Goal: Contribute content: Add original content to the website for others to see

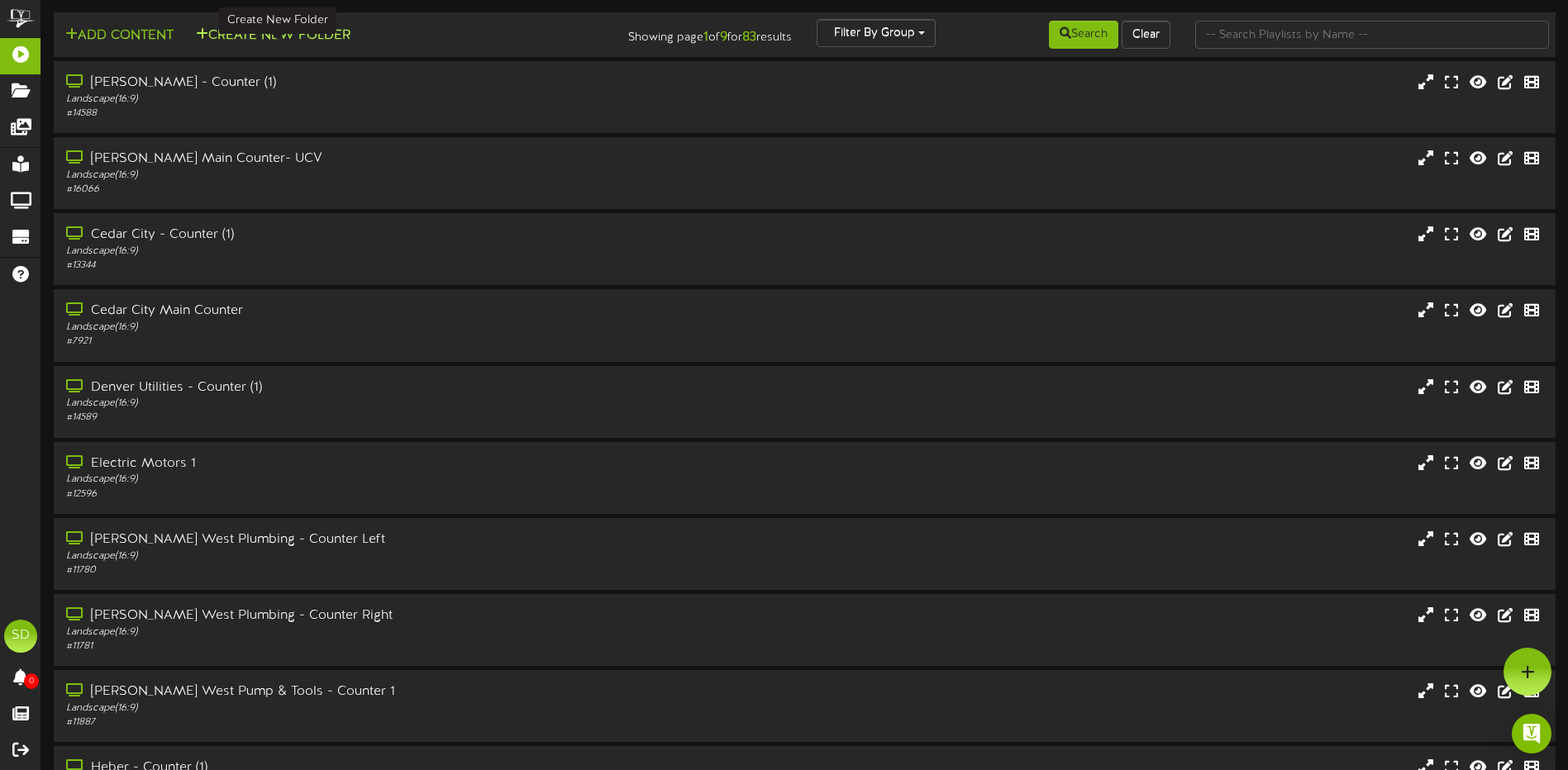
click at [329, 33] on button "Create New Folder" at bounding box center [274, 36] width 165 height 21
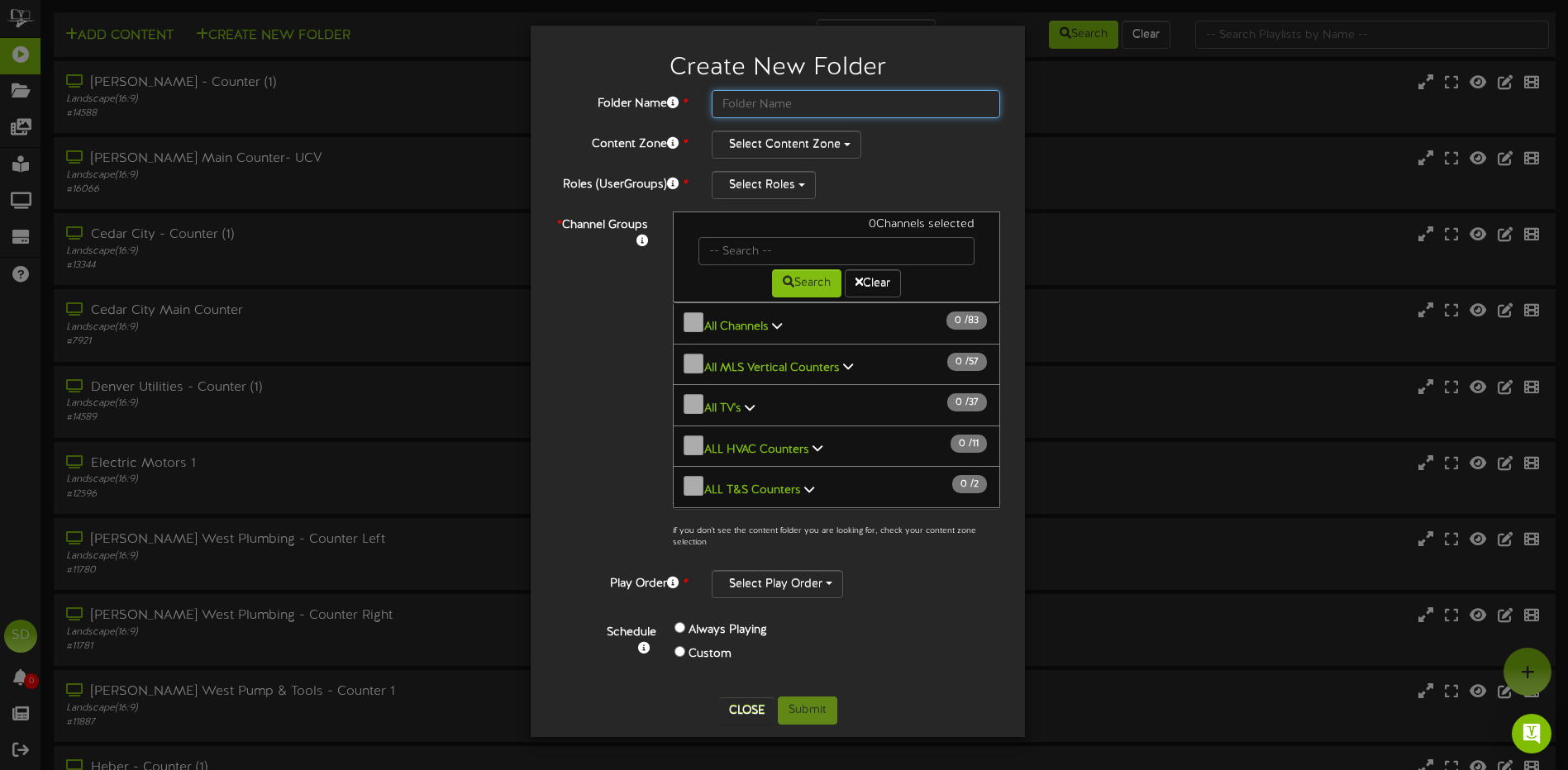
click at [780, 106] on input "text" at bounding box center [855, 103] width 289 height 28
type input "SPECIAL ANNOUNCEMENTS"
click at [805, 190] on button "Select Roles" at bounding box center [764, 185] width 104 height 28
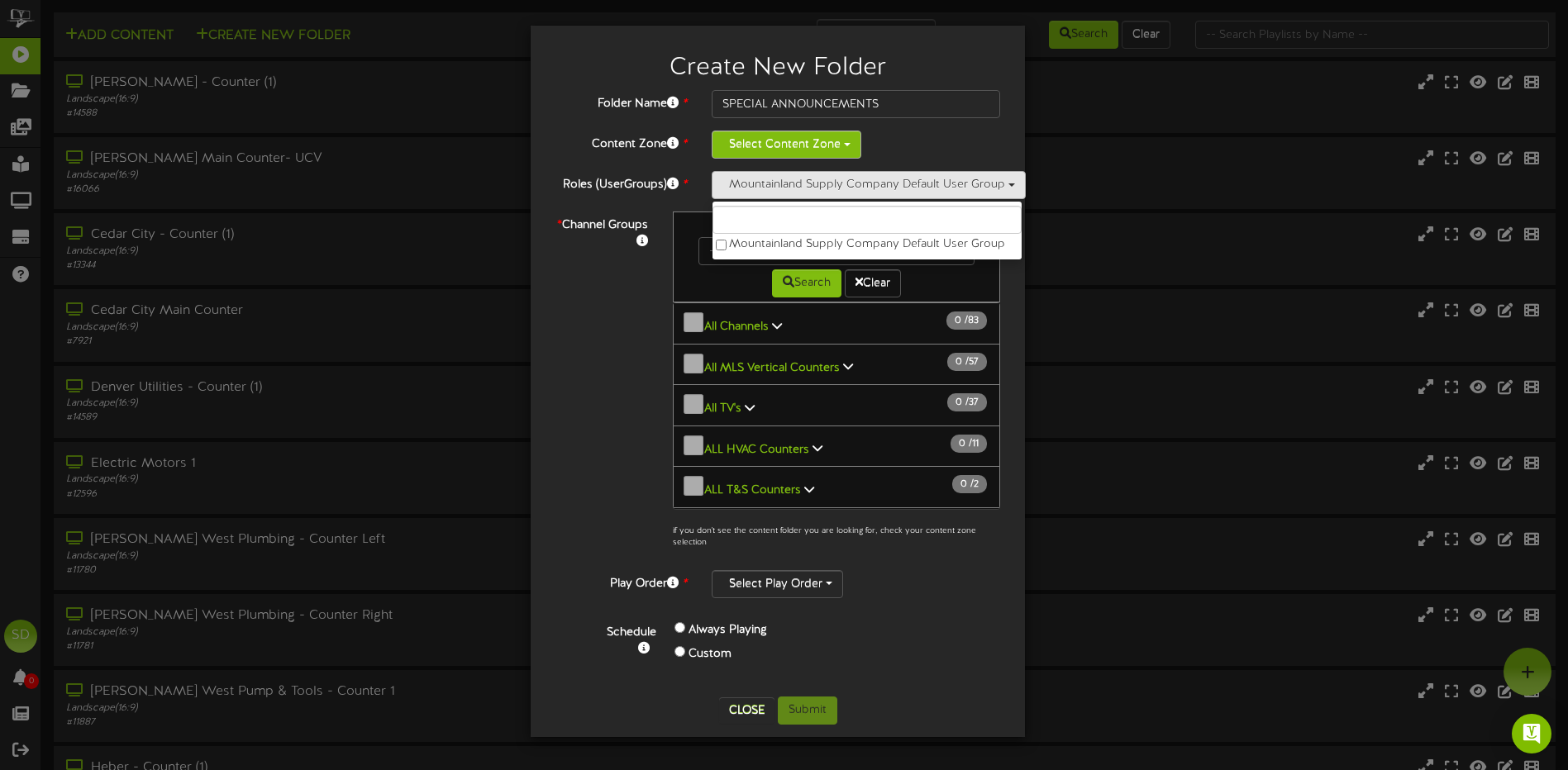
click at [848, 141] on button "Select Content Zone" at bounding box center [786, 145] width 149 height 28
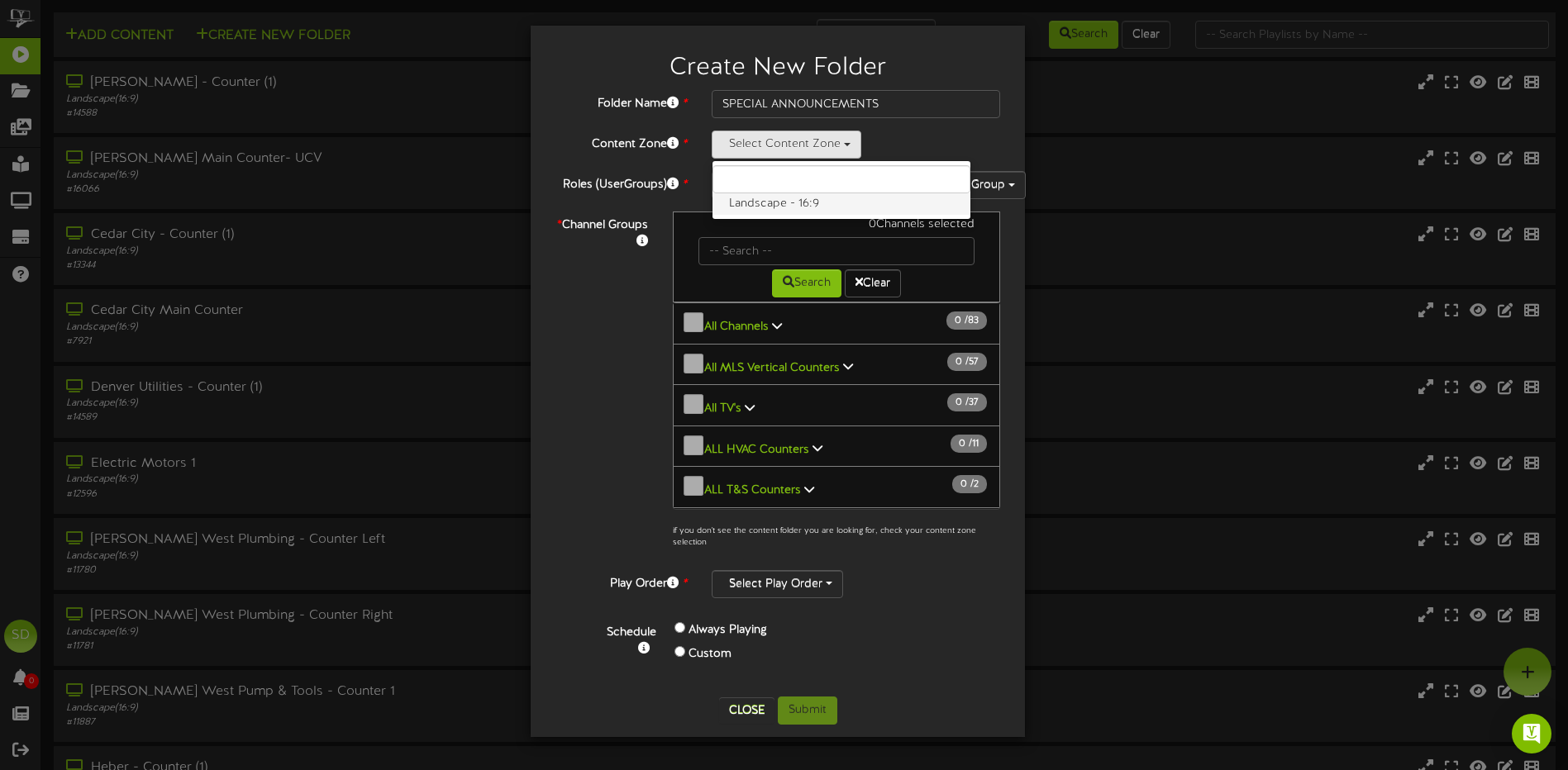
click at [786, 208] on label "Landscape - 16:9" at bounding box center [842, 203] width 258 height 21
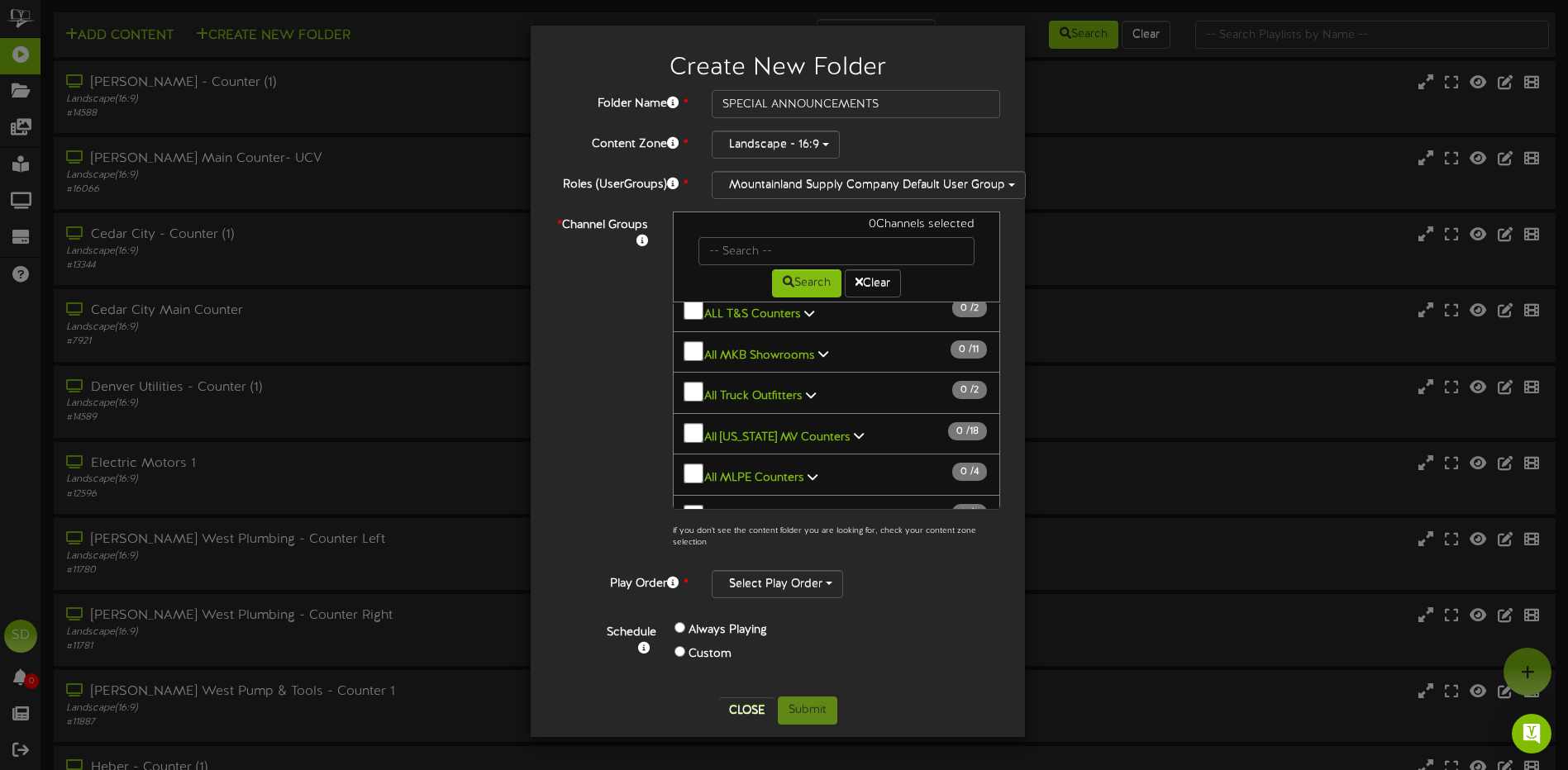
scroll to position [190, 0]
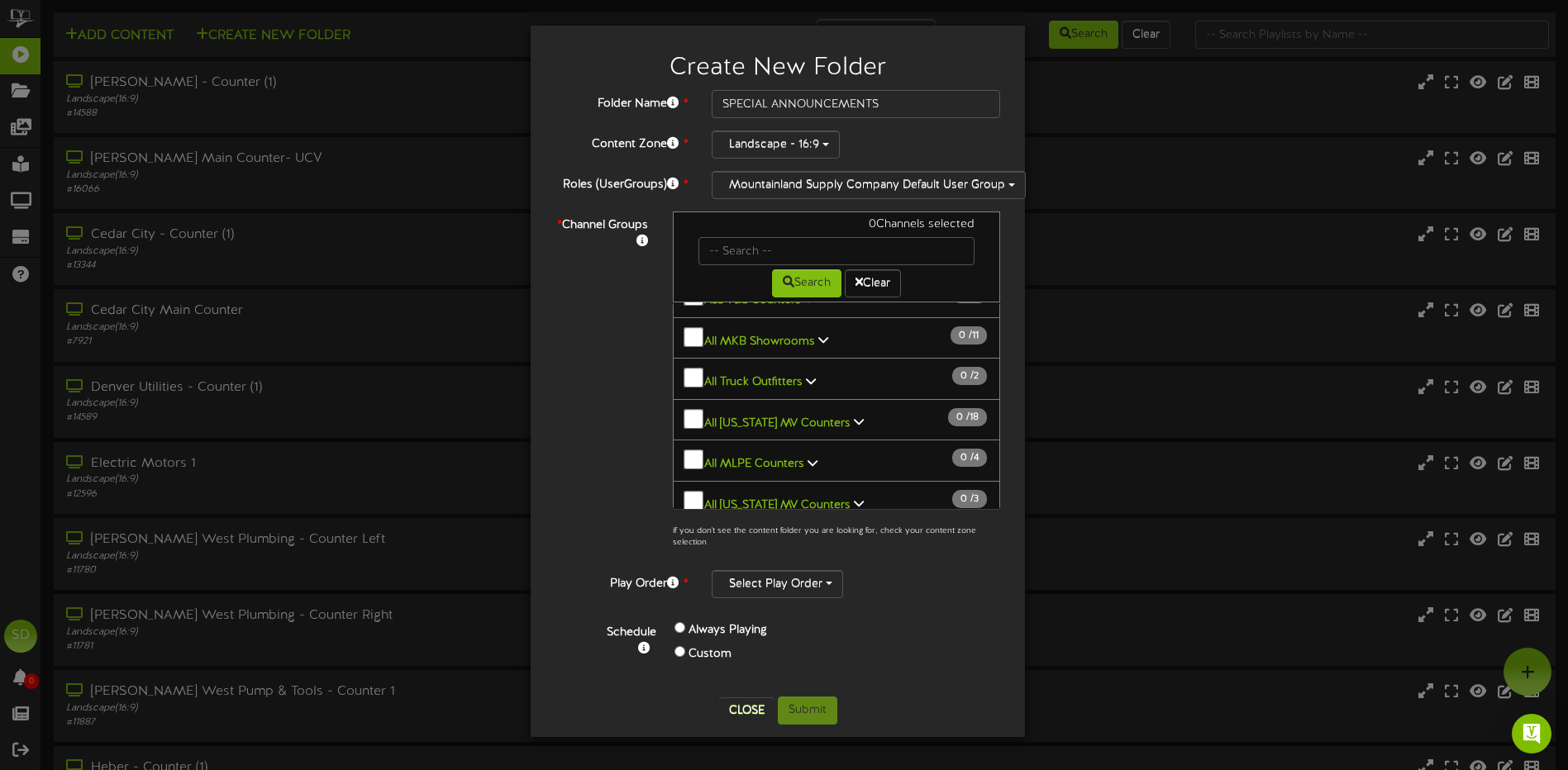
click at [765, 539] on icon at bounding box center [769, 545] width 10 height 12
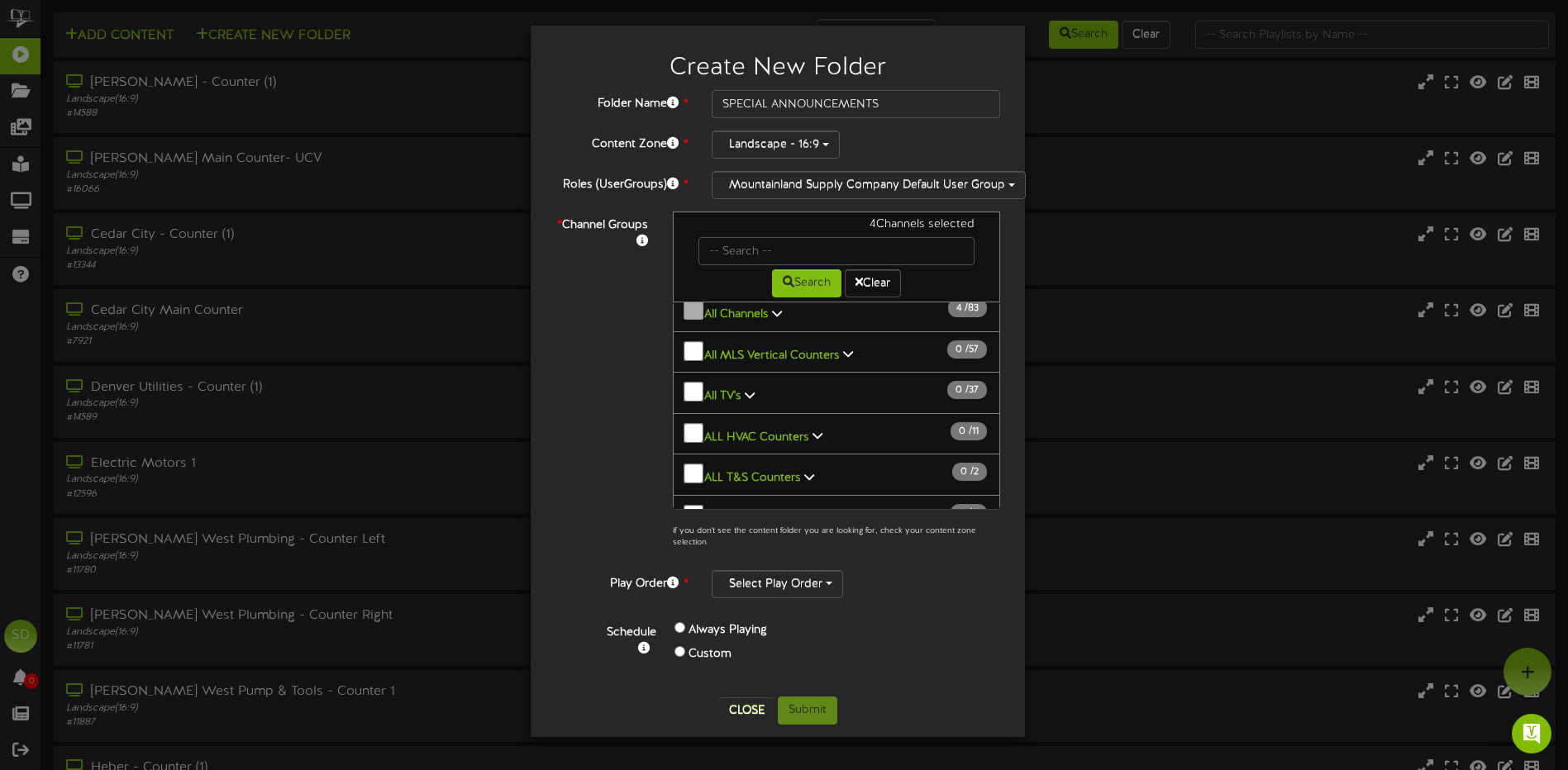
scroll to position [0, 0]
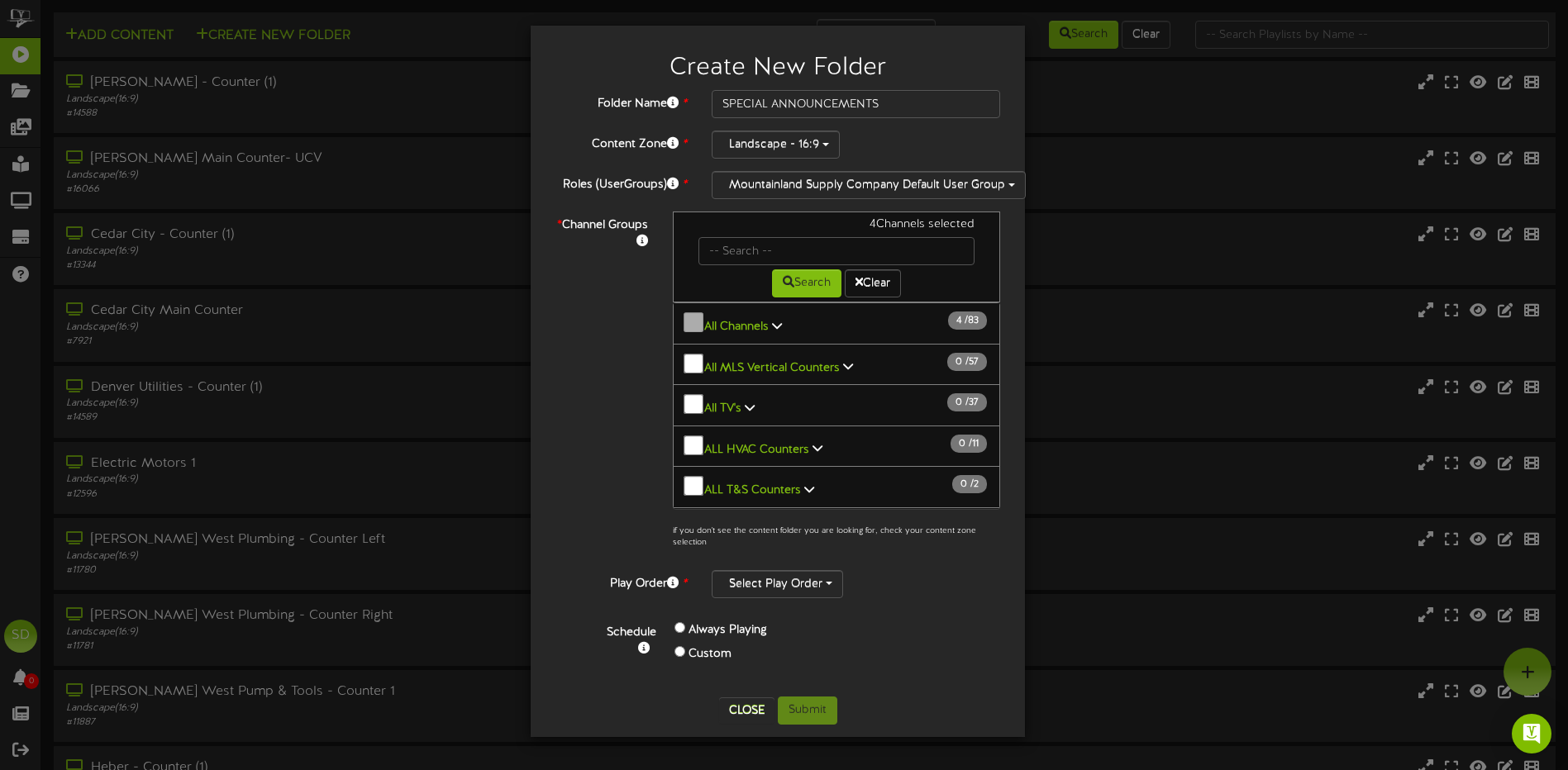
click at [773, 323] on icon at bounding box center [777, 325] width 10 height 12
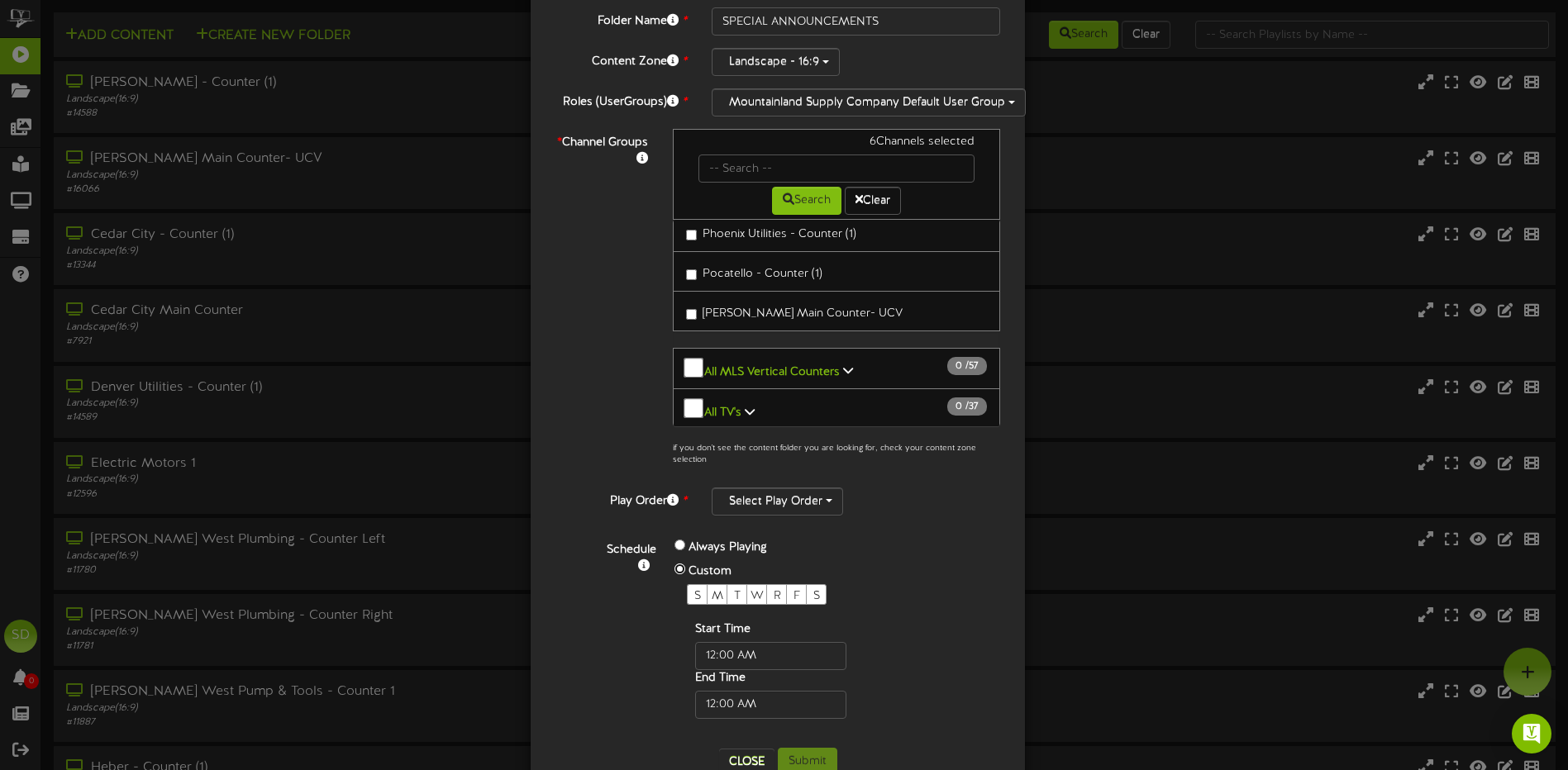
scroll to position [124, 0]
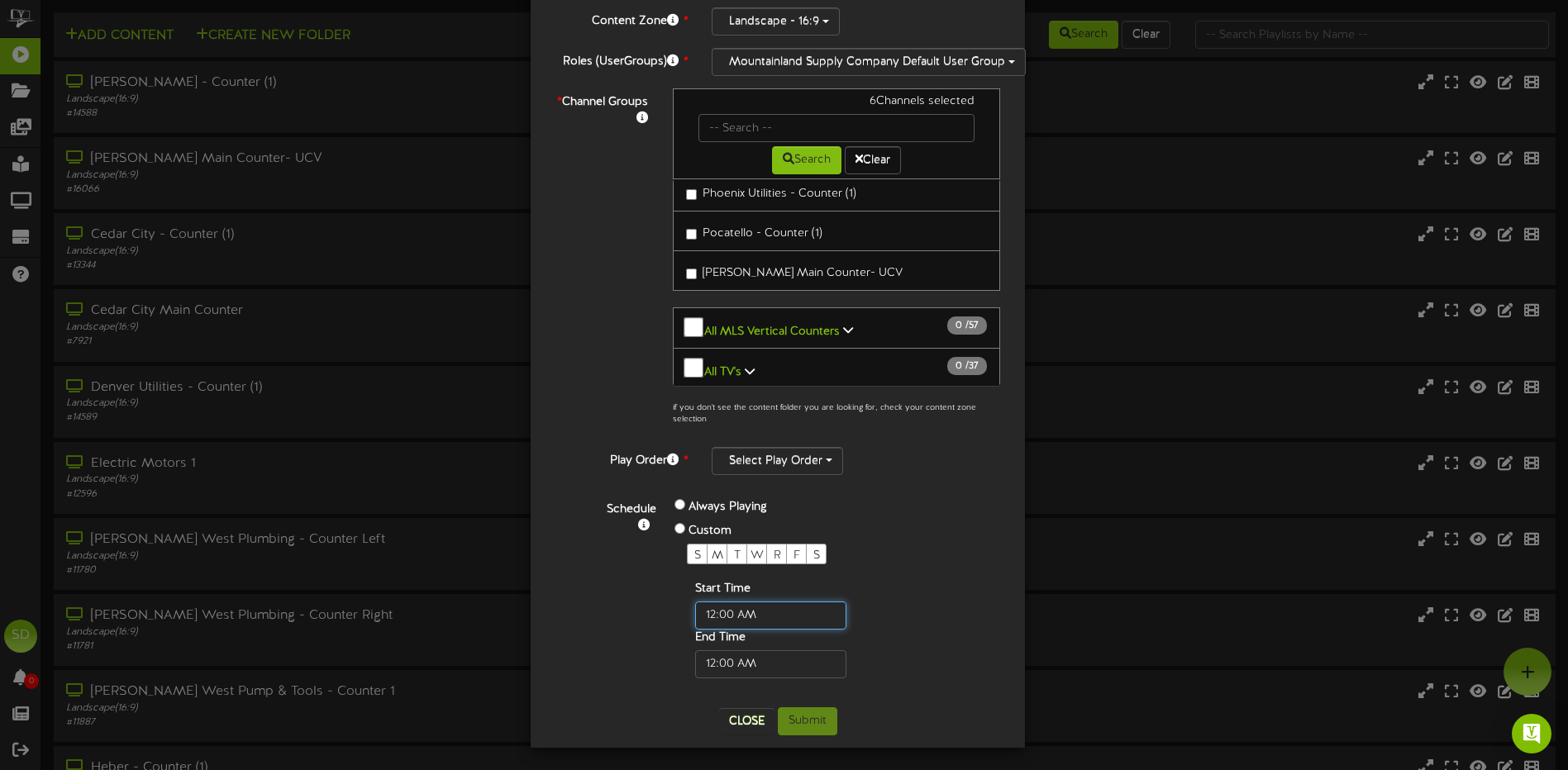
click at [775, 616] on input "text" at bounding box center [770, 615] width 151 height 28
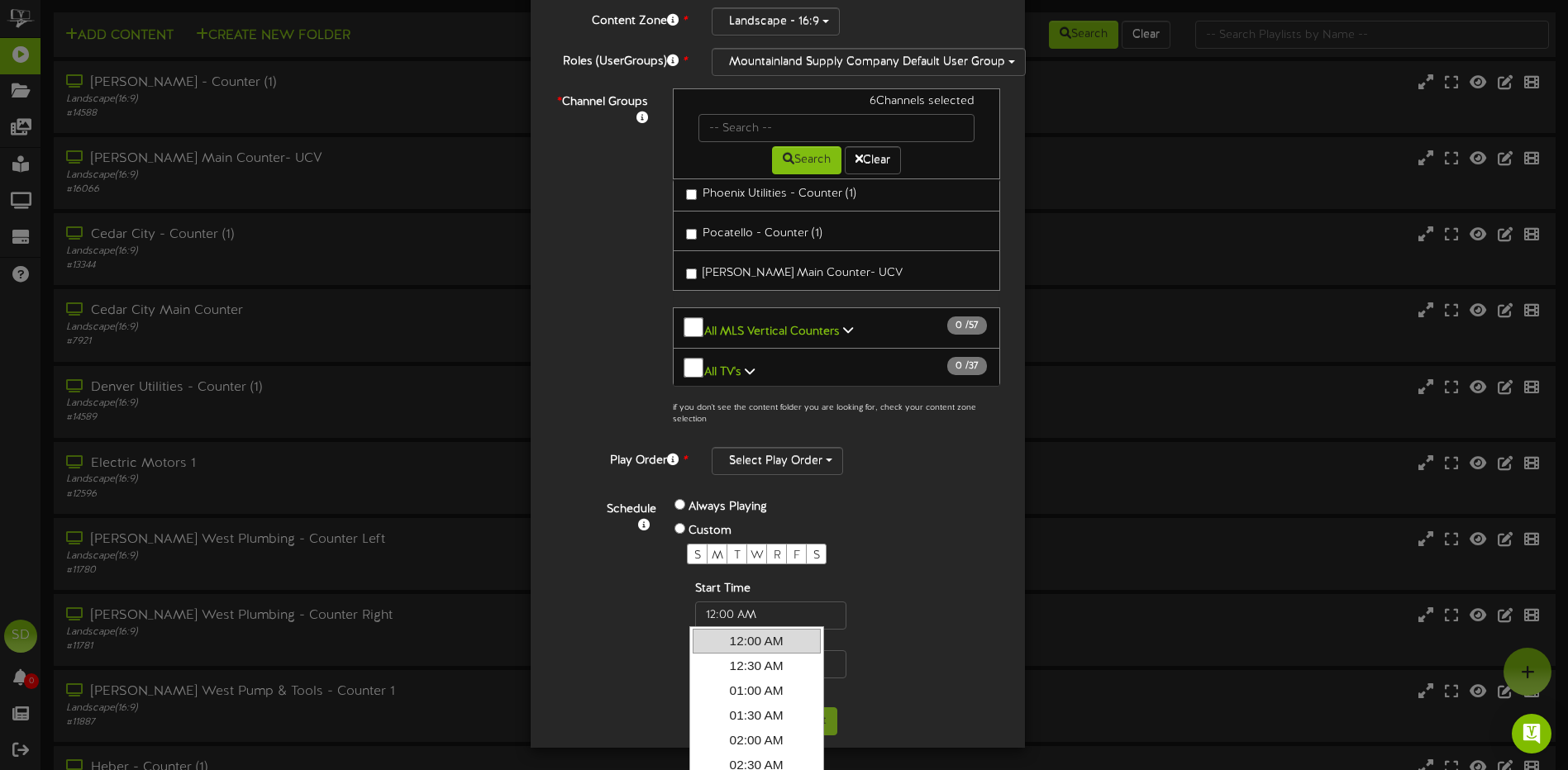
click at [757, 645] on link "12:00 AM" at bounding box center [757, 641] width 128 height 25
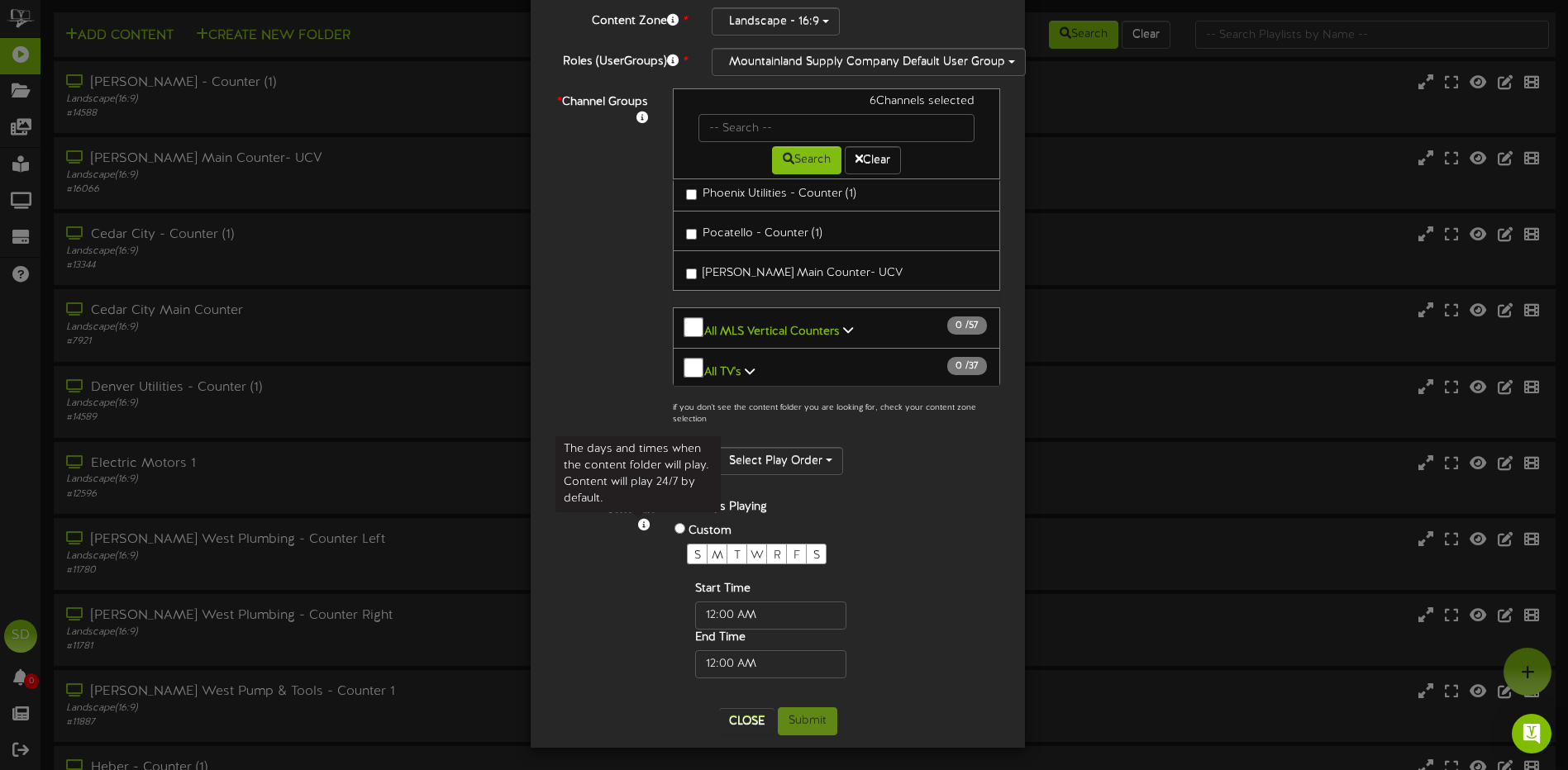
click at [638, 527] on icon at bounding box center [644, 525] width 12 height 12
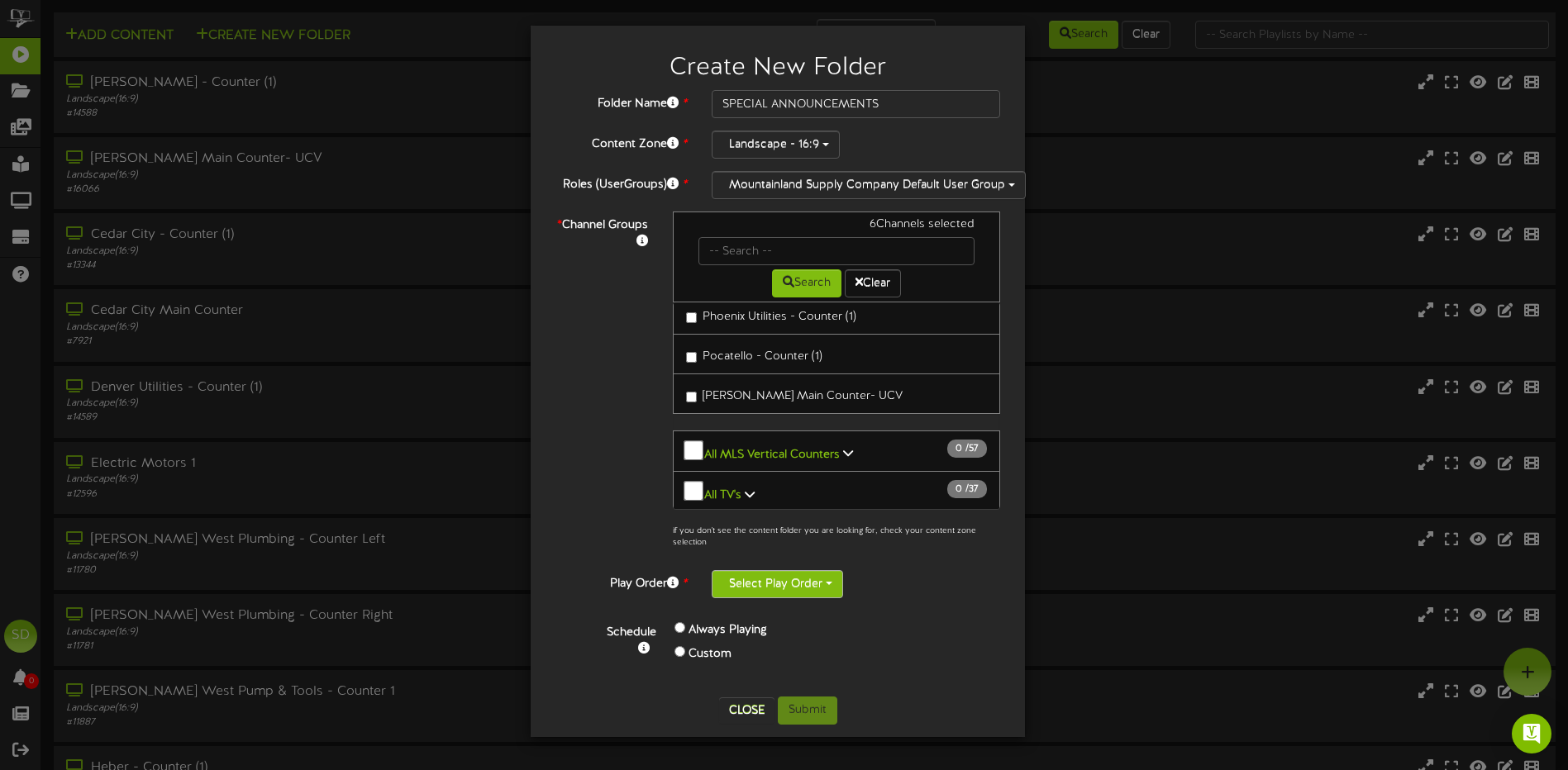
click at [832, 584] on span "button" at bounding box center [829, 583] width 6 height 4
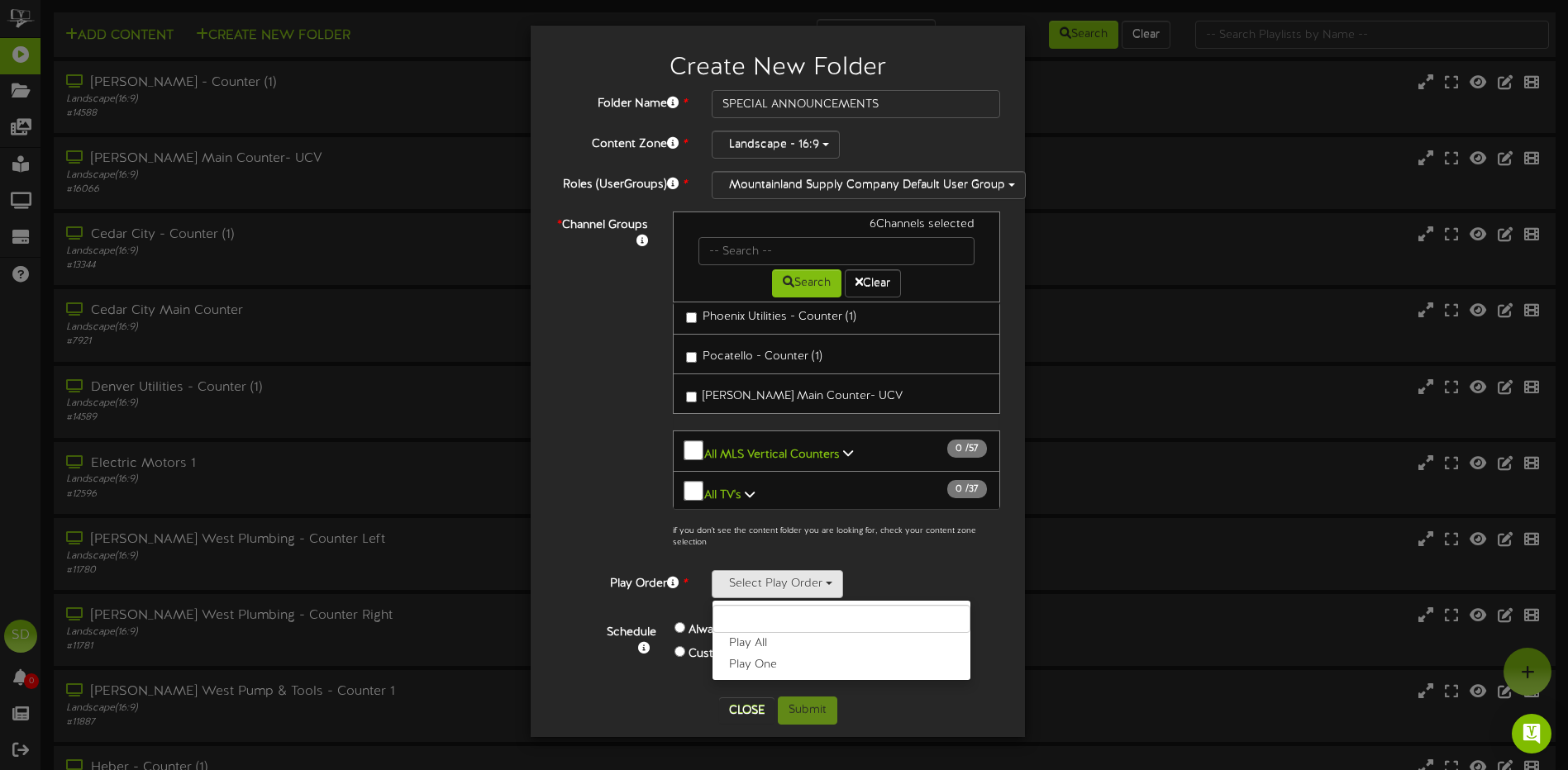
click at [985, 580] on div "Select Play Order Play All Play One" at bounding box center [855, 584] width 289 height 28
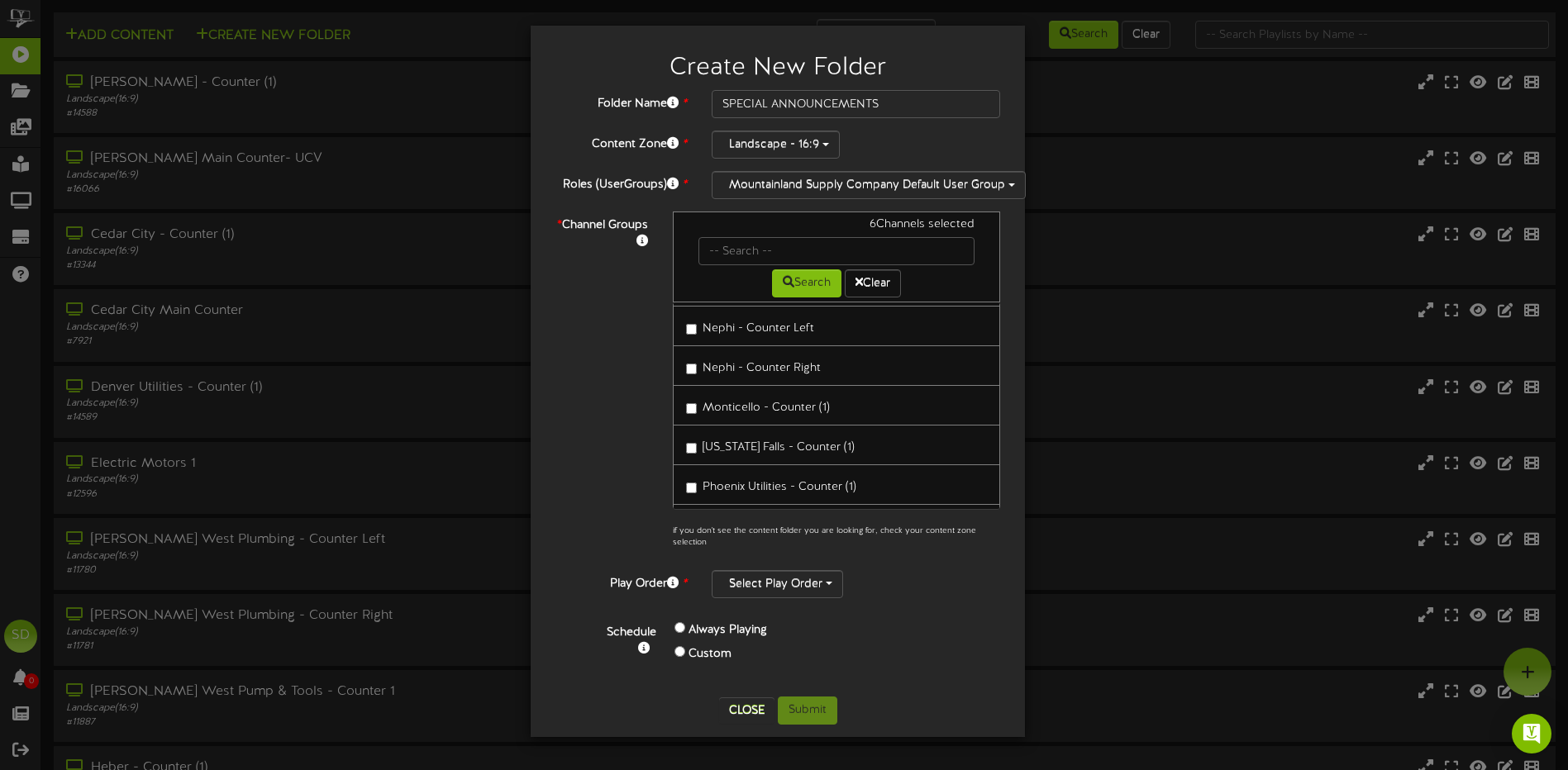
scroll to position [2976, 0]
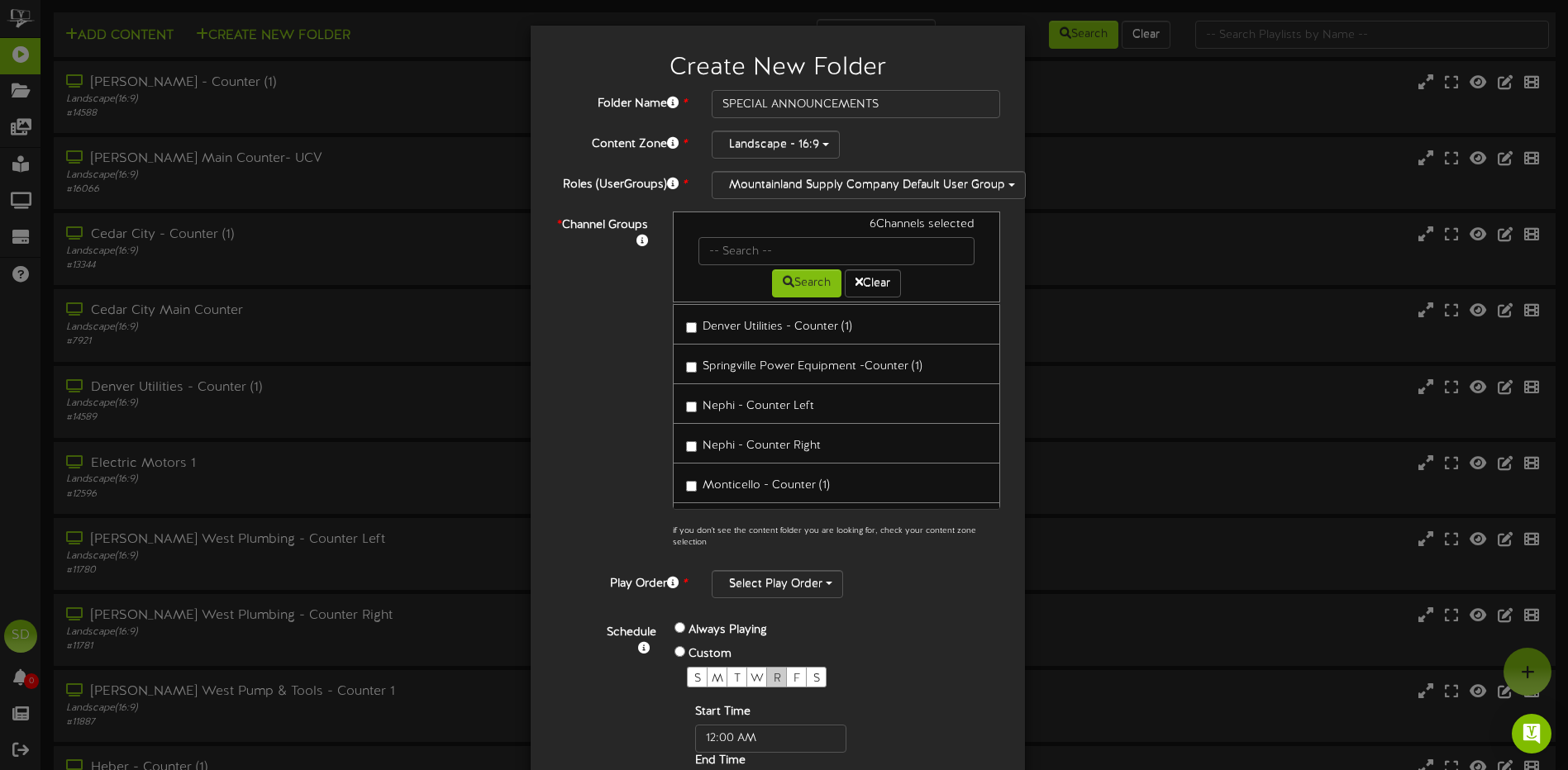
click at [774, 678] on span "R" at bounding box center [778, 679] width 7 height 13
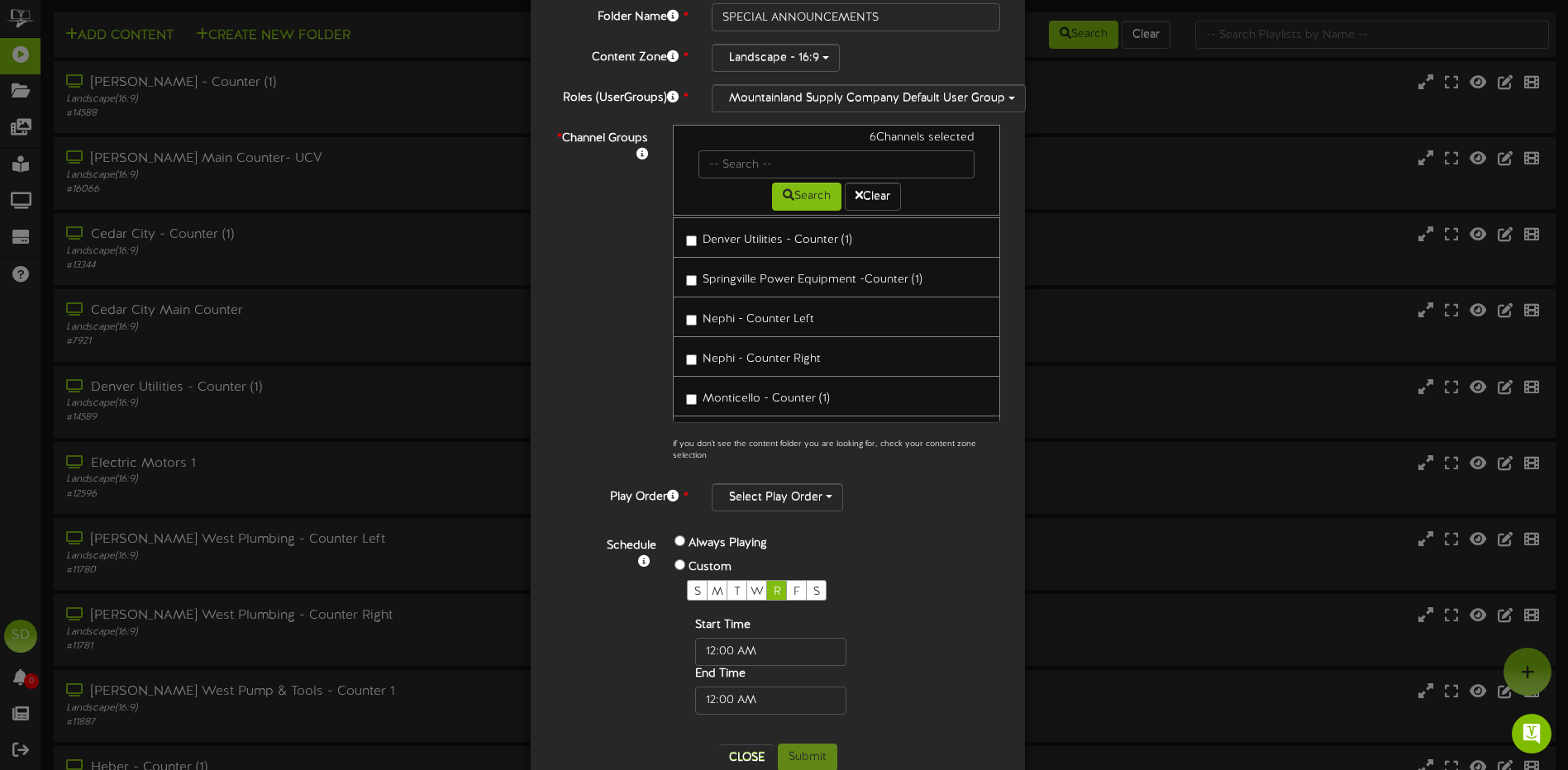
scroll to position [124, 0]
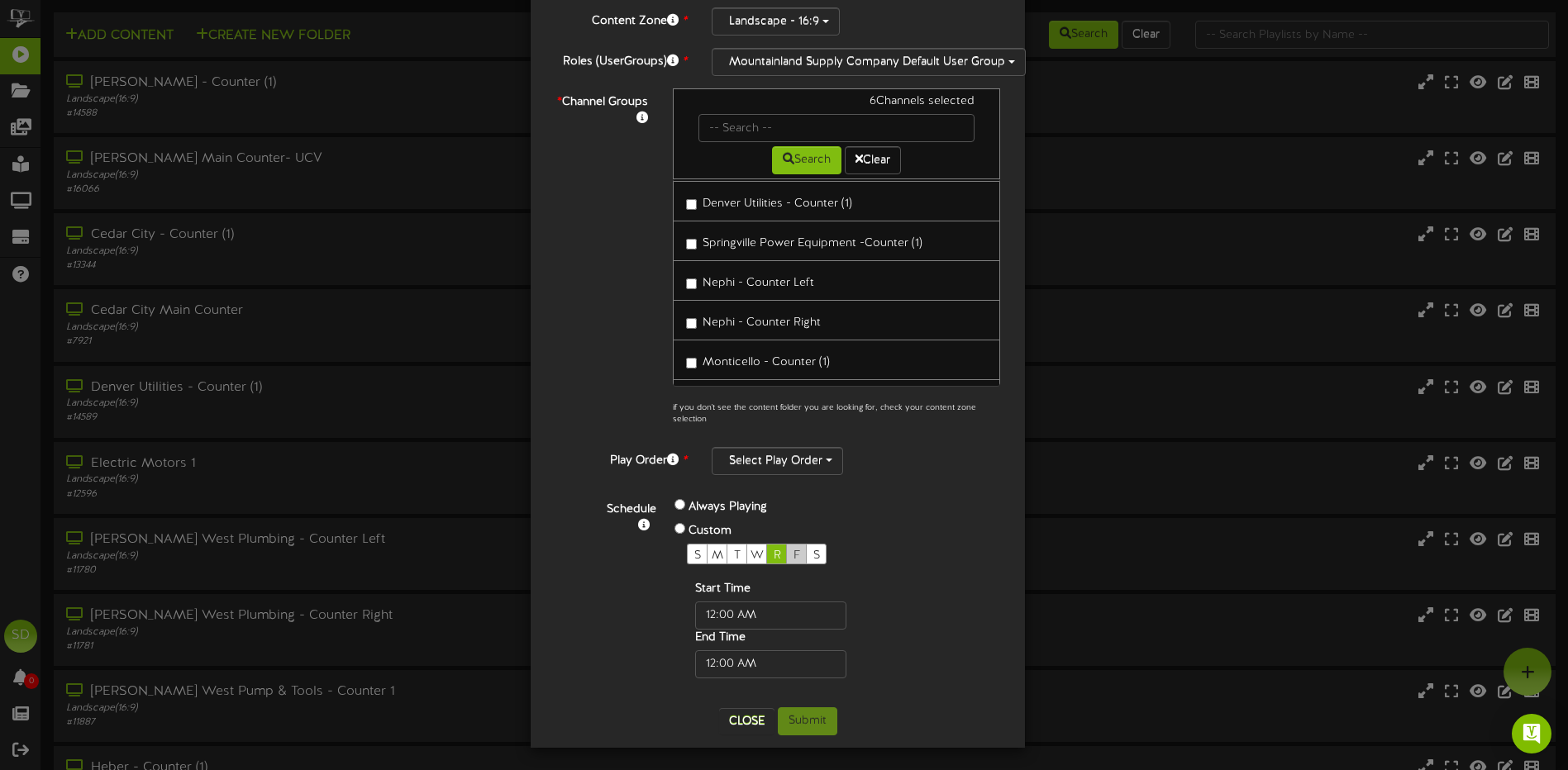
click at [794, 555] on span "F" at bounding box center [797, 556] width 6 height 13
click at [826, 461] on span "button" at bounding box center [829, 461] width 6 height 4
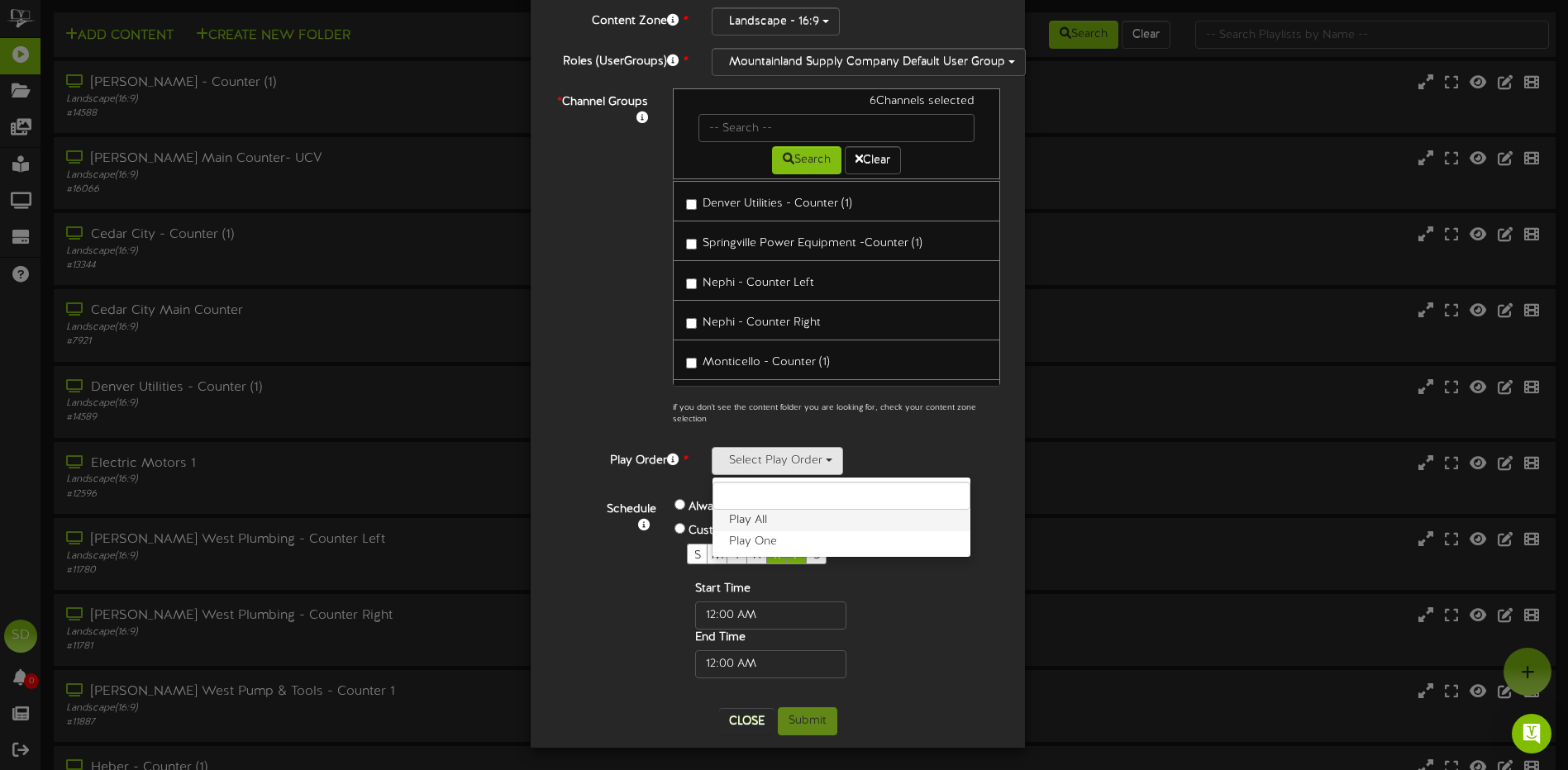
click at [740, 518] on label "Play All" at bounding box center [842, 520] width 258 height 21
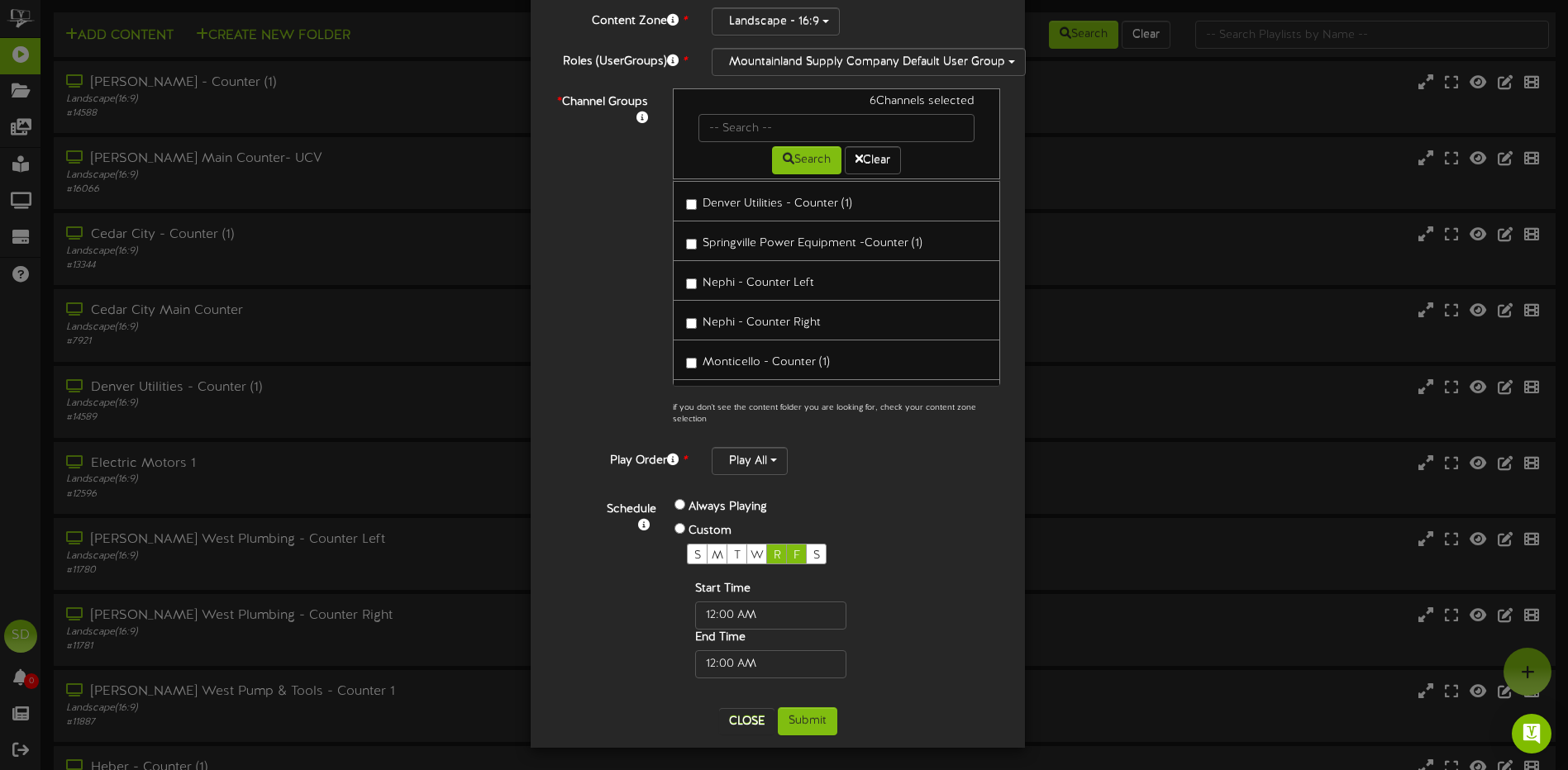
click at [914, 506] on div "Always Playing Custom S M T W R F S Start Time End Time" at bounding box center [797, 587] width 270 height 182
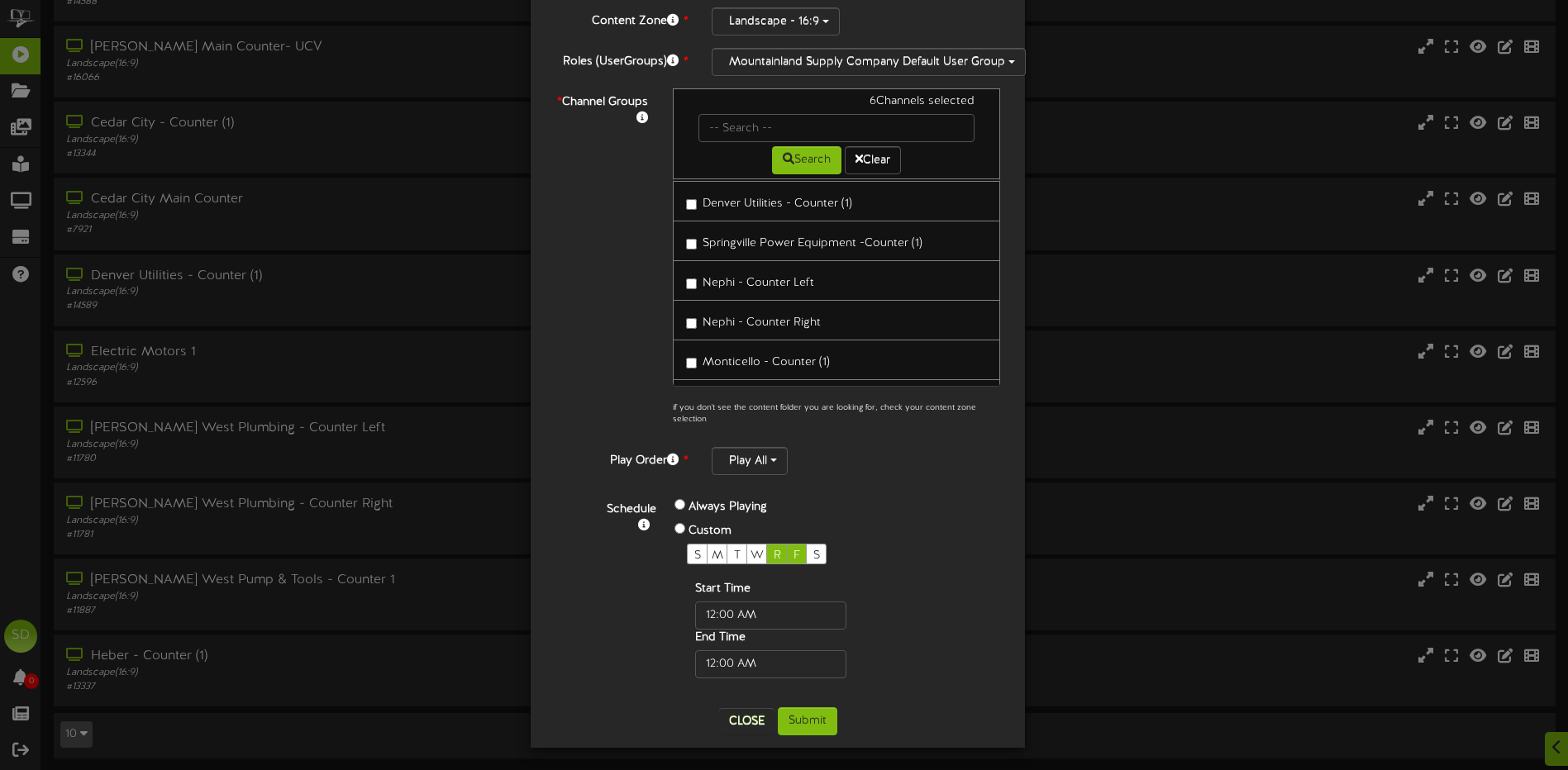
scroll to position [116, 0]
click at [801, 722] on button "Submit" at bounding box center [807, 721] width 60 height 28
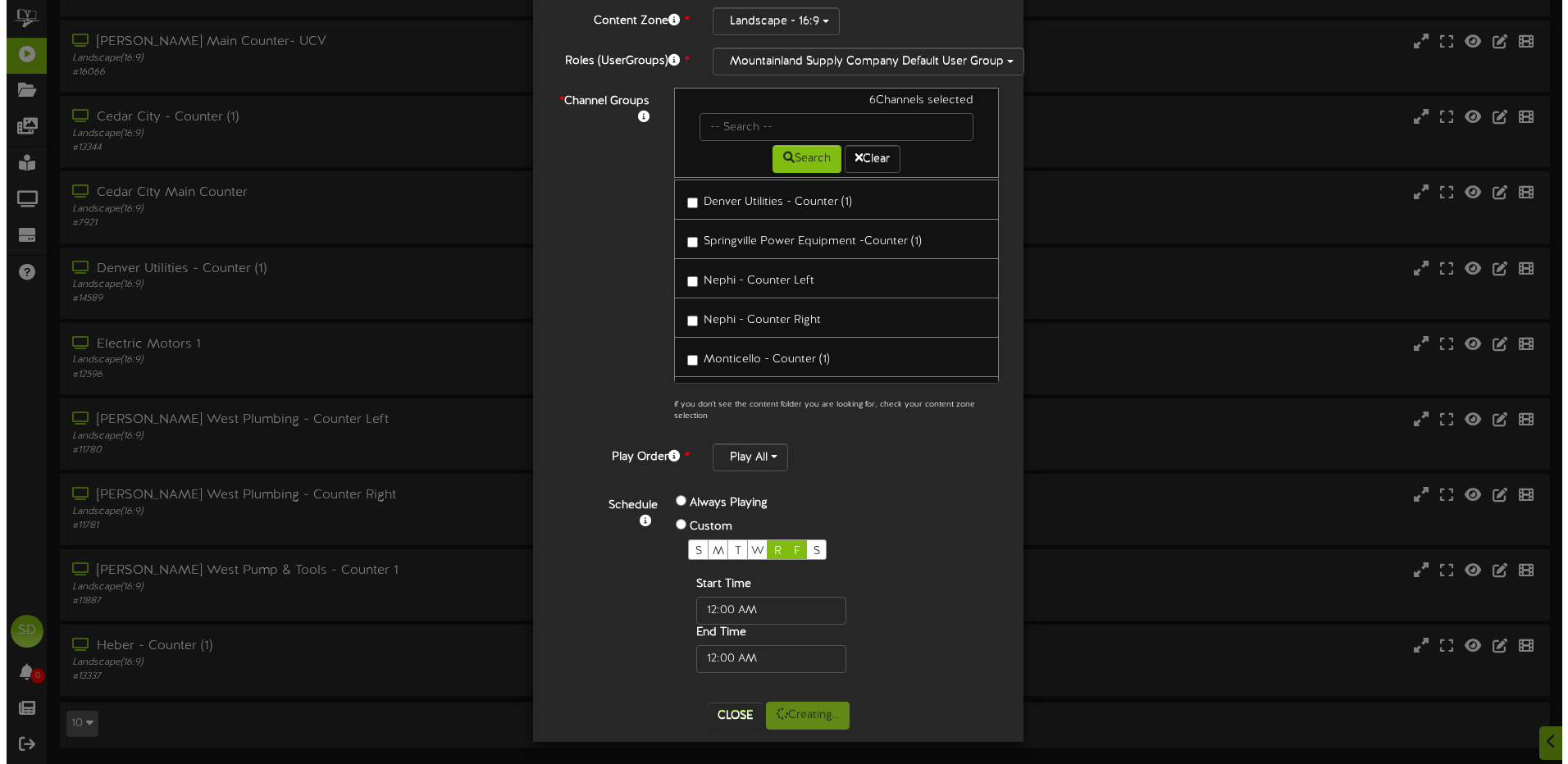
scroll to position [0, 0]
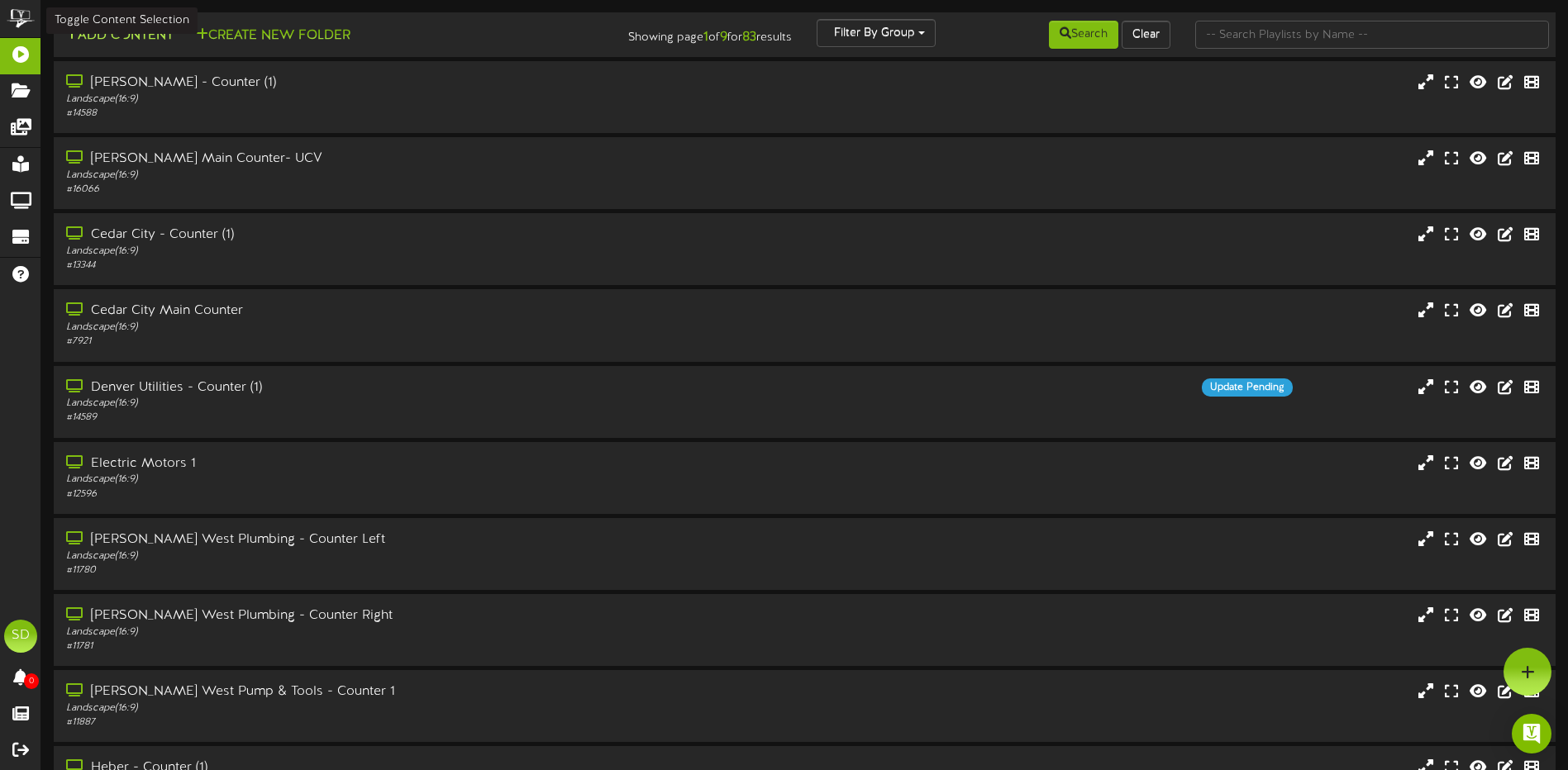
click at [121, 35] on button "Add Content" at bounding box center [119, 36] width 118 height 21
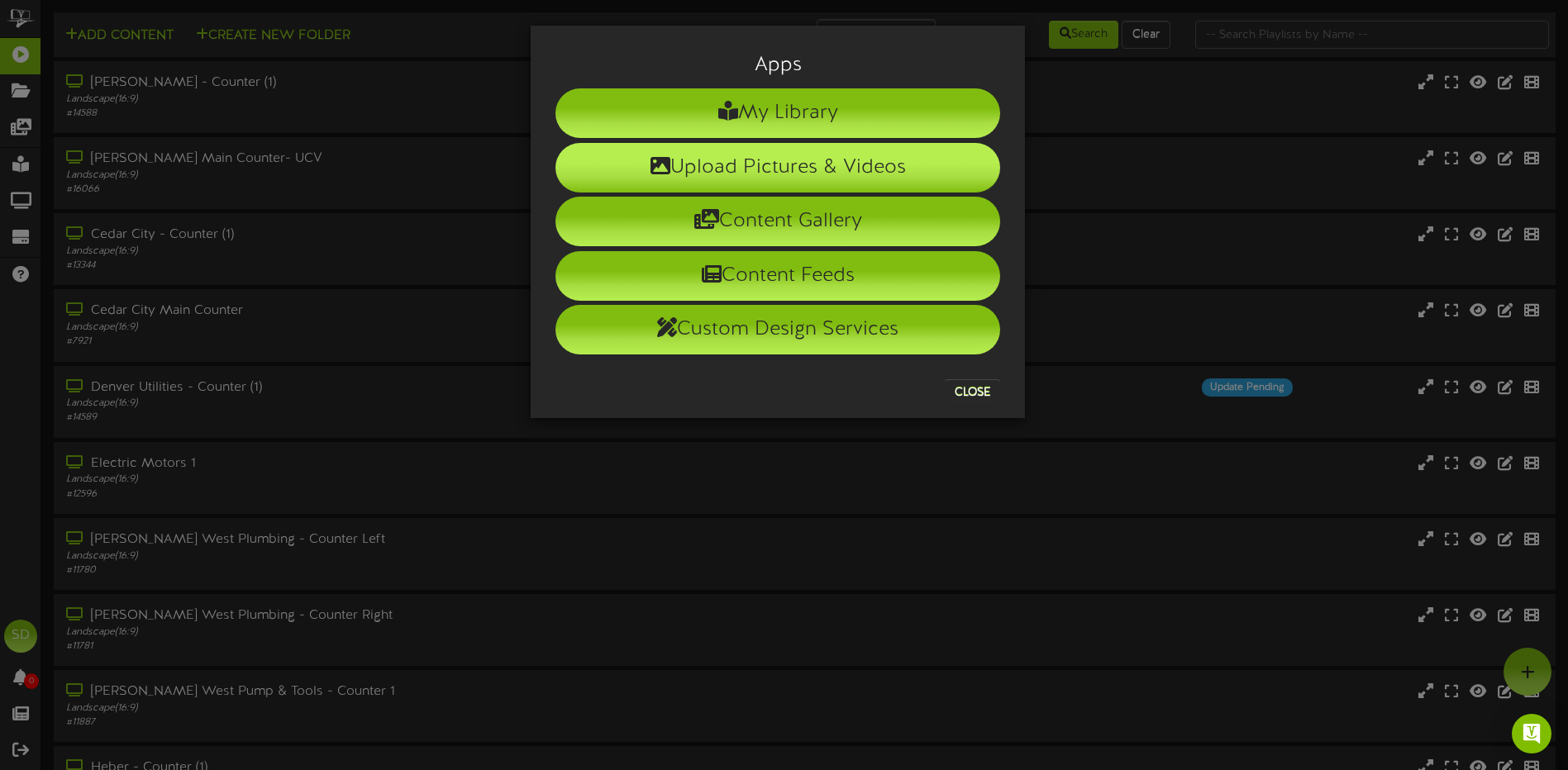
click at [815, 164] on li "Upload Pictures & Videos" at bounding box center [779, 168] width 445 height 49
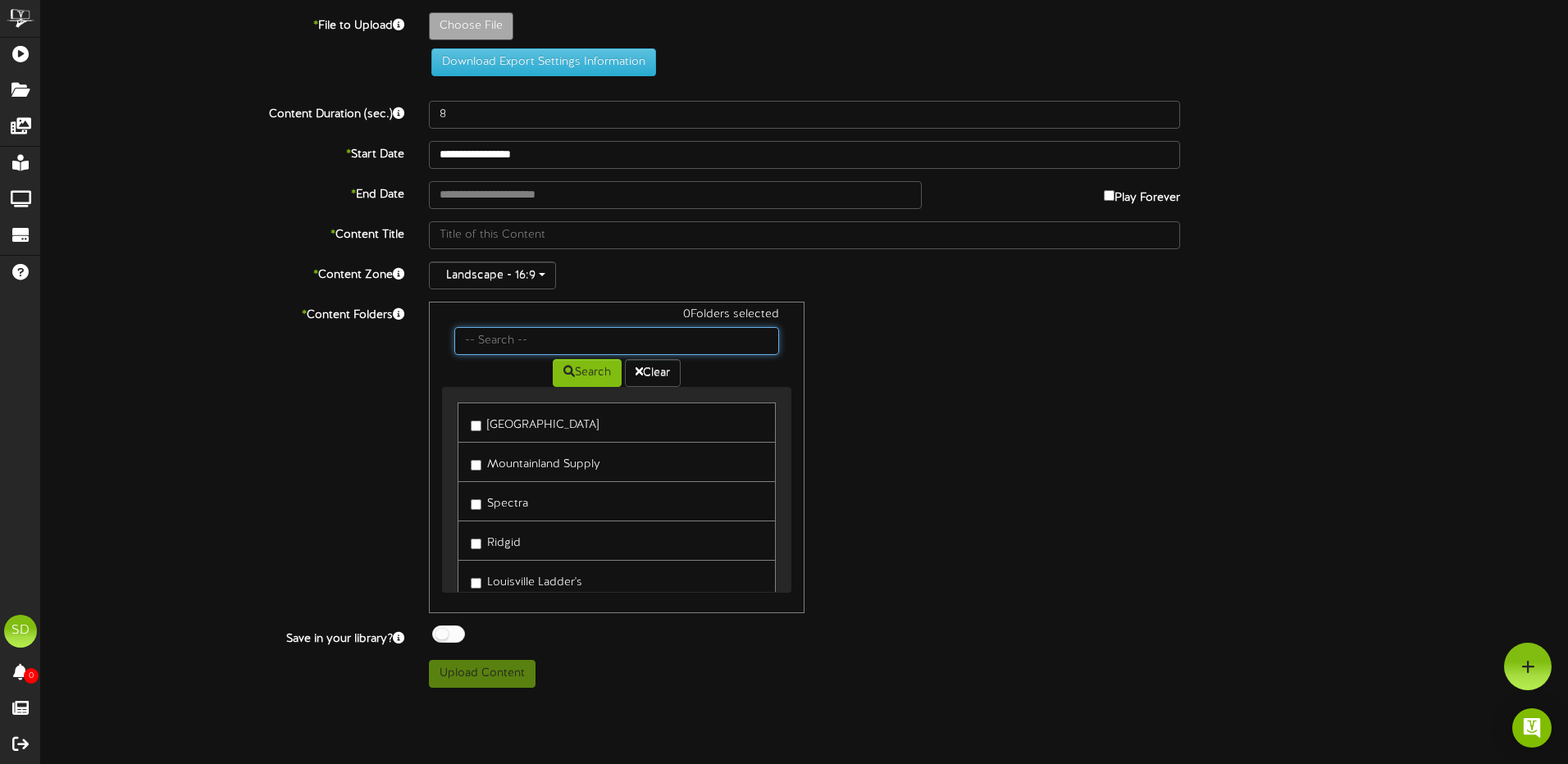
click at [697, 341] on input "text" at bounding box center [616, 341] width 324 height 28
type input "A"
type input "SPECIAL"
click at [581, 370] on button "Search" at bounding box center [587, 372] width 69 height 28
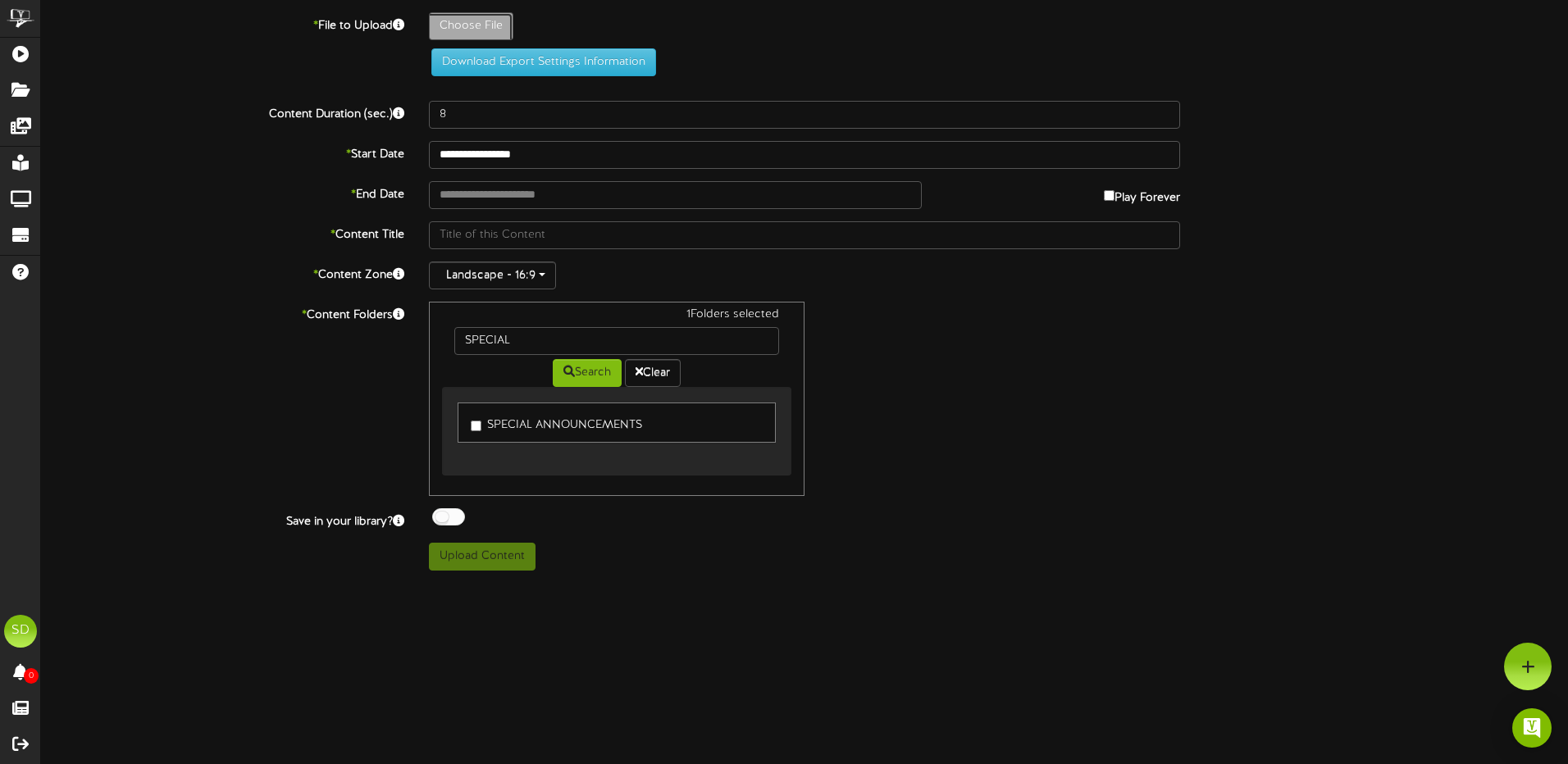
type input "**********"
type input "REVELSCREEN-TEMPLATE"
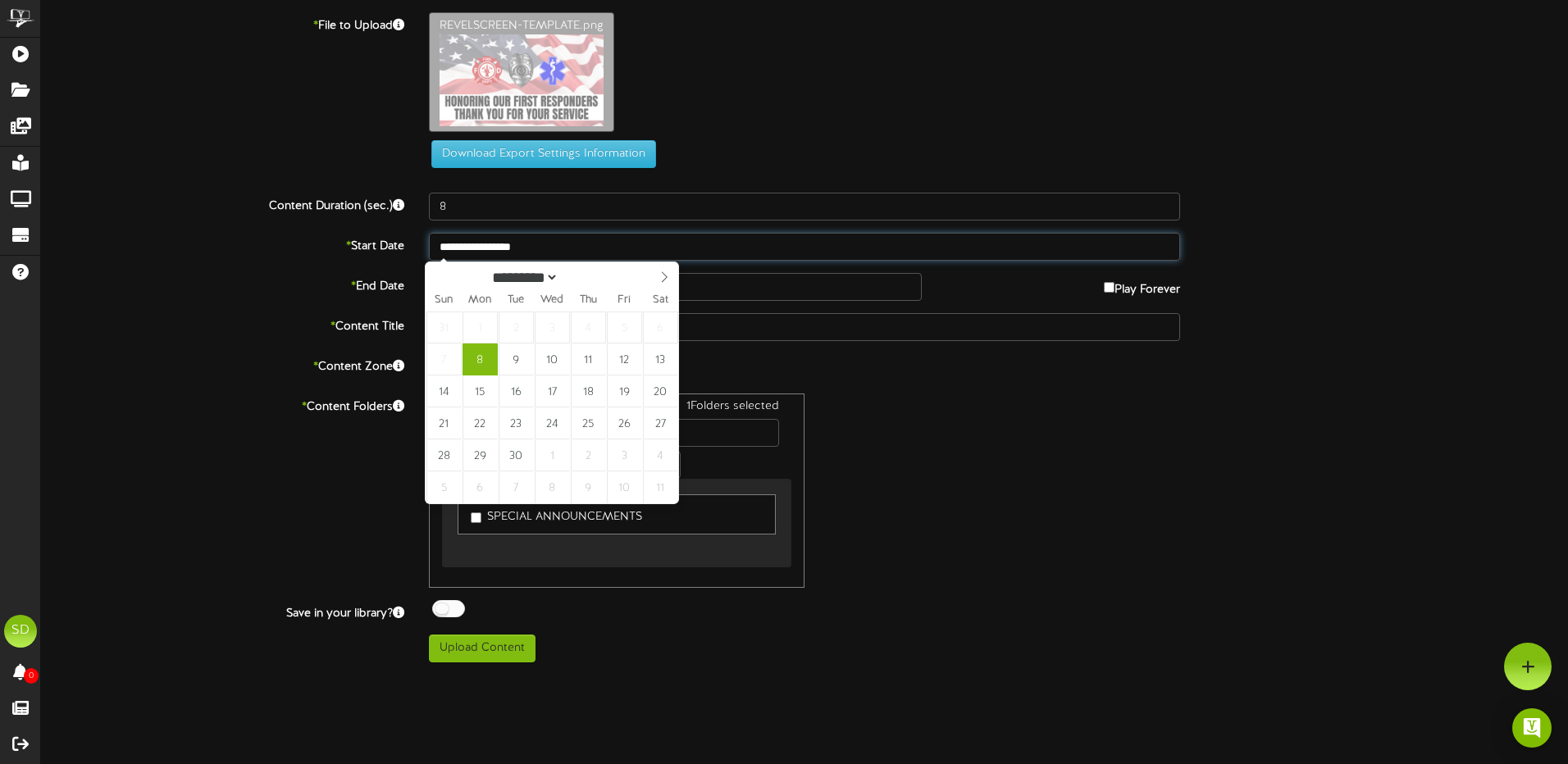
click at [598, 247] on input "**********" at bounding box center [804, 246] width 751 height 28
type input "**********"
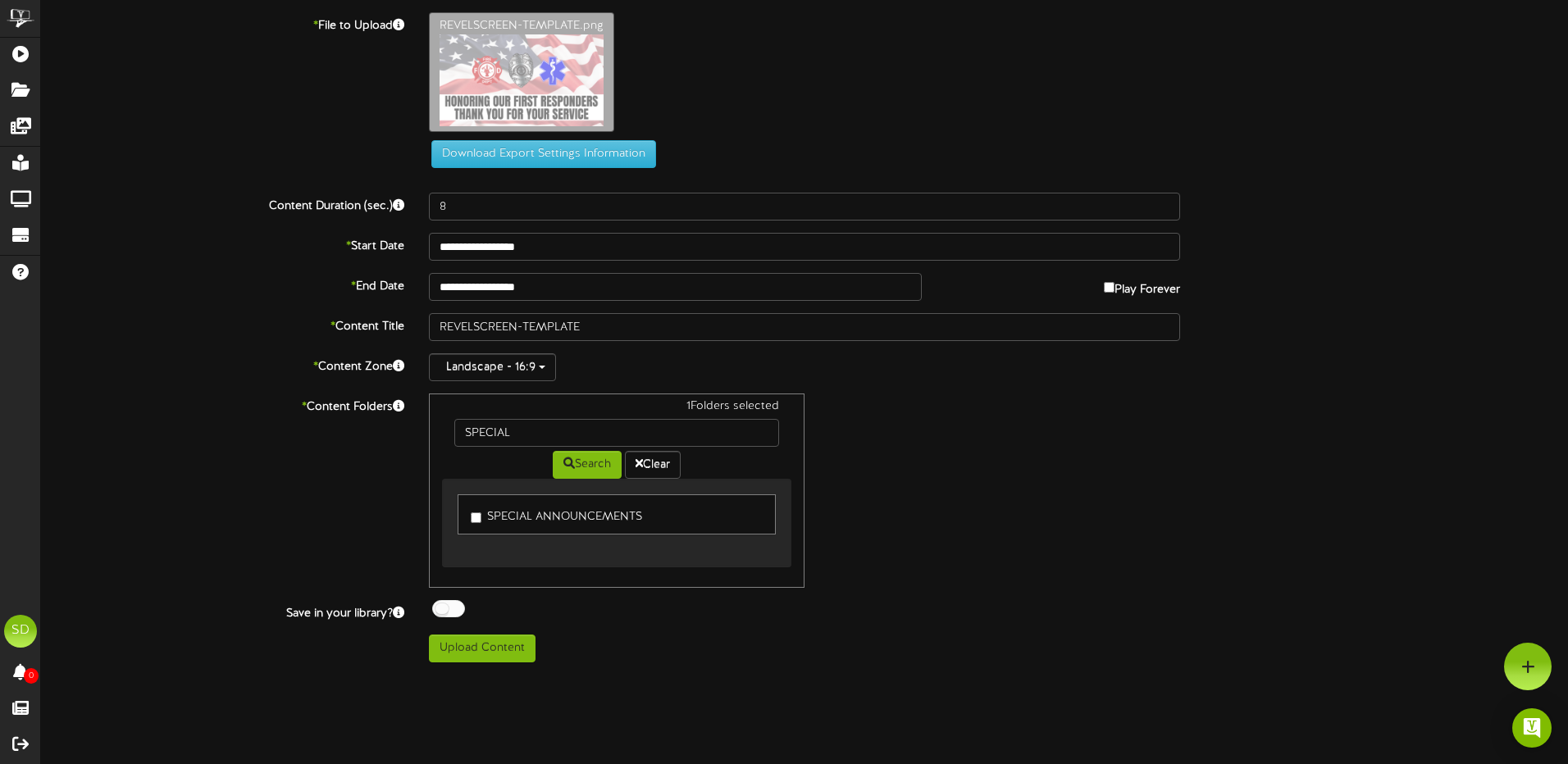
click at [1092, 436] on div "1 Folders selected SPECIAL Search Clear SPECIAL ANNOUNCEMENTS" at bounding box center [805, 491] width 776 height 194
click at [581, 288] on input "text" at bounding box center [675, 287] width 493 height 28
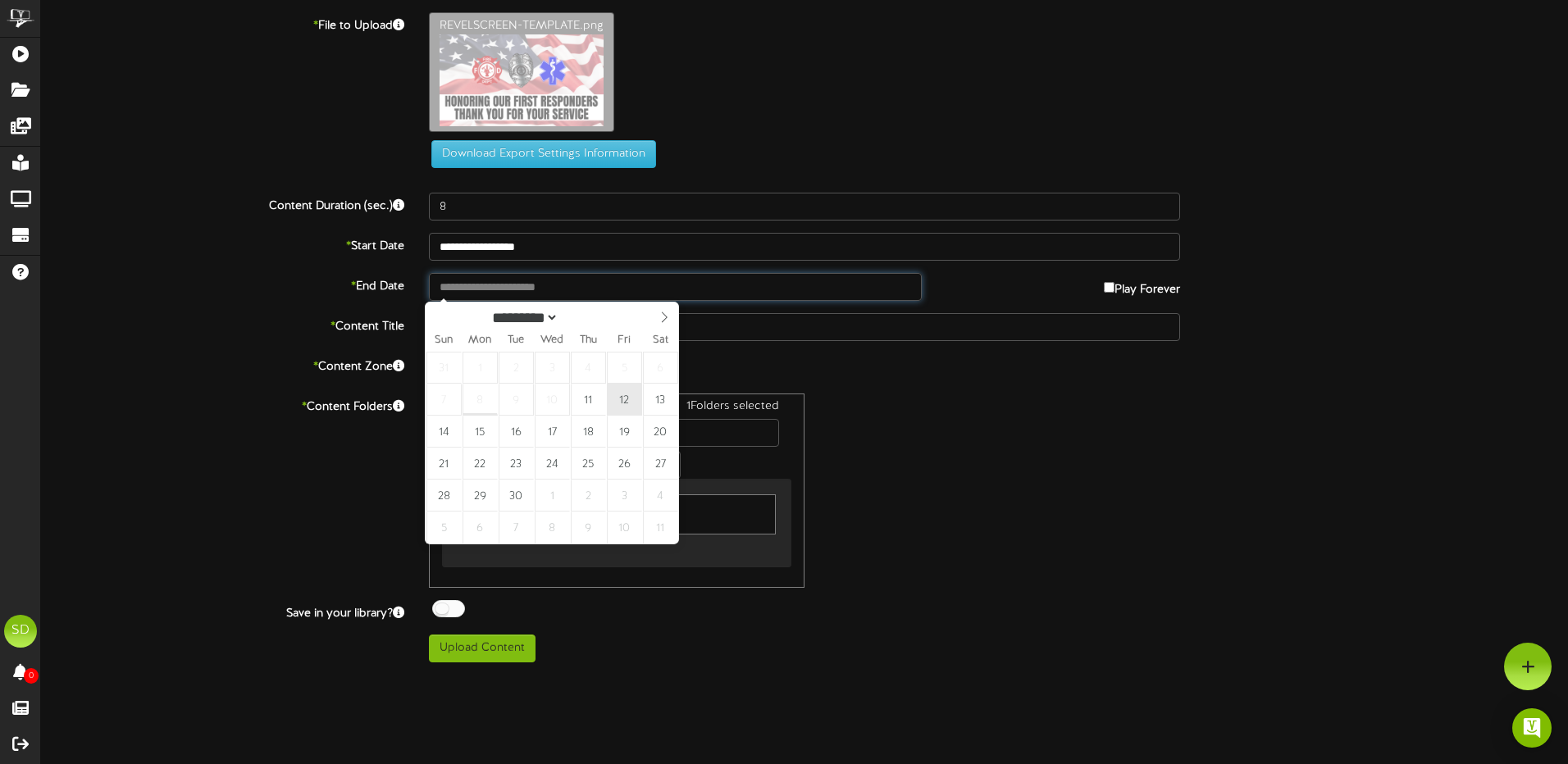
type input "**********"
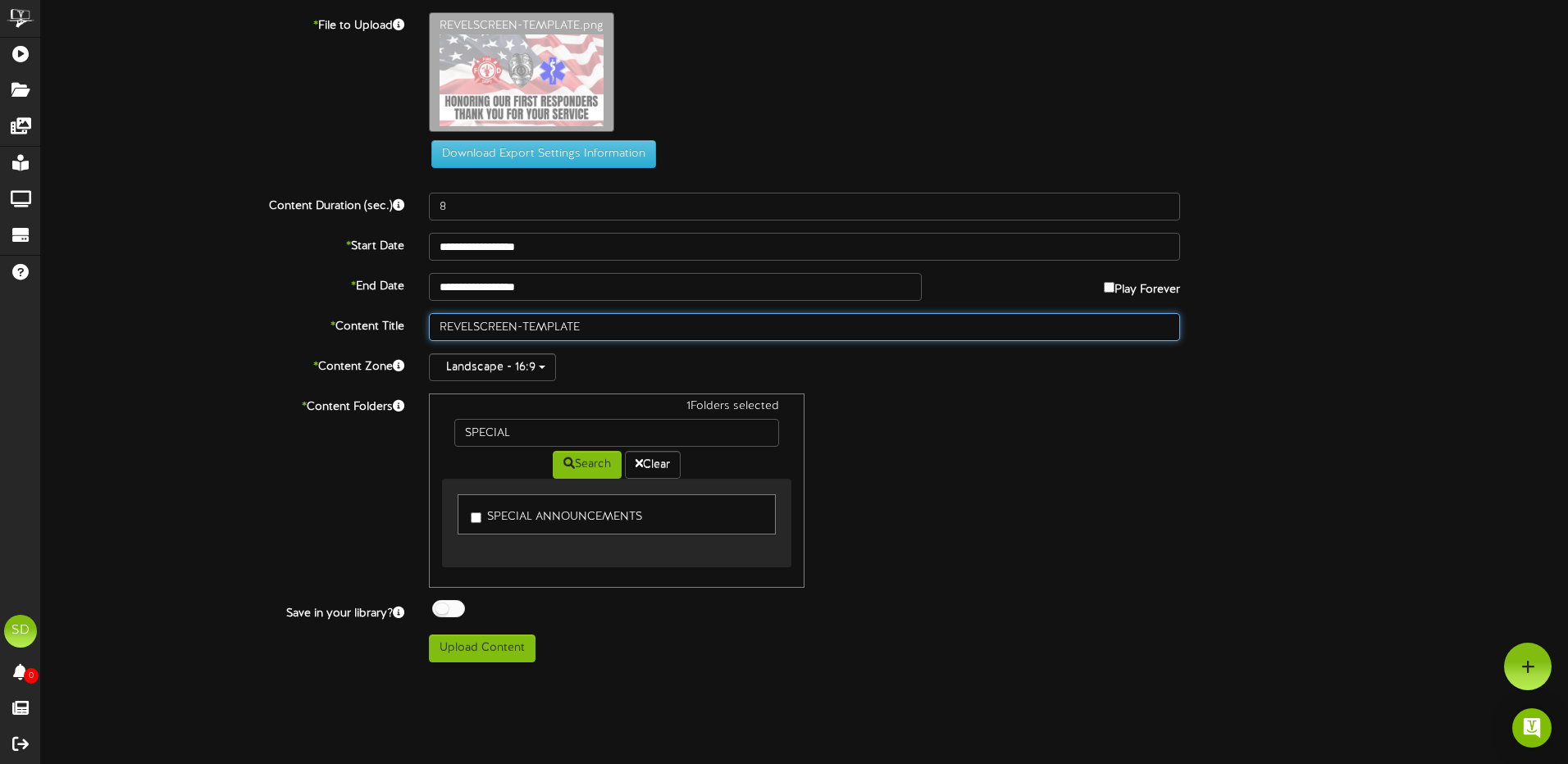
drag, startPoint x: 602, startPoint y: 324, endPoint x: 426, endPoint y: 322, distance: 176.0
click at [426, 322] on div "REVELSCREEN-TEMPLATE" at bounding box center [805, 327] width 776 height 28
type input "h"
type input "NONORIG OUR FIRST RESPONDERS"
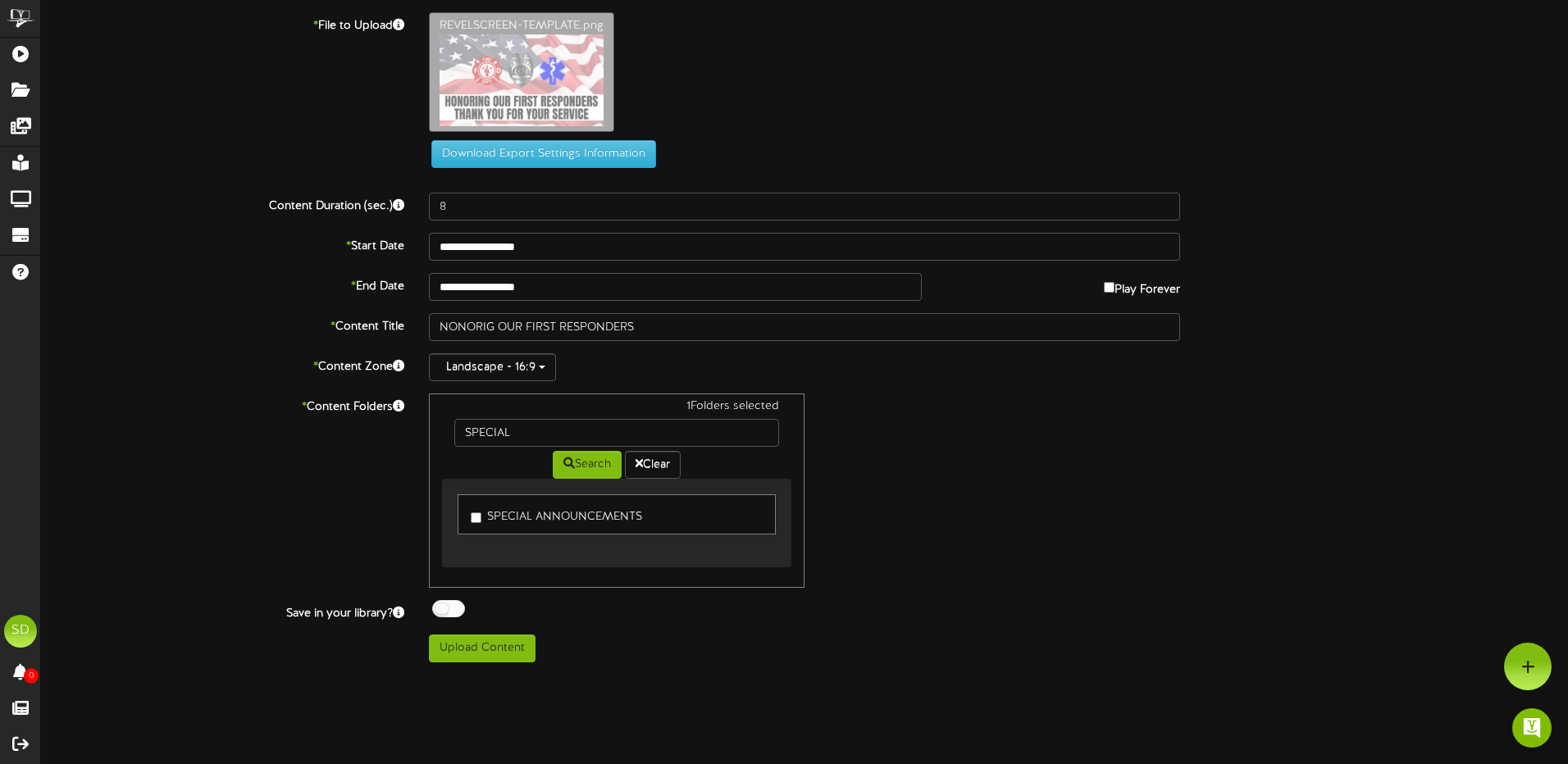
click at [455, 610] on div at bounding box center [449, 609] width 33 height 17
click at [442, 611] on div at bounding box center [449, 609] width 33 height 17
click at [476, 653] on button "Upload Content" at bounding box center [481, 649] width 106 height 28
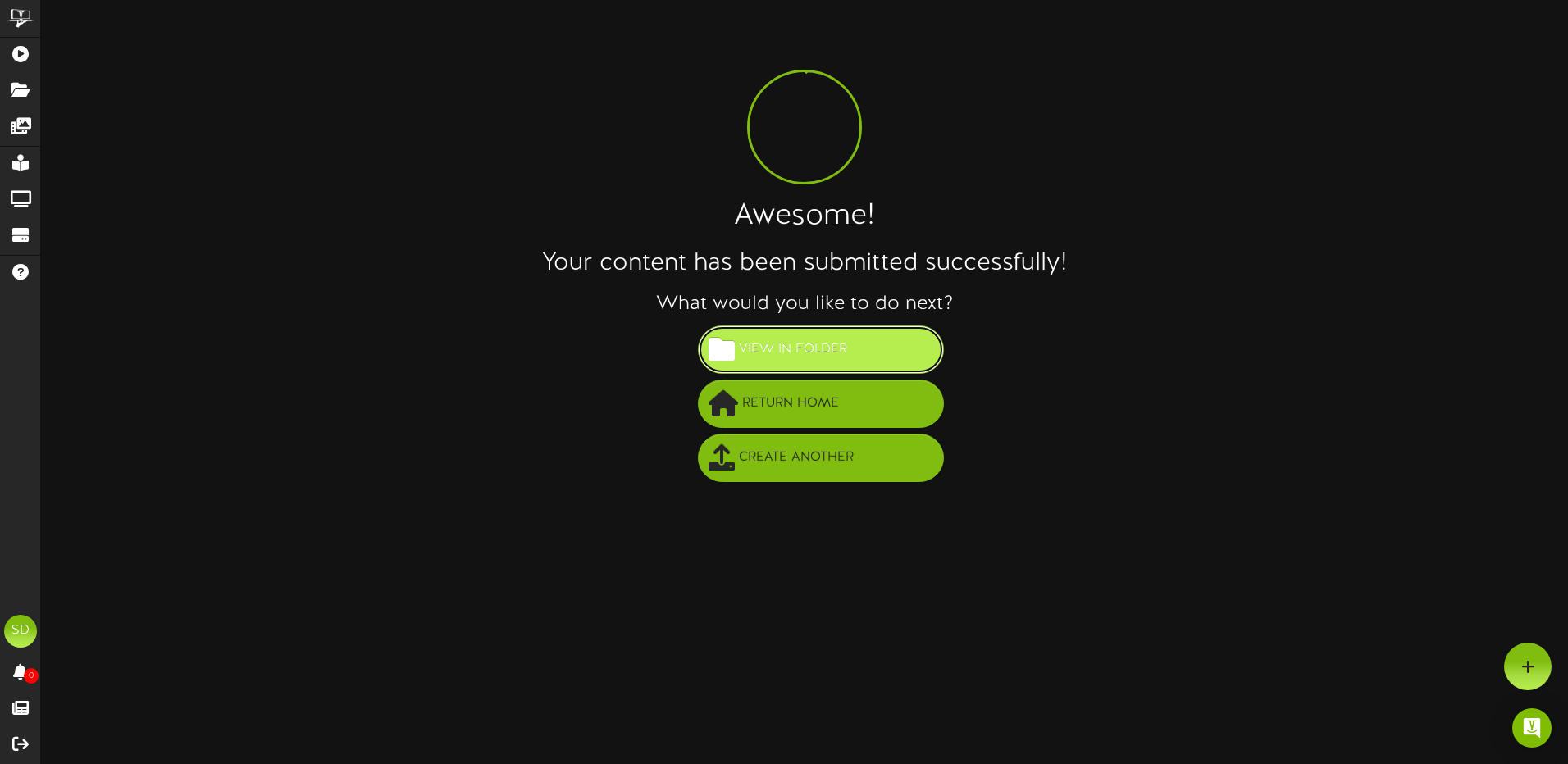
click at [819, 358] on span "View in Folder" at bounding box center [793, 350] width 116 height 27
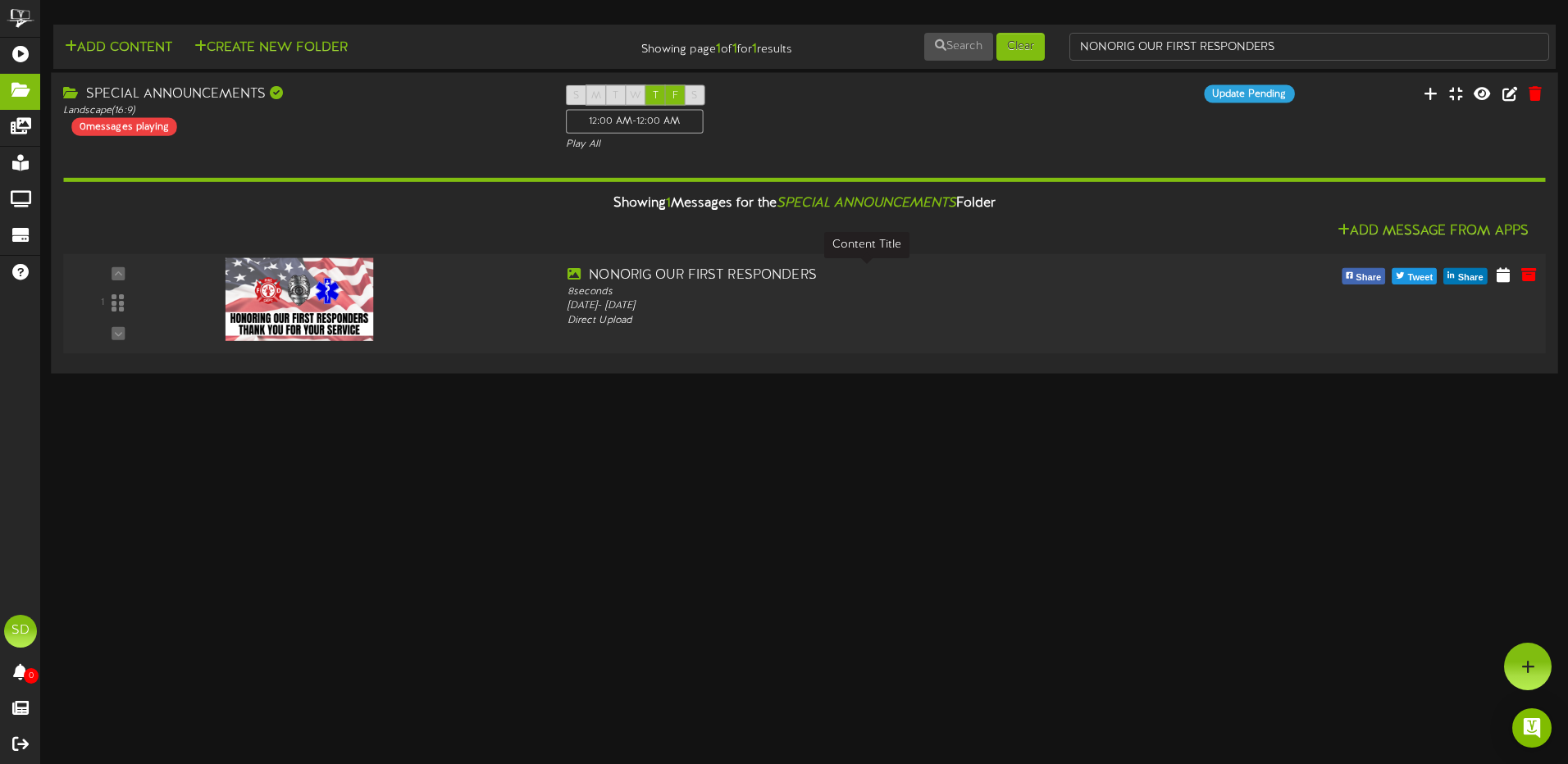
click at [648, 274] on div "NONORIG OUR FIRST RESPONDERS" at bounding box center [867, 275] width 599 height 19
click at [1501, 277] on icon at bounding box center [1503, 274] width 15 height 18
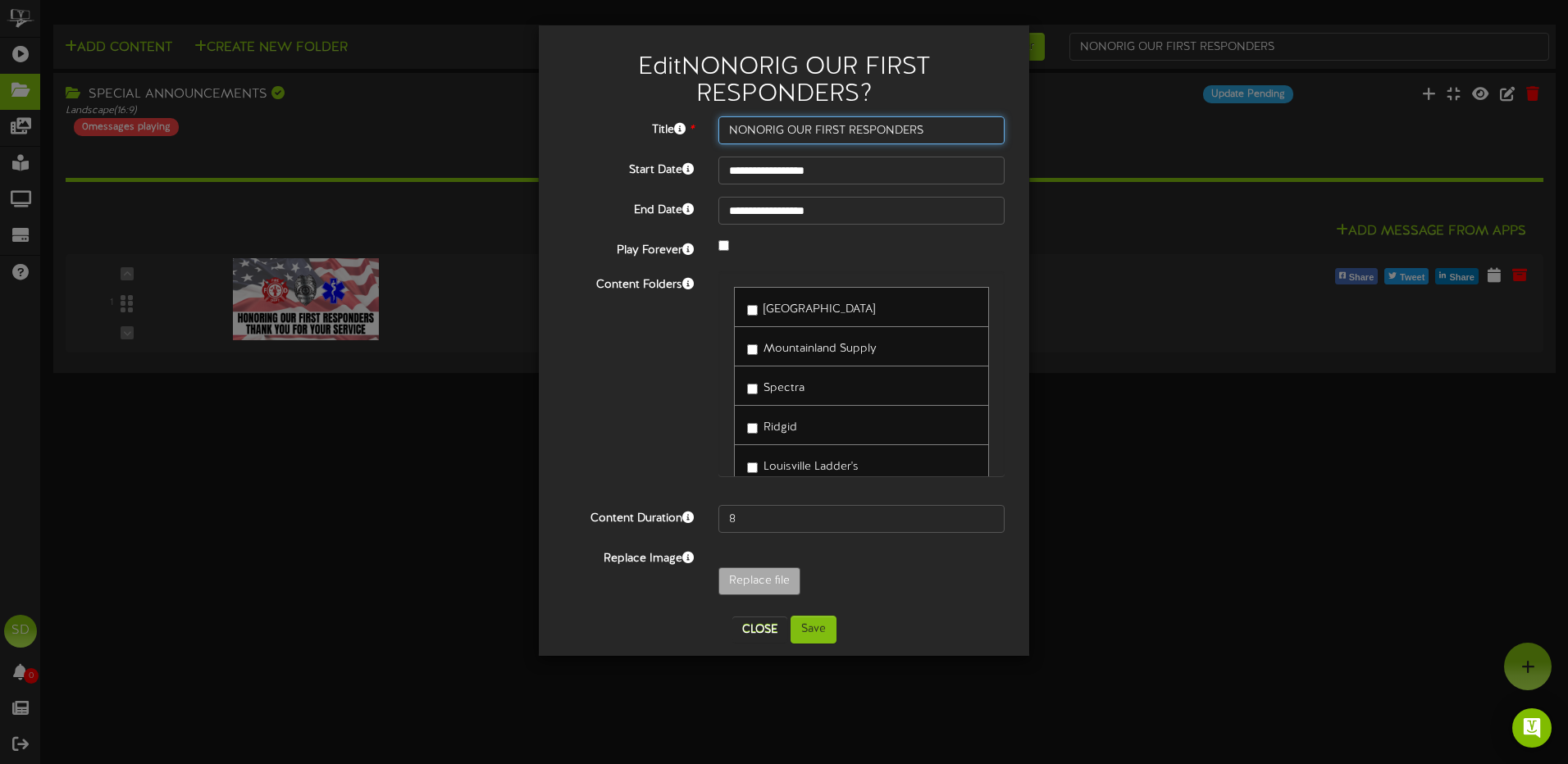
click at [741, 131] on input "NONORIG OUR FIRST RESPONDERS" at bounding box center [861, 130] width 286 height 28
click at [783, 130] on input "NONORIG OUR FIRST RESPONDERS" at bounding box center [861, 130] width 286 height 28
type input "HONORING OUR FIRST RESPONDERS"
click at [809, 630] on button "Save" at bounding box center [813, 630] width 46 height 28
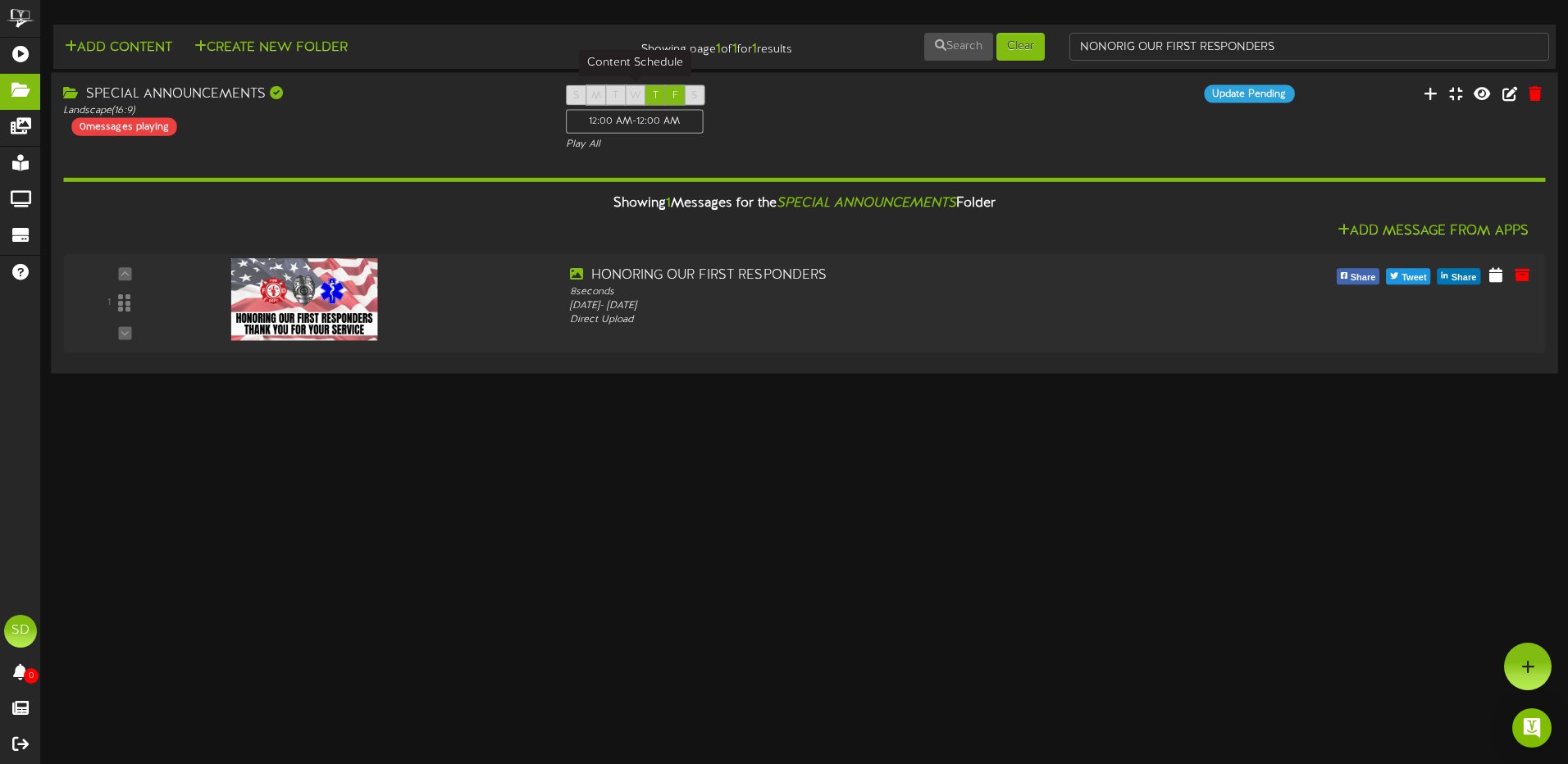
click at [656, 94] on span "T" at bounding box center [656, 95] width 5 height 12
click at [1513, 94] on icon at bounding box center [1510, 93] width 18 height 18
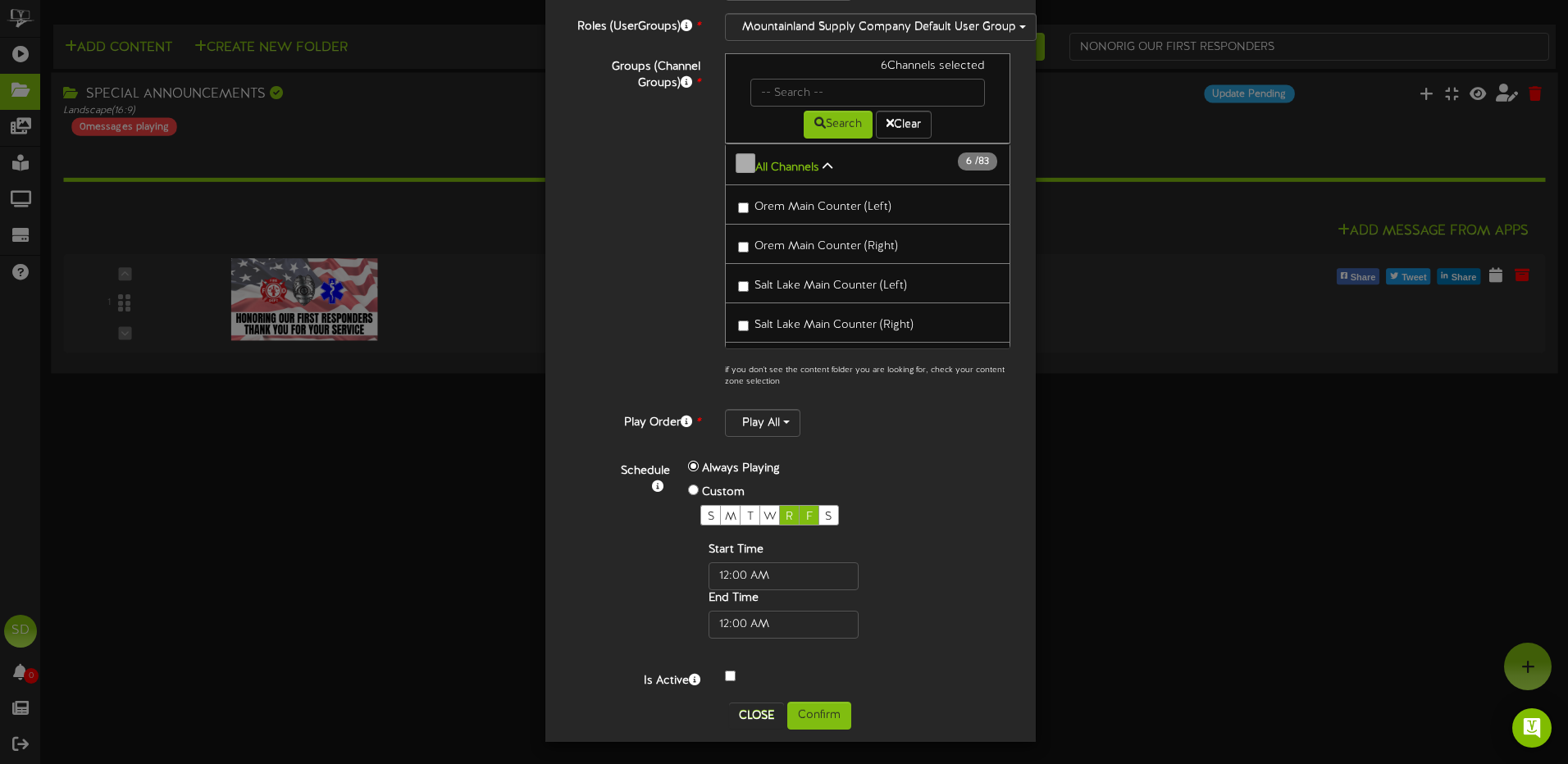
scroll to position [24, 0]
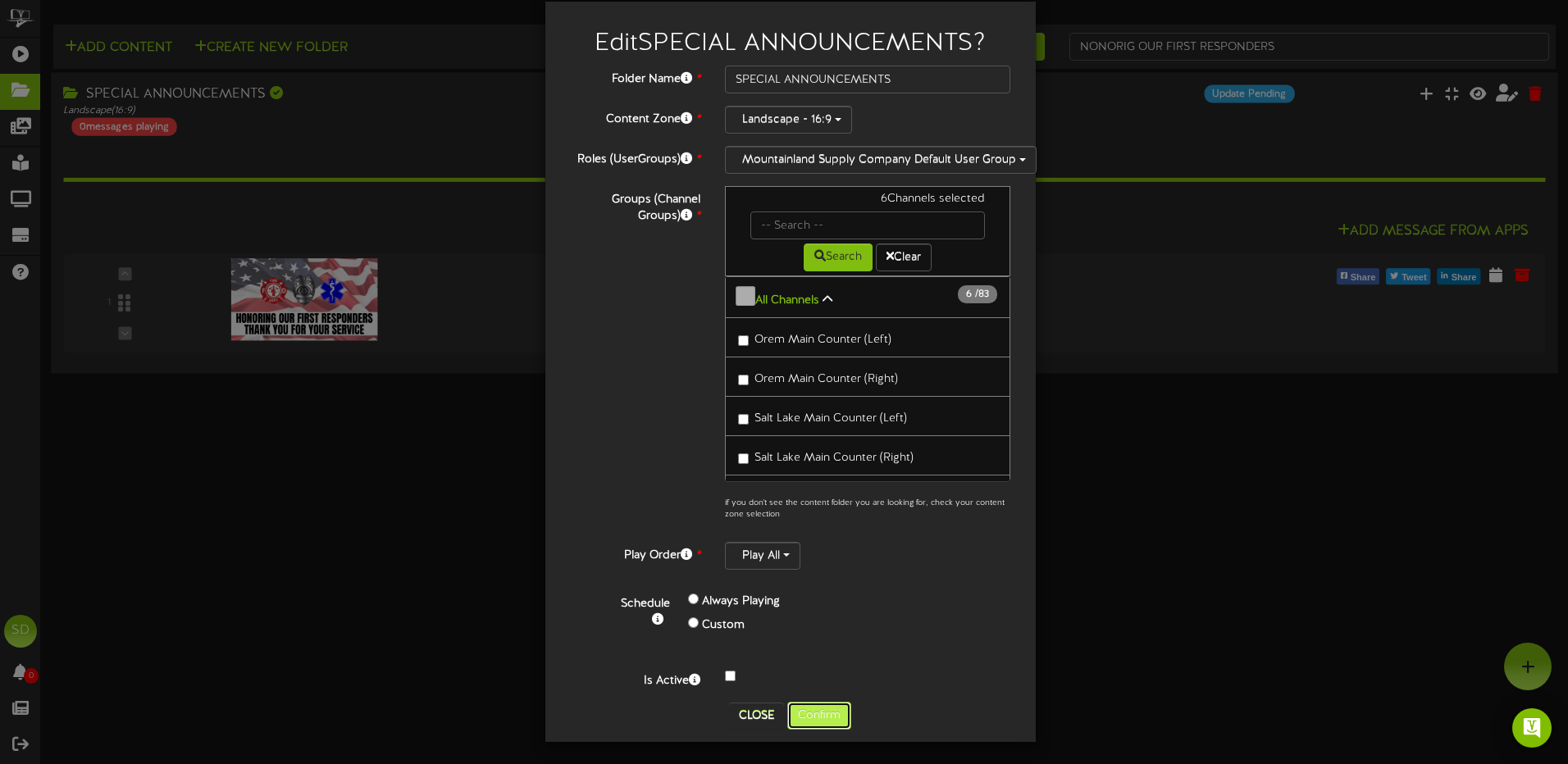
click at [815, 714] on button "Confirm" at bounding box center [819, 716] width 64 height 28
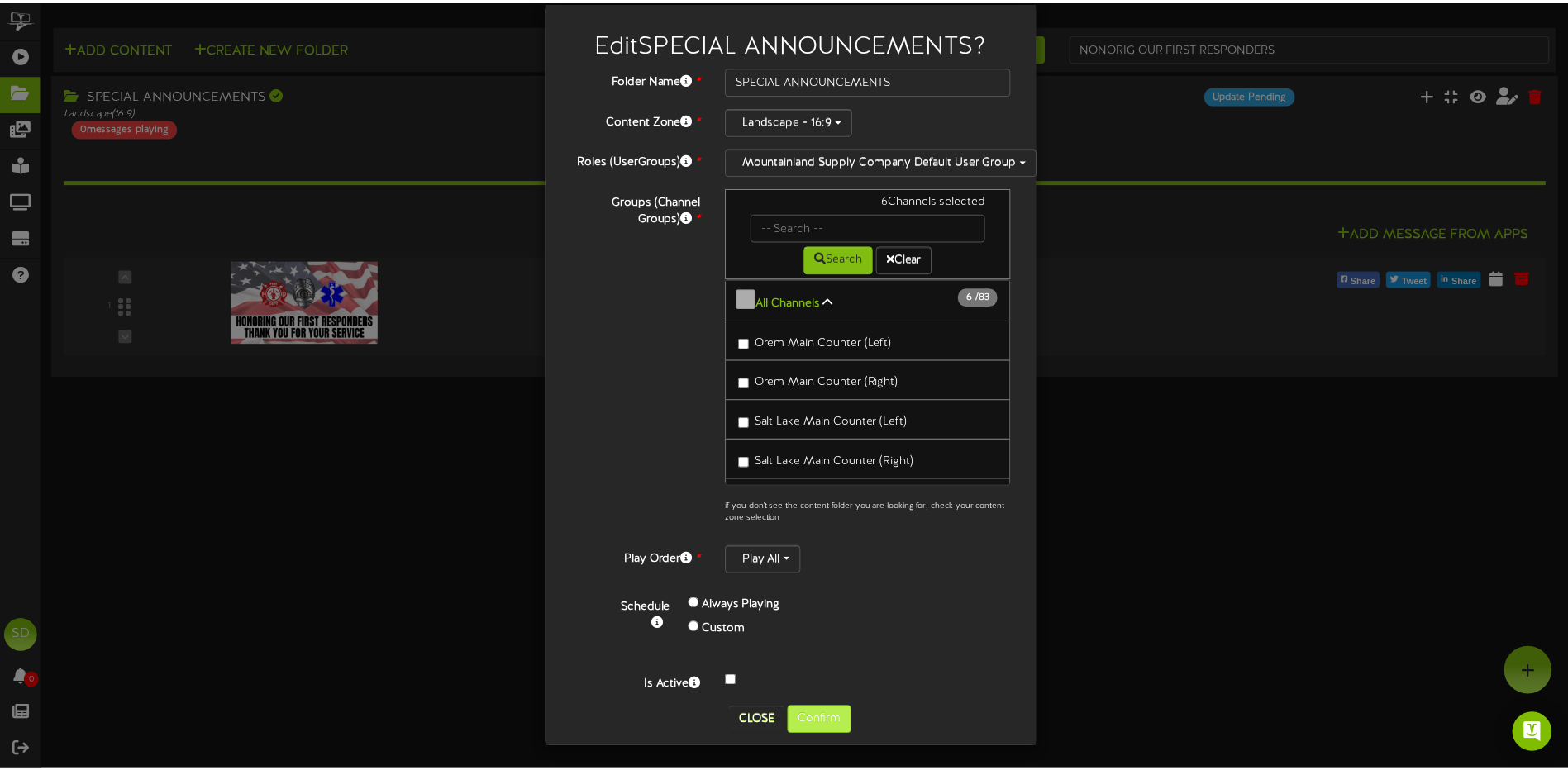
scroll to position [0, 0]
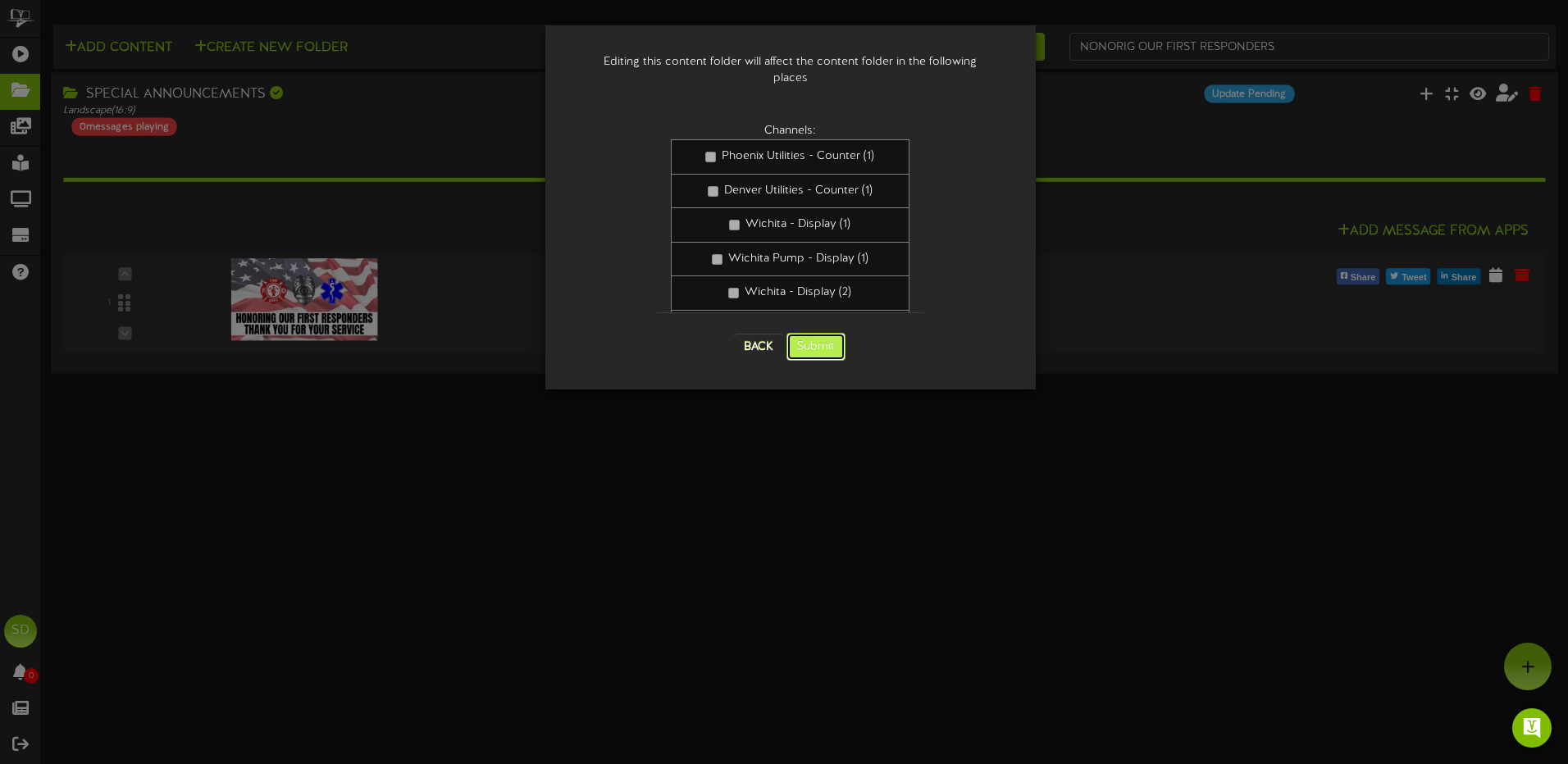
click at [827, 332] on button "Submit" at bounding box center [816, 346] width 59 height 28
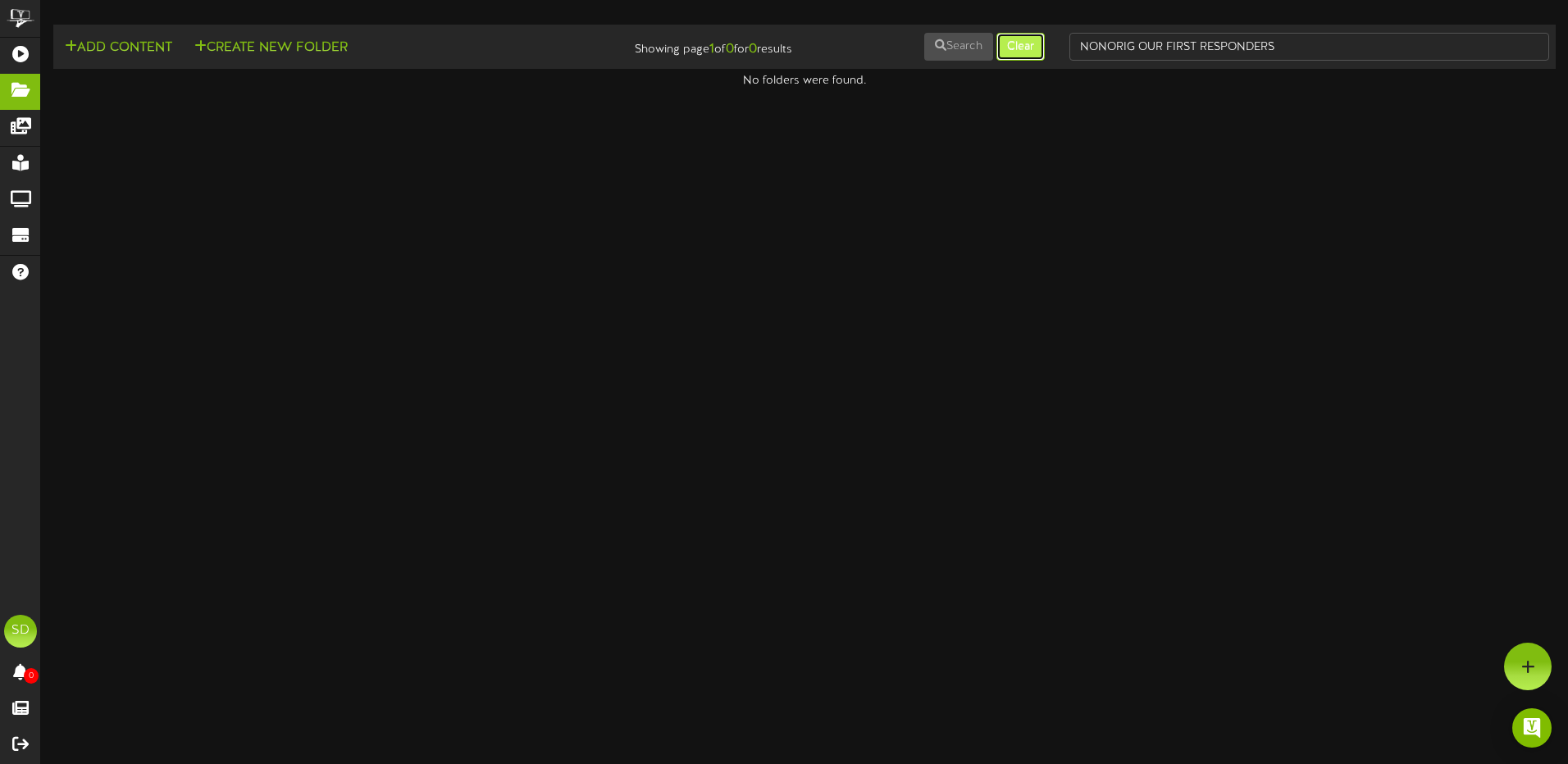
click at [1010, 46] on button "Clear" at bounding box center [1020, 46] width 48 height 28
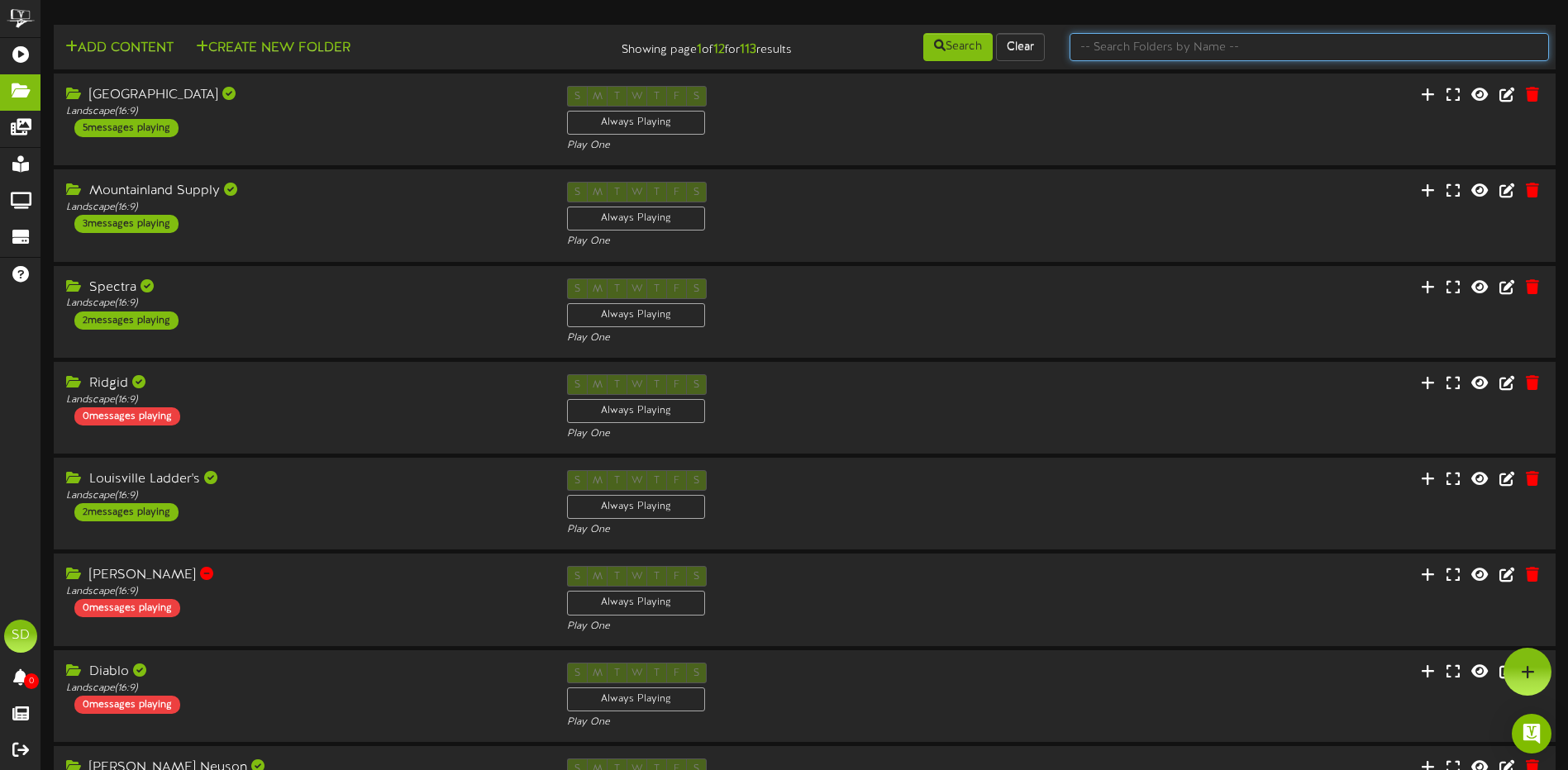
click at [1151, 49] on input "text" at bounding box center [1310, 47] width 480 height 28
type input "wichita"
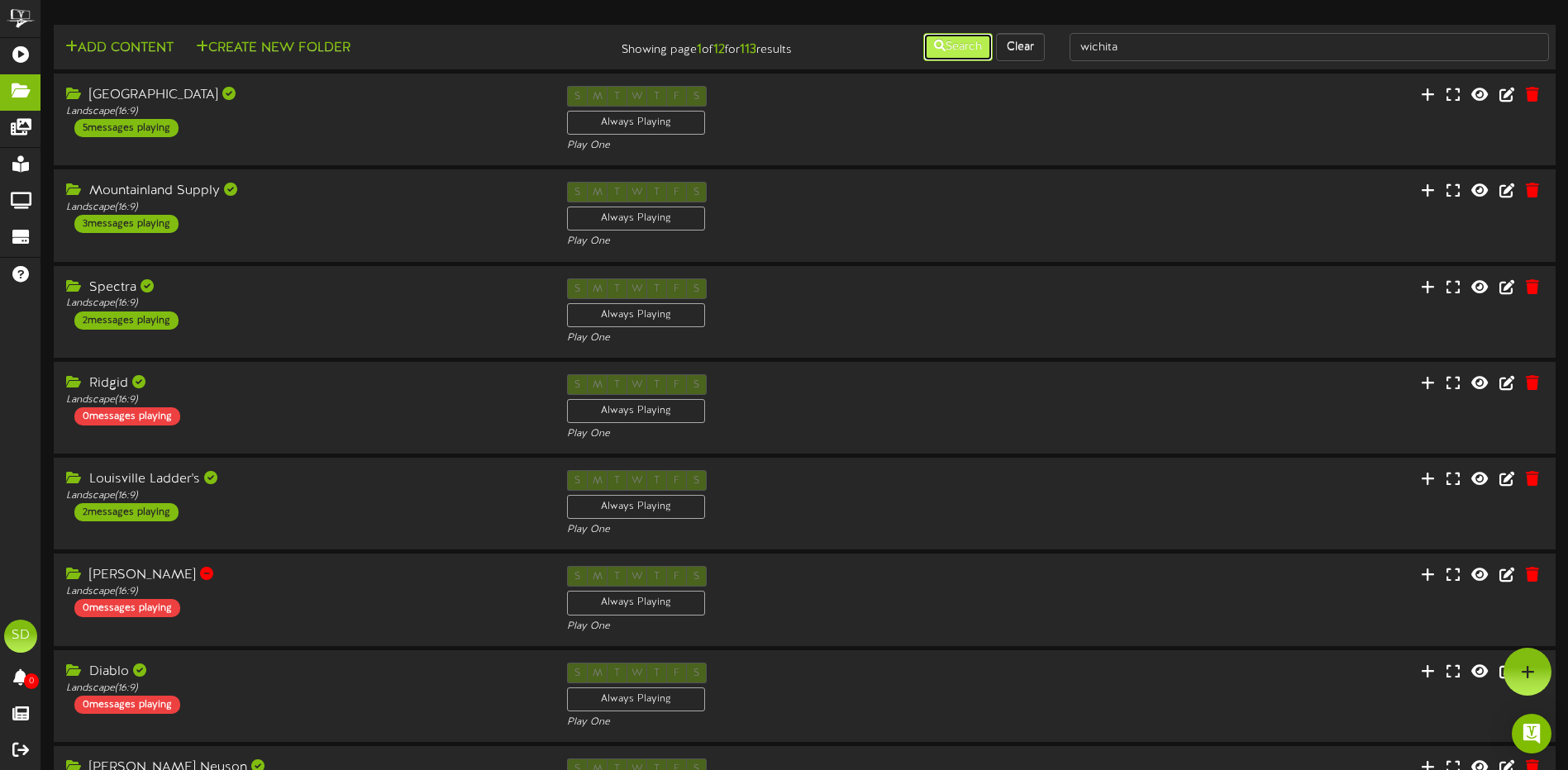
click at [958, 45] on button "Search" at bounding box center [958, 47] width 70 height 28
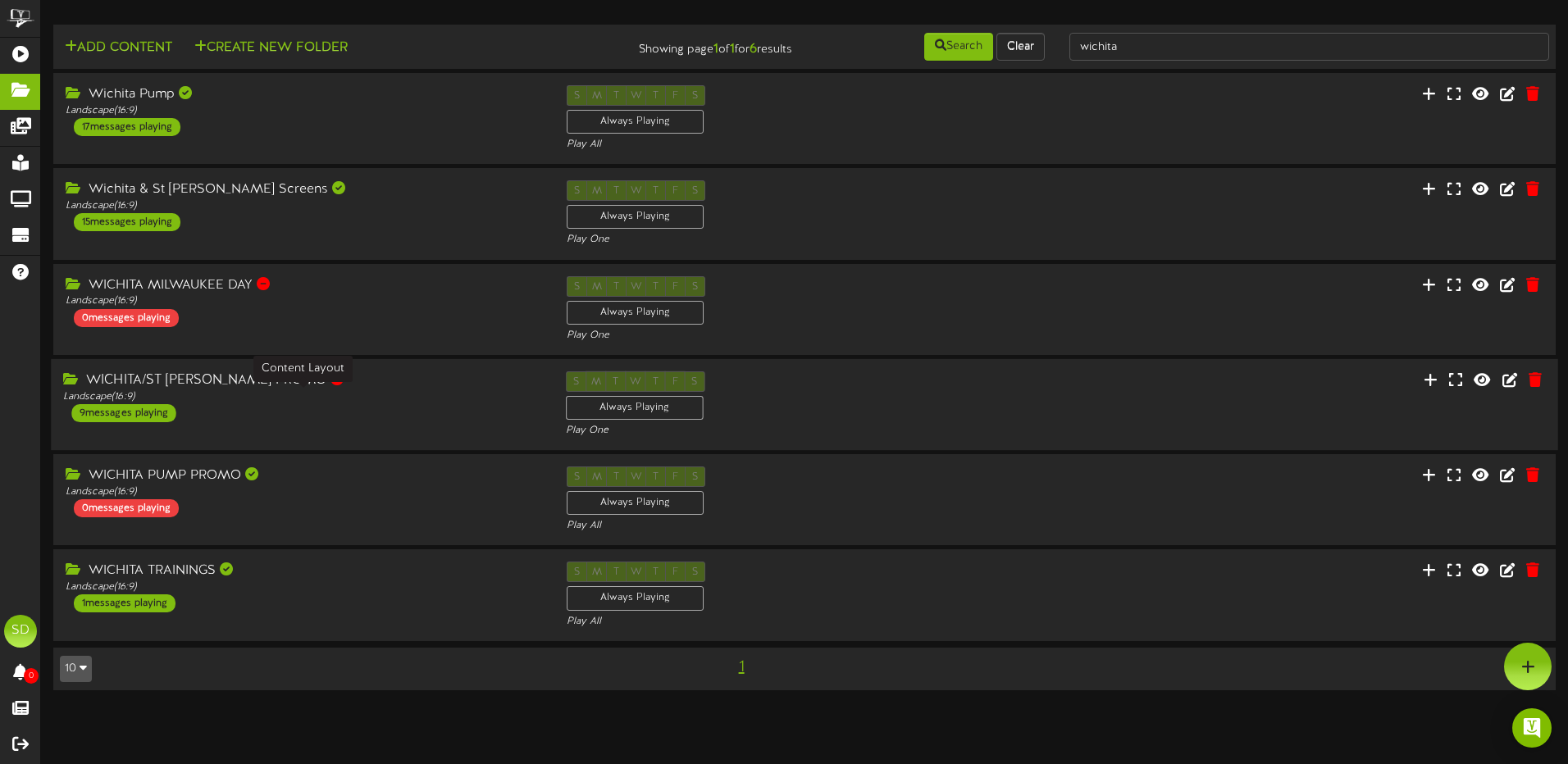
click at [384, 402] on div "Landscape ( 16:9 )" at bounding box center [302, 397] width 477 height 14
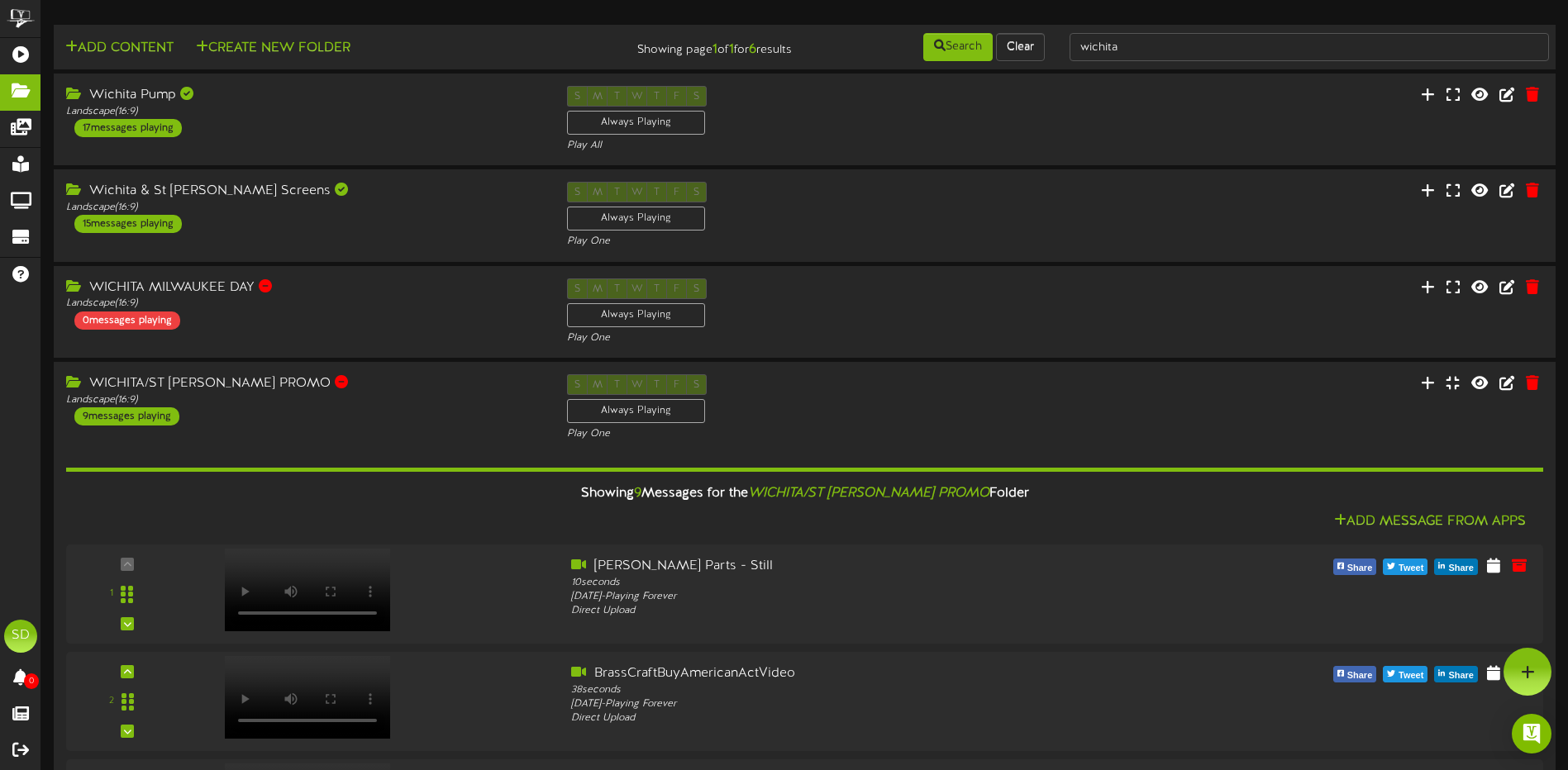
click at [1053, 50] on div "Search Clear" at bounding box center [930, 47] width 252 height 31
click at [1037, 49] on button "Clear" at bounding box center [1020, 47] width 49 height 28
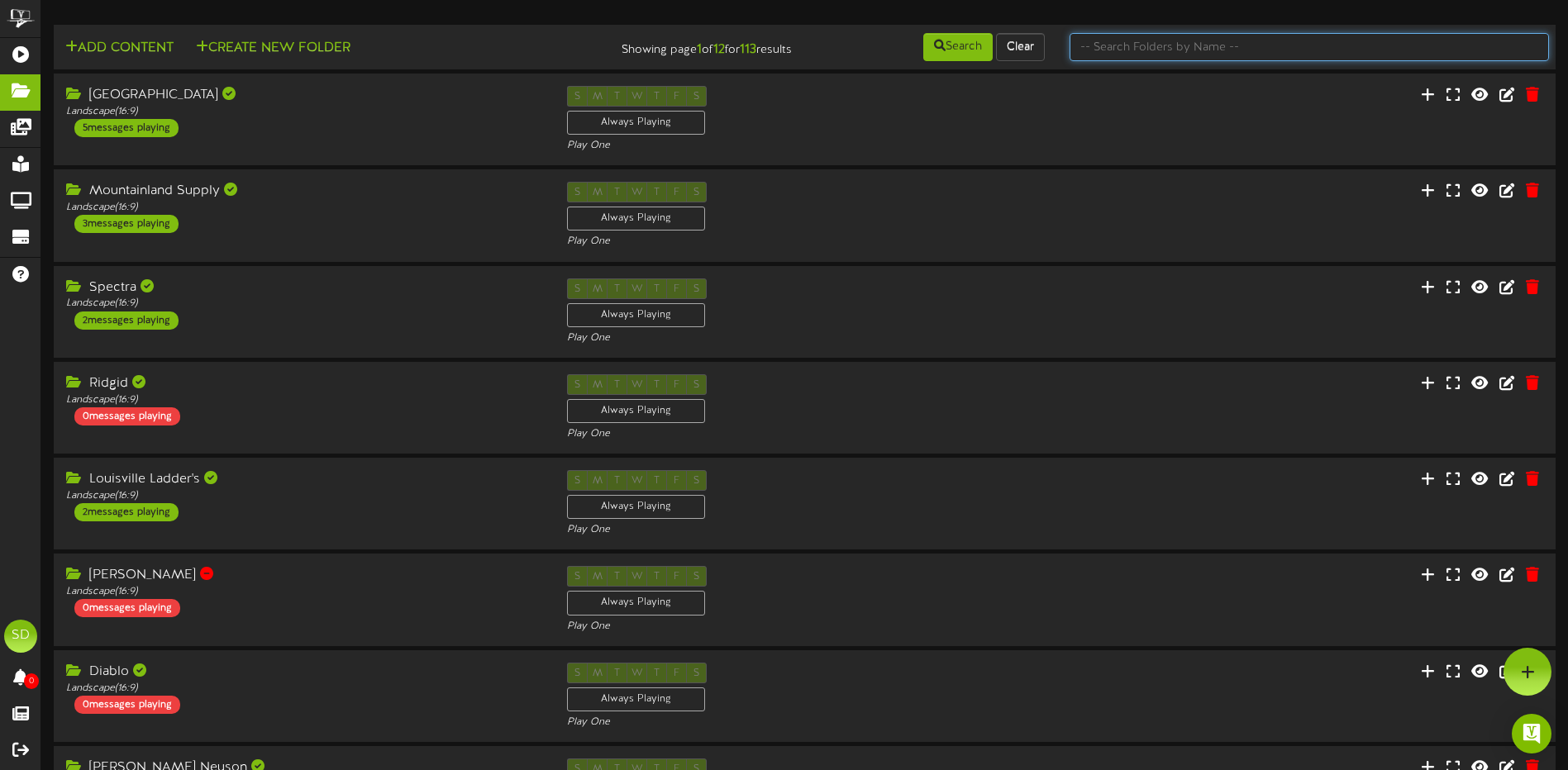
click at [1142, 47] on input "text" at bounding box center [1310, 47] width 480 height 28
type input "SPECI"
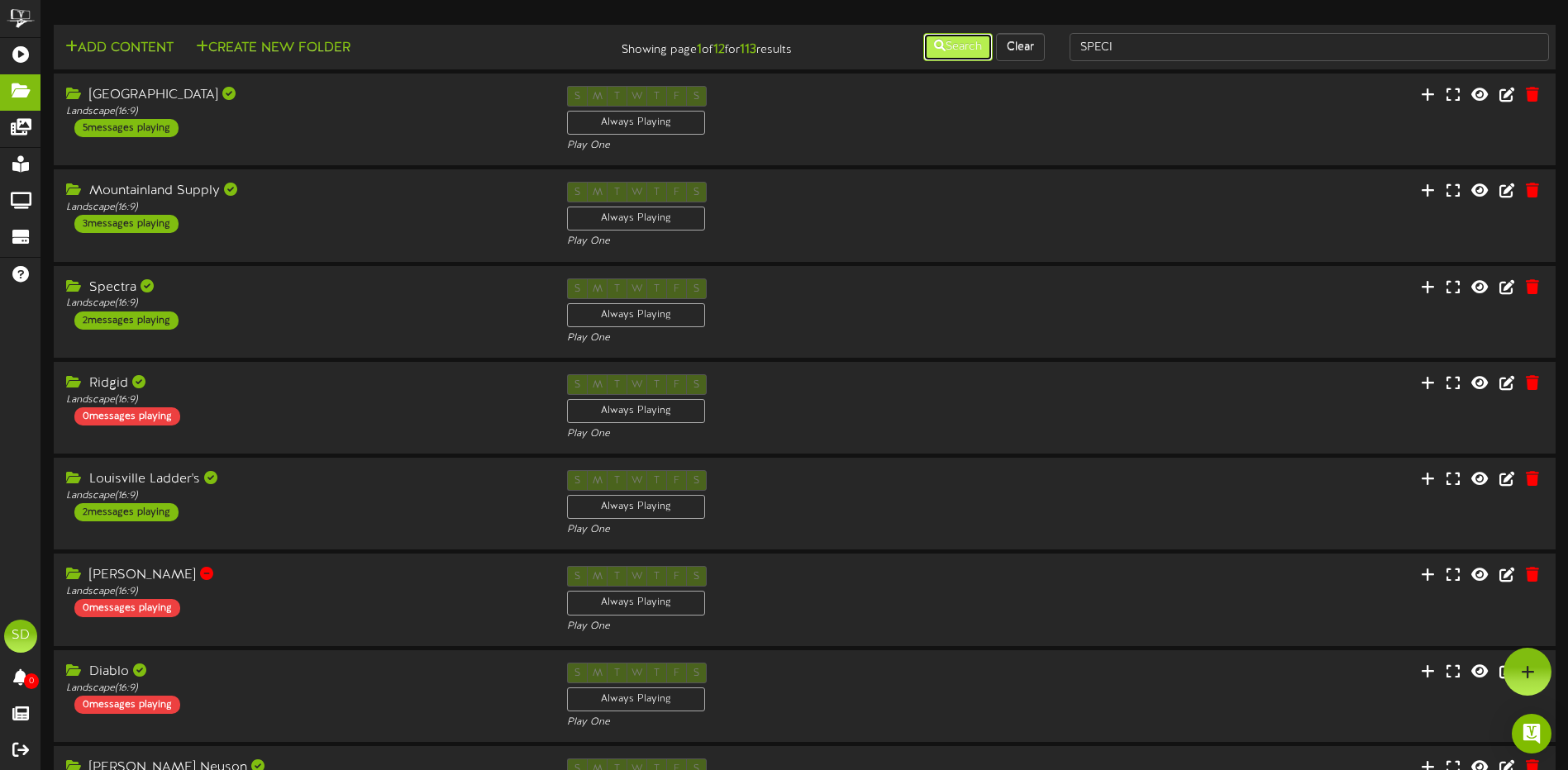
click at [944, 51] on button "Search" at bounding box center [958, 47] width 70 height 28
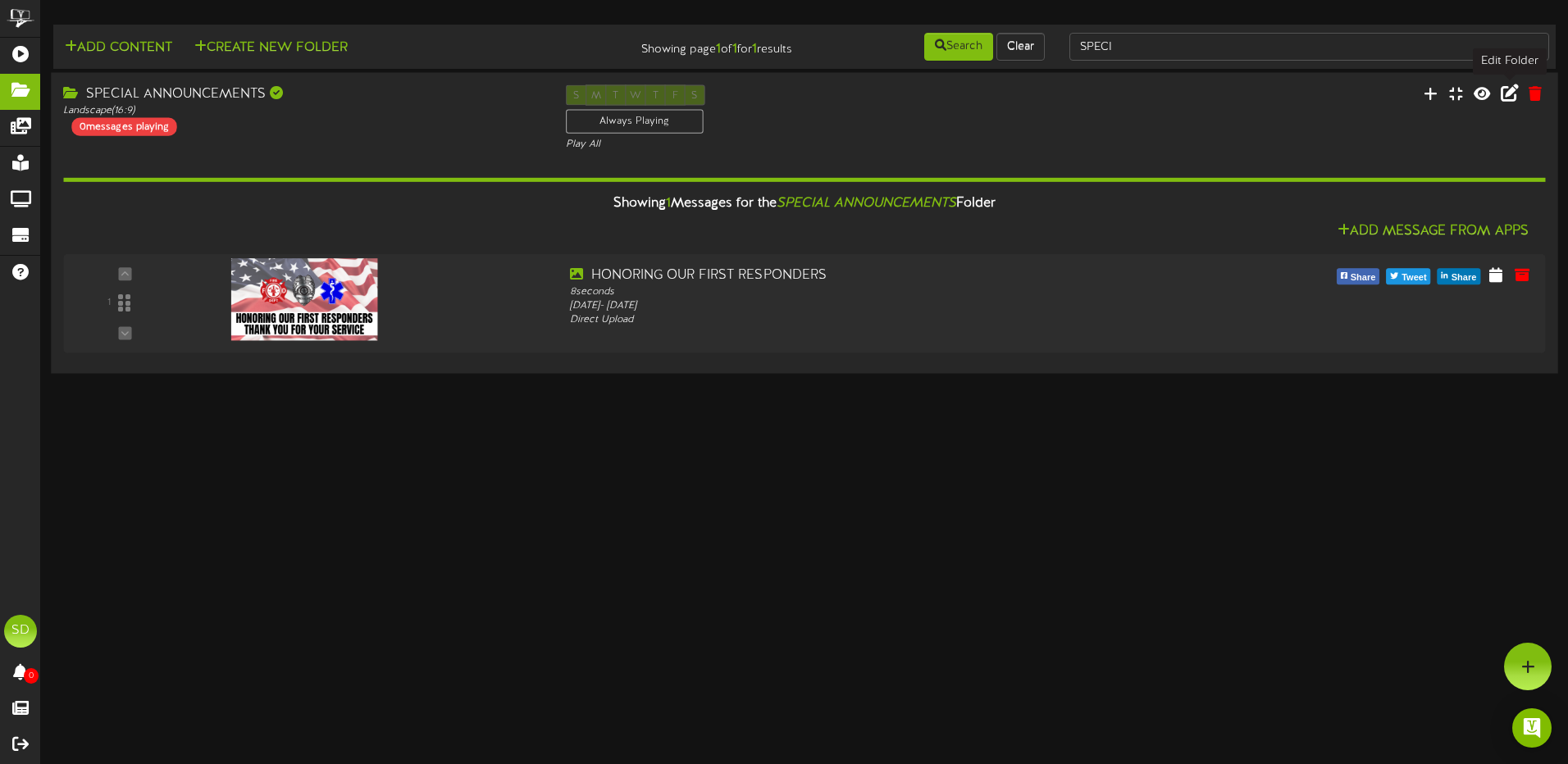
click at [1509, 94] on icon at bounding box center [1510, 93] width 18 height 18
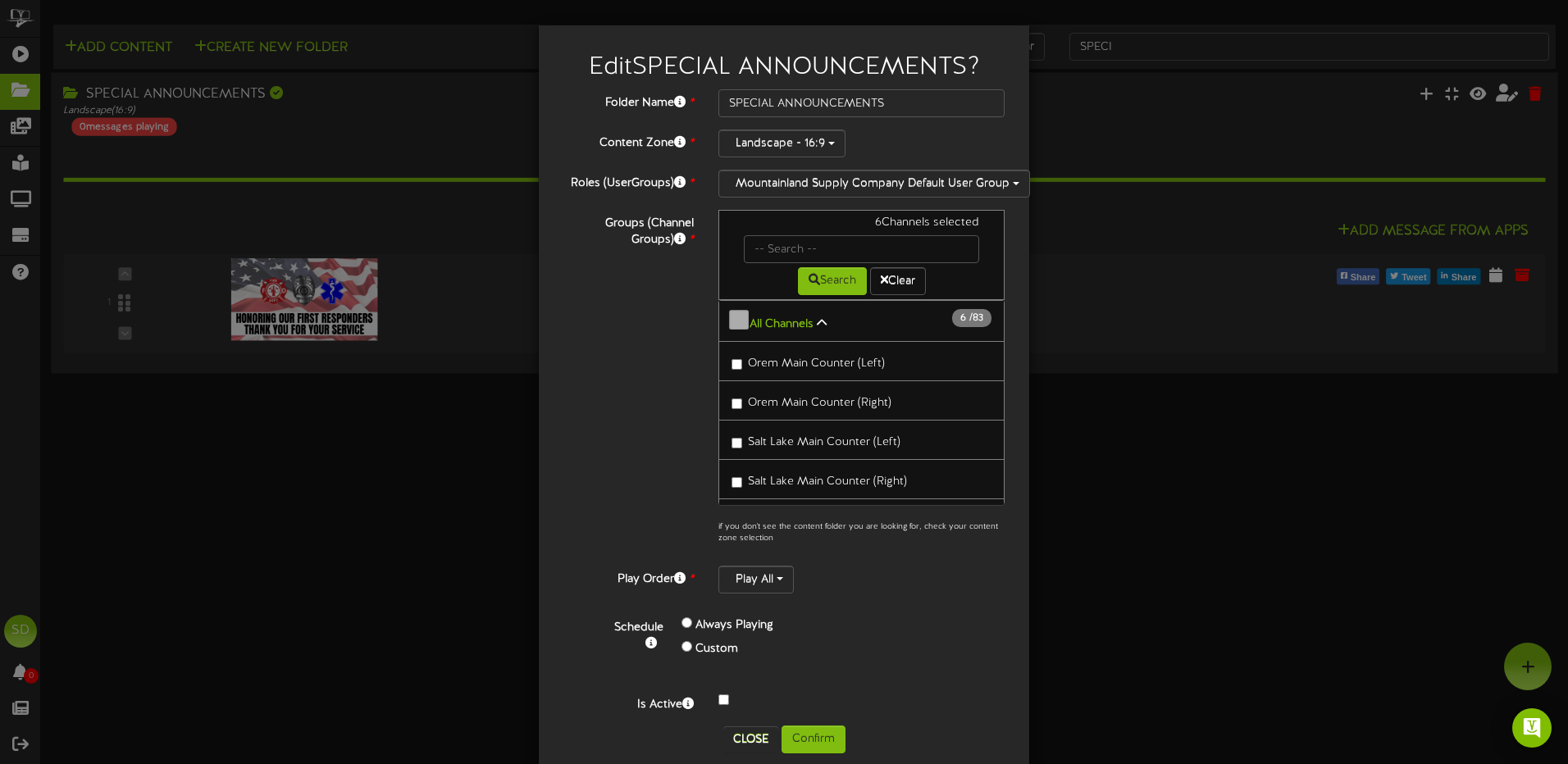
click at [1218, 442] on div "Edit SPECIAL ANNOUNCEMENTS ? Folder Name * SPECIAL ANNOUNCEMENTS Content Zone *…" at bounding box center [784, 382] width 1568 height 764
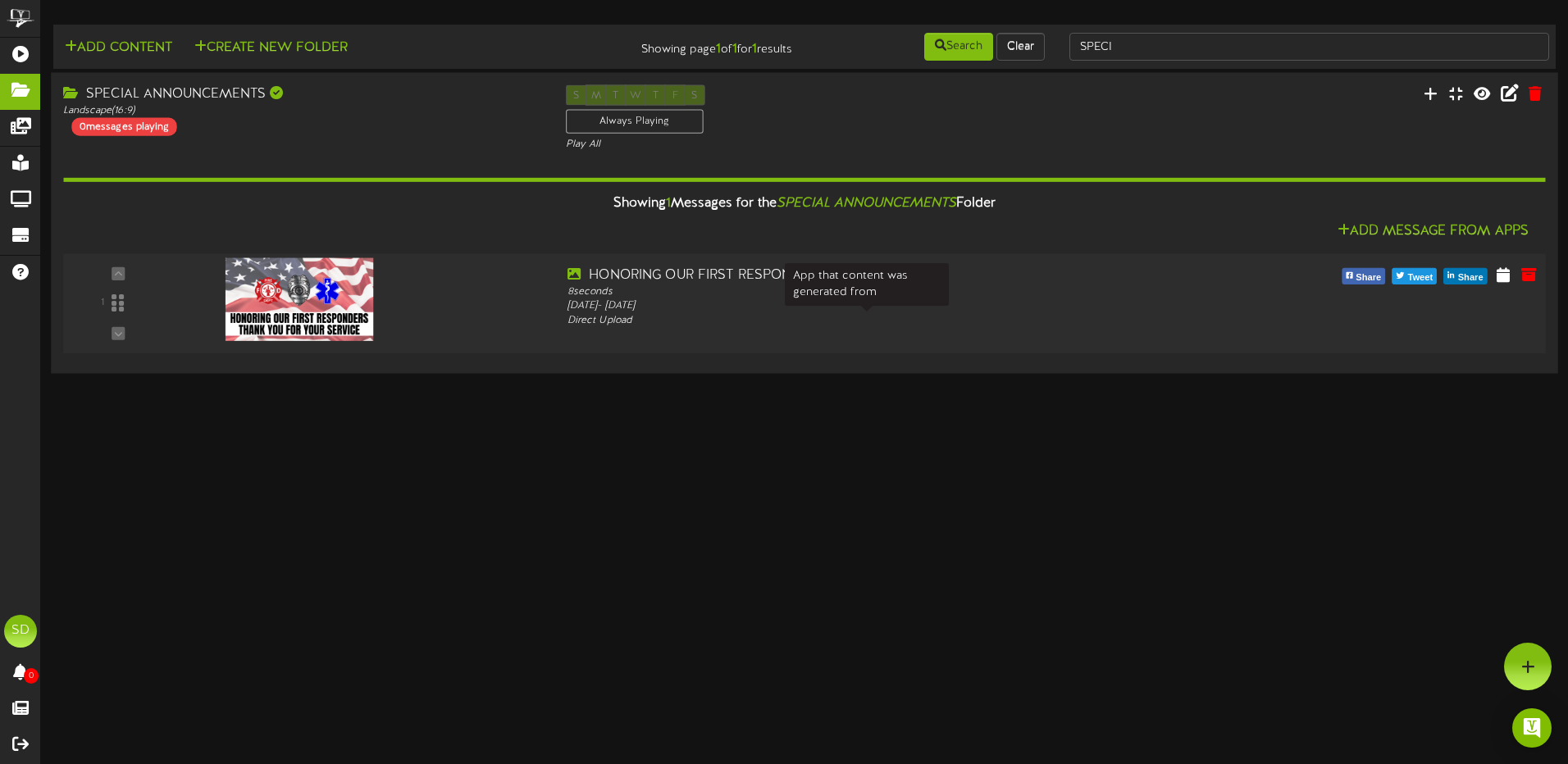
click at [623, 314] on div "Direct Upload" at bounding box center [867, 321] width 599 height 14
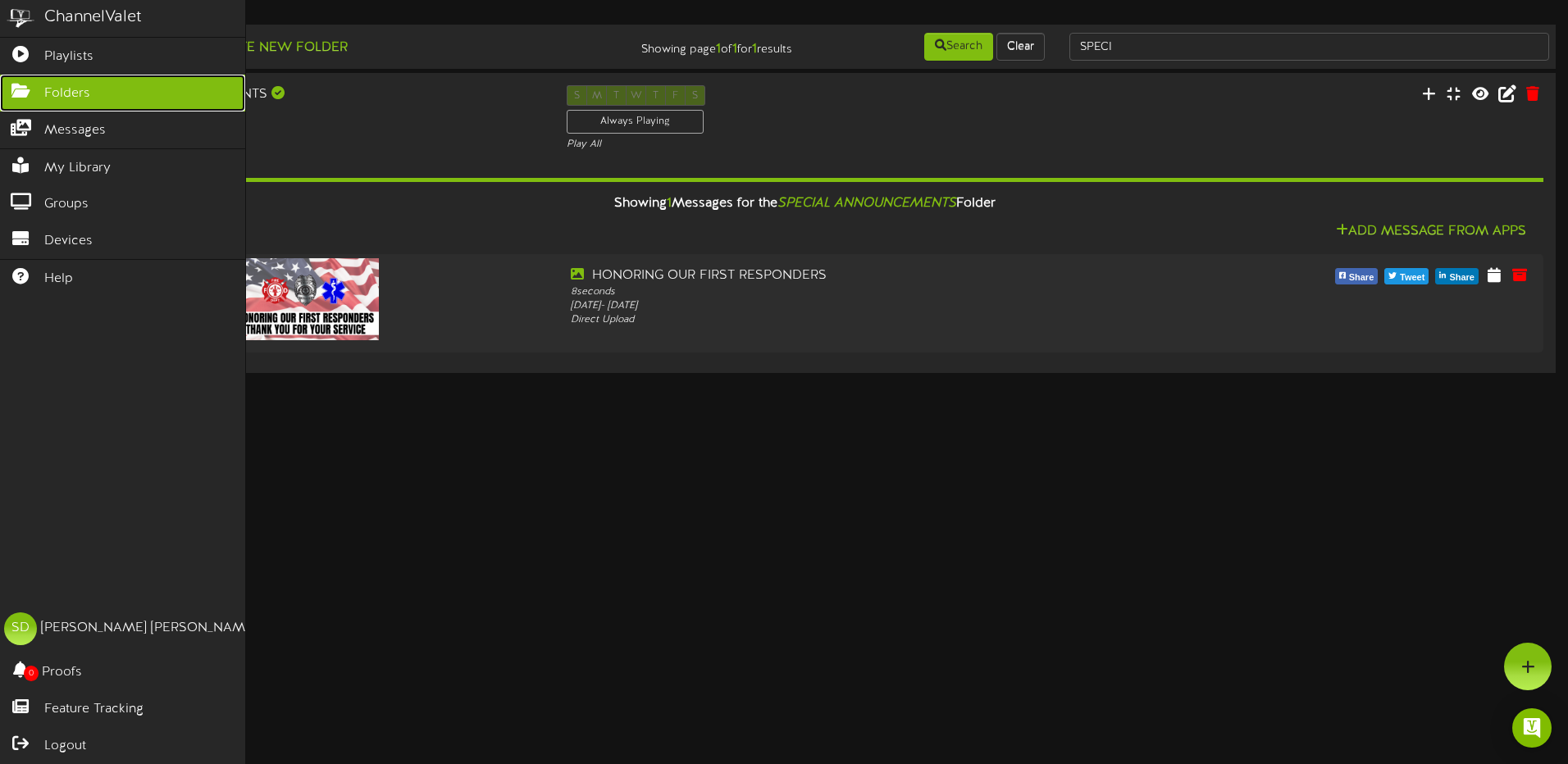
click at [62, 93] on span "Folders" at bounding box center [67, 94] width 46 height 19
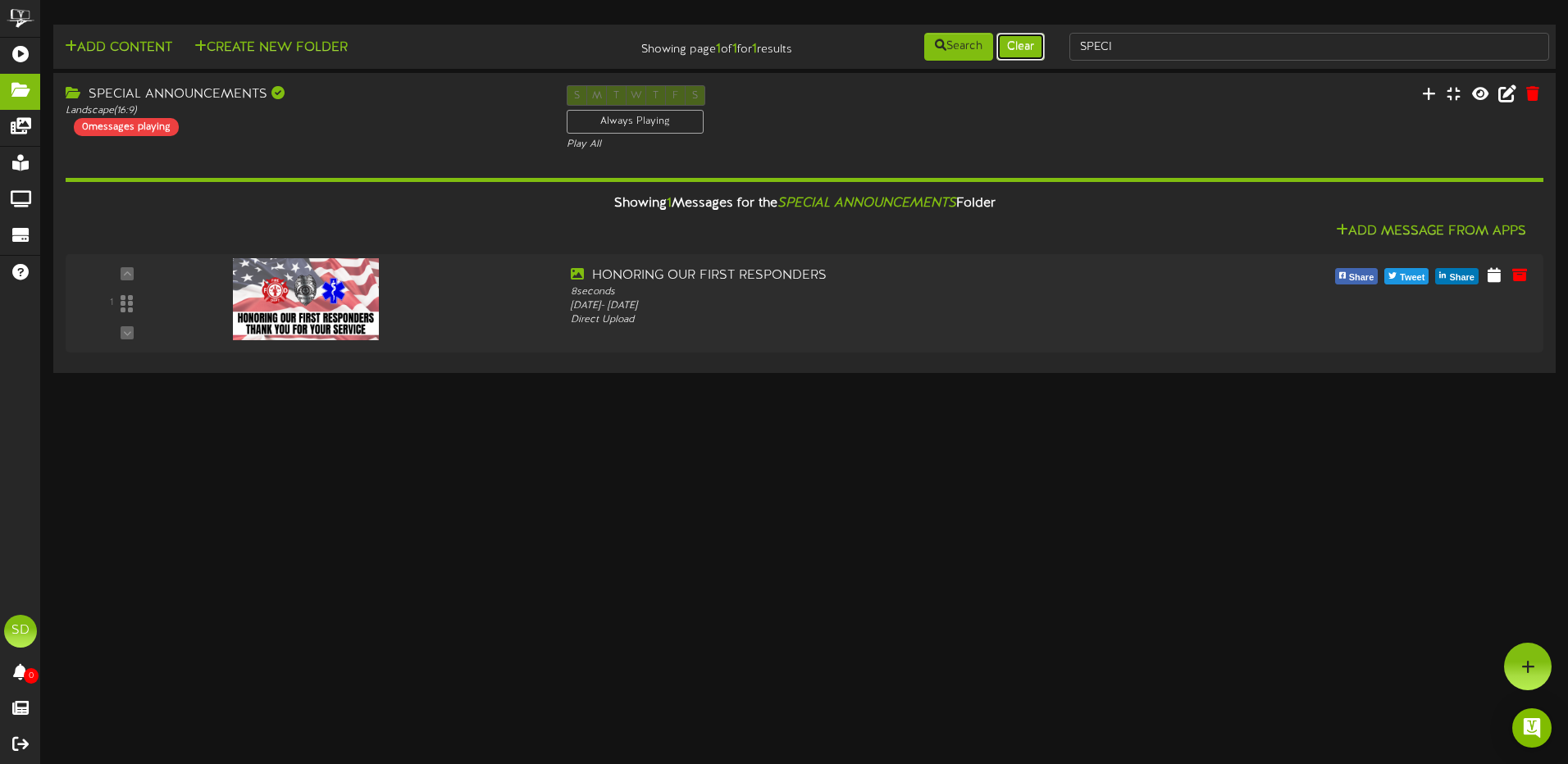
click at [1022, 46] on button "Clear" at bounding box center [1020, 46] width 48 height 28
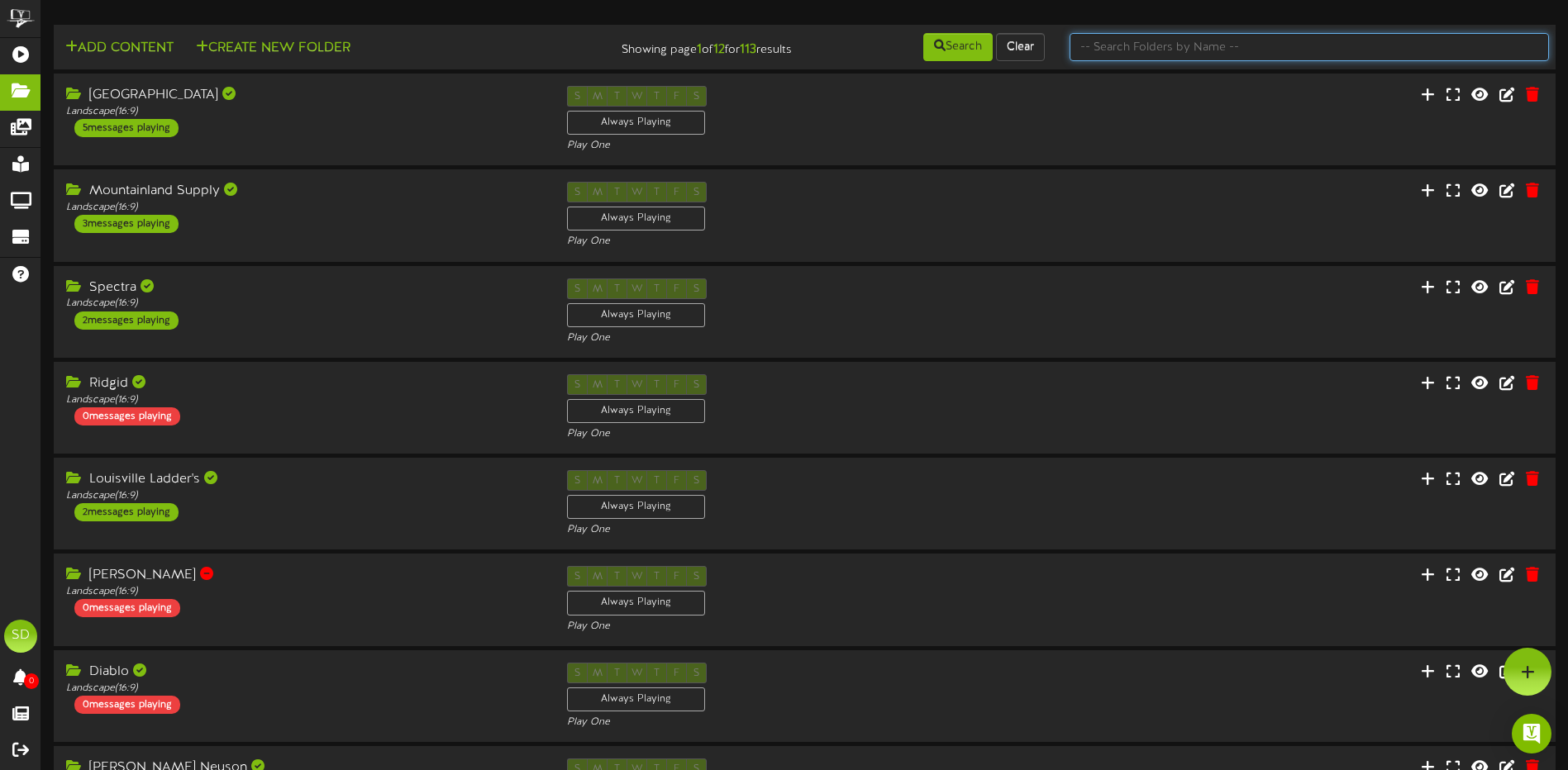
click at [1095, 46] on input "text" at bounding box center [1310, 47] width 480 height 28
type input "wichita"
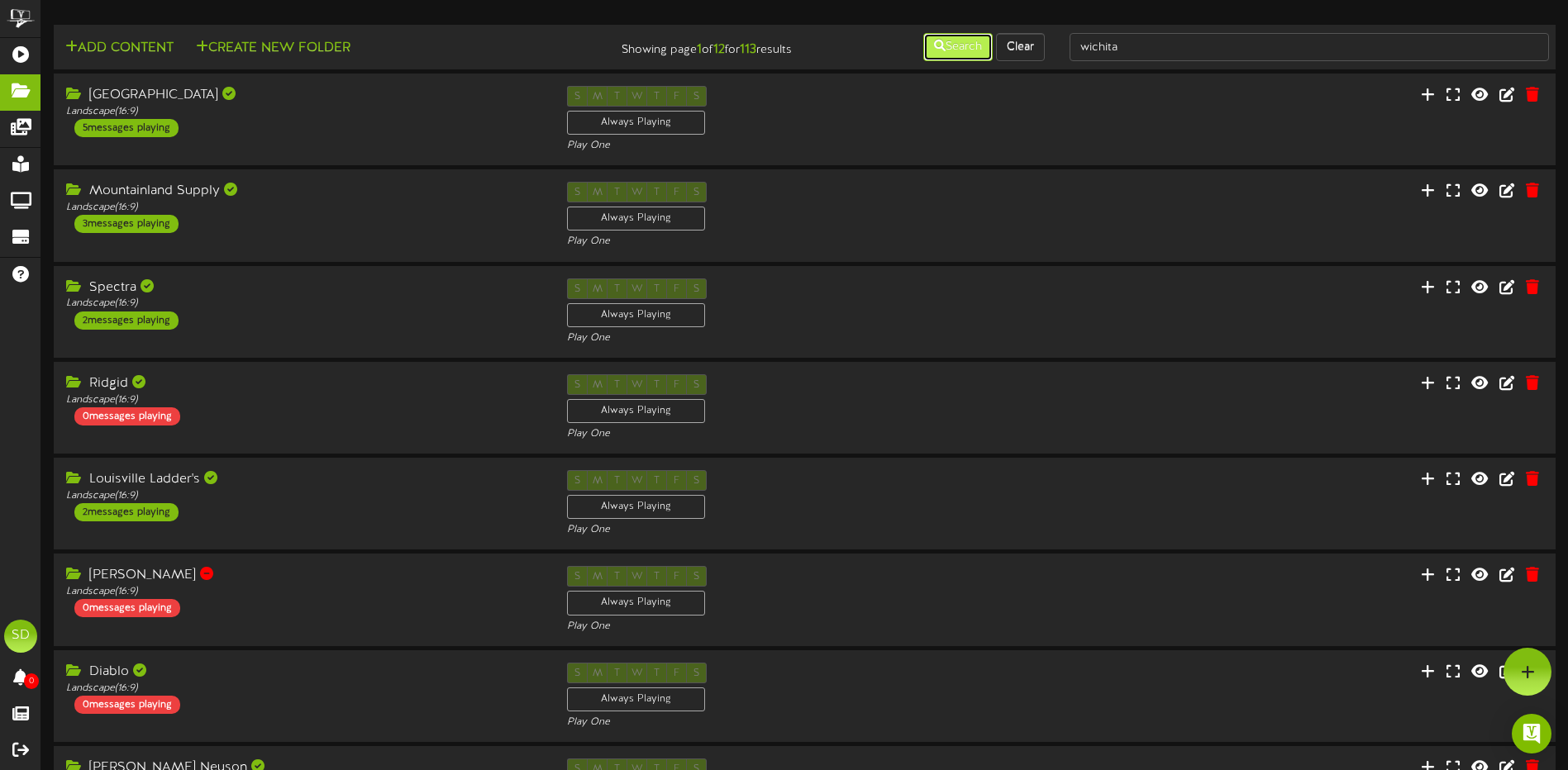
click at [946, 40] on button "Search" at bounding box center [958, 47] width 70 height 28
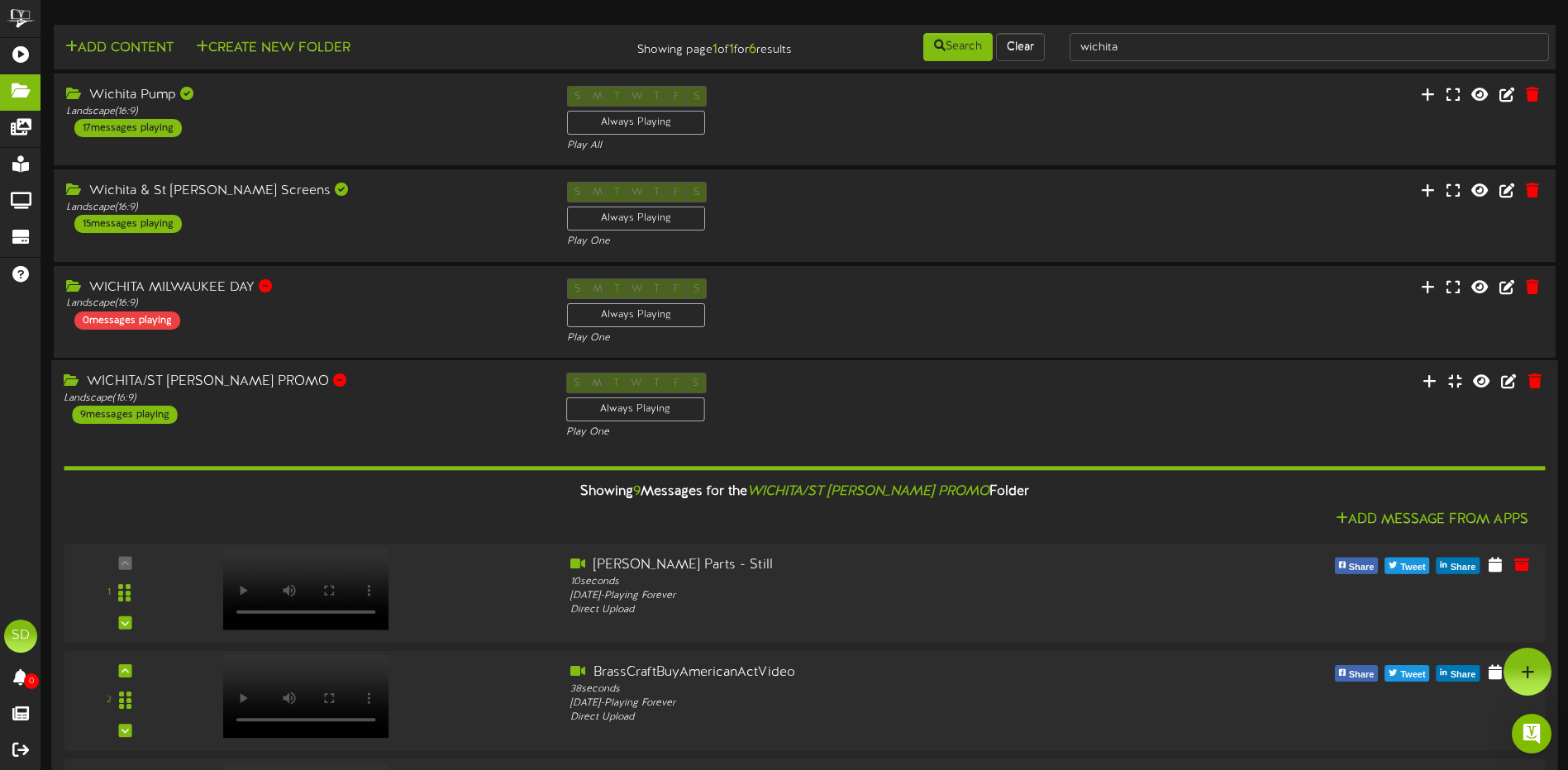
click at [897, 414] on div "S M T W T F S Always Playing Play One" at bounding box center [805, 407] width 502 height 68
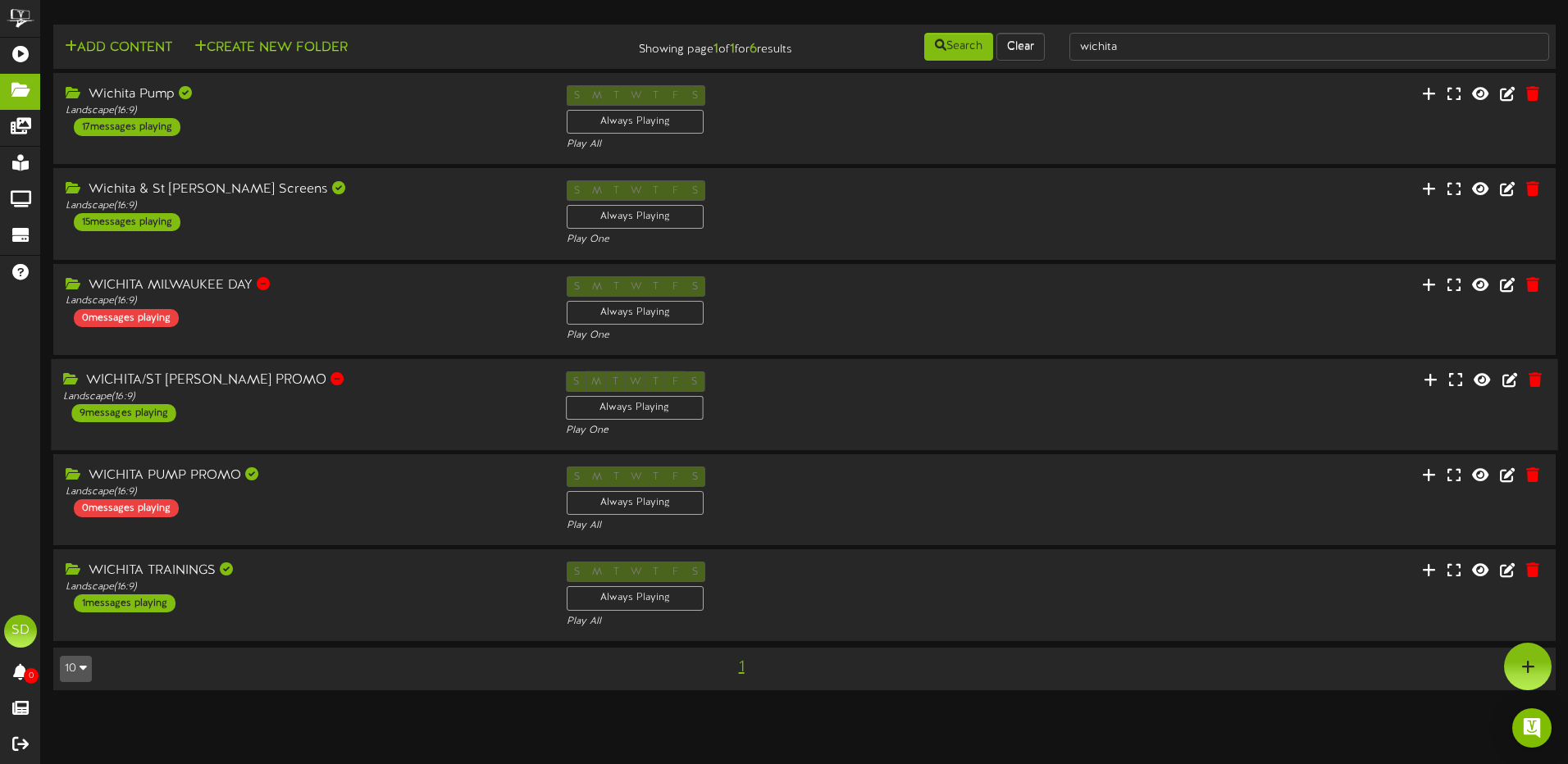
click at [353, 408] on div "WICHITA/ST [PERSON_NAME] PROMO Landscape ( 16:9 ) 9 messages playing" at bounding box center [302, 397] width 501 height 51
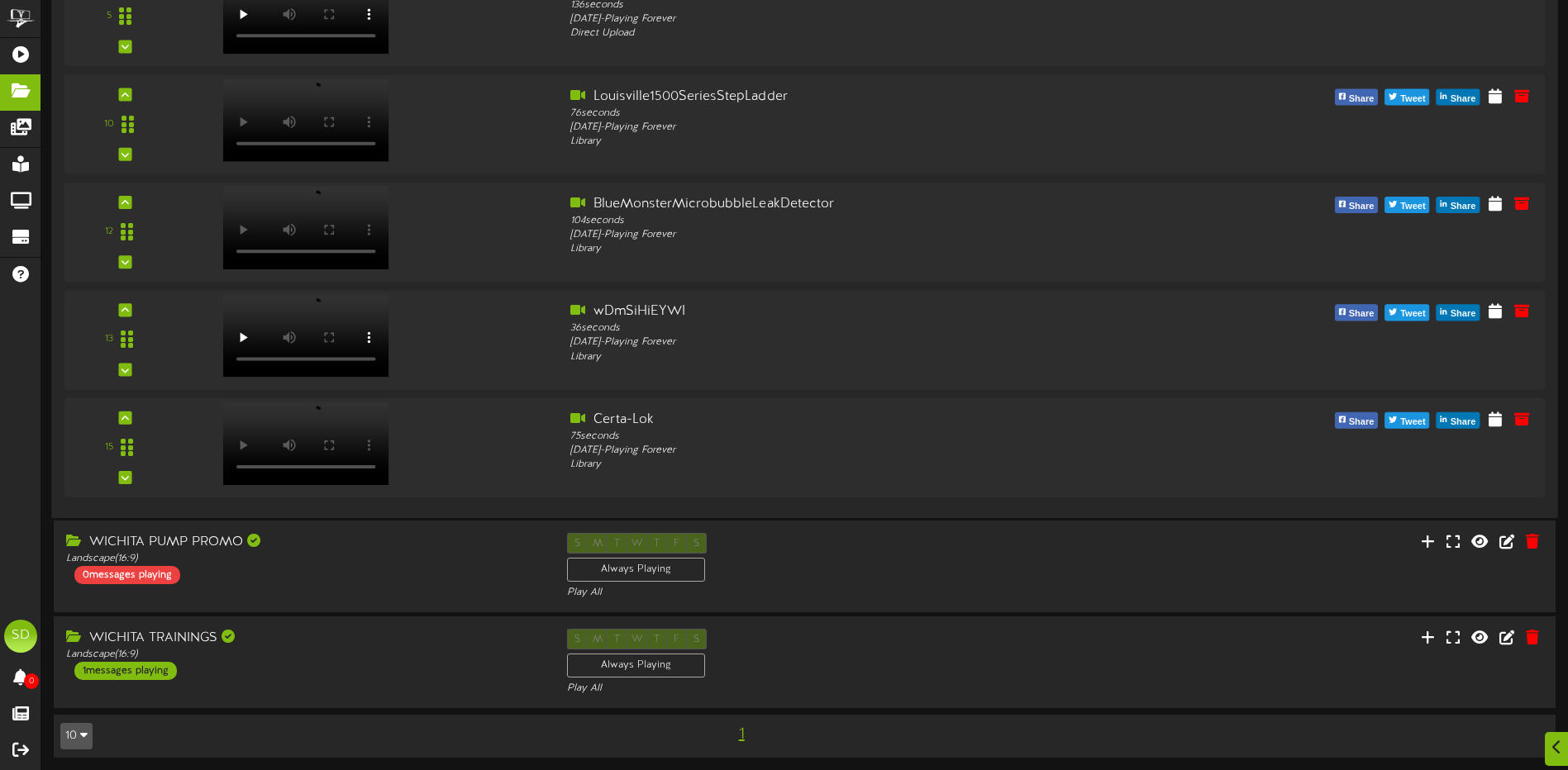
scroll to position [1012, 0]
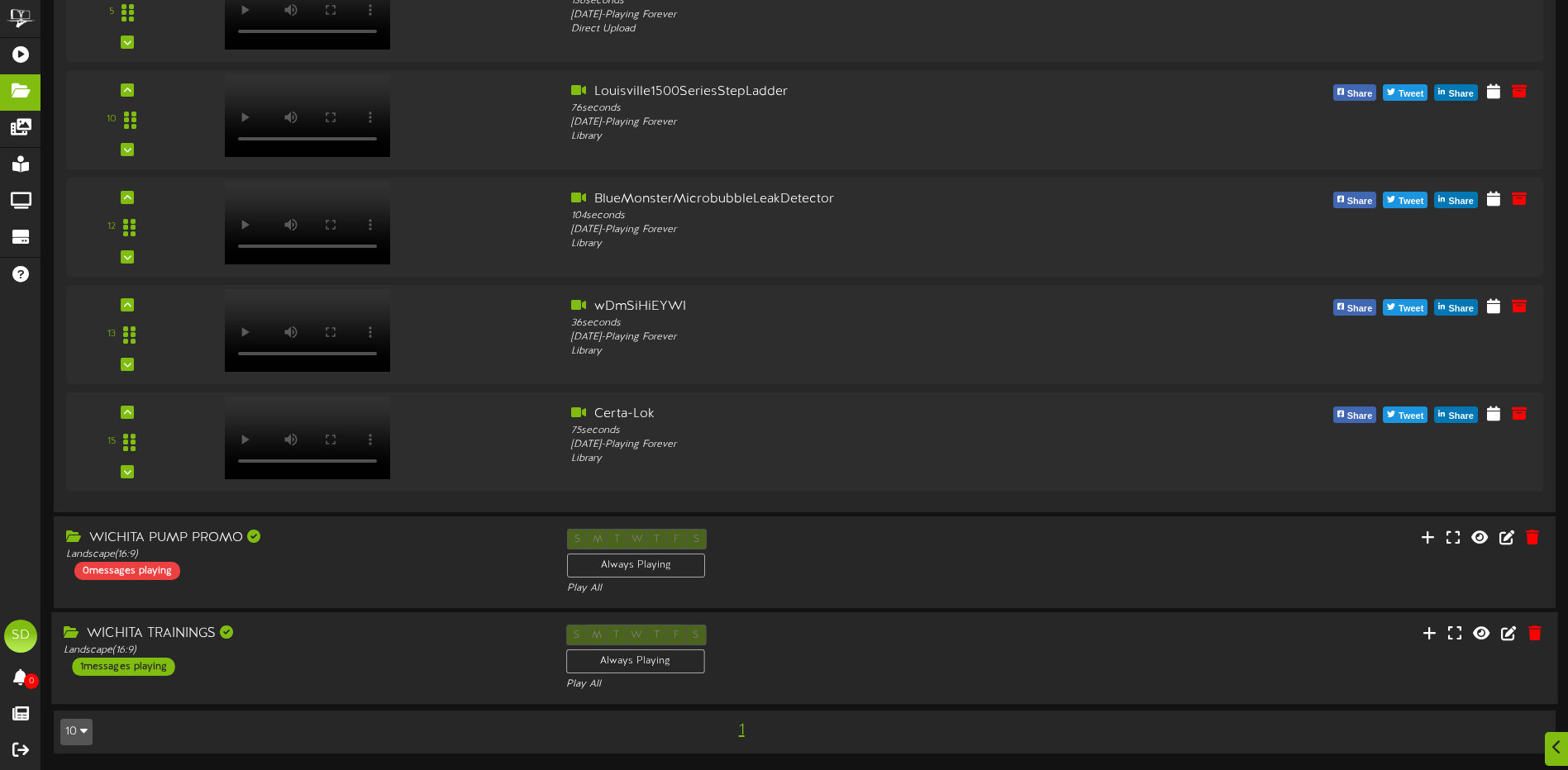
click at [374, 656] on div "Landscape ( 16:9 )" at bounding box center [302, 650] width 477 height 14
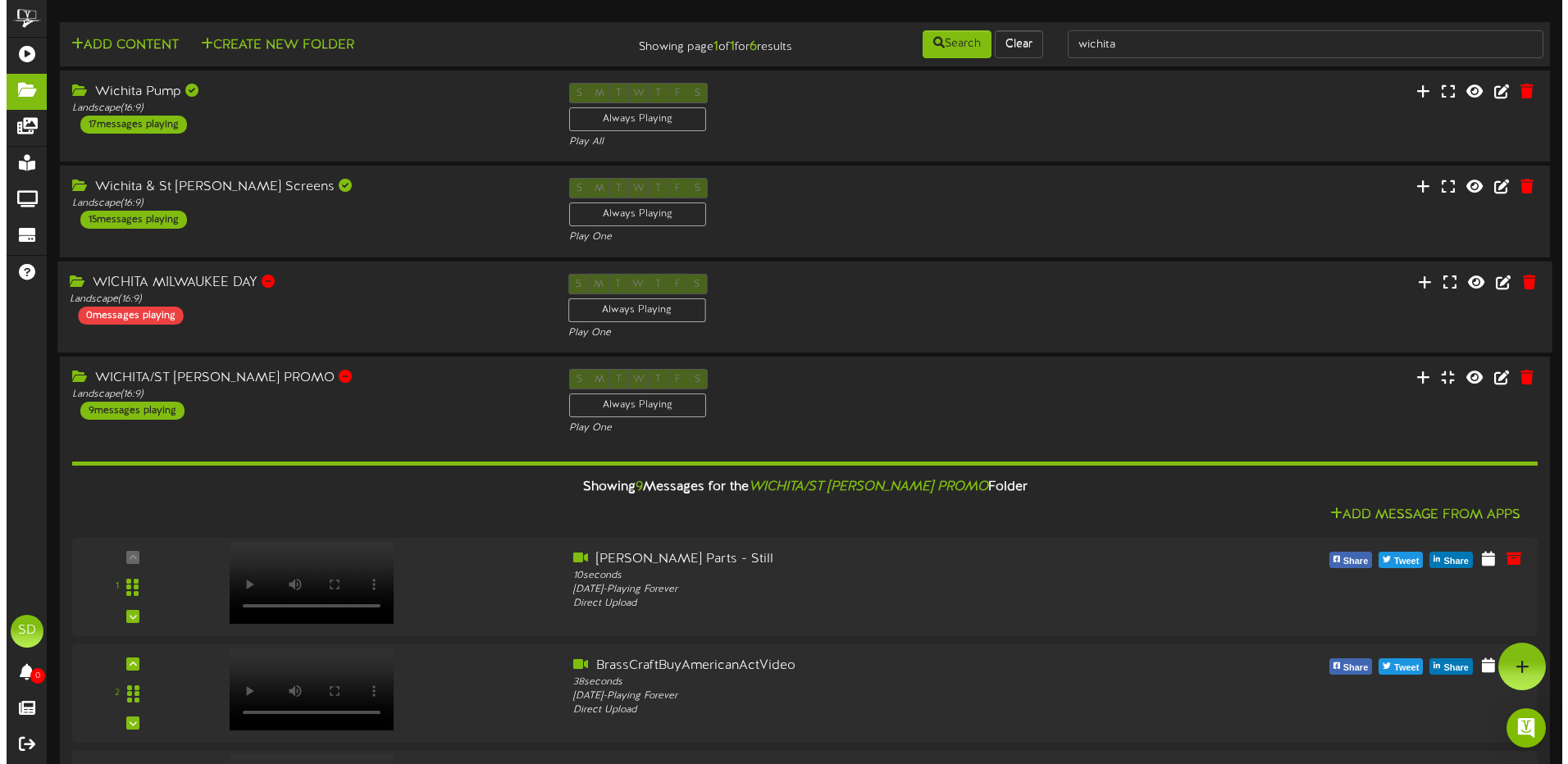
scroll to position [0, 0]
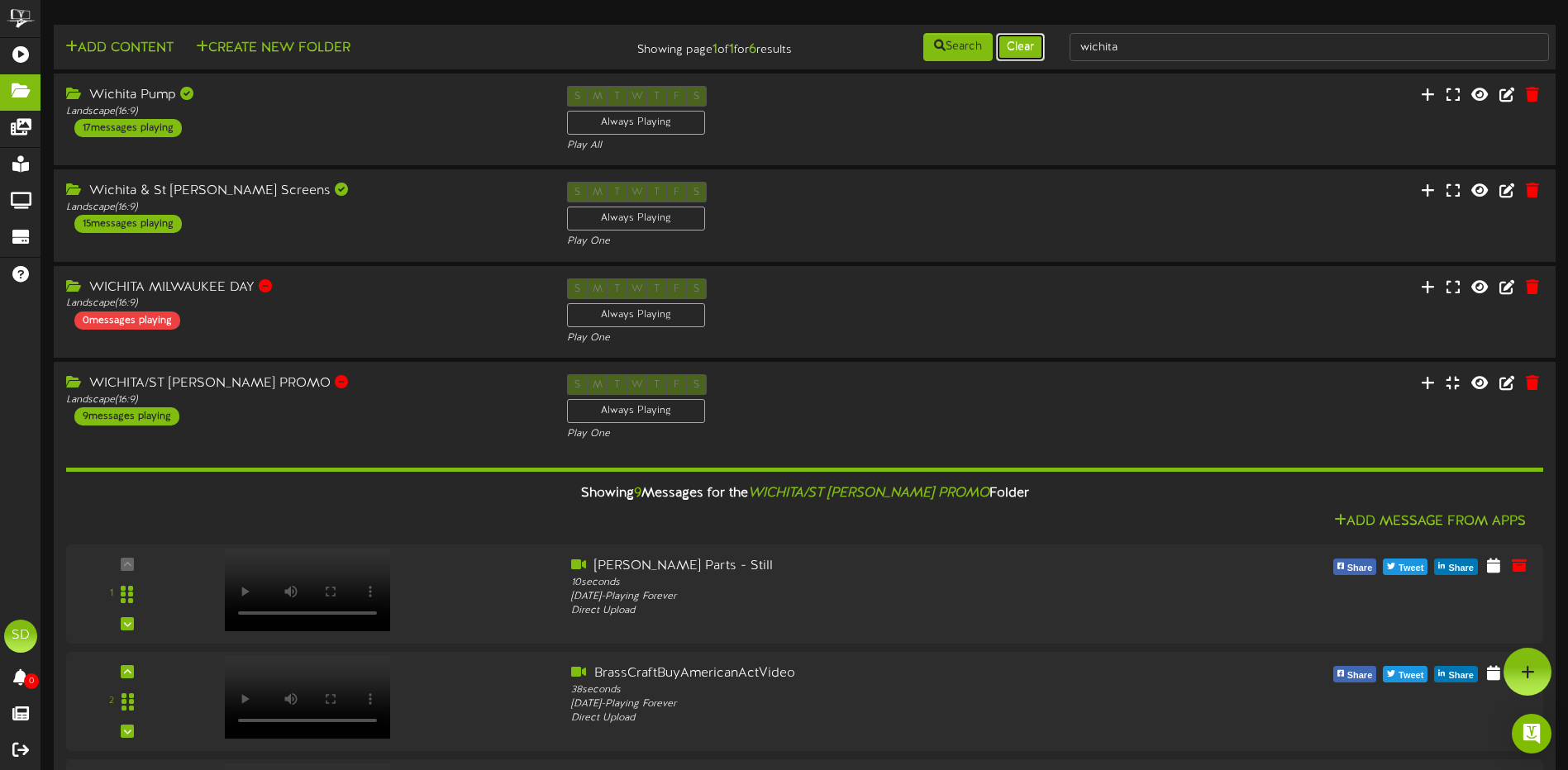
click at [1018, 45] on button "Clear" at bounding box center [1020, 47] width 49 height 28
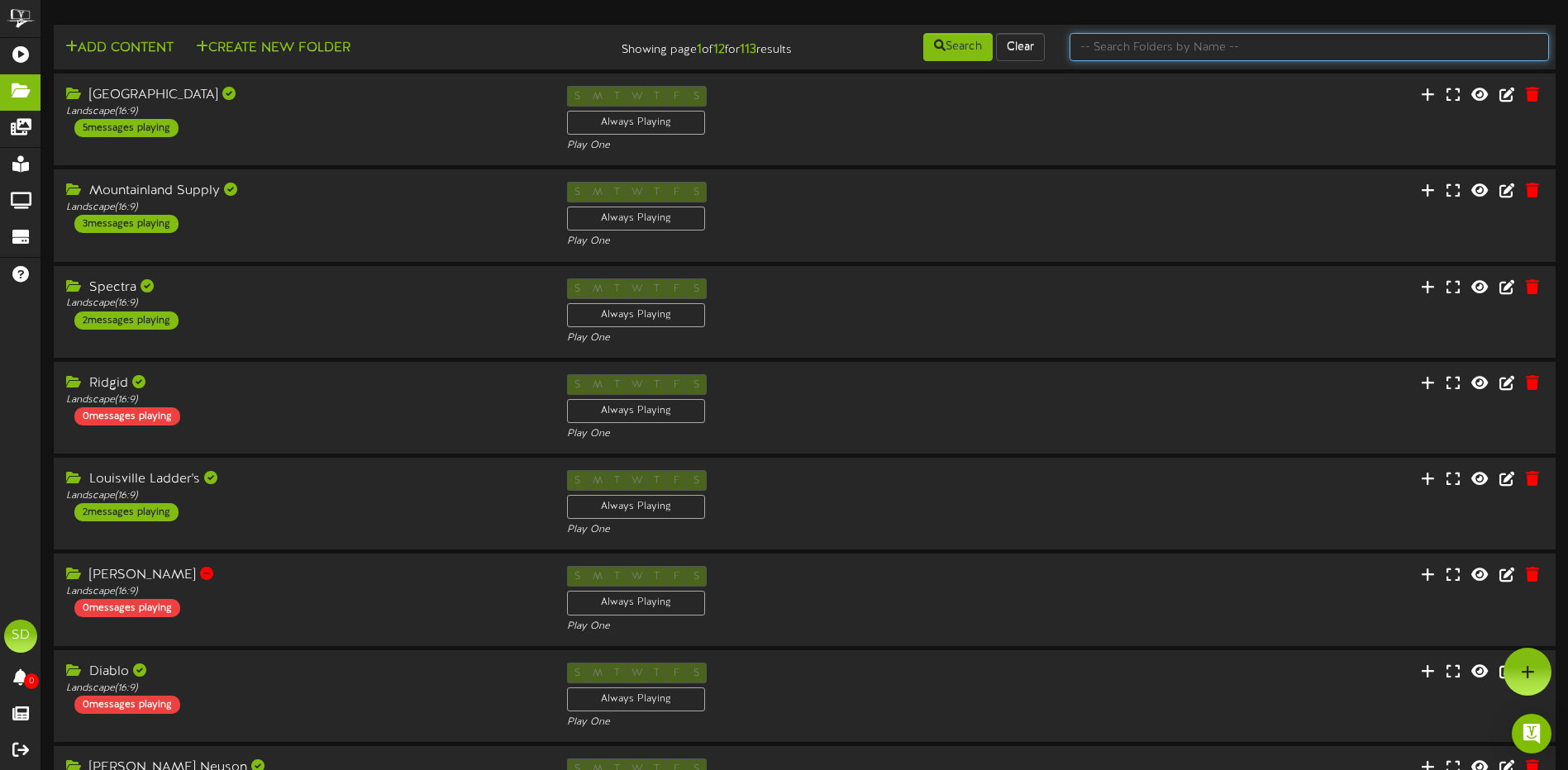
click at [1124, 52] on input "text" at bounding box center [1310, 47] width 480 height 28
click at [1114, 41] on input "SPE" at bounding box center [1310, 47] width 480 height 28
type input "SPECIAL"
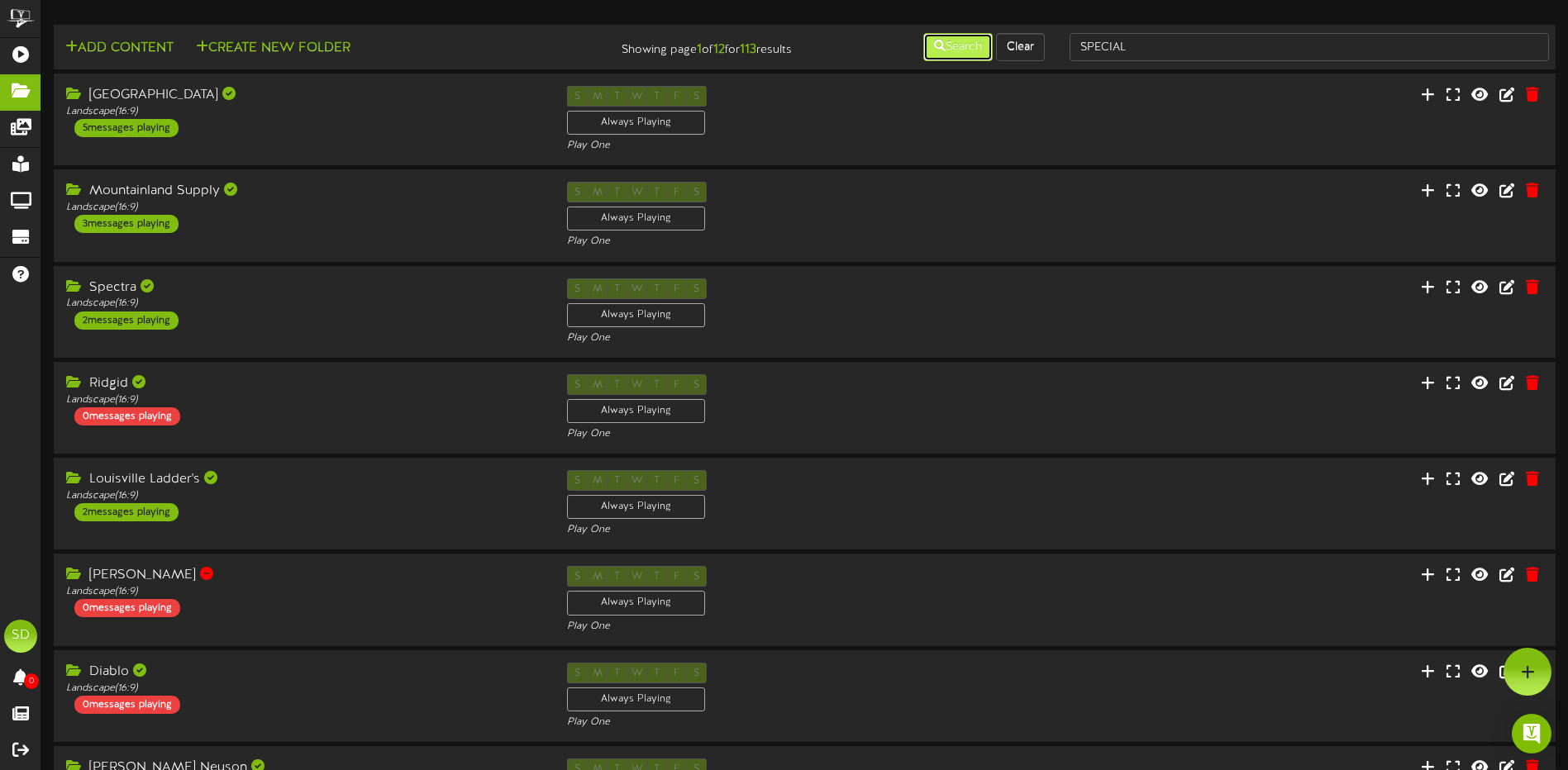
click at [966, 42] on button "Search" at bounding box center [958, 47] width 70 height 28
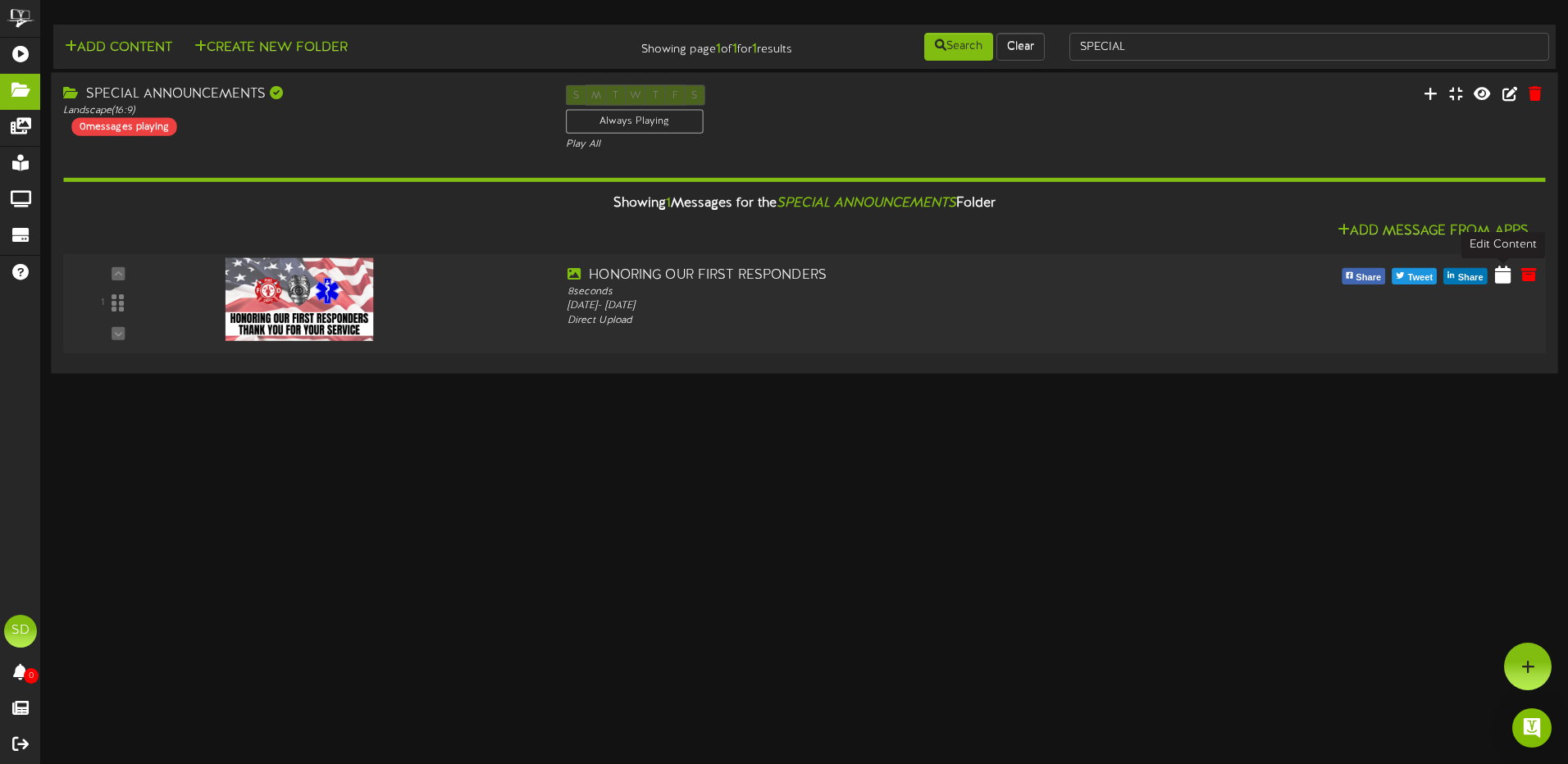
click at [1507, 282] on icon at bounding box center [1503, 274] width 15 height 18
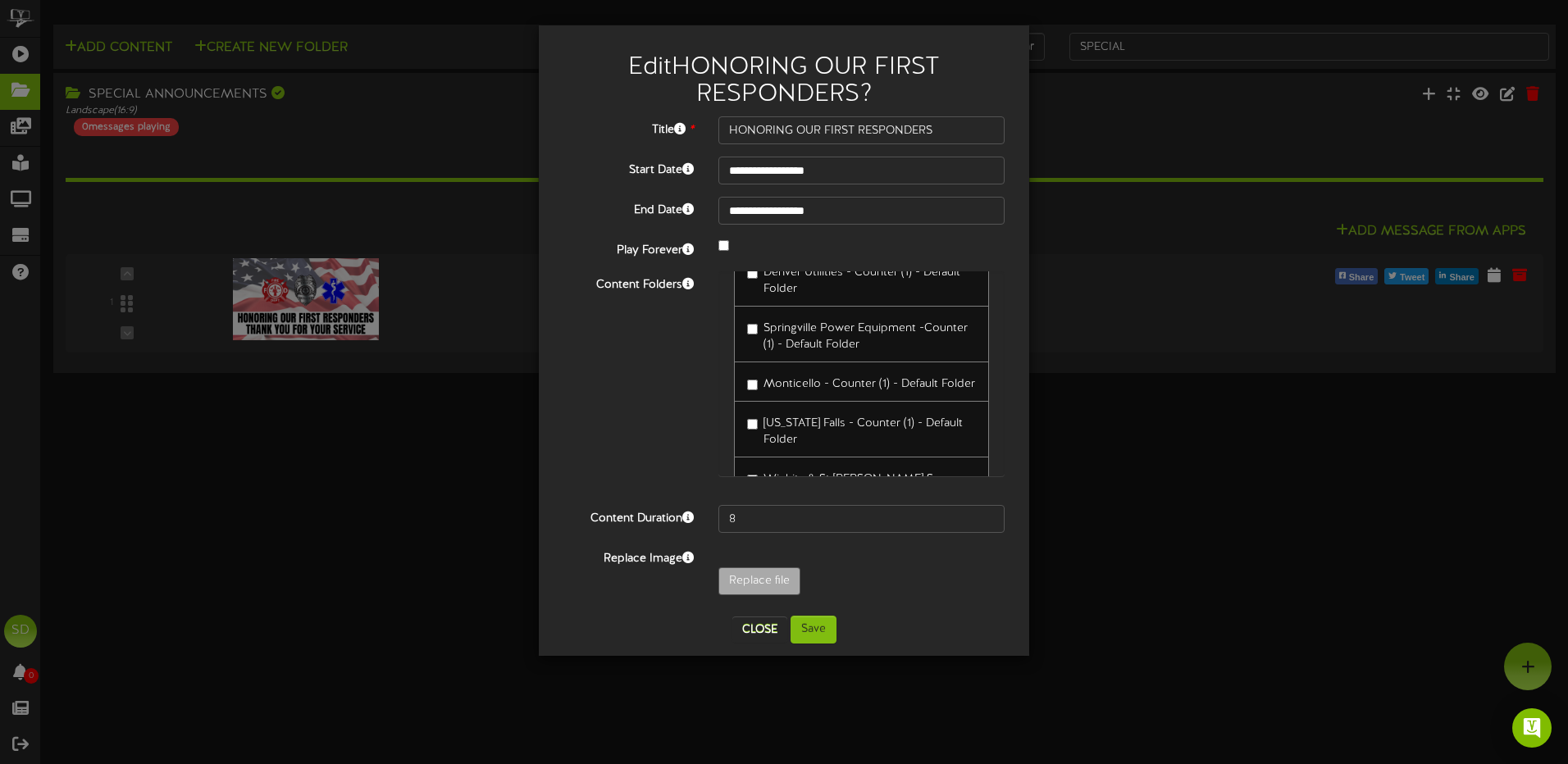
scroll to position [4770, 0]
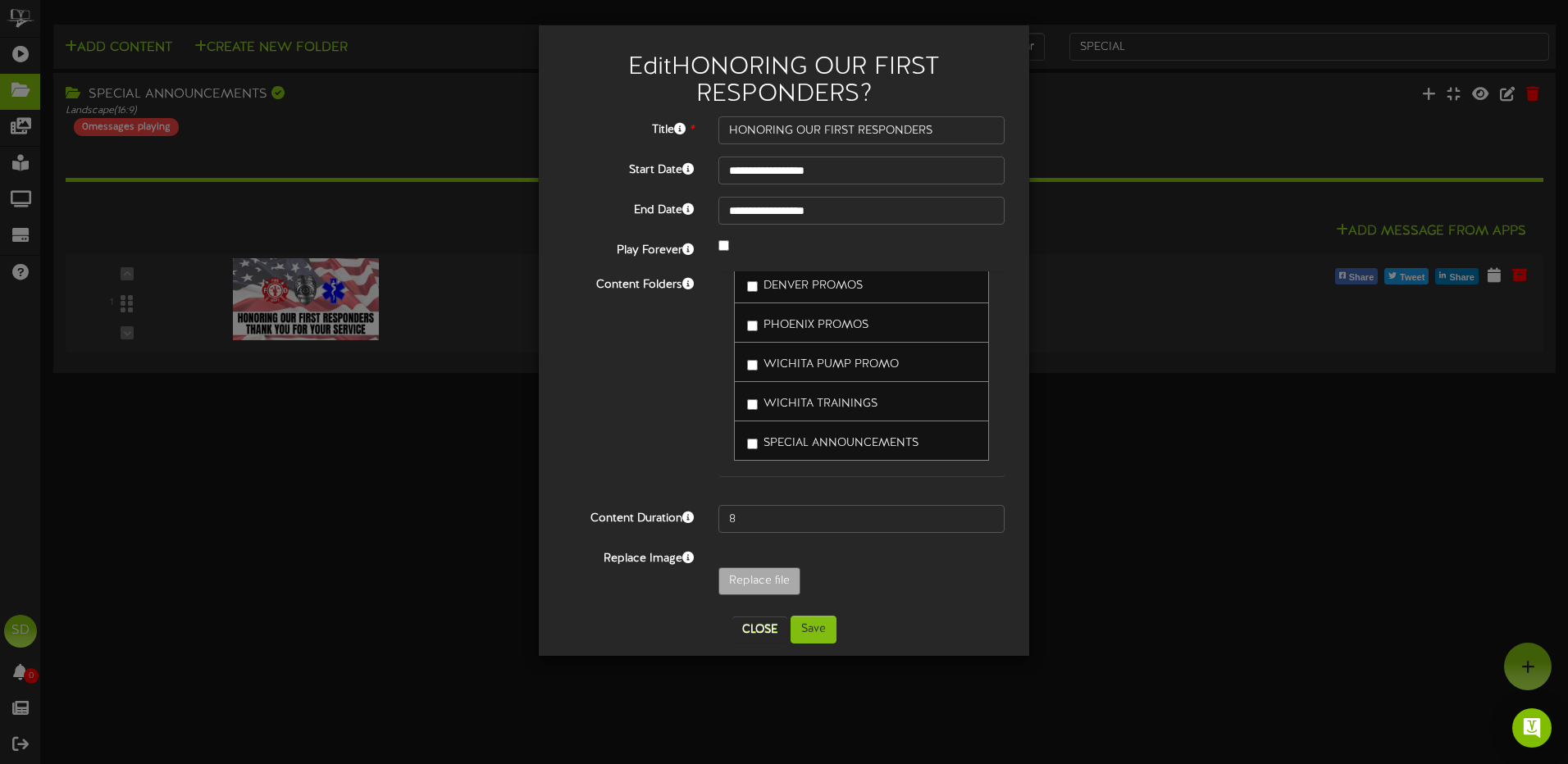
click at [850, 444] on span "SPECIAL ANNOUNCEMENTS" at bounding box center [840, 443] width 155 height 13
click at [851, 444] on span "SPECIAL ANNOUNCEMENTS" at bounding box center [840, 443] width 155 height 13
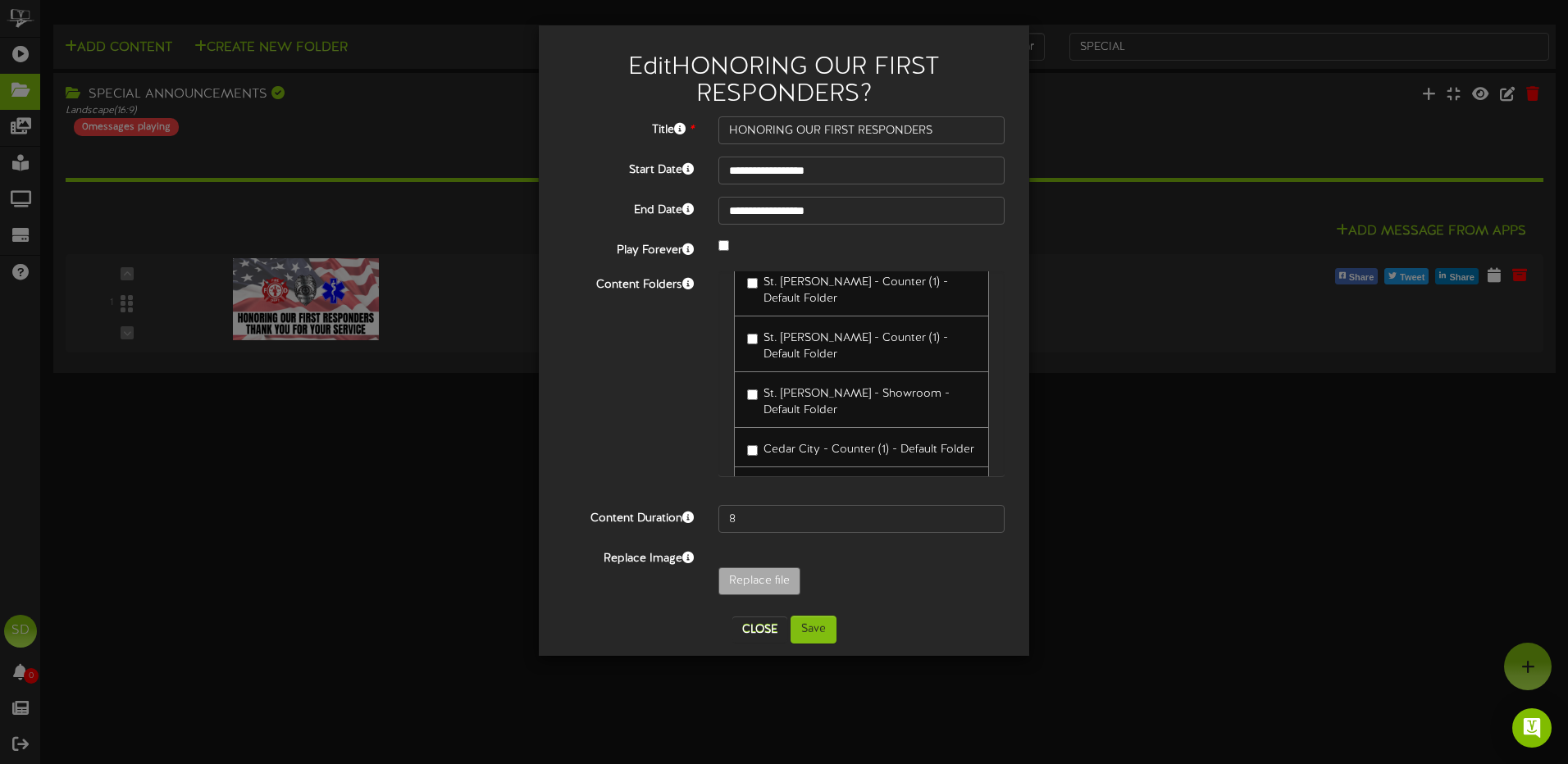
click at [1255, 560] on div "**********" at bounding box center [784, 382] width 1568 height 764
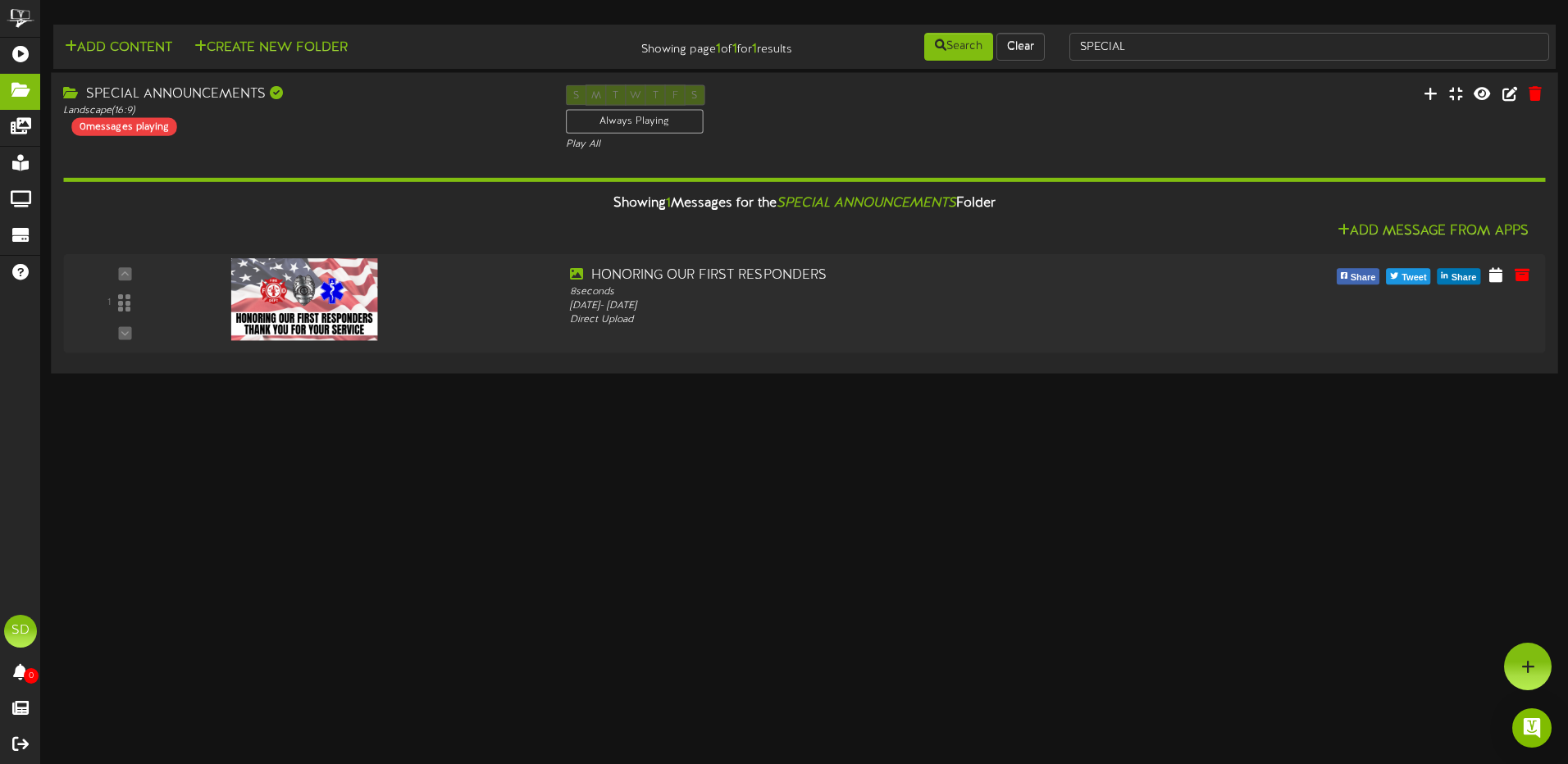
click at [455, 126] on div "SPECIAL ANNOUNCEMENTS Landscape ( 16:9 ) 0 messages playing" at bounding box center [302, 110] width 501 height 51
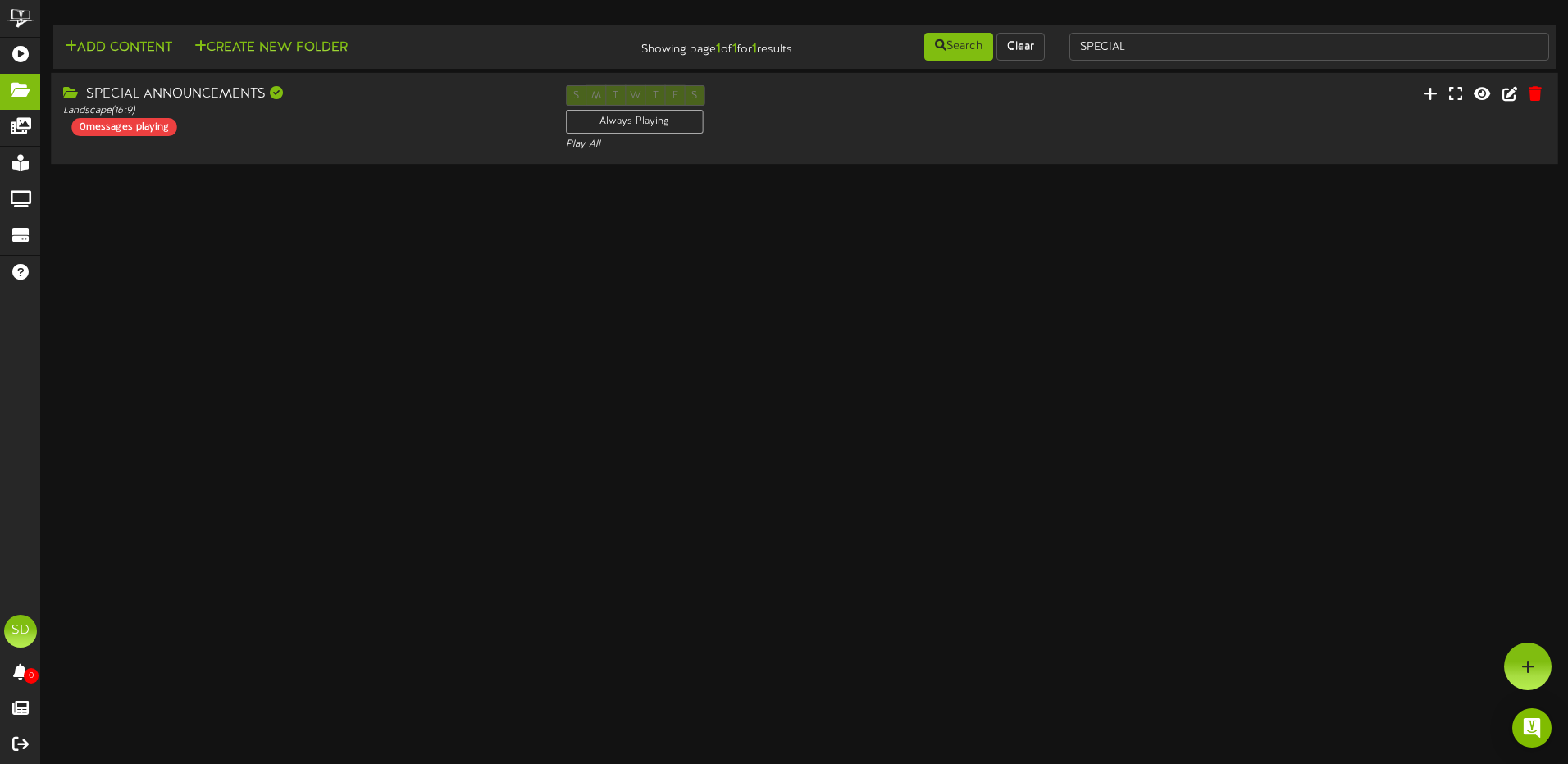
click at [456, 126] on div "SPECIAL ANNOUNCEMENTS Landscape ( 16:9 ) 0 messages playing" at bounding box center [302, 111] width 501 height 51
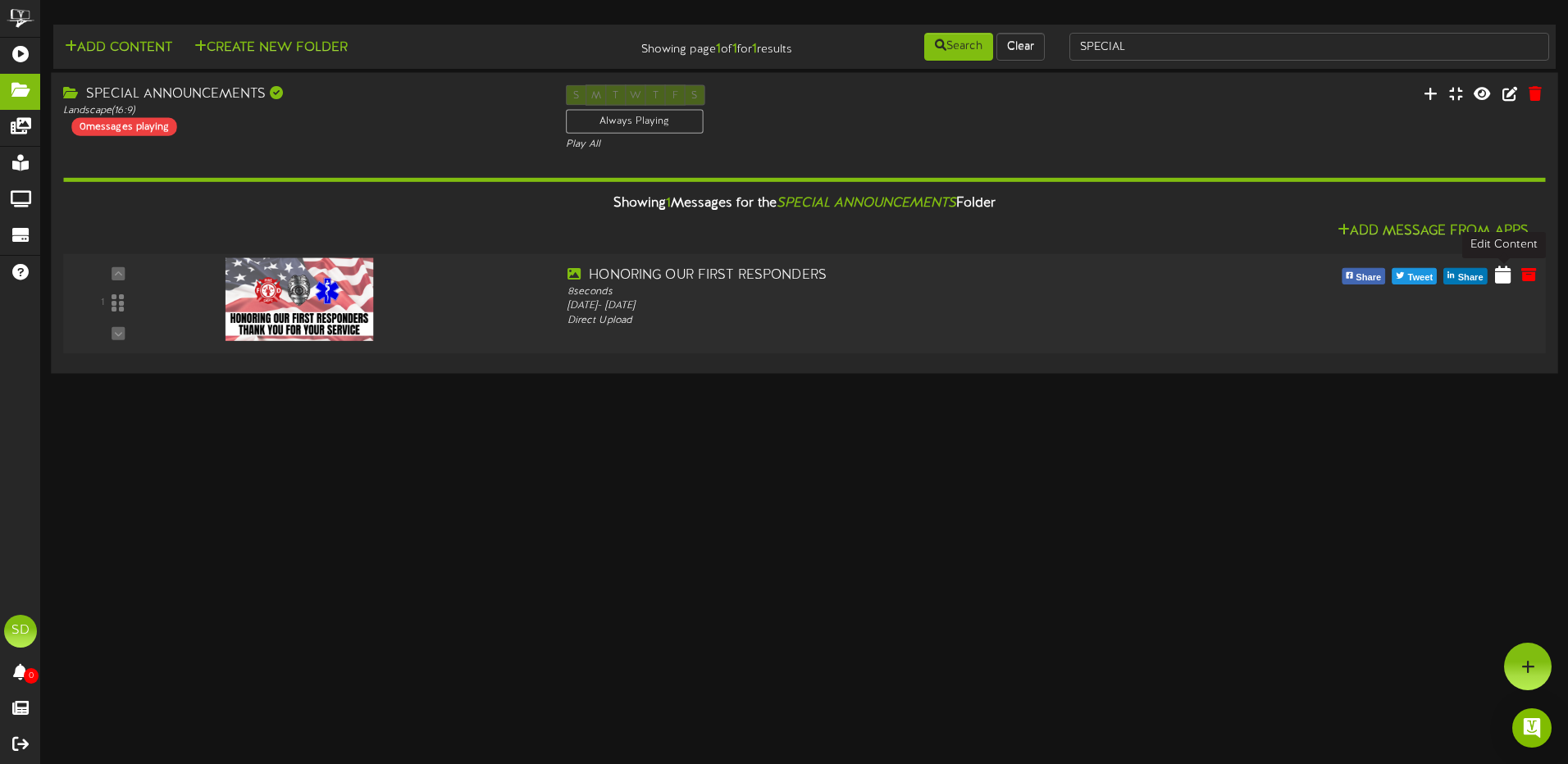
click at [1503, 279] on icon at bounding box center [1503, 274] width 15 height 18
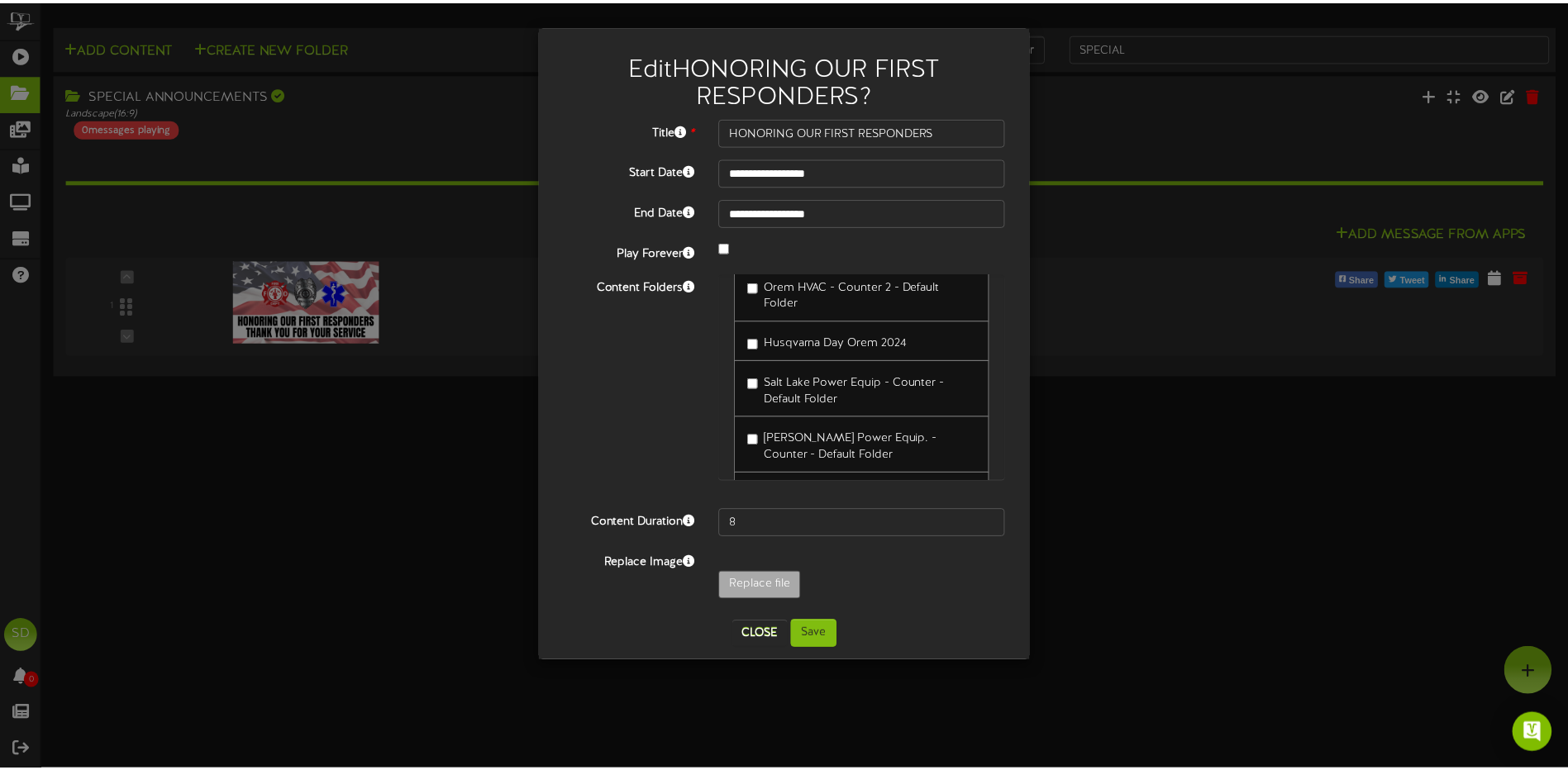
scroll to position [2397, 0]
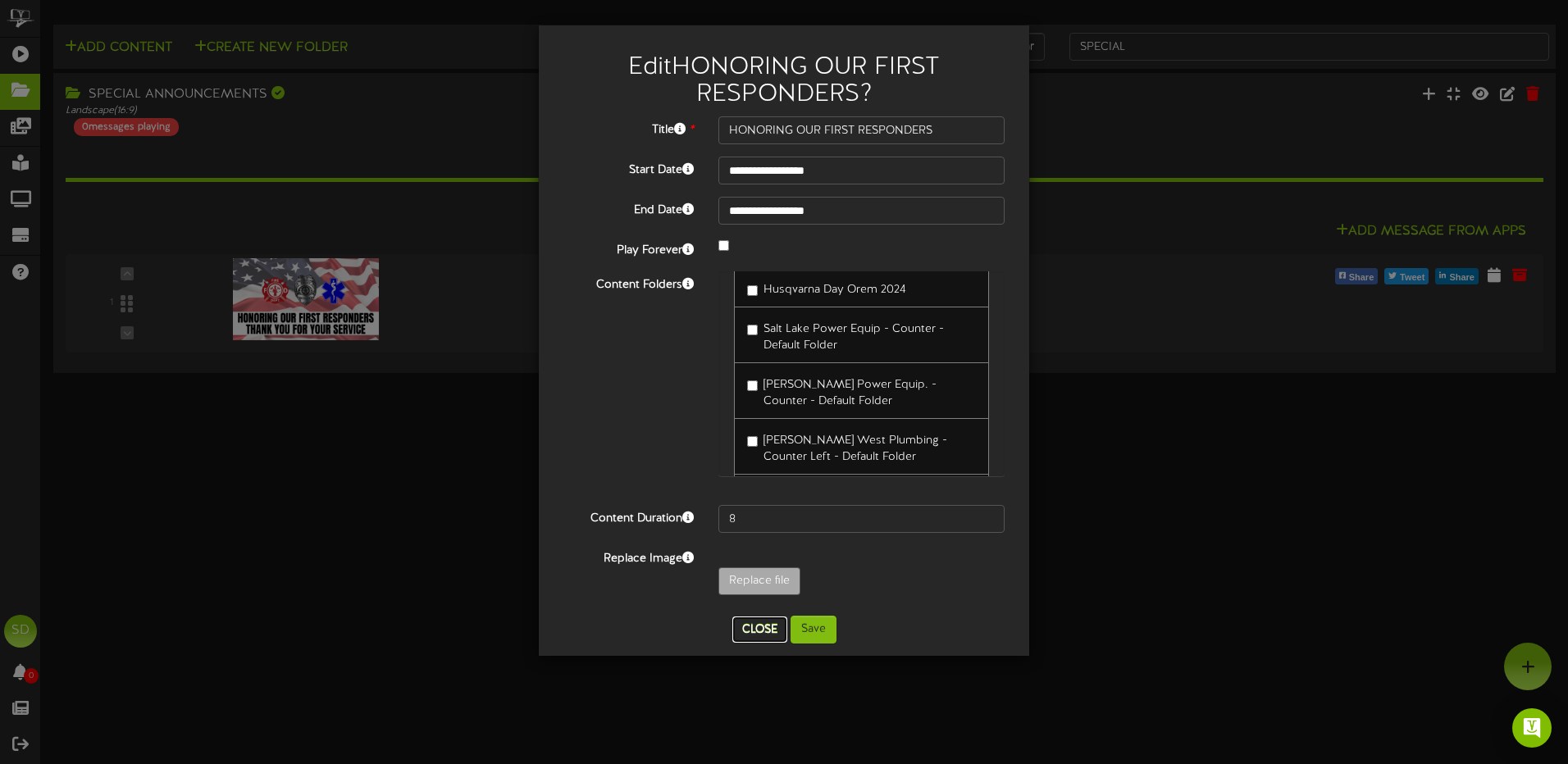
click at [755, 635] on button "Close" at bounding box center [759, 630] width 55 height 26
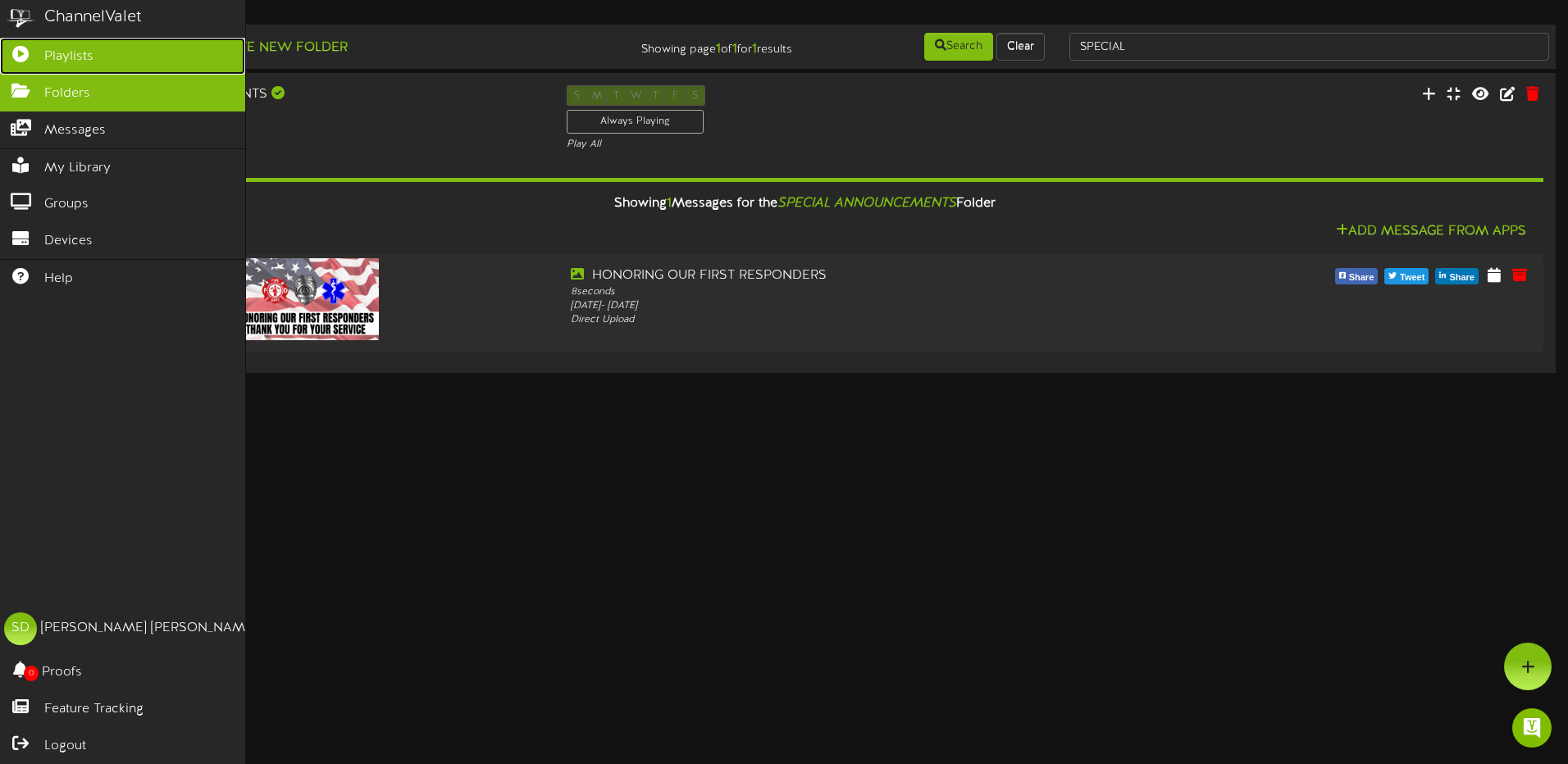
click at [71, 55] on span "Playlists" at bounding box center [69, 56] width 49 height 19
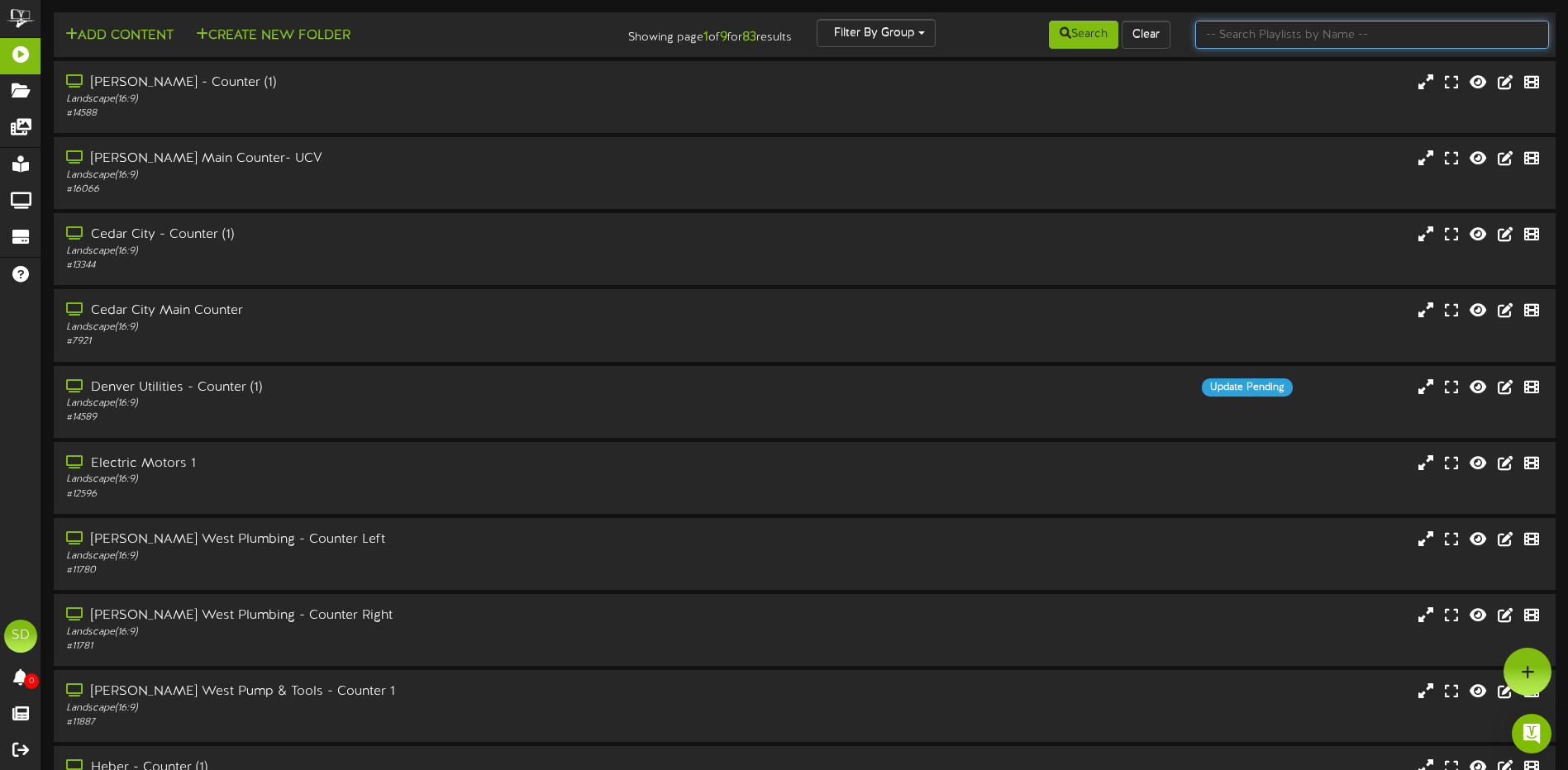
click at [1264, 38] on input "text" at bounding box center [1372, 35] width 354 height 28
type input "SPECIAL"
click at [1083, 38] on button "Search" at bounding box center [1084, 35] width 70 height 28
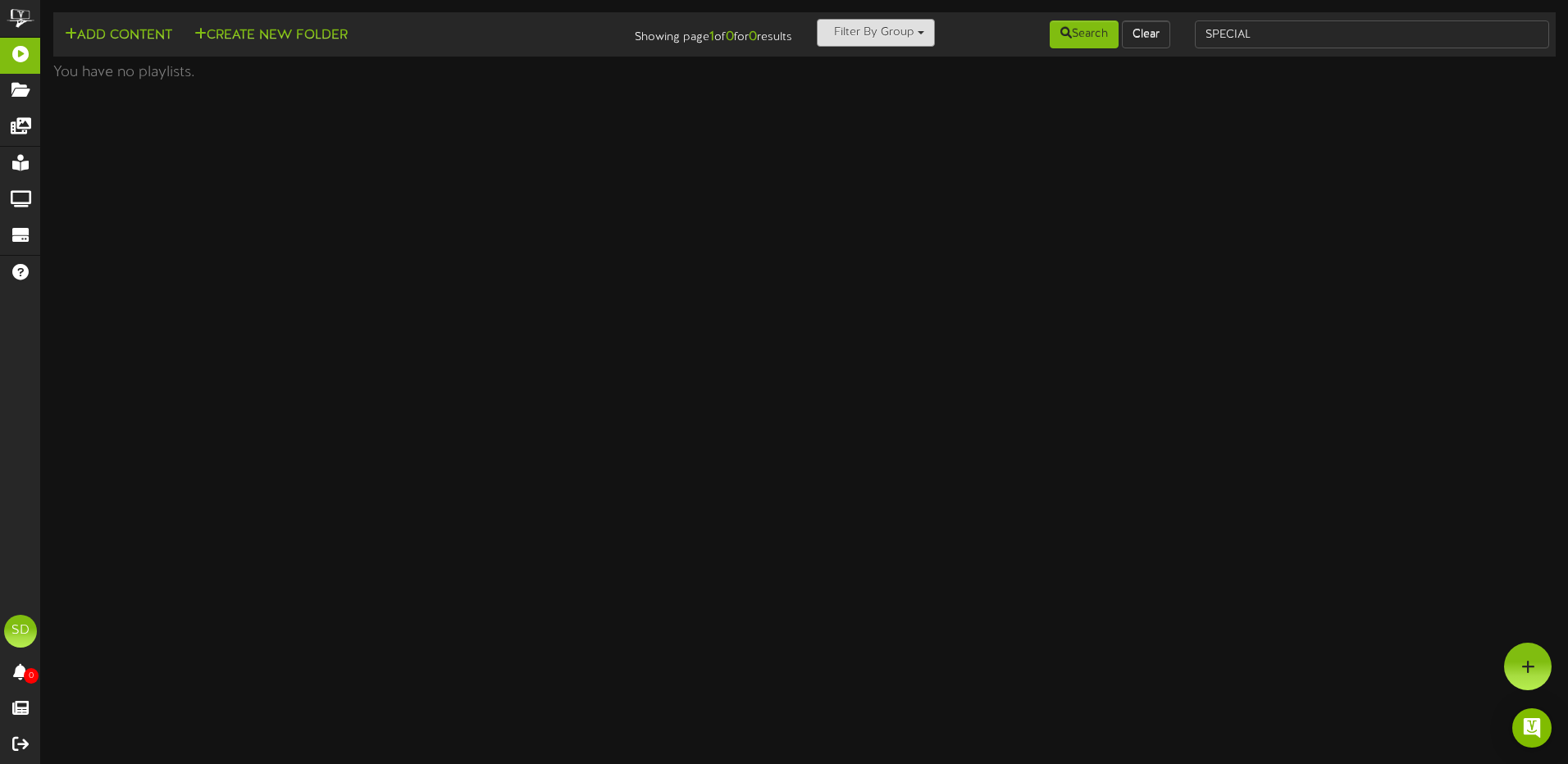
click at [927, 29] on button "Filter By Group" at bounding box center [876, 33] width 118 height 28
click at [887, 74] on input "text" at bounding box center [907, 67] width 178 height 28
click at [1148, 33] on button "Clear" at bounding box center [1146, 35] width 48 height 28
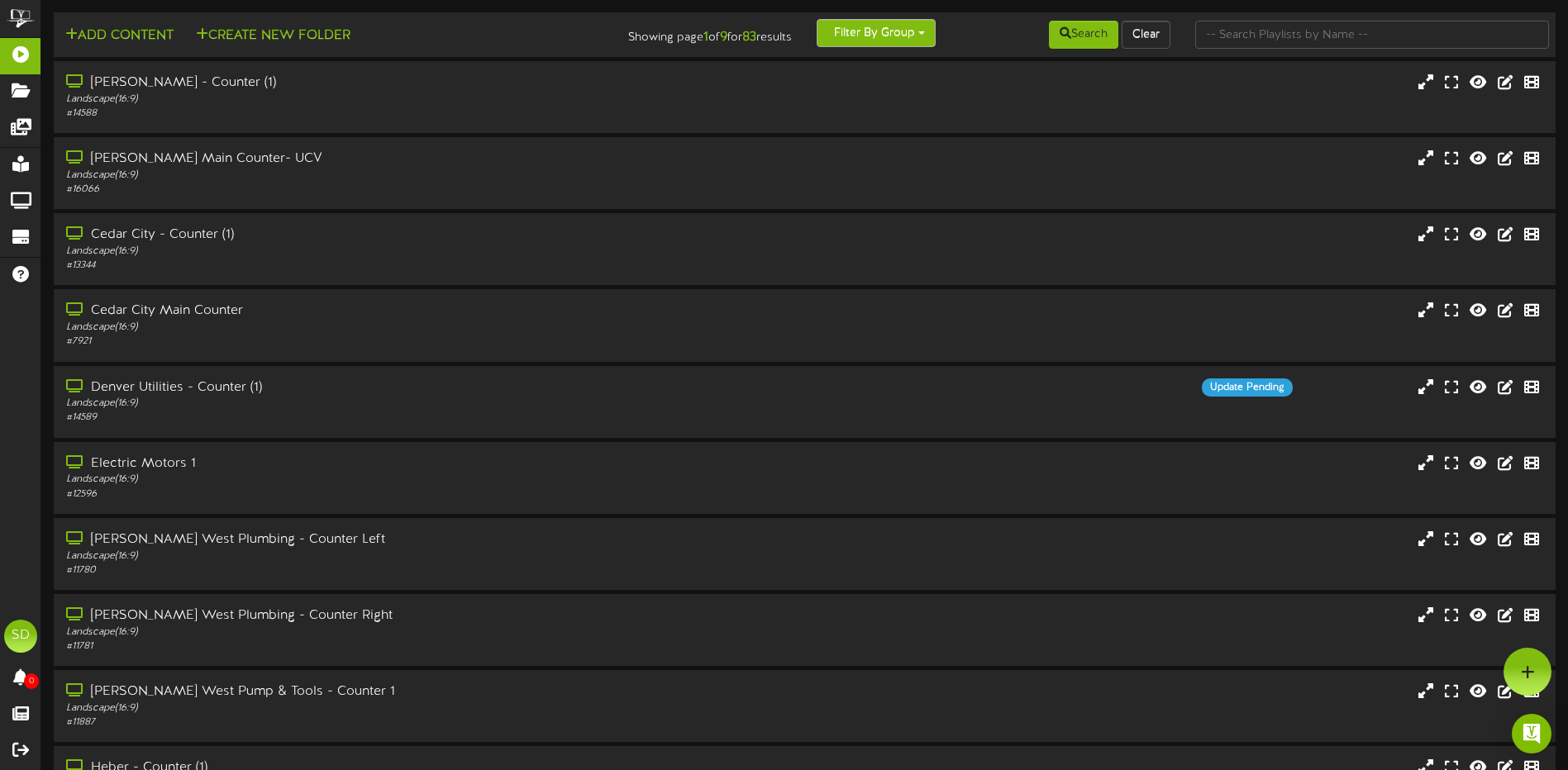
click at [928, 34] on button "Filter By Group" at bounding box center [877, 33] width 119 height 28
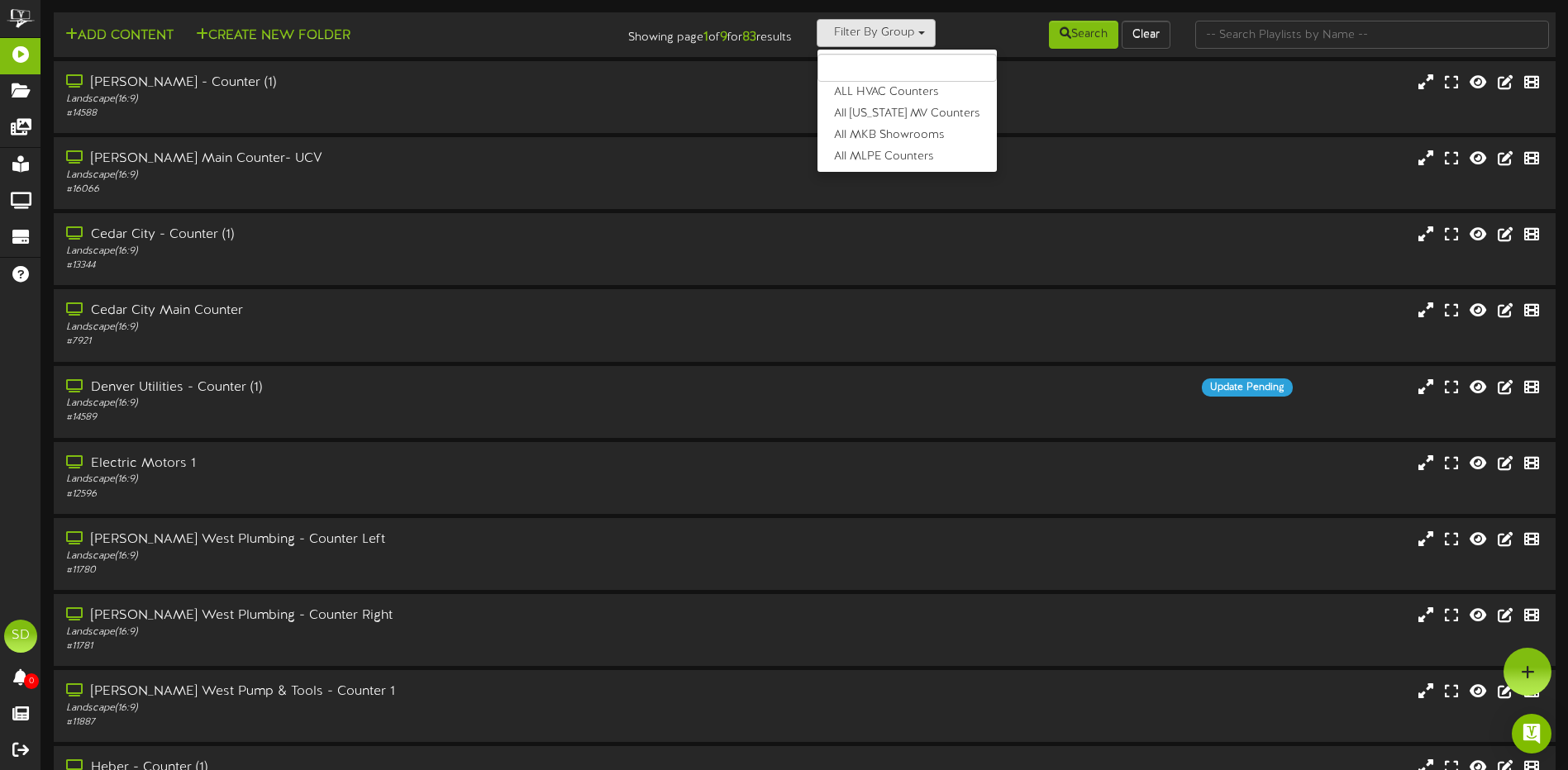
click at [886, 63] on input "text" at bounding box center [908, 68] width 180 height 28
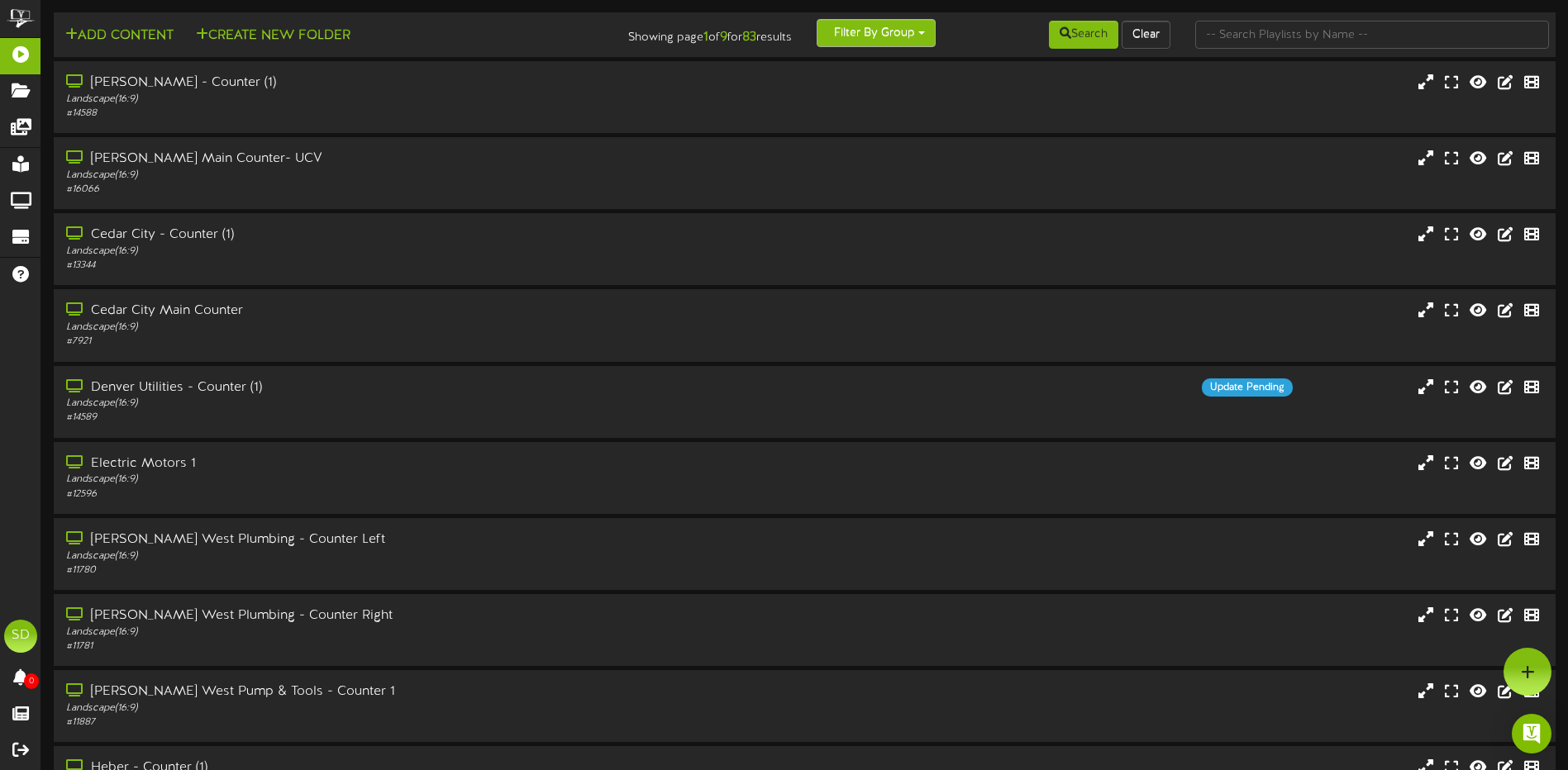
click at [922, 35] on span "button" at bounding box center [921, 33] width 6 height 4
type input "WICHIAT"
drag, startPoint x: 911, startPoint y: 66, endPoint x: 757, endPoint y: 58, distance: 154.2
click at [757, 60] on div "Add Content Create New Folder Showing page 1 of 9 for 83 results Filter By Grou…" at bounding box center [804, 450] width 1527 height 874
click at [927, 34] on button "Filter By Group" at bounding box center [877, 33] width 119 height 28
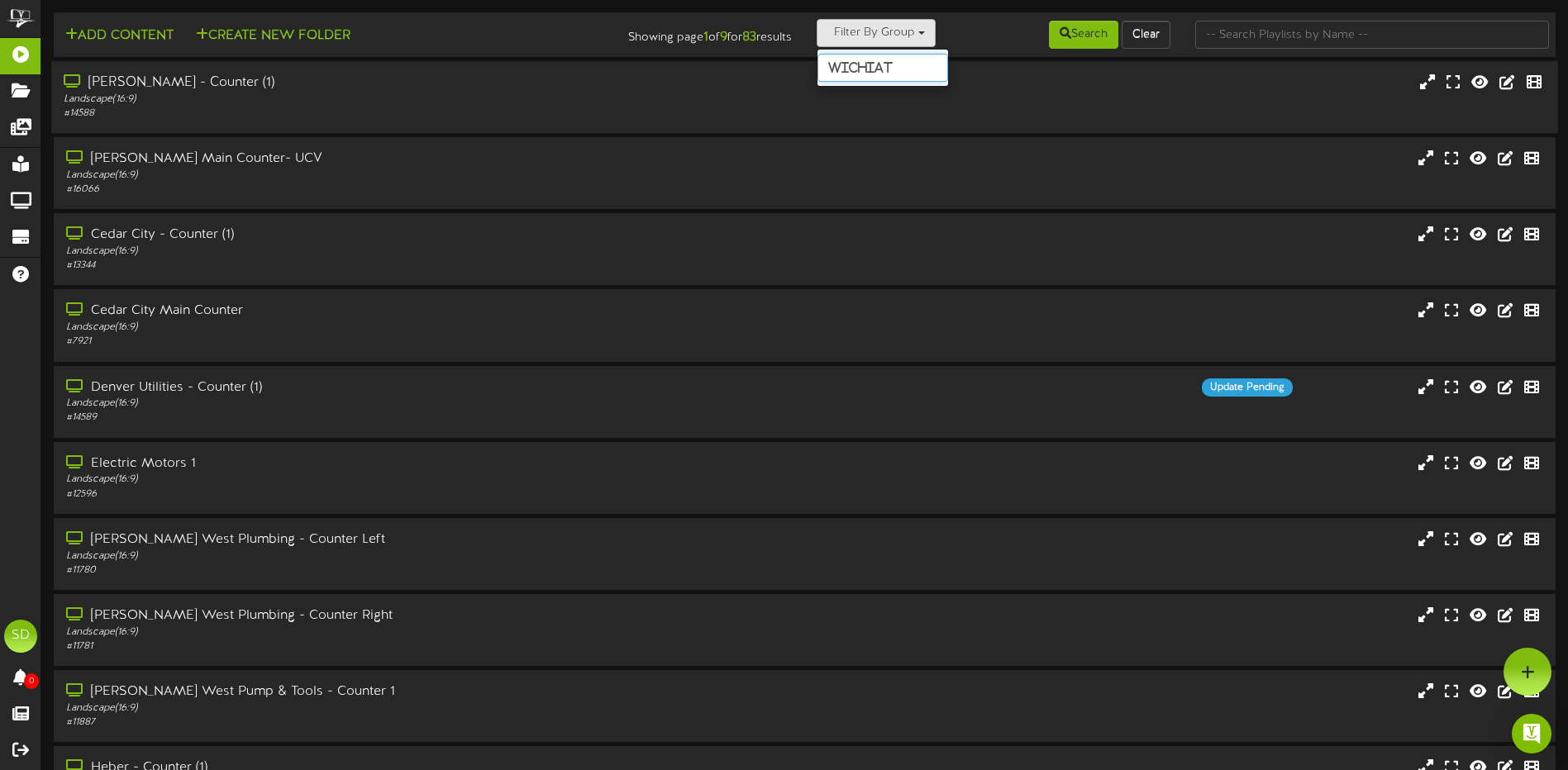
click at [902, 67] on input "WICHIAT" at bounding box center [883, 68] width 131 height 28
click at [1145, 40] on button "Clear" at bounding box center [1146, 35] width 49 height 28
click at [920, 34] on span "button" at bounding box center [921, 33] width 6 height 4
type input "KA"
click at [843, 94] on label "[US_STATE]" at bounding box center [883, 92] width 131 height 21
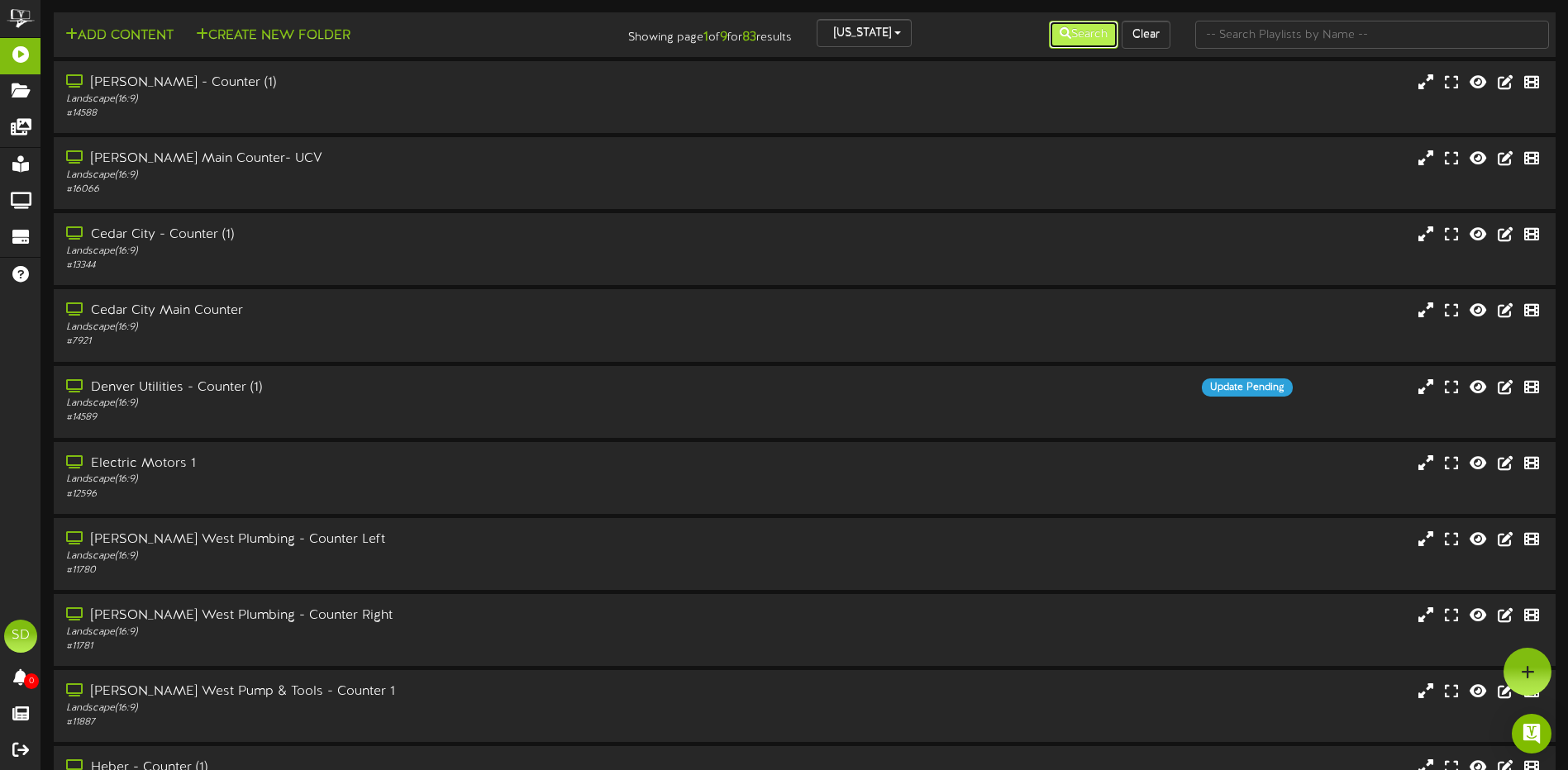
click at [1083, 38] on button "Search" at bounding box center [1084, 35] width 70 height 28
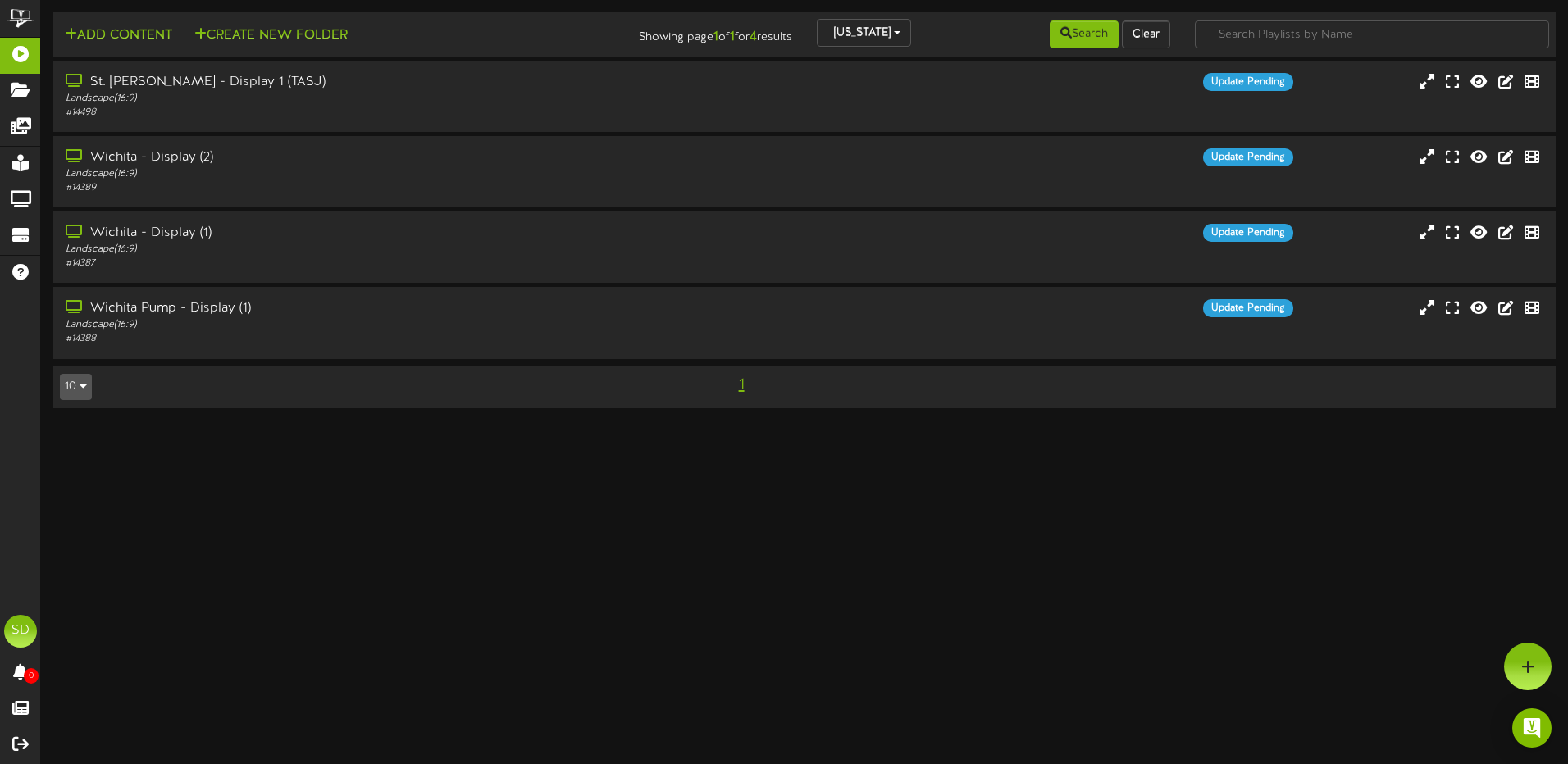
click at [85, 387] on icon "button" at bounding box center [84, 385] width 7 height 12
click at [453, 223] on div "Wichita - Display (1) Landscape ( 16:9 ) # 14387 Update Pending" at bounding box center [804, 247] width 1506 height 72
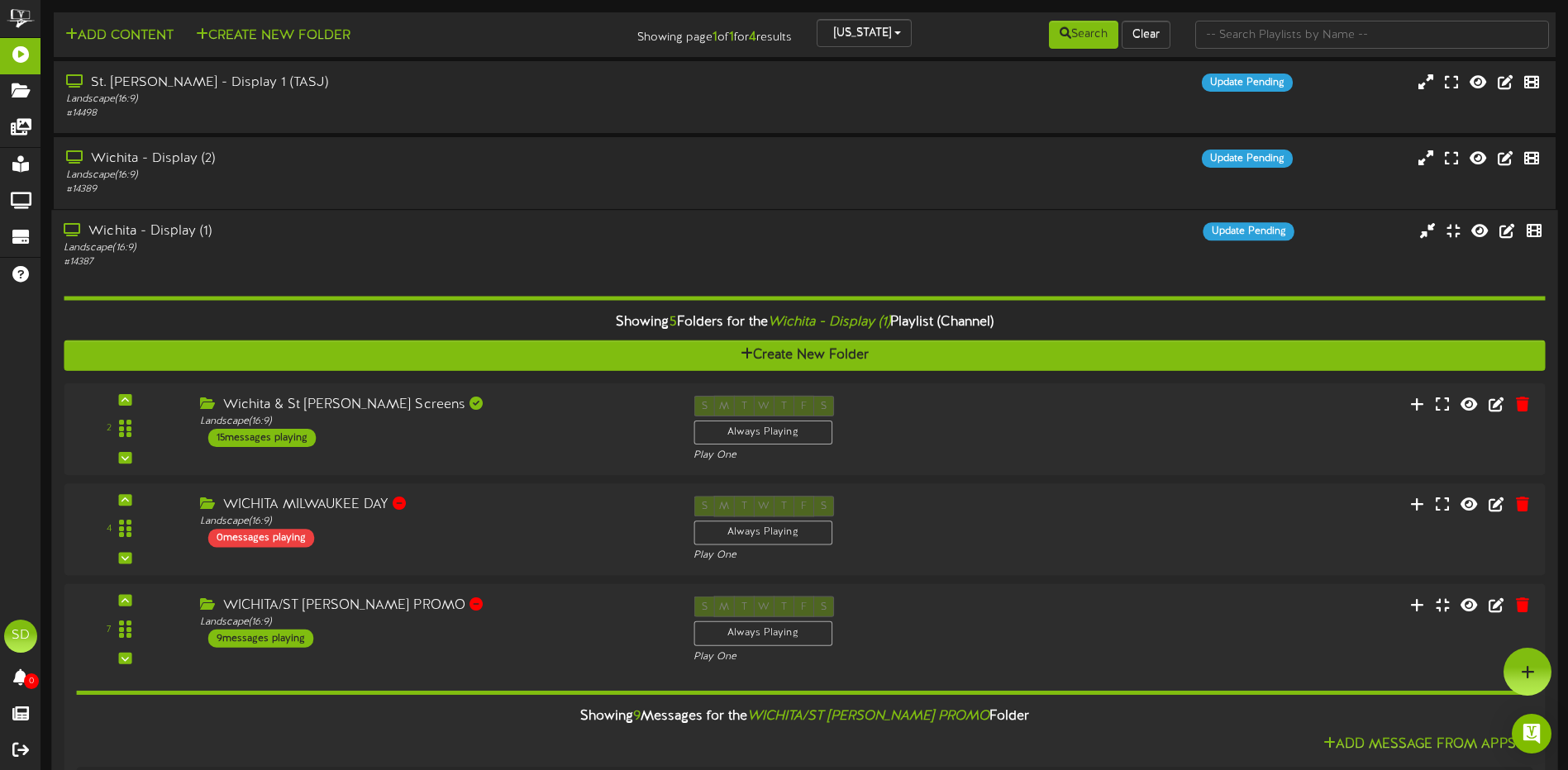
click at [582, 223] on div "Wichita - Display (1)" at bounding box center [365, 233] width 603 height 19
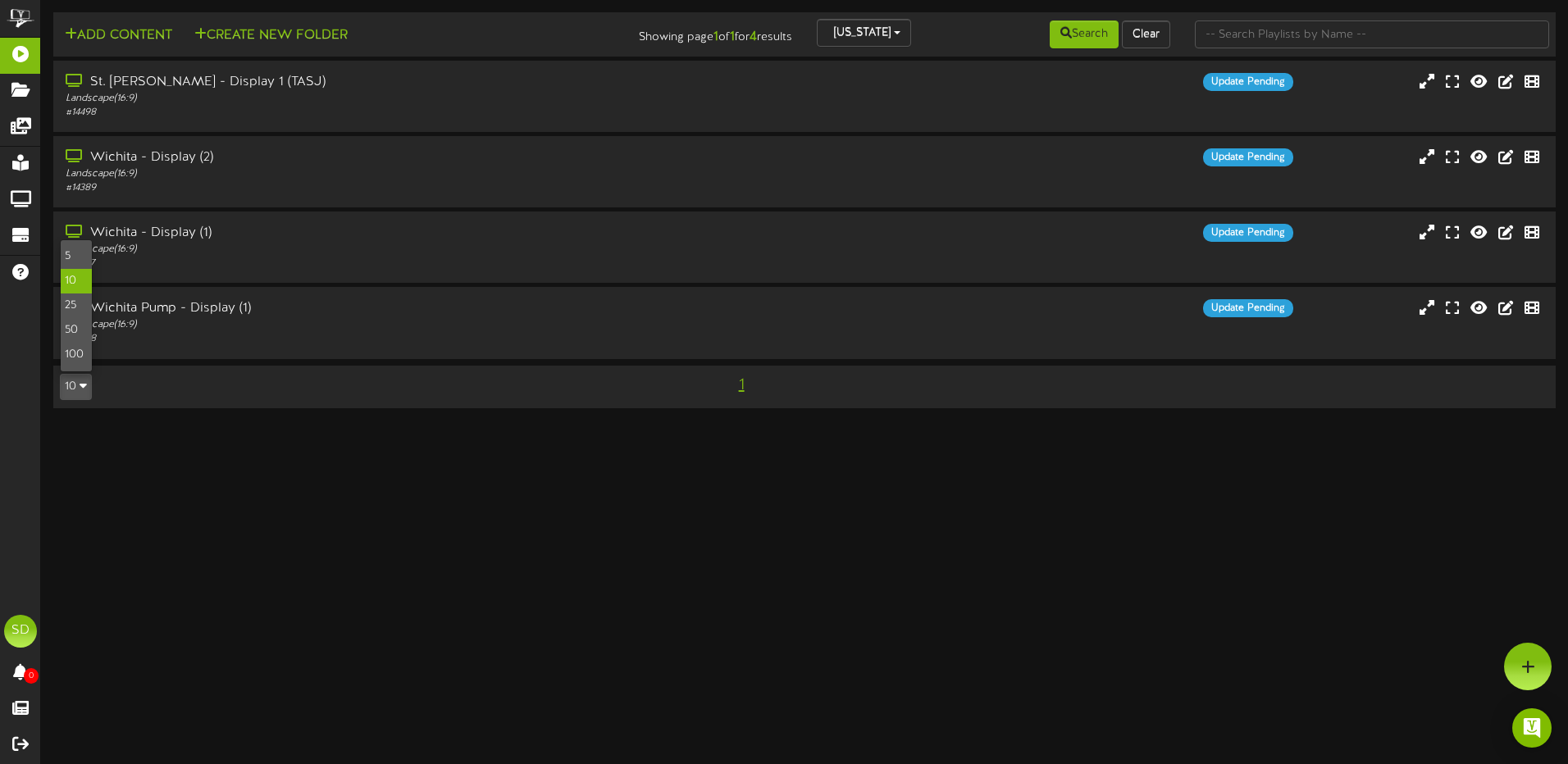
click at [483, 425] on html "ChannelValet Playlists Folders Messages My Library Groups Devices Help SD [PERS…" at bounding box center [784, 213] width 1568 height 425
click at [894, 33] on span "button" at bounding box center [897, 33] width 6 height 4
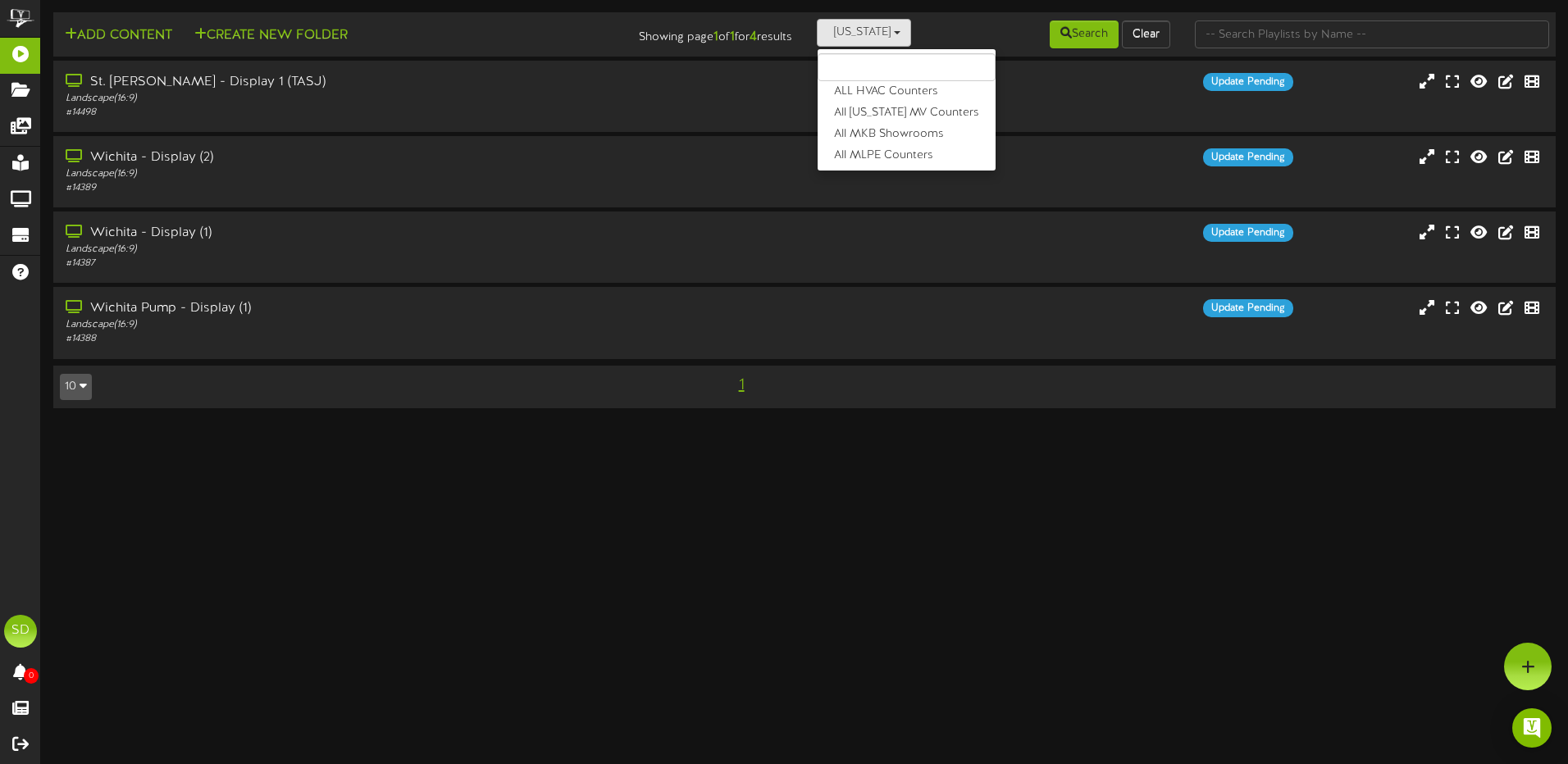
click at [881, 64] on input "text" at bounding box center [907, 67] width 178 height 28
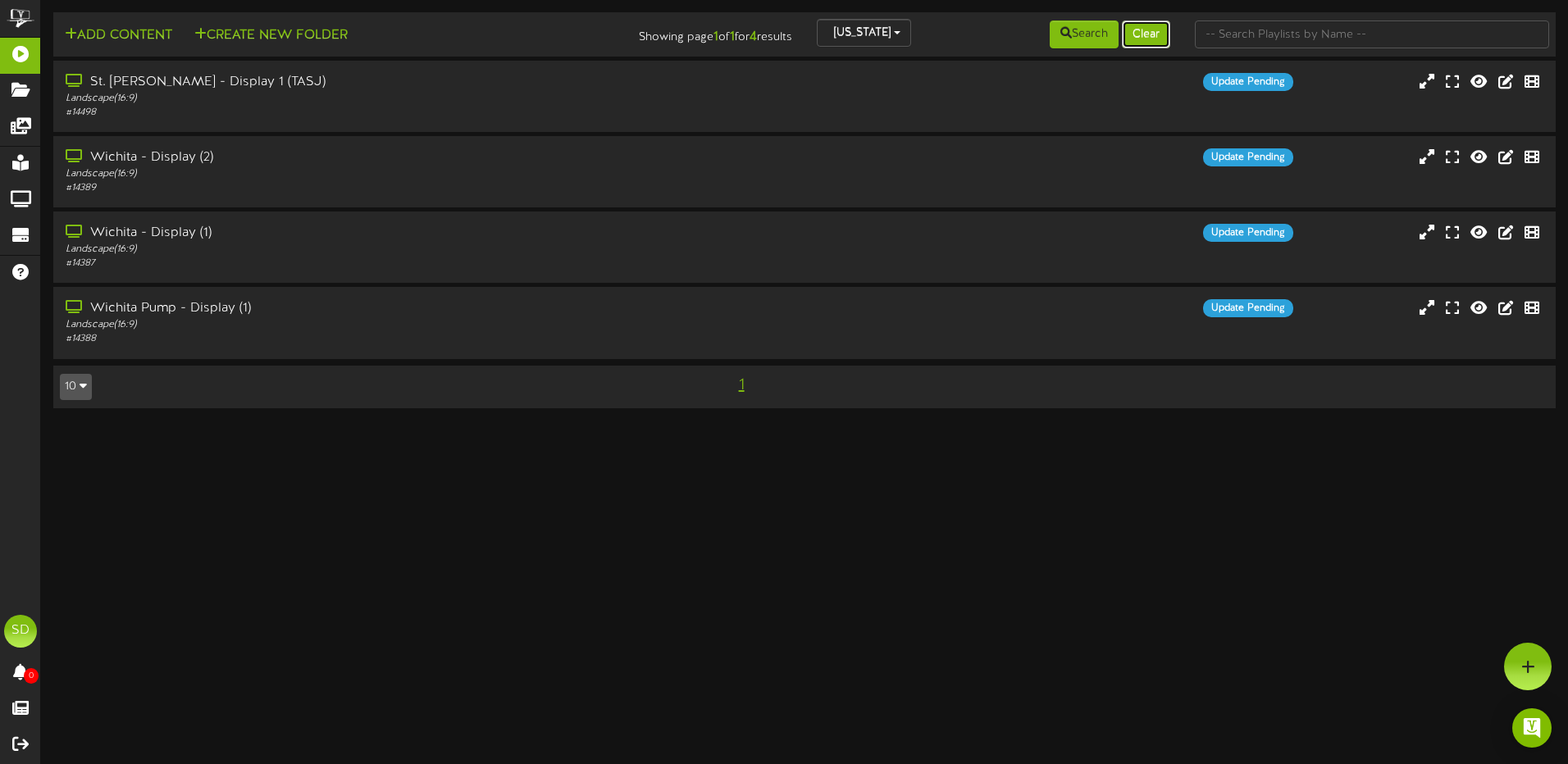
click at [1142, 36] on button "Clear" at bounding box center [1146, 35] width 48 height 28
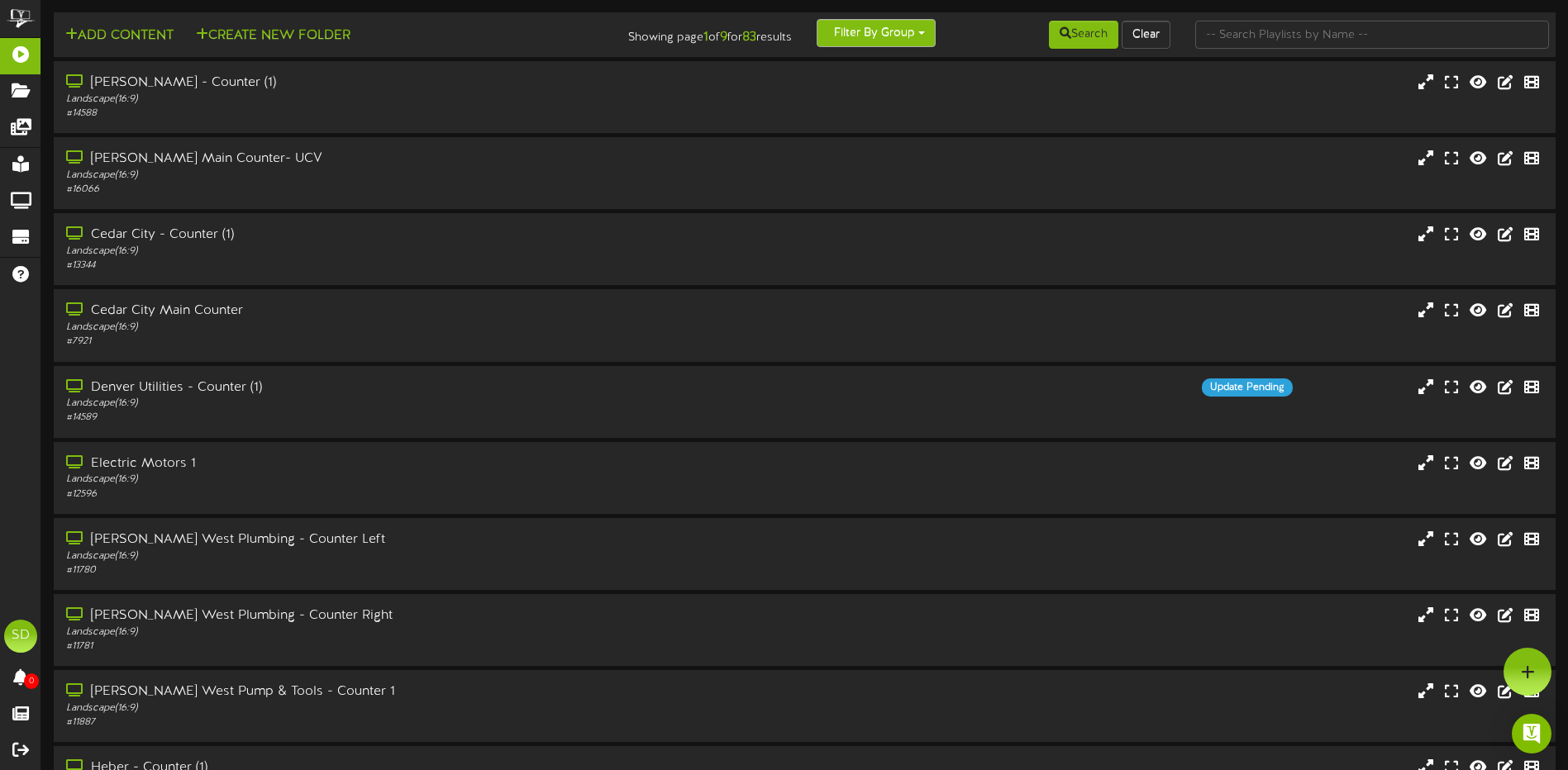
click at [926, 32] on button "Filter By Group" at bounding box center [877, 33] width 119 height 28
type input "sPECIAL"
click at [1090, 40] on button "Search" at bounding box center [1084, 35] width 70 height 28
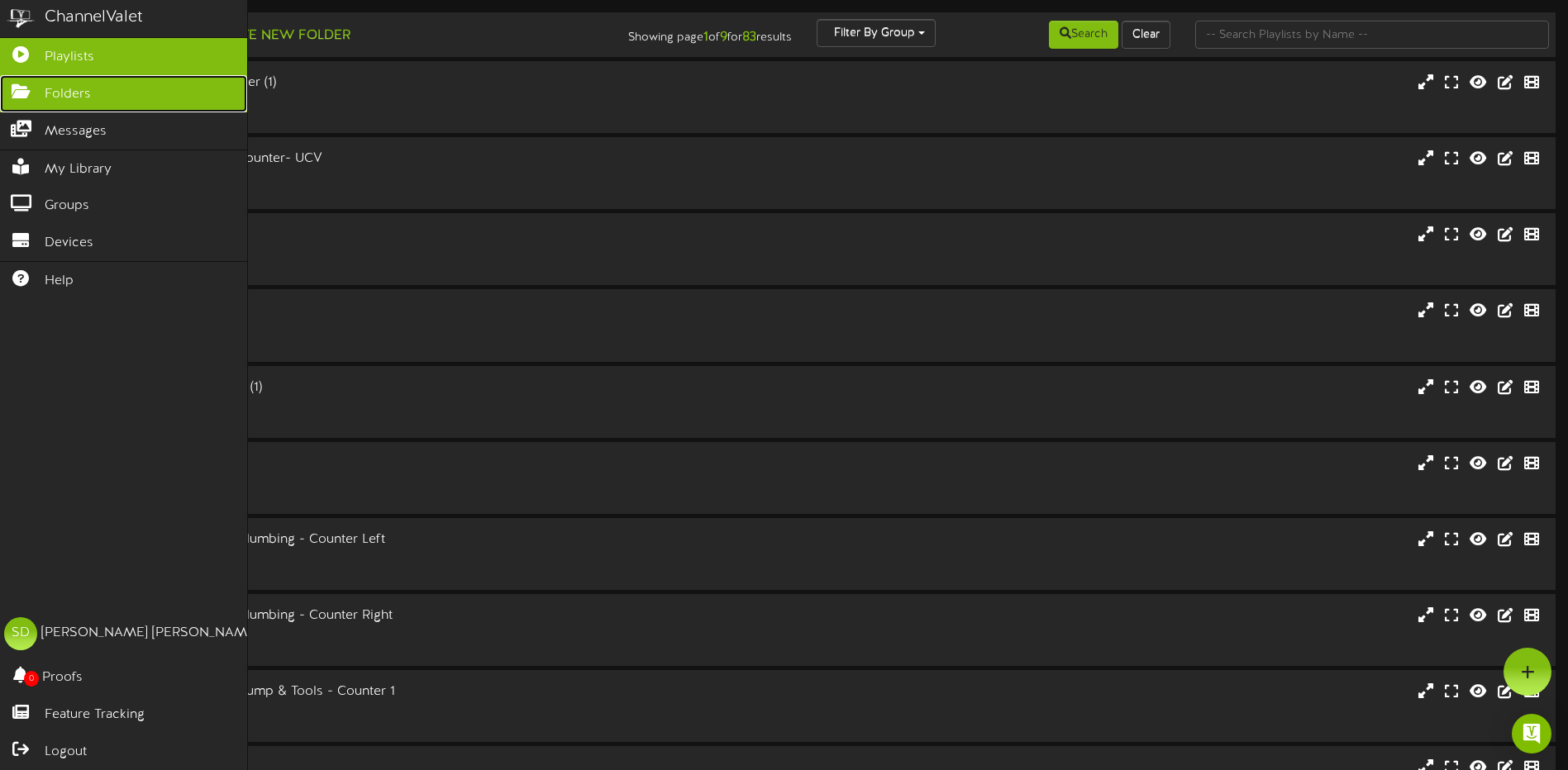
click at [83, 93] on span "Folders" at bounding box center [68, 94] width 47 height 19
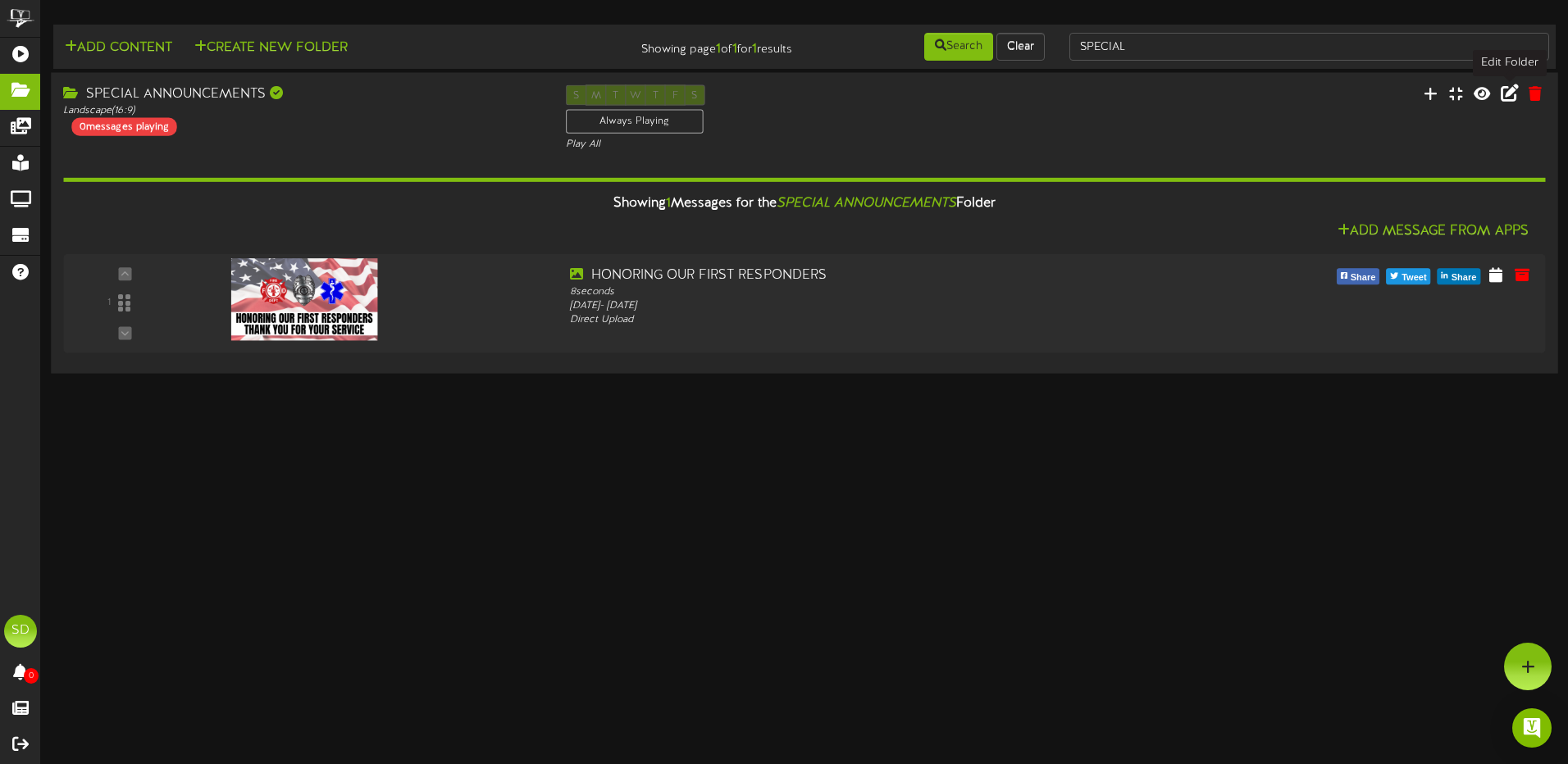
click at [1512, 93] on icon at bounding box center [1510, 93] width 18 height 18
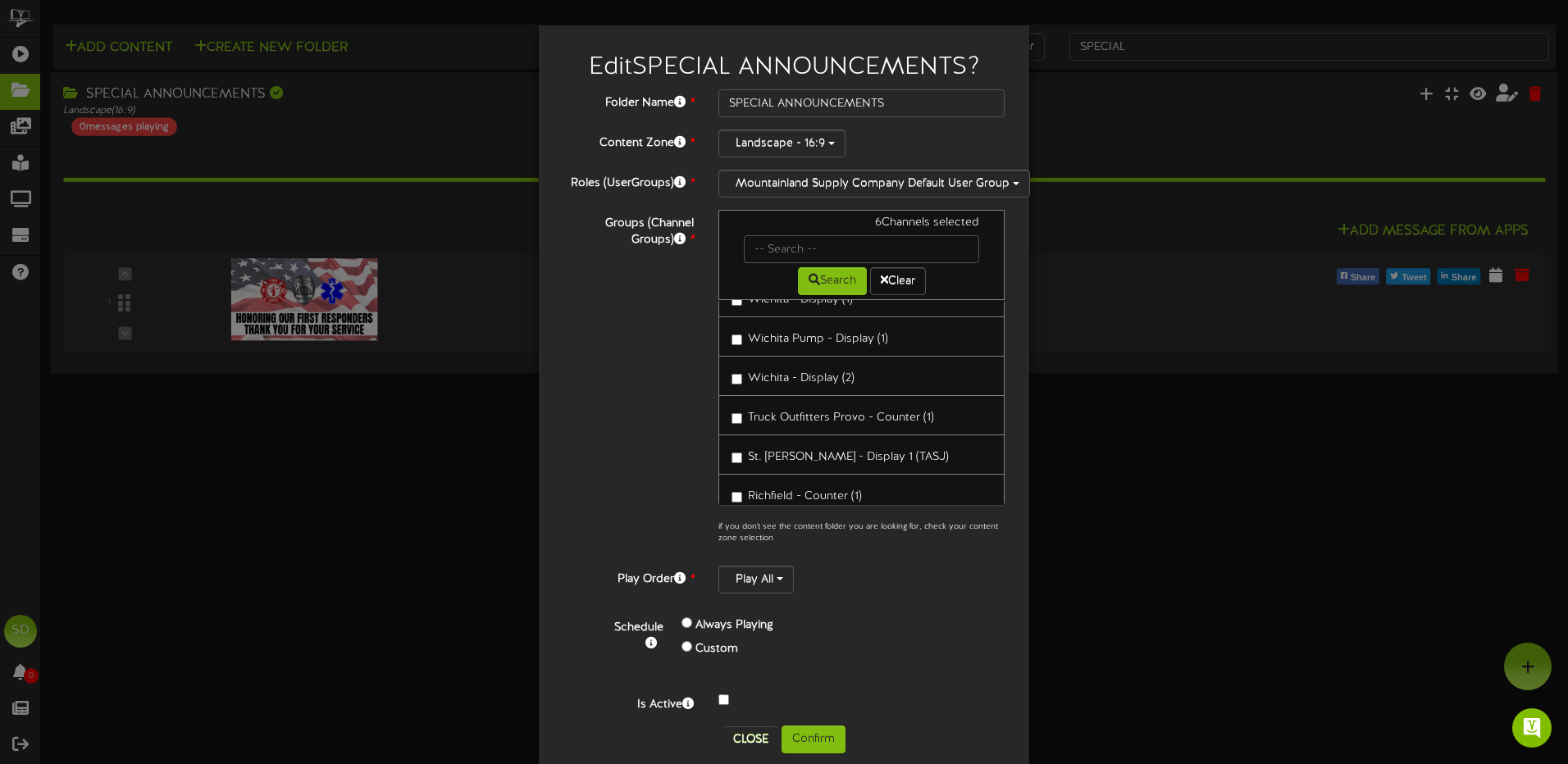
scroll to position [2706, 0]
click at [1212, 494] on div "Edit SPECIAL ANNOUNCEMENTS ? Folder Name * SPECIAL ANNOUNCEMENTS Content Zone *…" at bounding box center [784, 382] width 1568 height 764
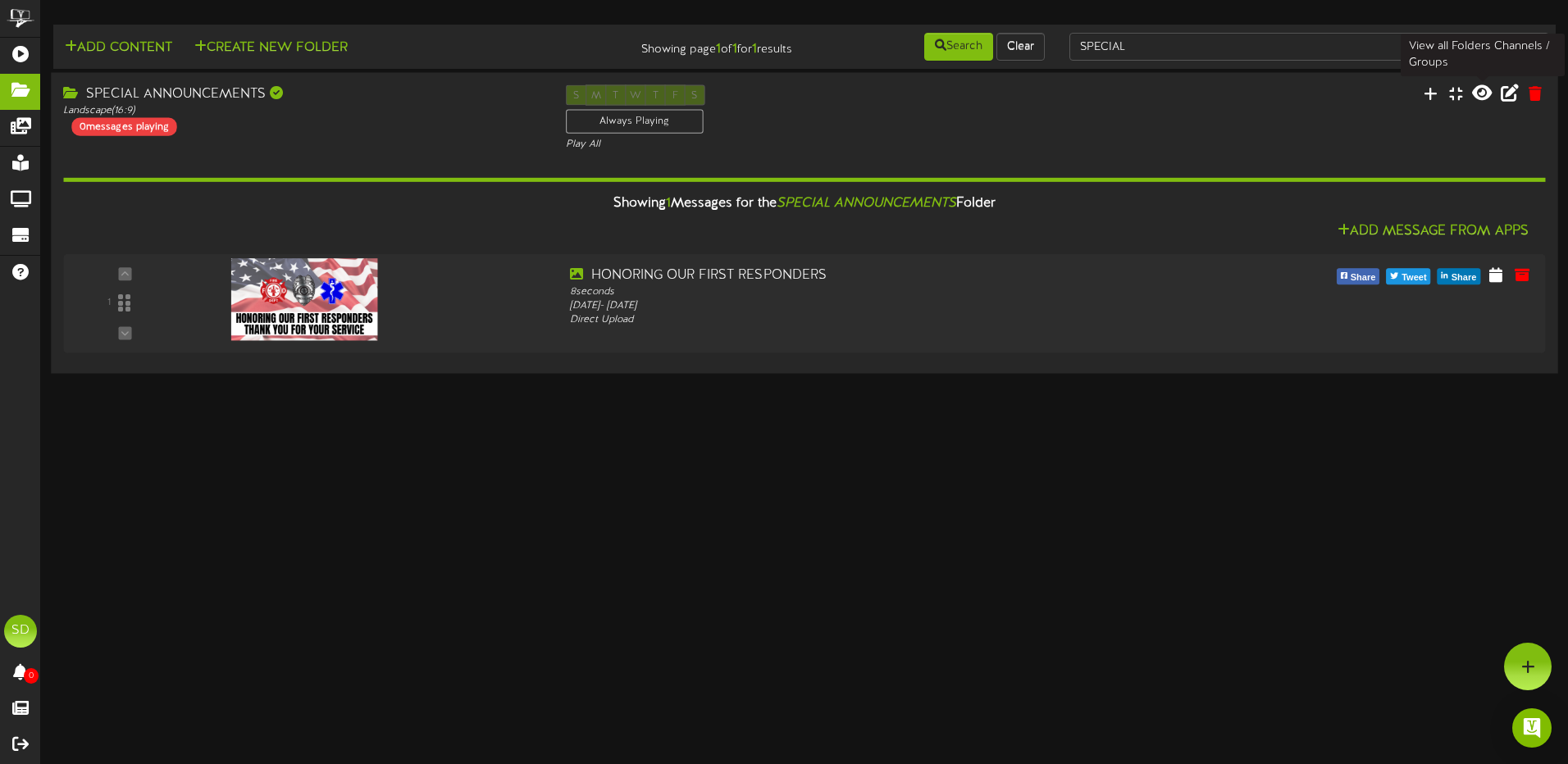
click at [1484, 93] on icon at bounding box center [1482, 93] width 20 height 18
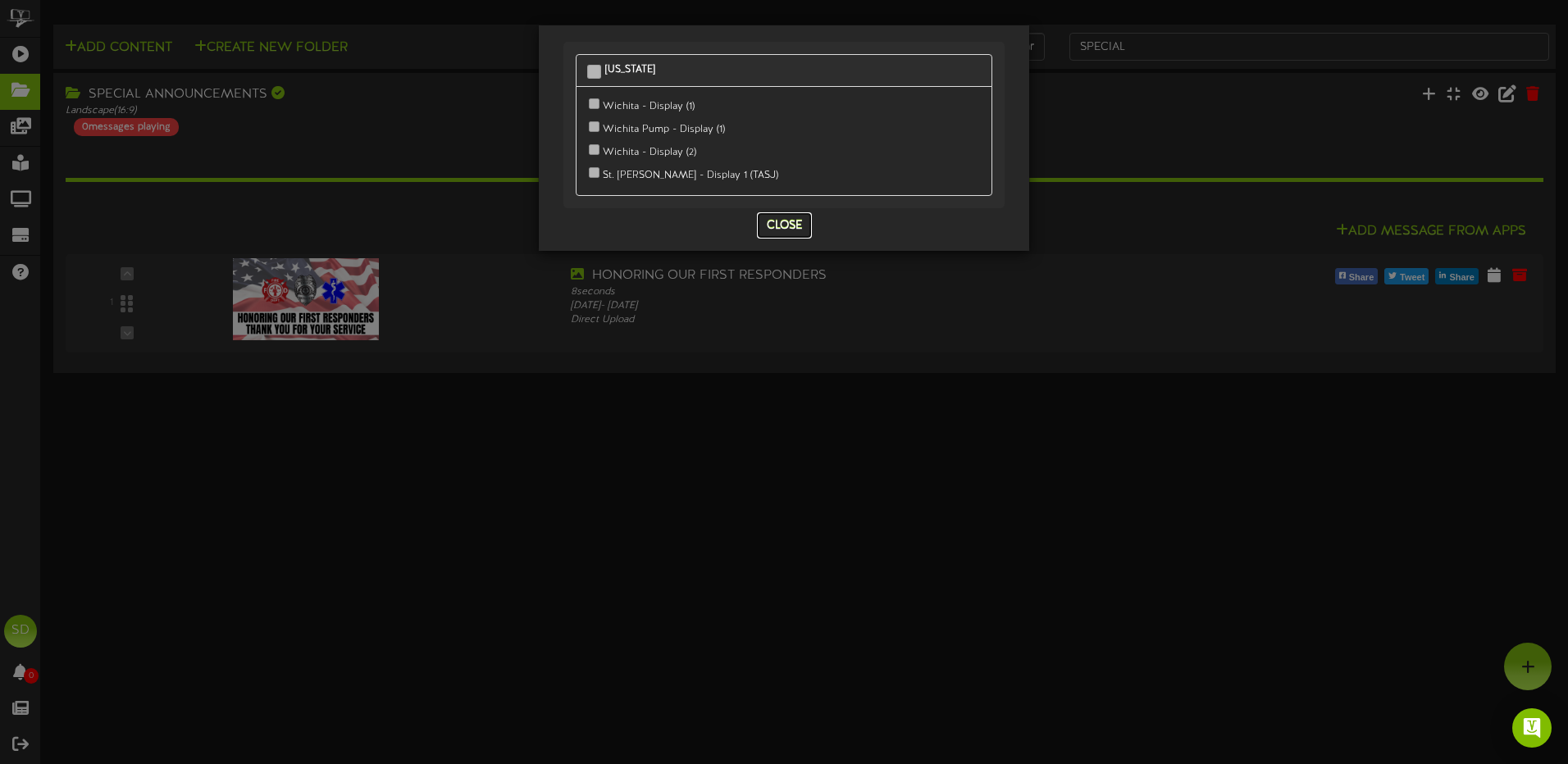
click at [783, 223] on button "Close" at bounding box center [784, 225] width 55 height 26
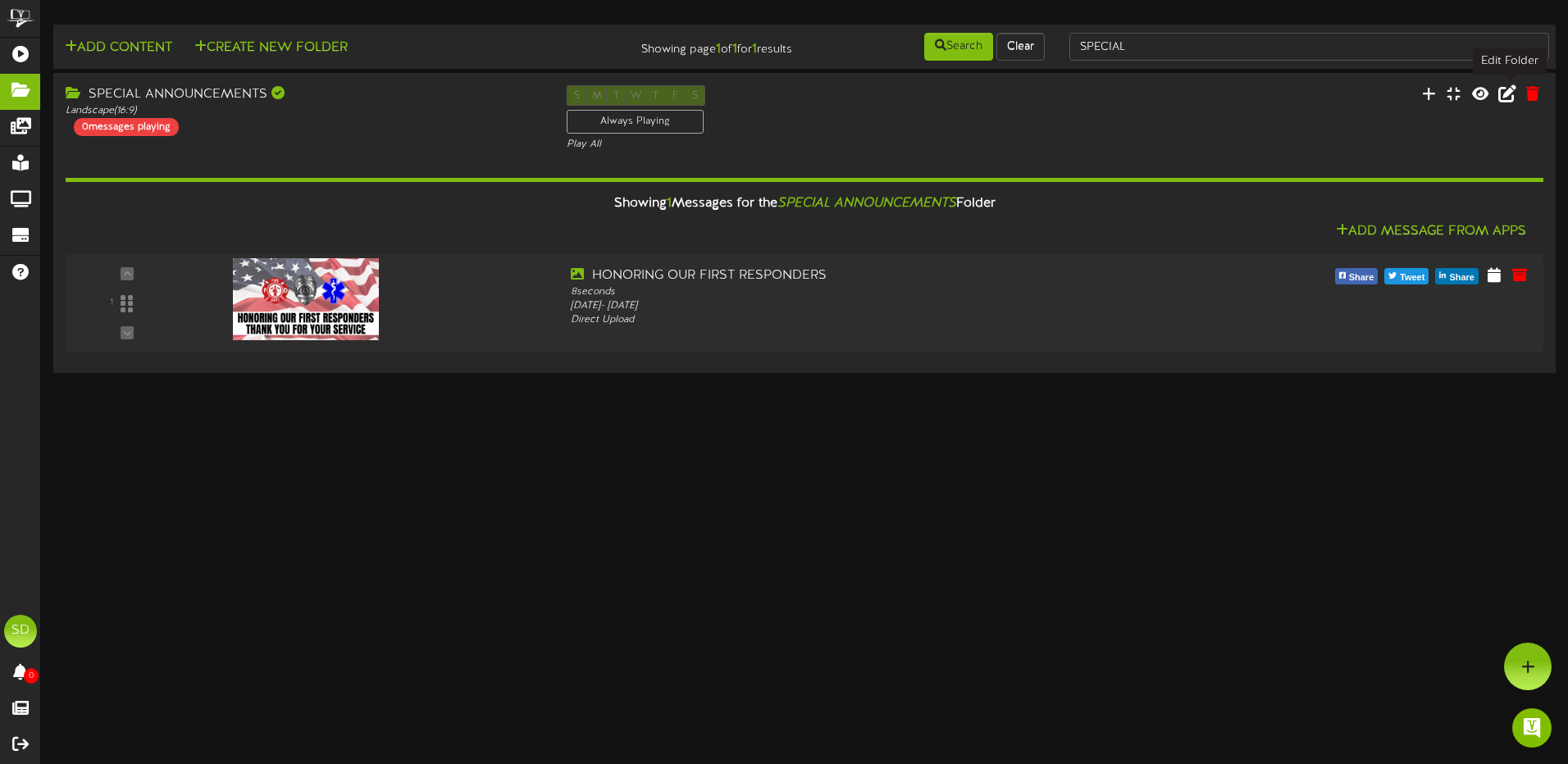
click at [1513, 96] on icon at bounding box center [1507, 94] width 18 height 18
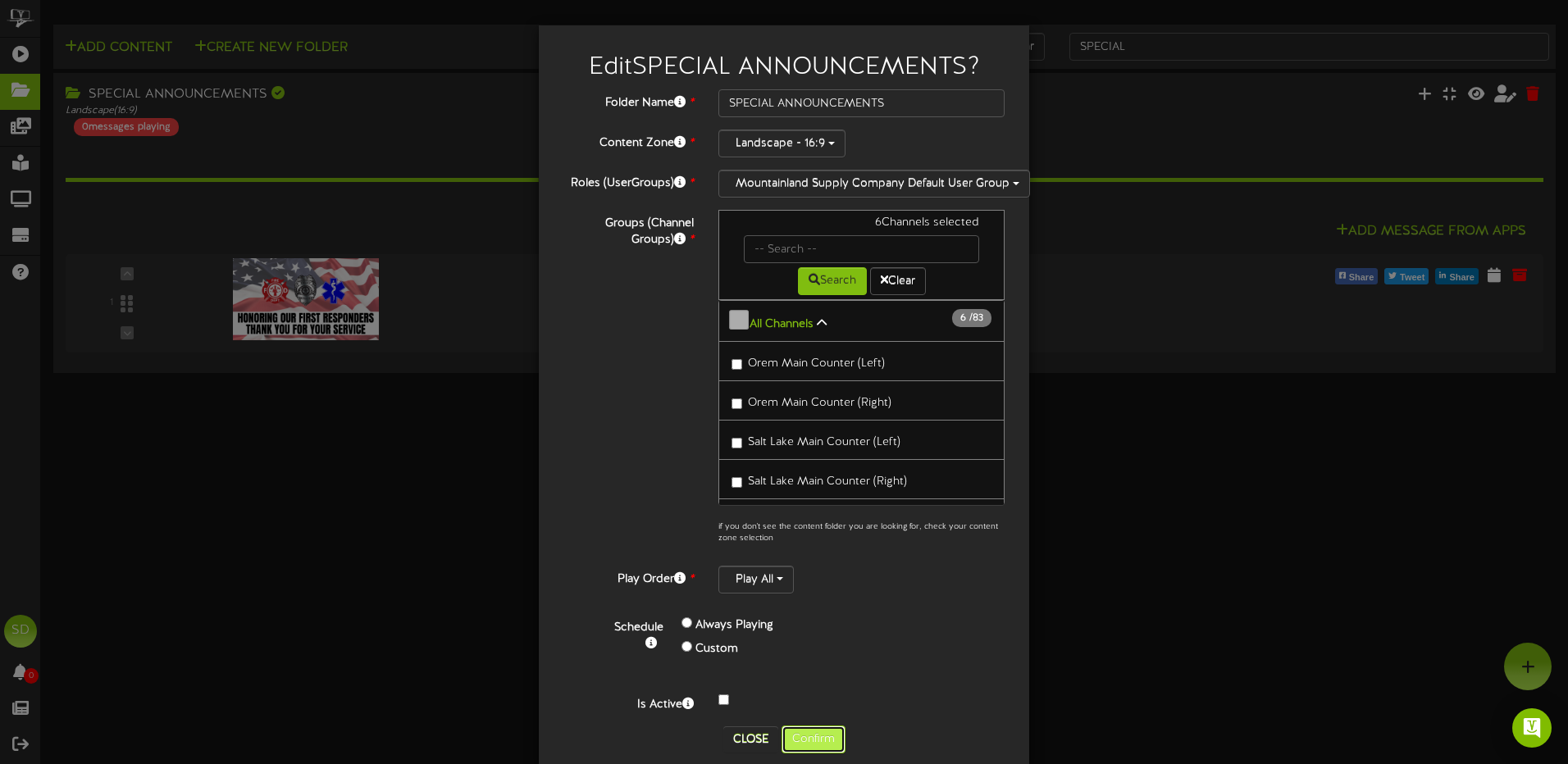
click at [814, 738] on button "Confirm" at bounding box center [813, 739] width 64 height 28
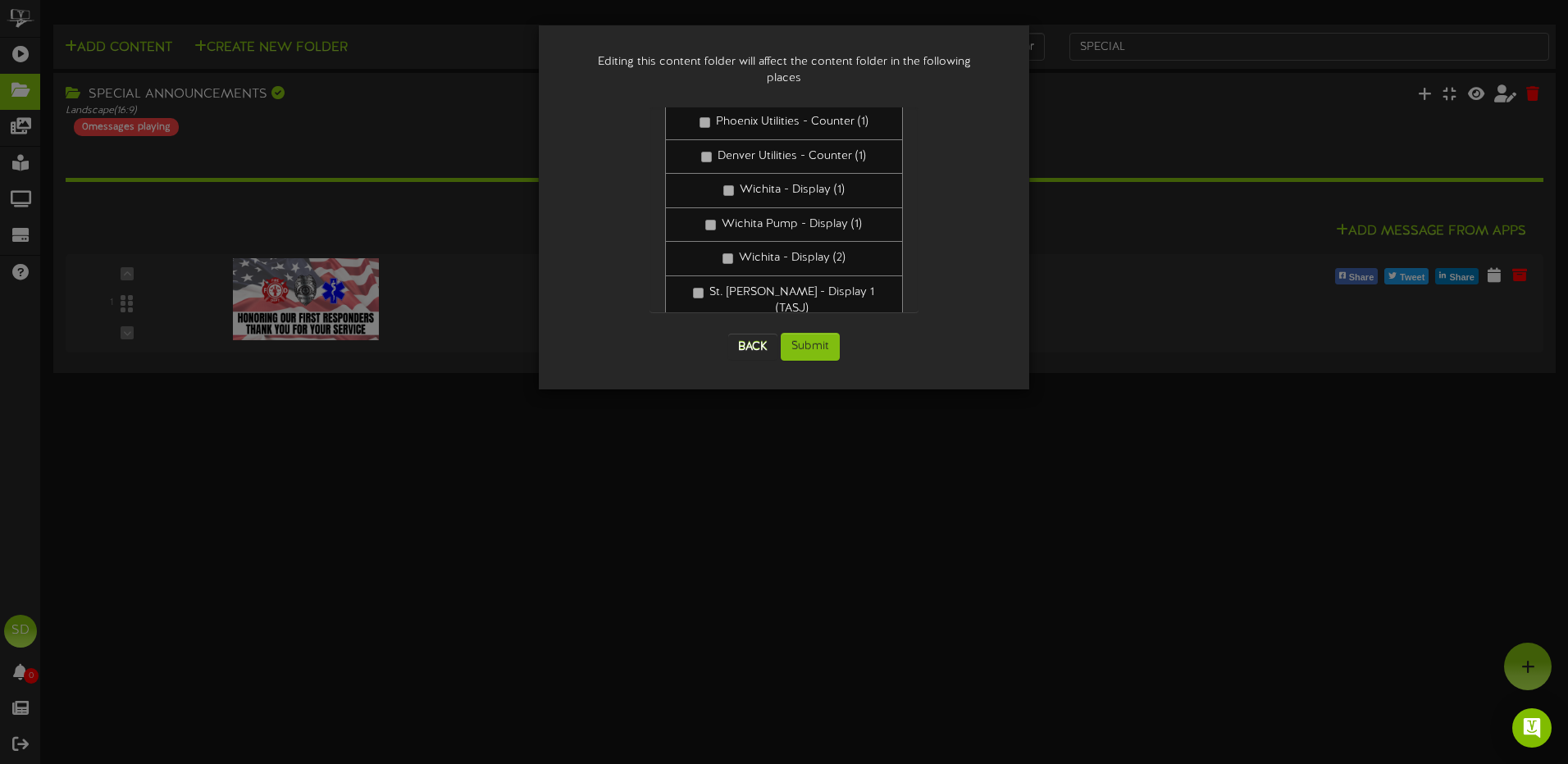
scroll to position [53, 0]
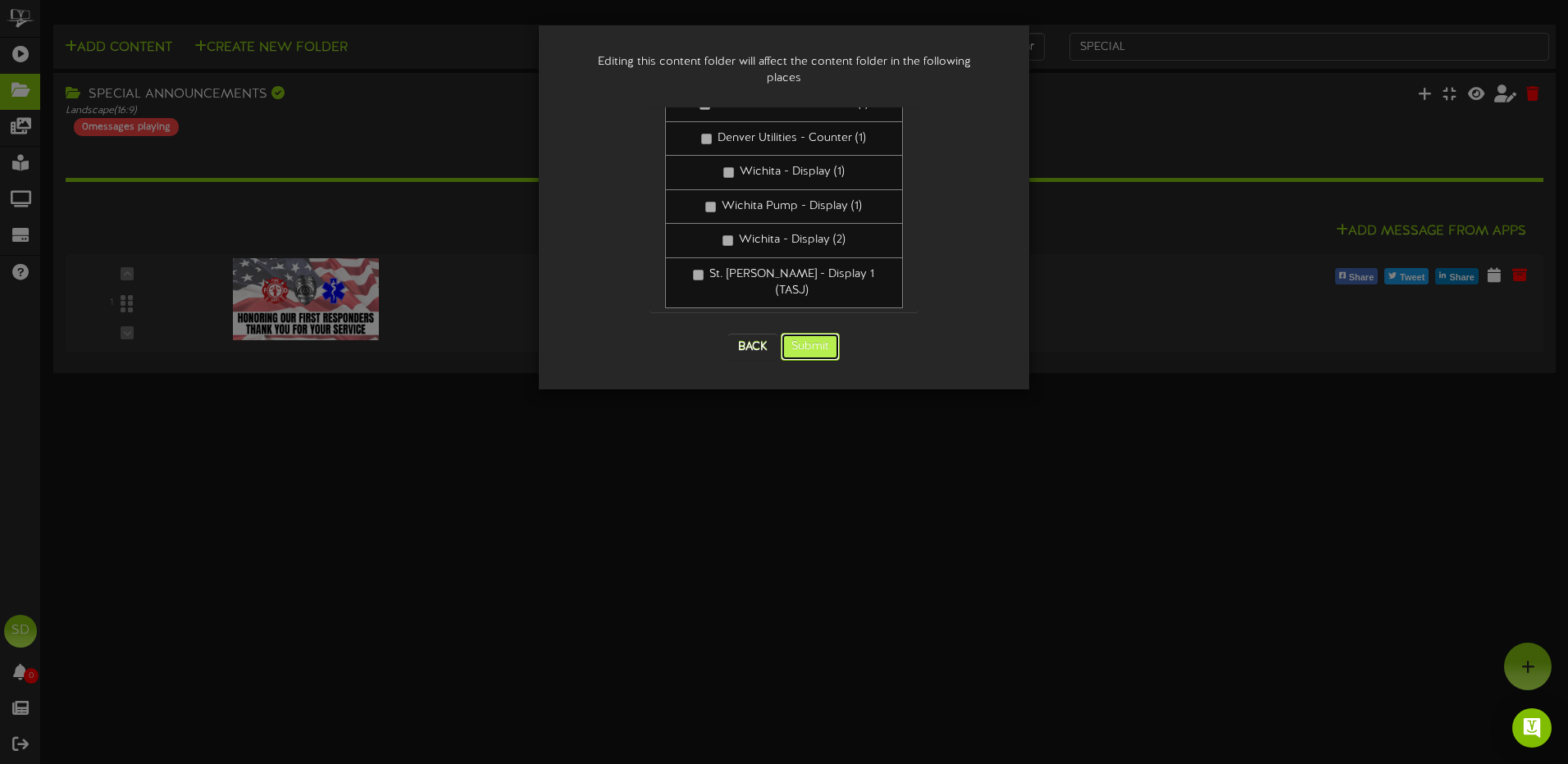
click at [809, 332] on button "Submit" at bounding box center [809, 346] width 59 height 28
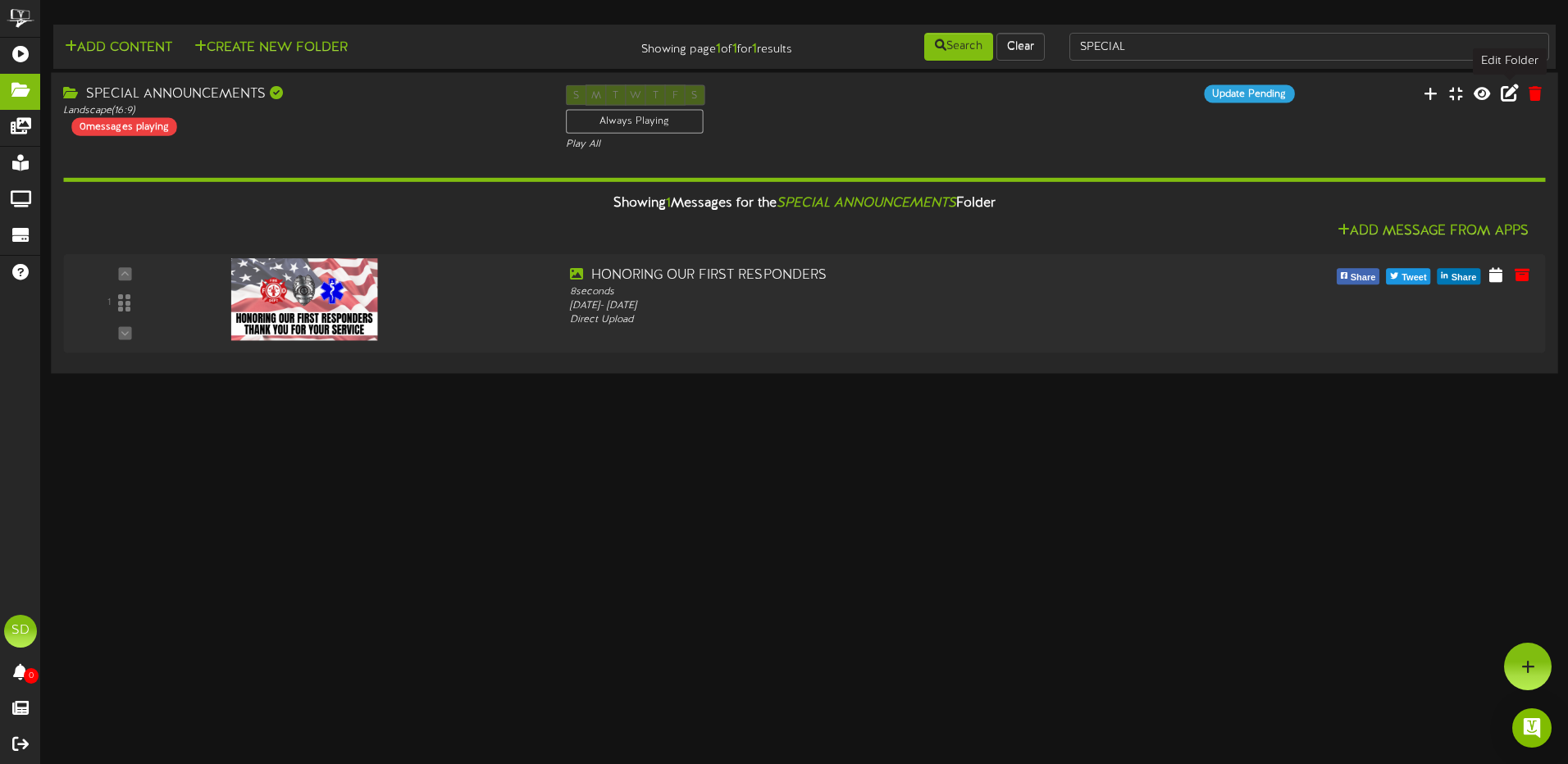
click at [1513, 97] on icon at bounding box center [1510, 93] width 18 height 18
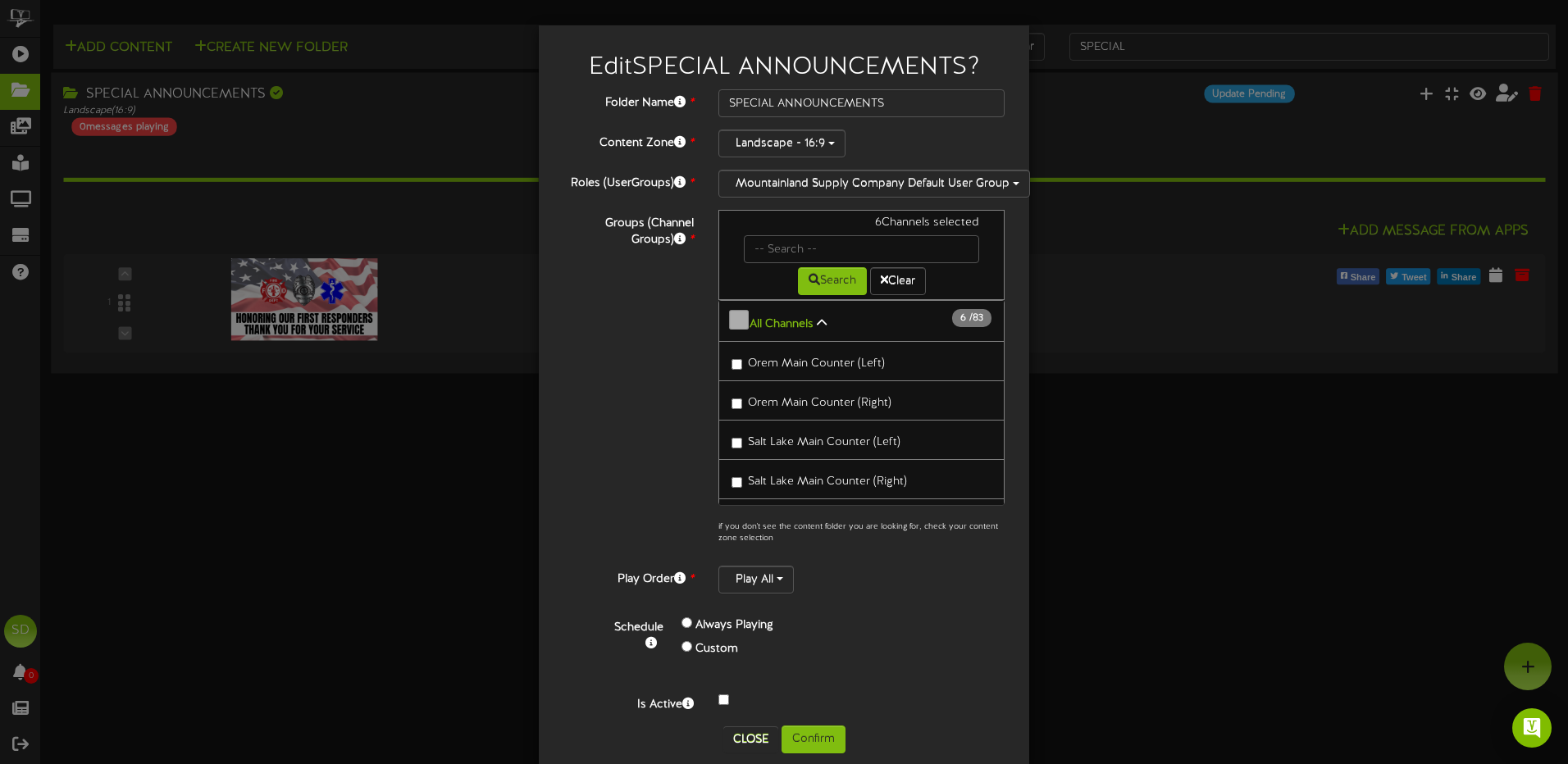
click at [1127, 493] on div "Edit SPECIAL ANNOUNCEMENTS ? Folder Name * SPECIAL ANNOUNCEMENTS Content Zone *…" at bounding box center [784, 382] width 1568 height 764
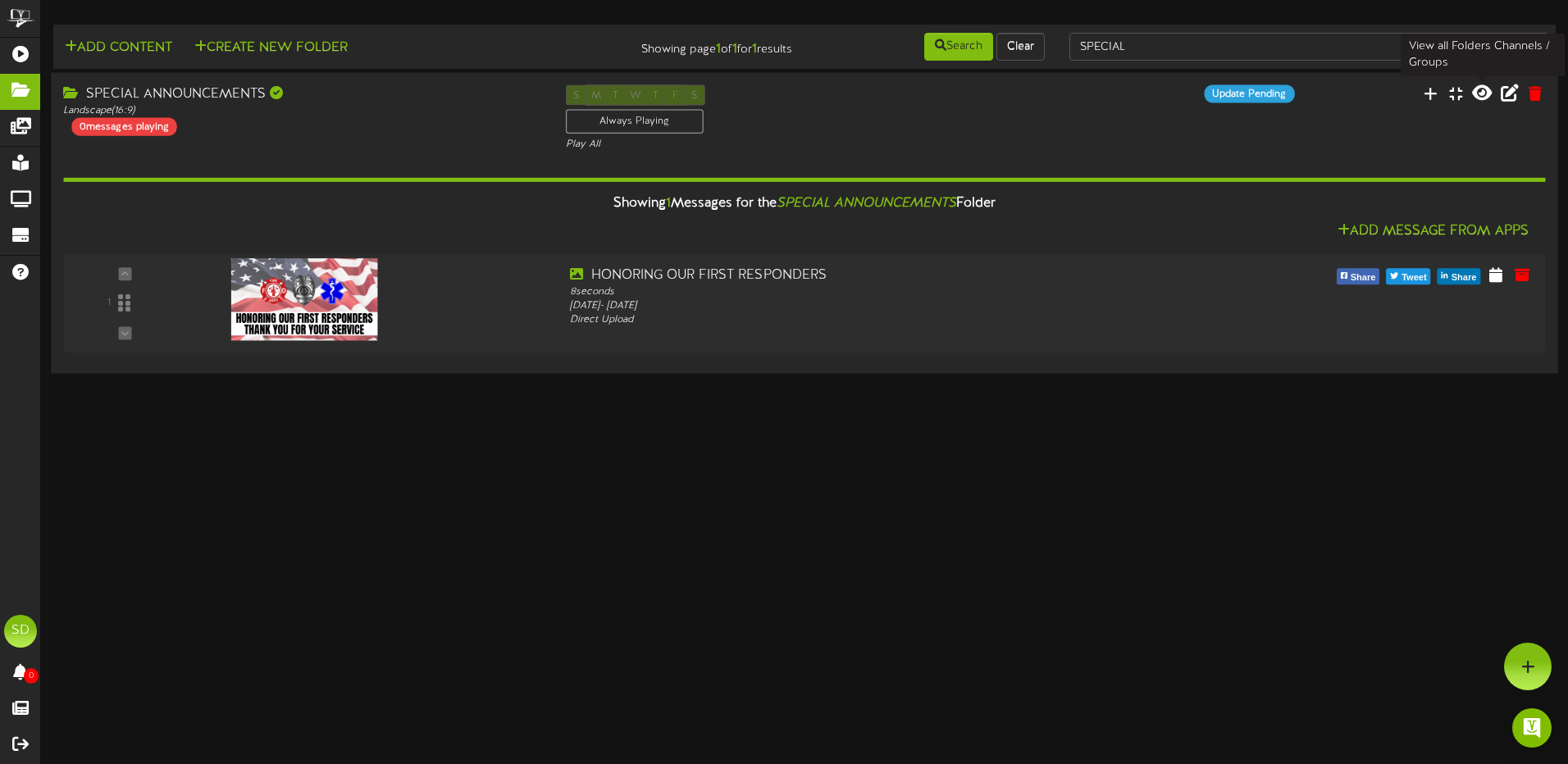
click at [1478, 95] on icon at bounding box center [1482, 93] width 20 height 18
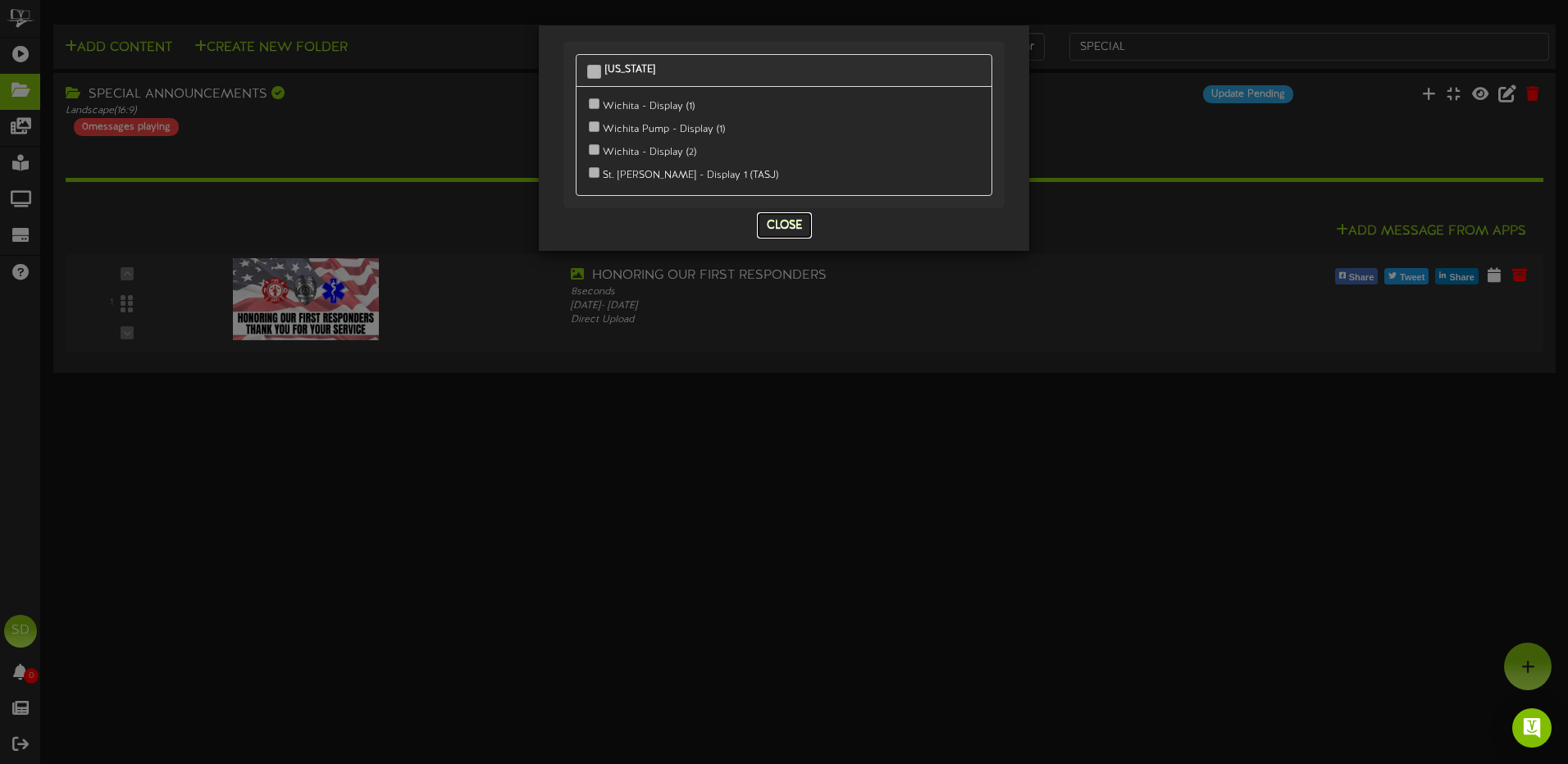
click at [798, 224] on button "Close" at bounding box center [784, 225] width 55 height 26
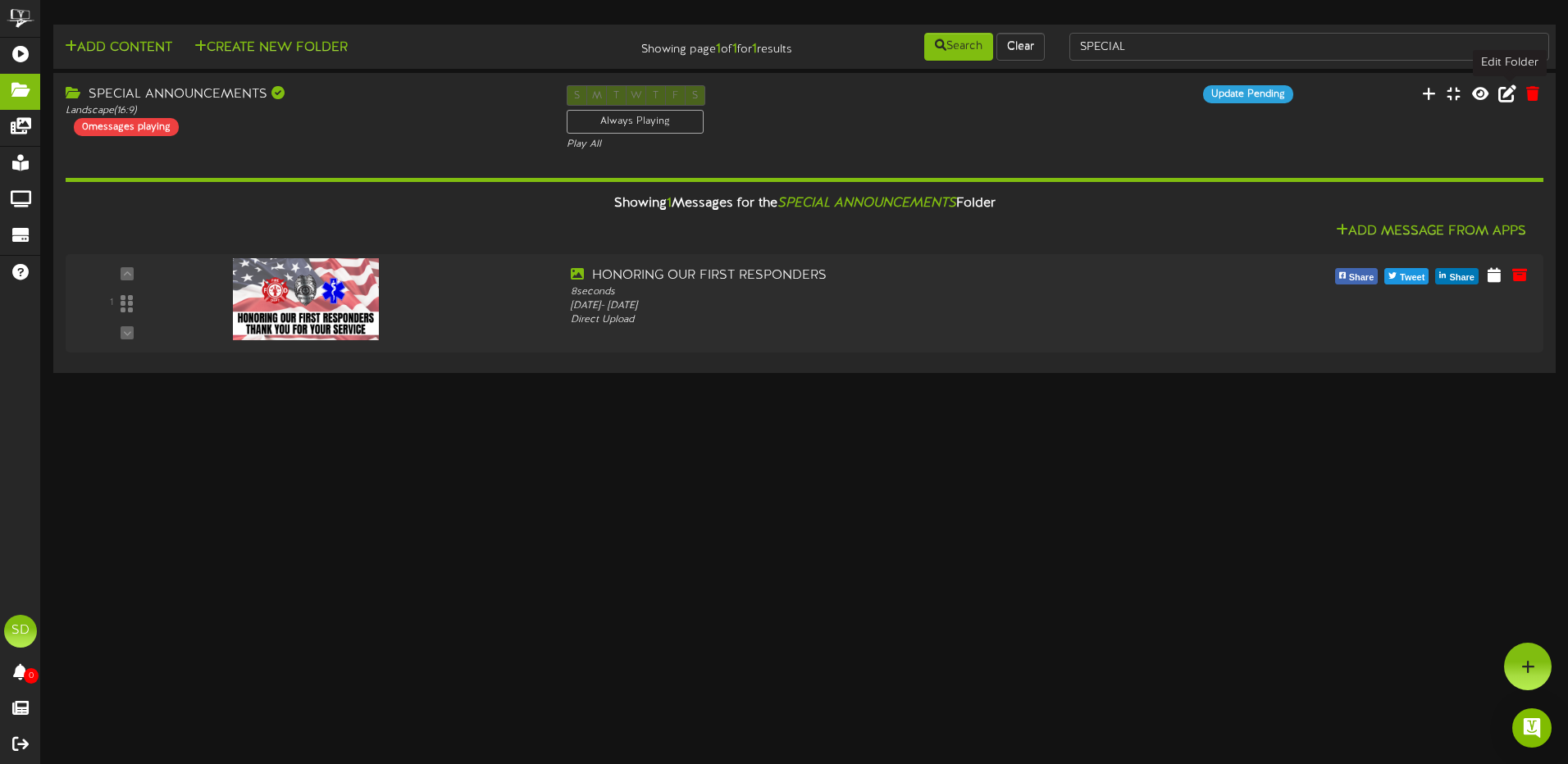
click at [1509, 98] on icon at bounding box center [1507, 94] width 18 height 18
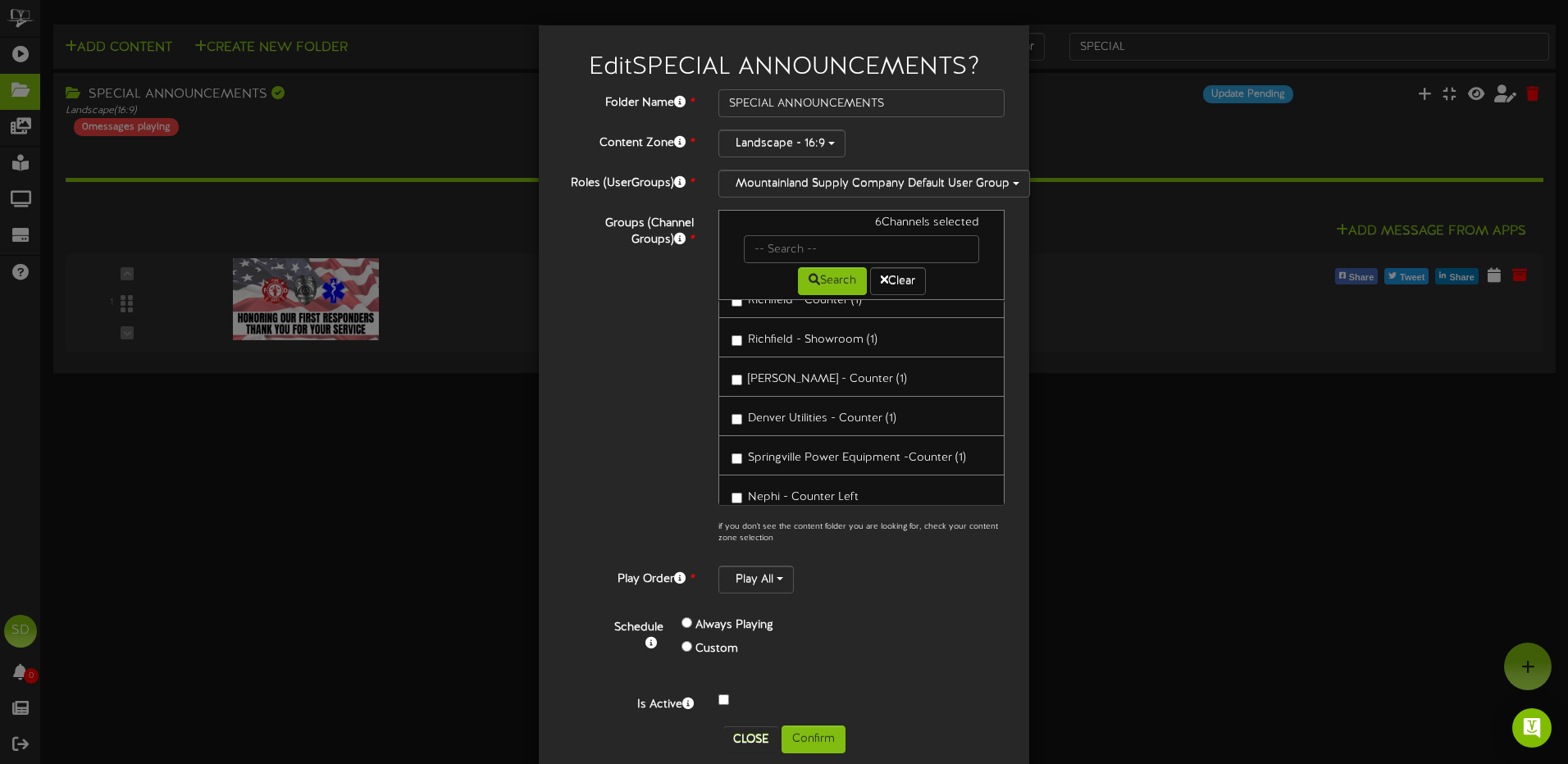
scroll to position [2870, 0]
click at [788, 742] on button "Confirm" at bounding box center [813, 739] width 64 height 28
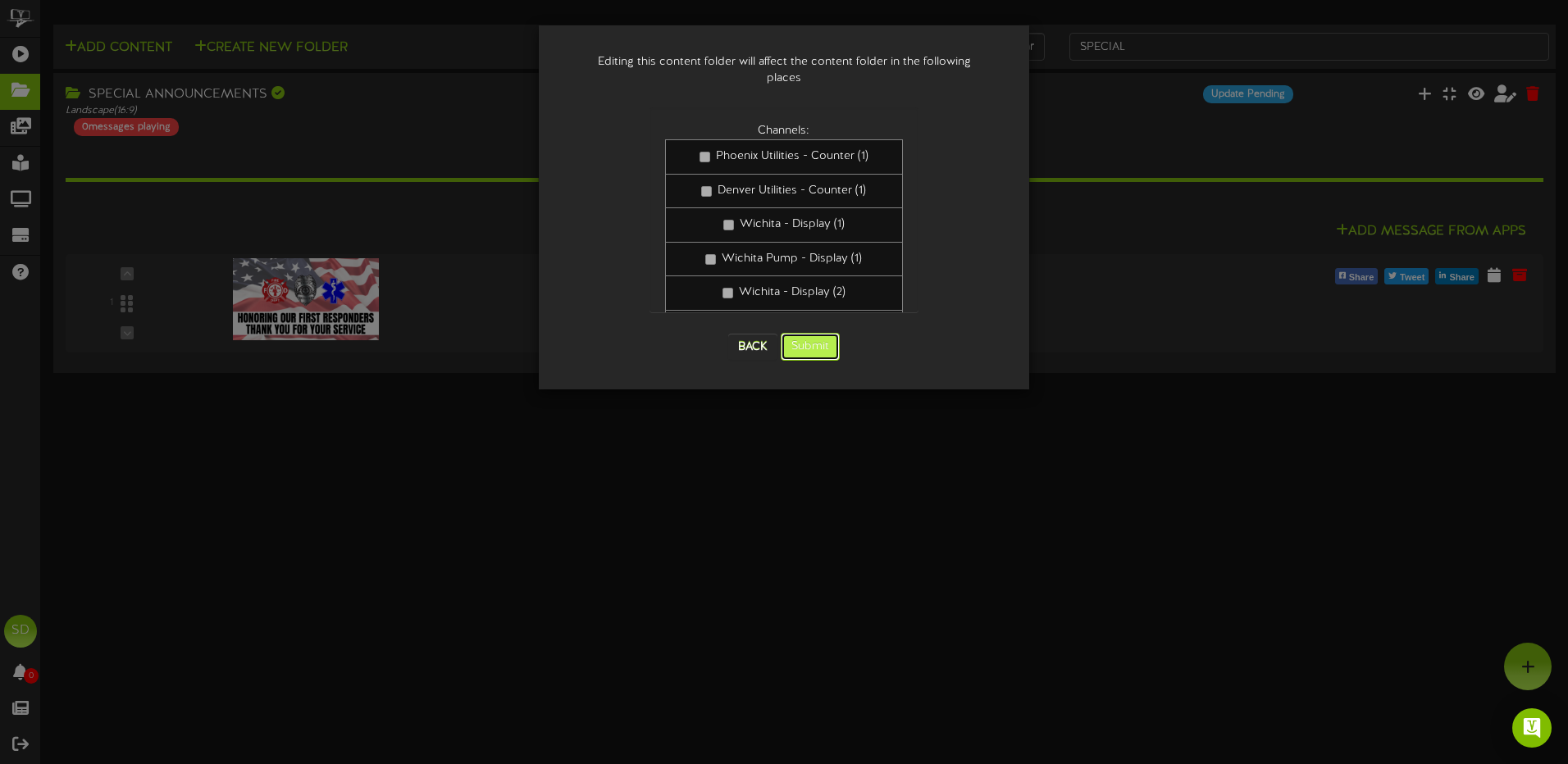
click at [797, 332] on button "Submit" at bounding box center [809, 346] width 59 height 28
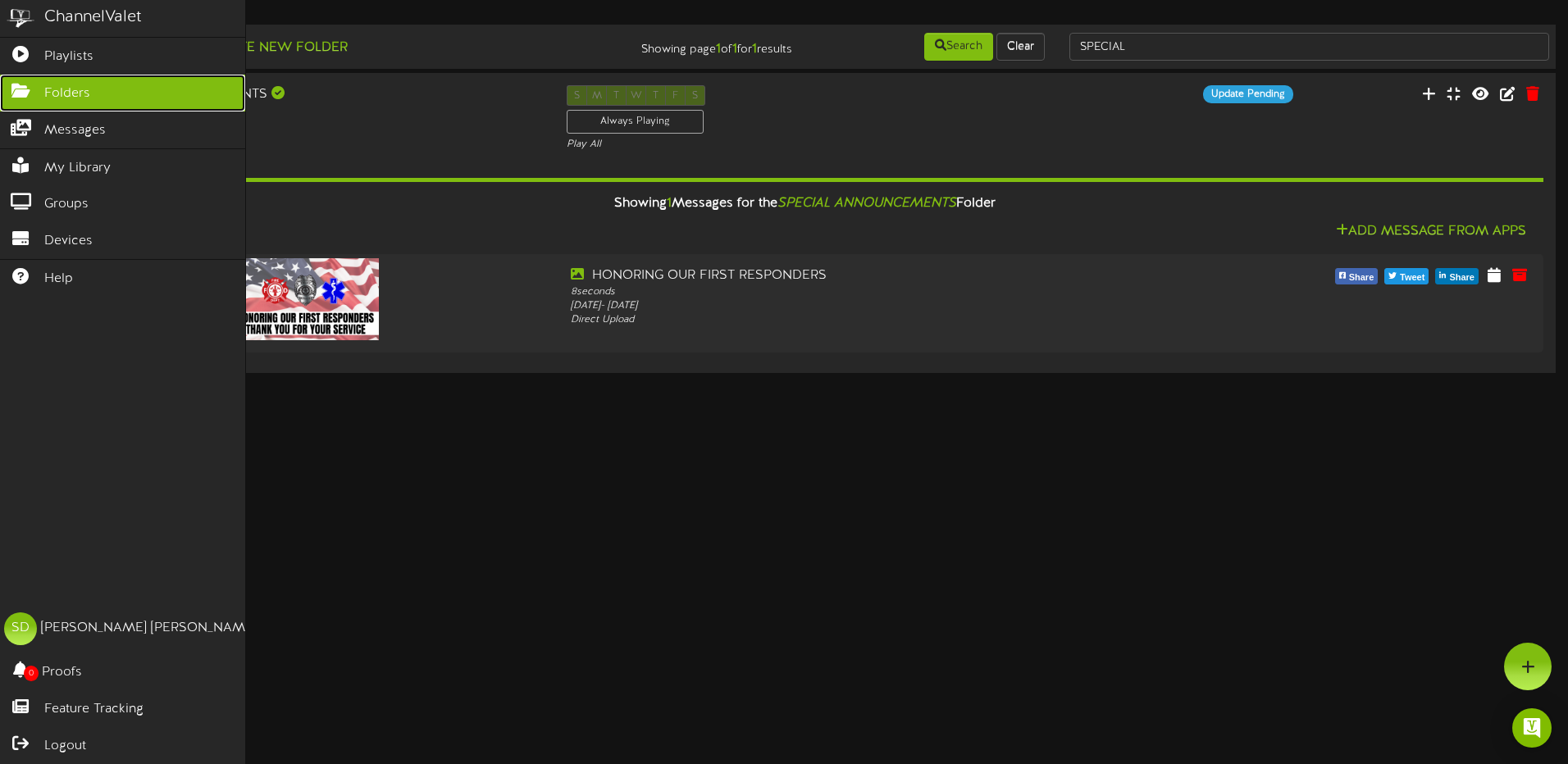
click at [79, 90] on span "Folders" at bounding box center [67, 94] width 46 height 19
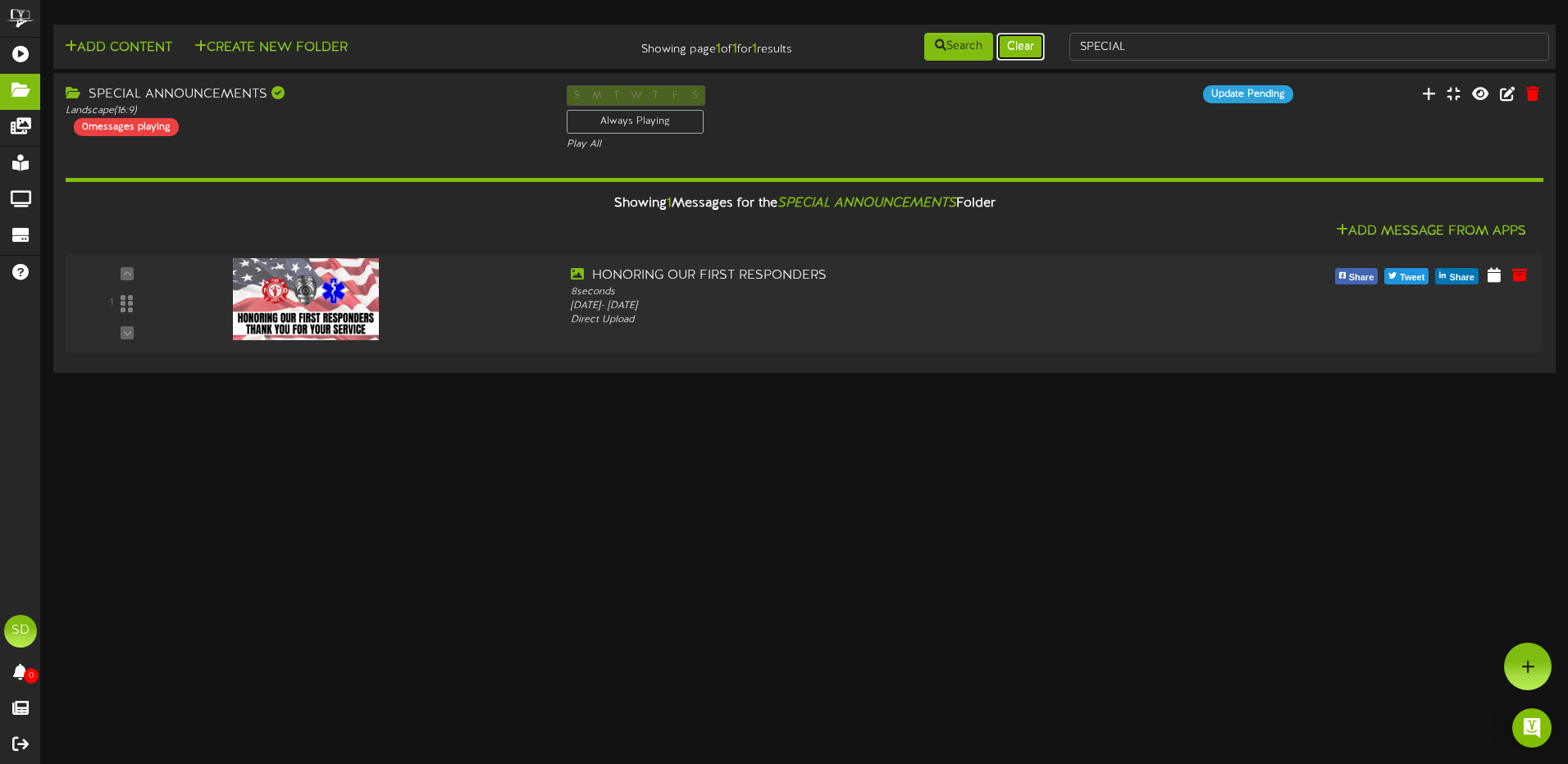
click at [1021, 50] on button "Clear" at bounding box center [1020, 46] width 48 height 28
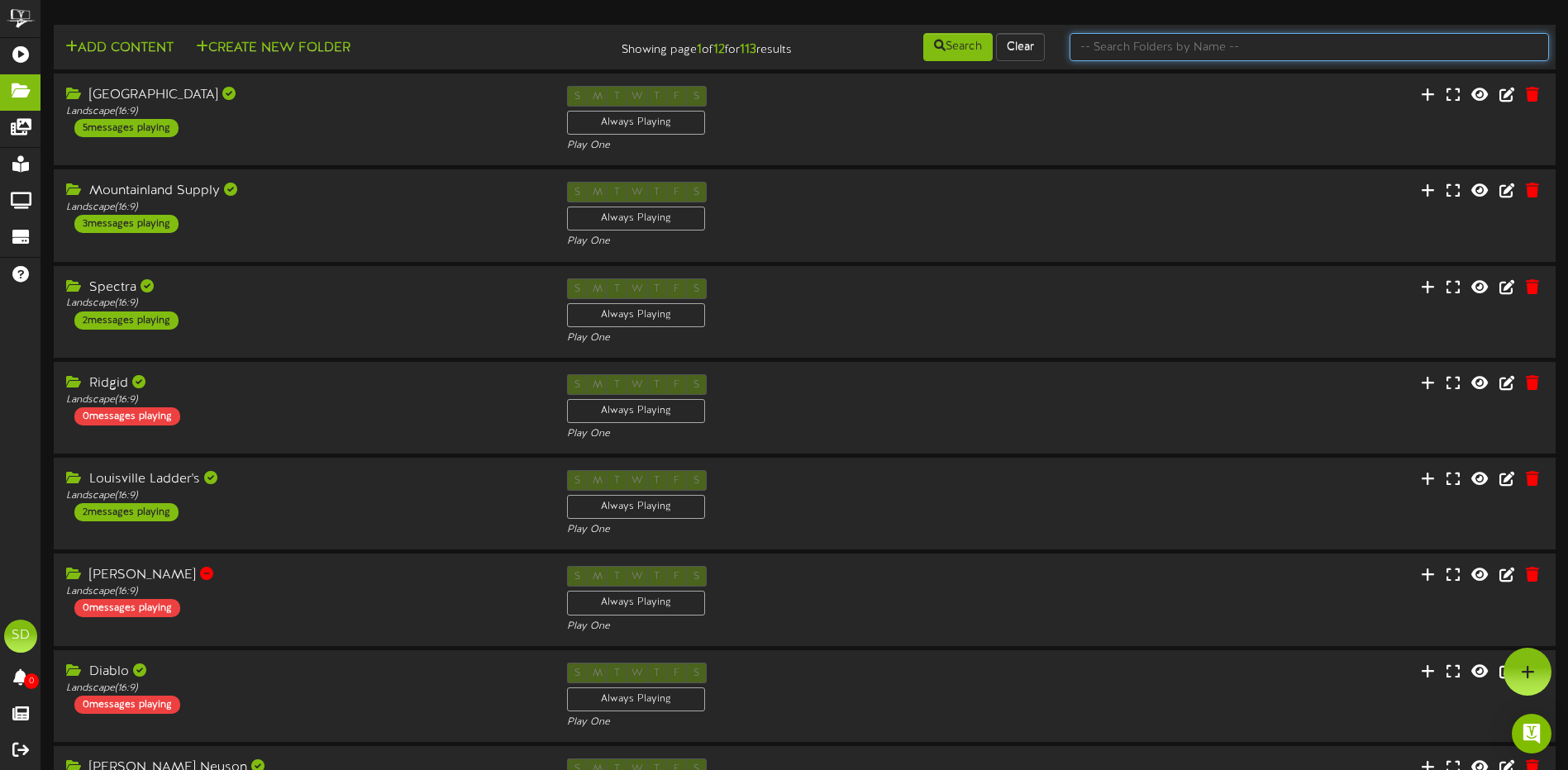
click at [1094, 47] on input "text" at bounding box center [1310, 47] width 480 height 28
type input "[GEOGRAPHIC_DATA]"
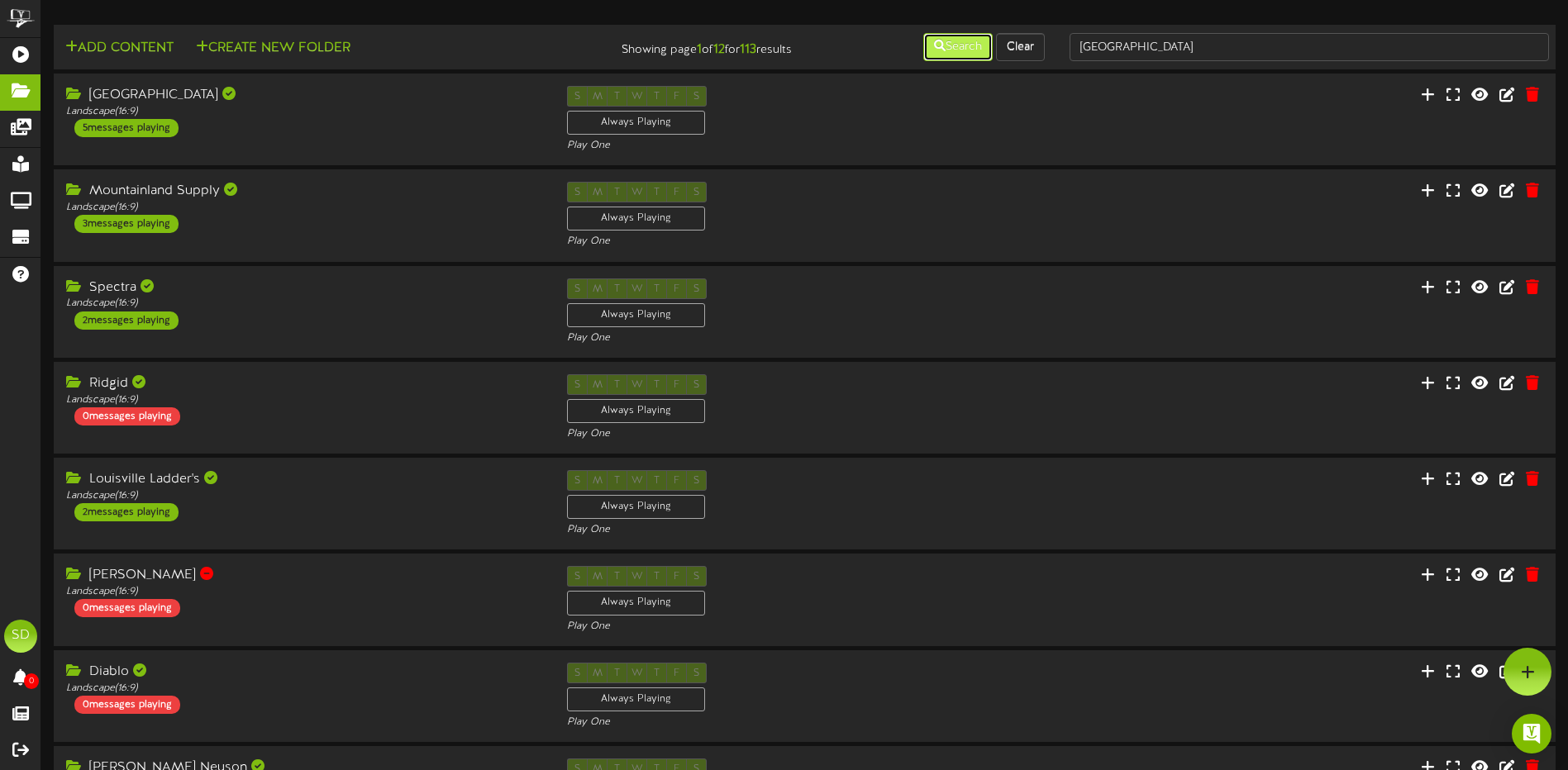
click at [961, 55] on button "Search" at bounding box center [958, 47] width 70 height 28
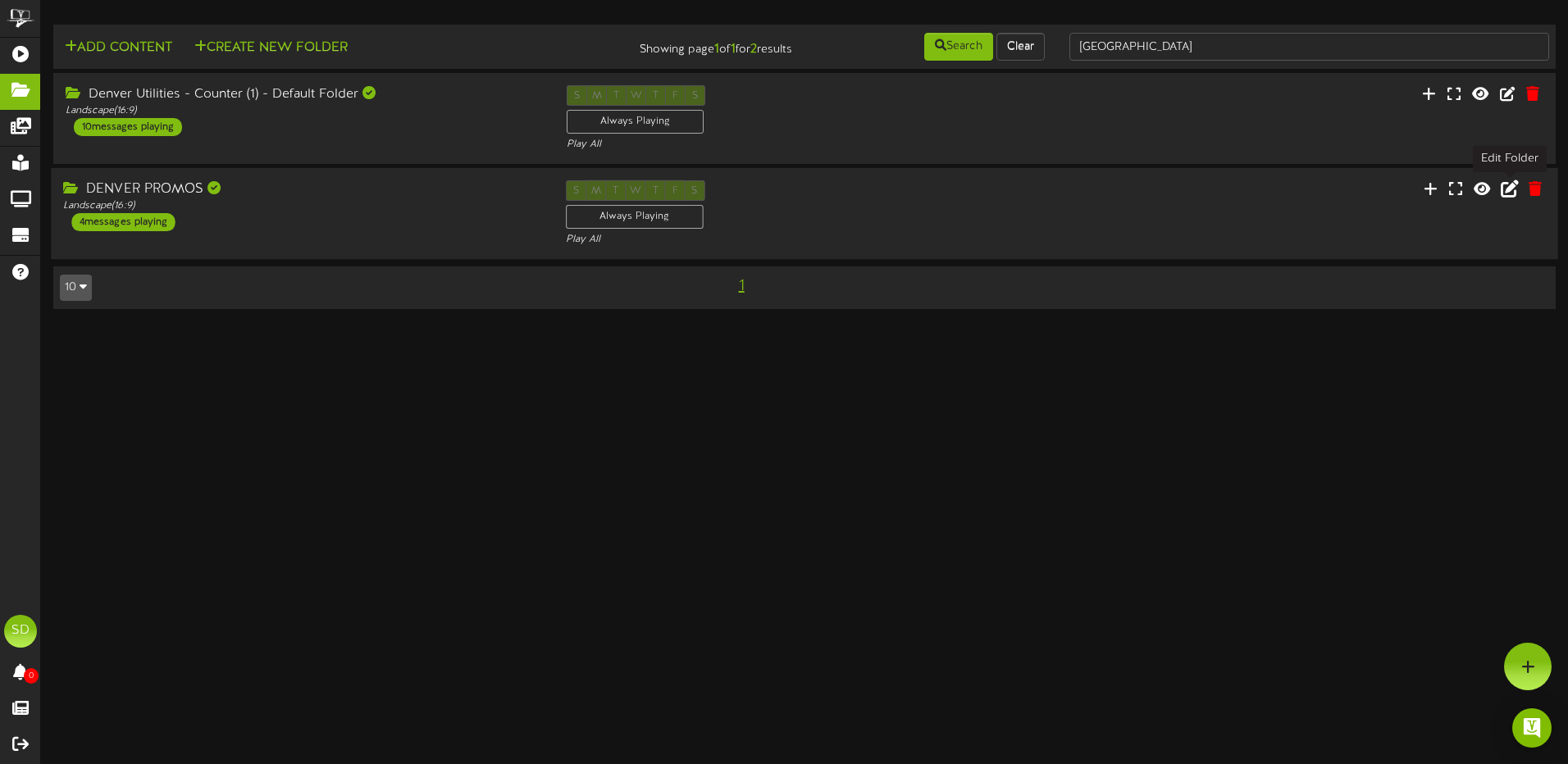
click at [1513, 192] on icon at bounding box center [1510, 189] width 18 height 18
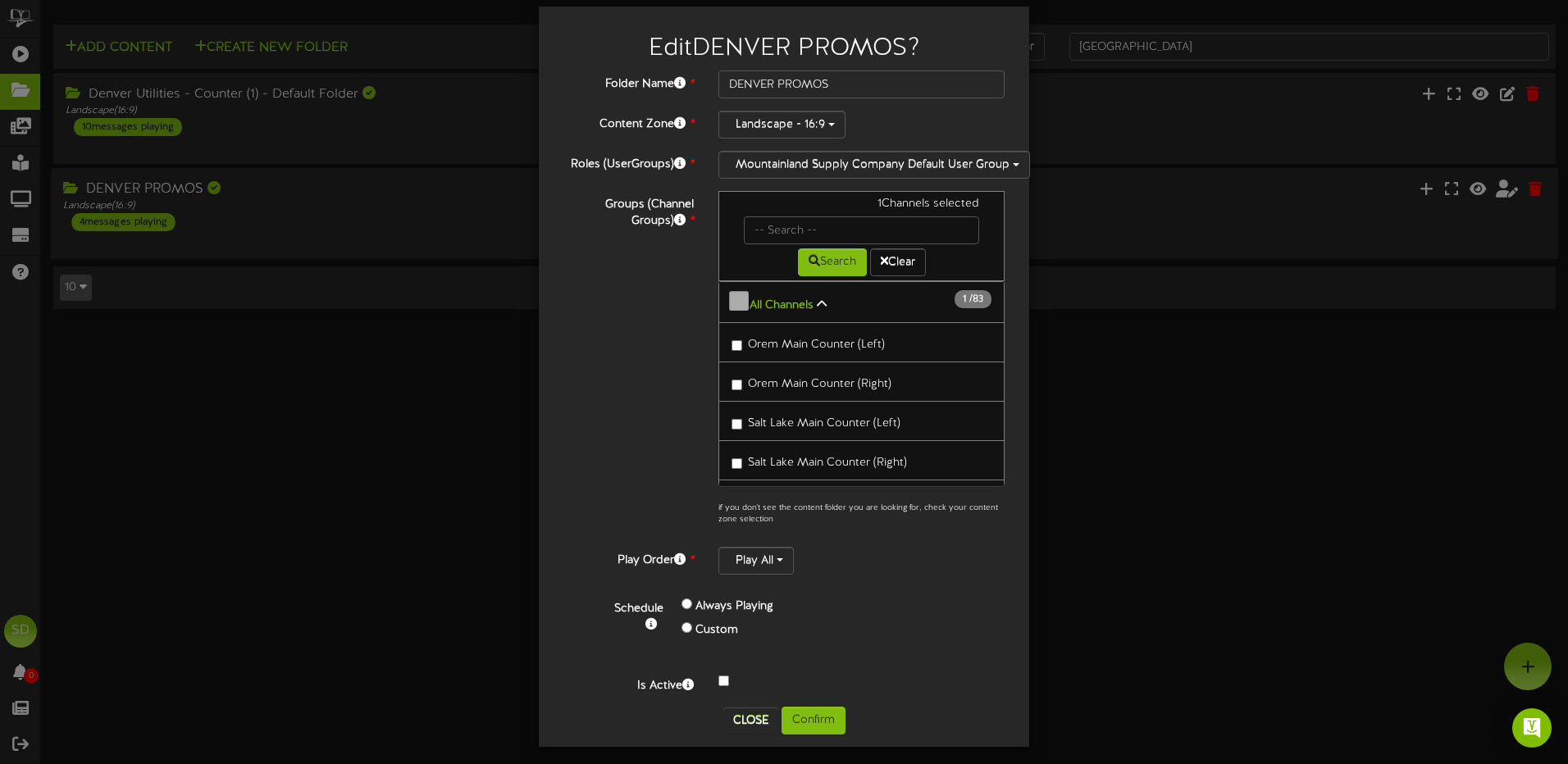
scroll to position [24, 0]
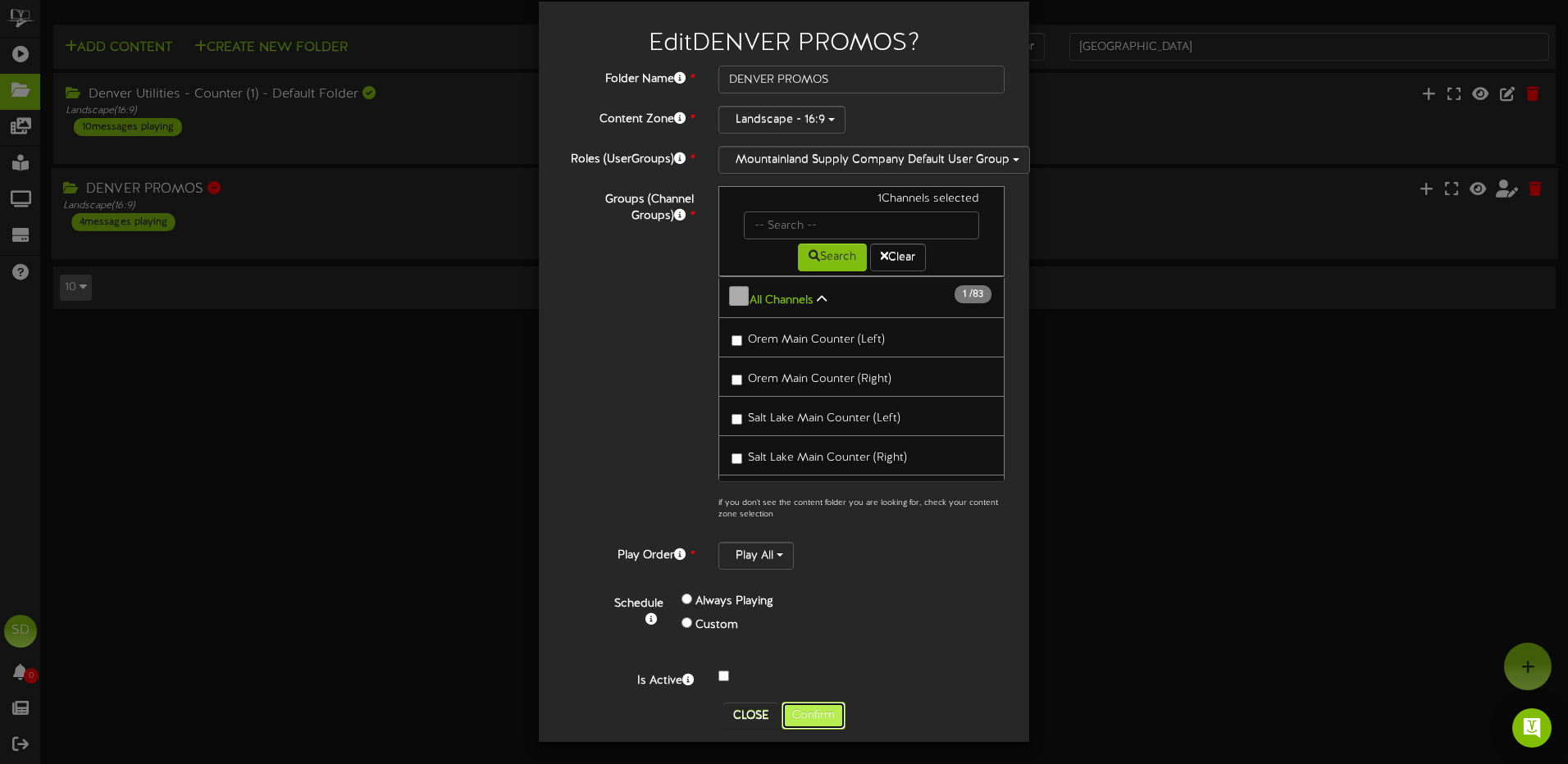
click at [812, 719] on button "Confirm" at bounding box center [813, 716] width 64 height 28
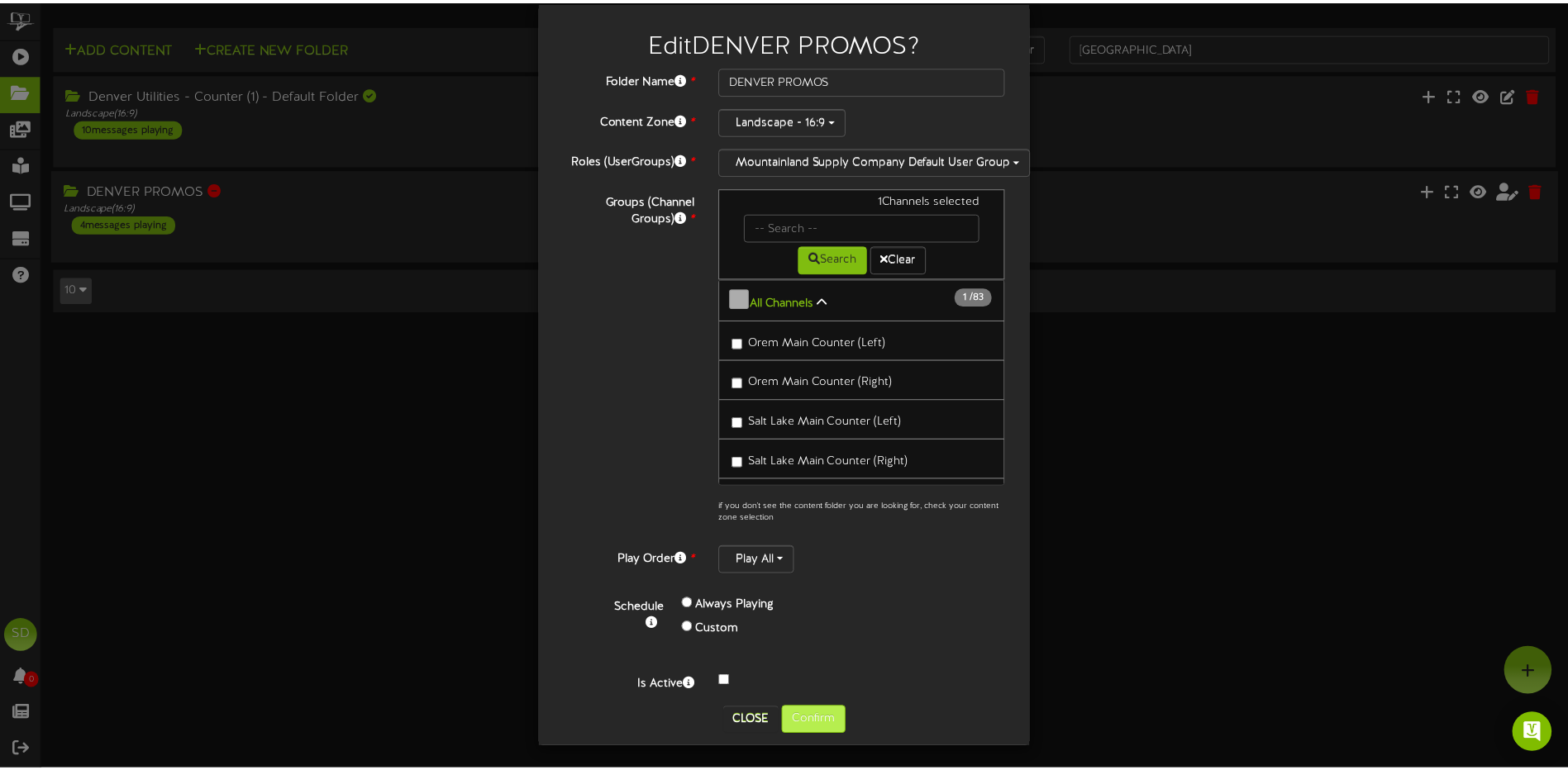
scroll to position [0, 0]
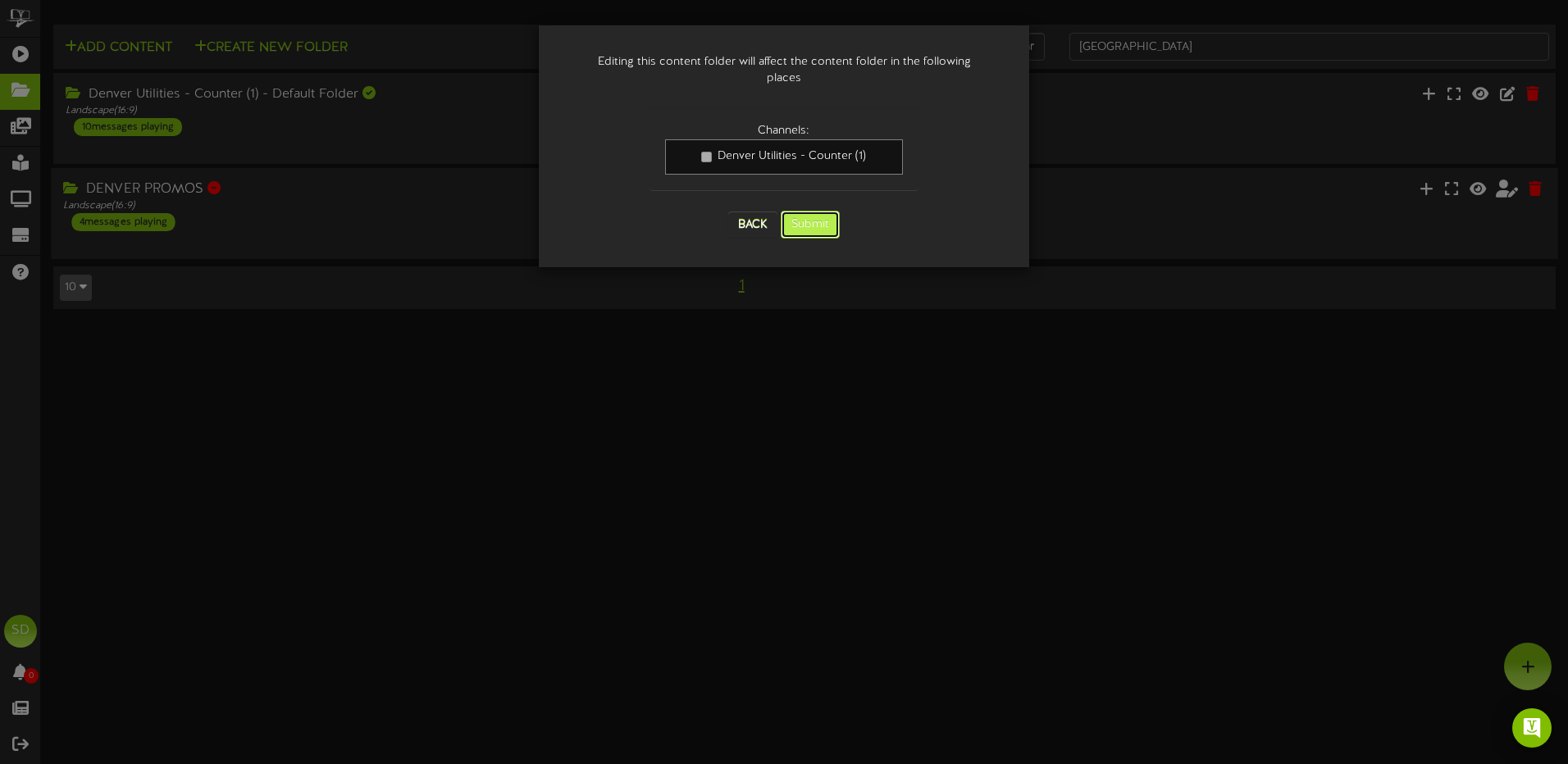
click at [822, 211] on button "Submit" at bounding box center [809, 224] width 59 height 28
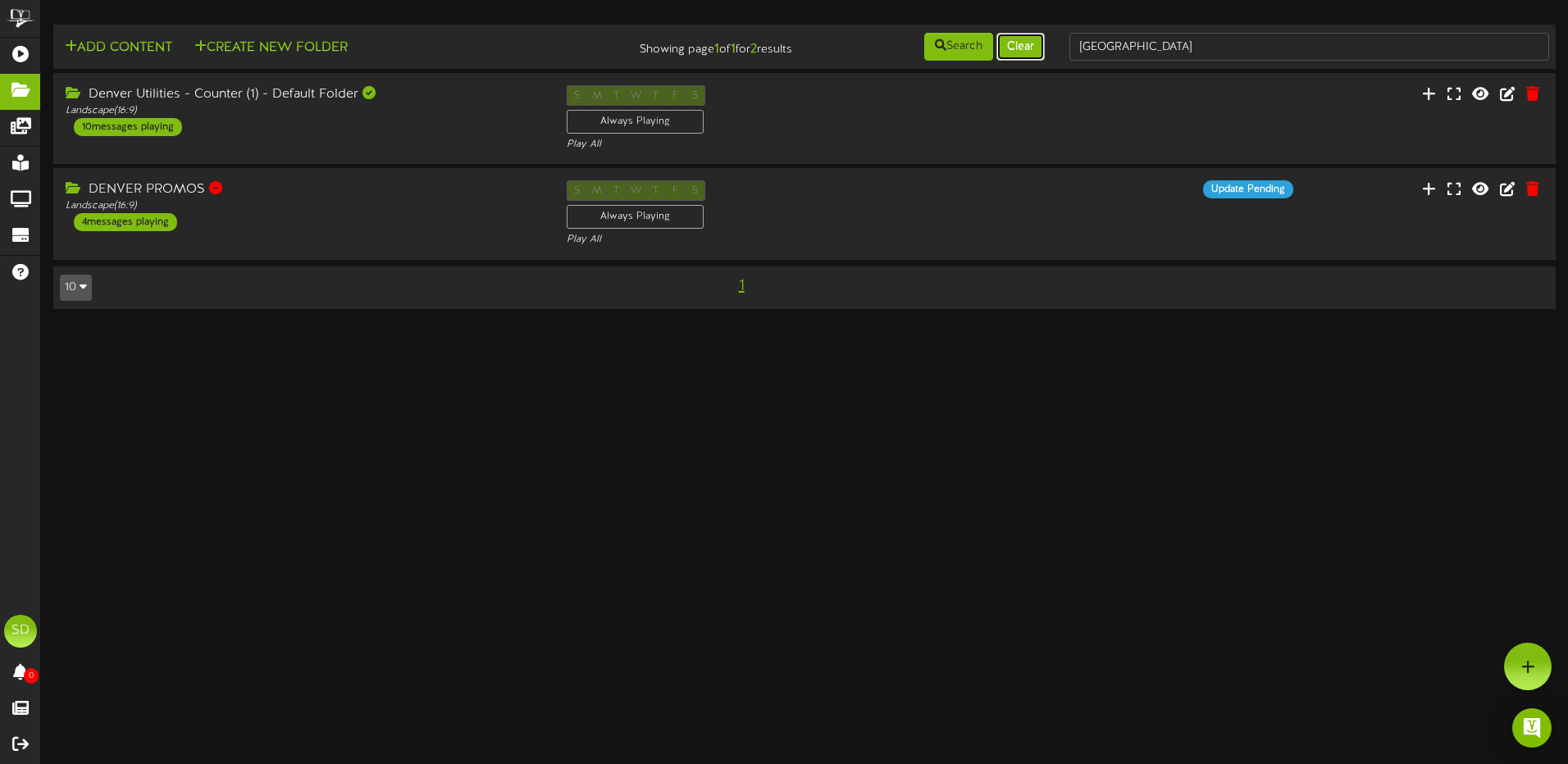
click at [1018, 47] on button "Clear" at bounding box center [1020, 46] width 48 height 28
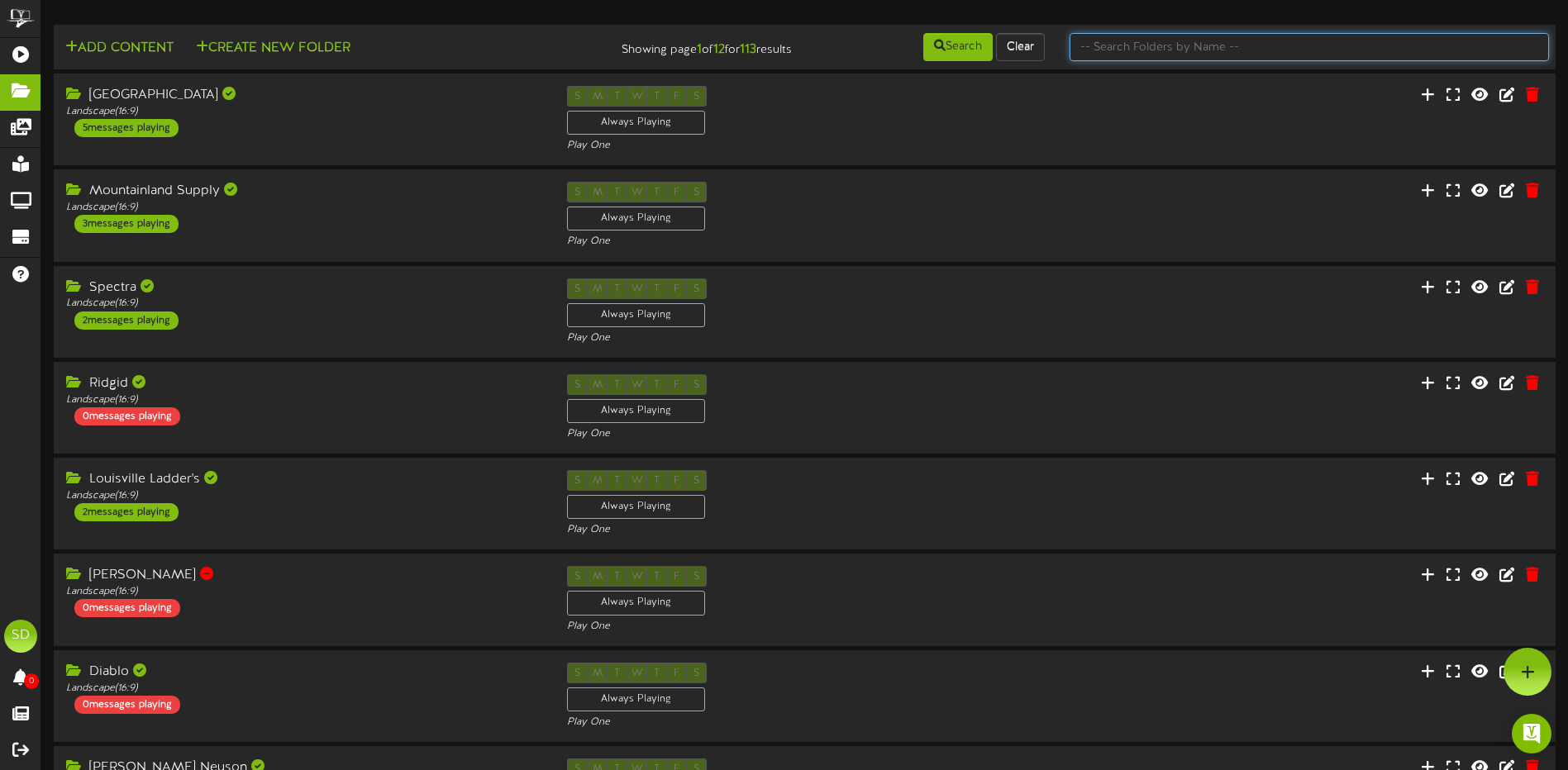
click at [1193, 48] on input "text" at bounding box center [1310, 47] width 480 height 28
type input "Phoenix"
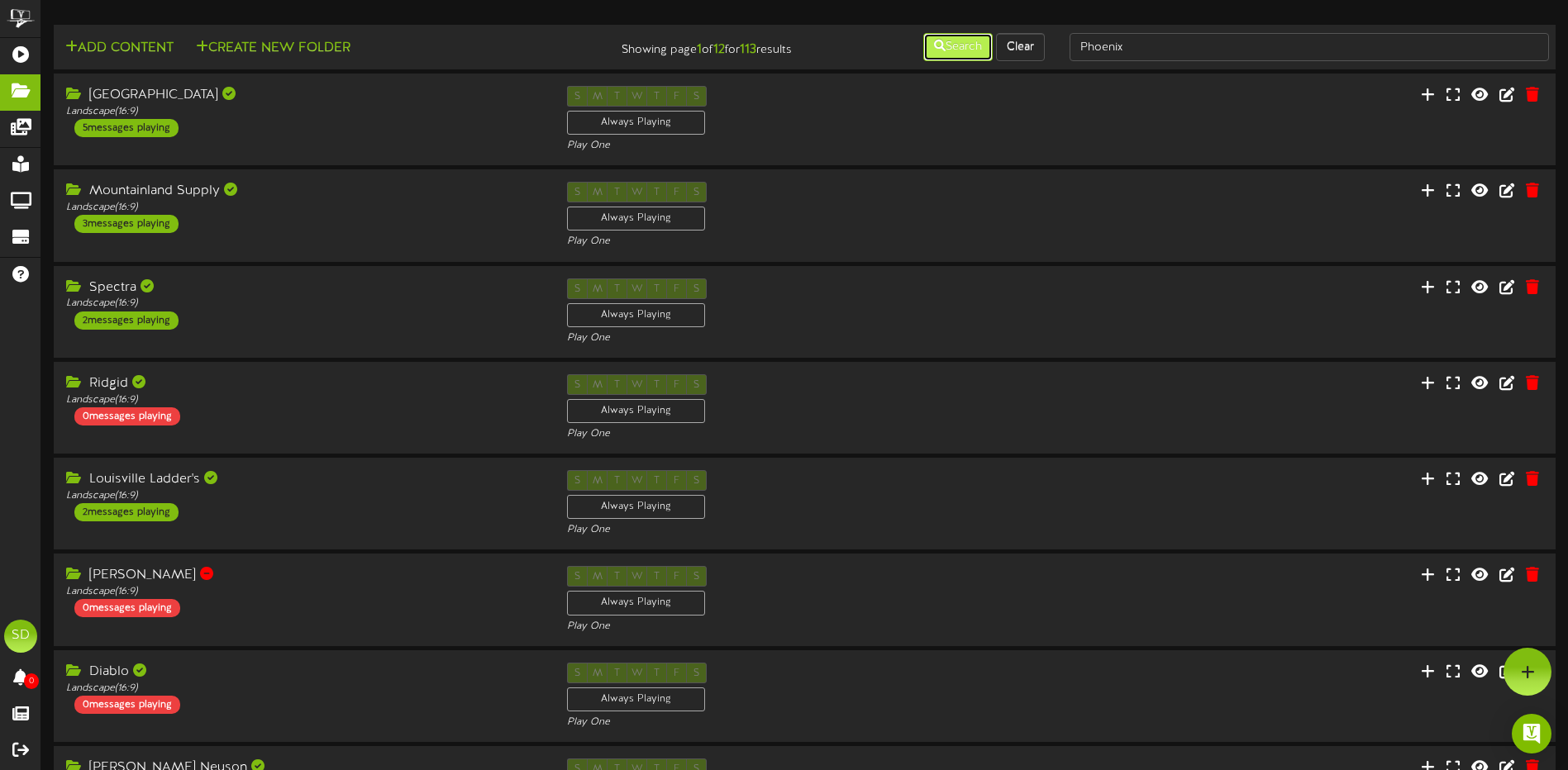
click at [971, 51] on button "Search" at bounding box center [958, 47] width 70 height 28
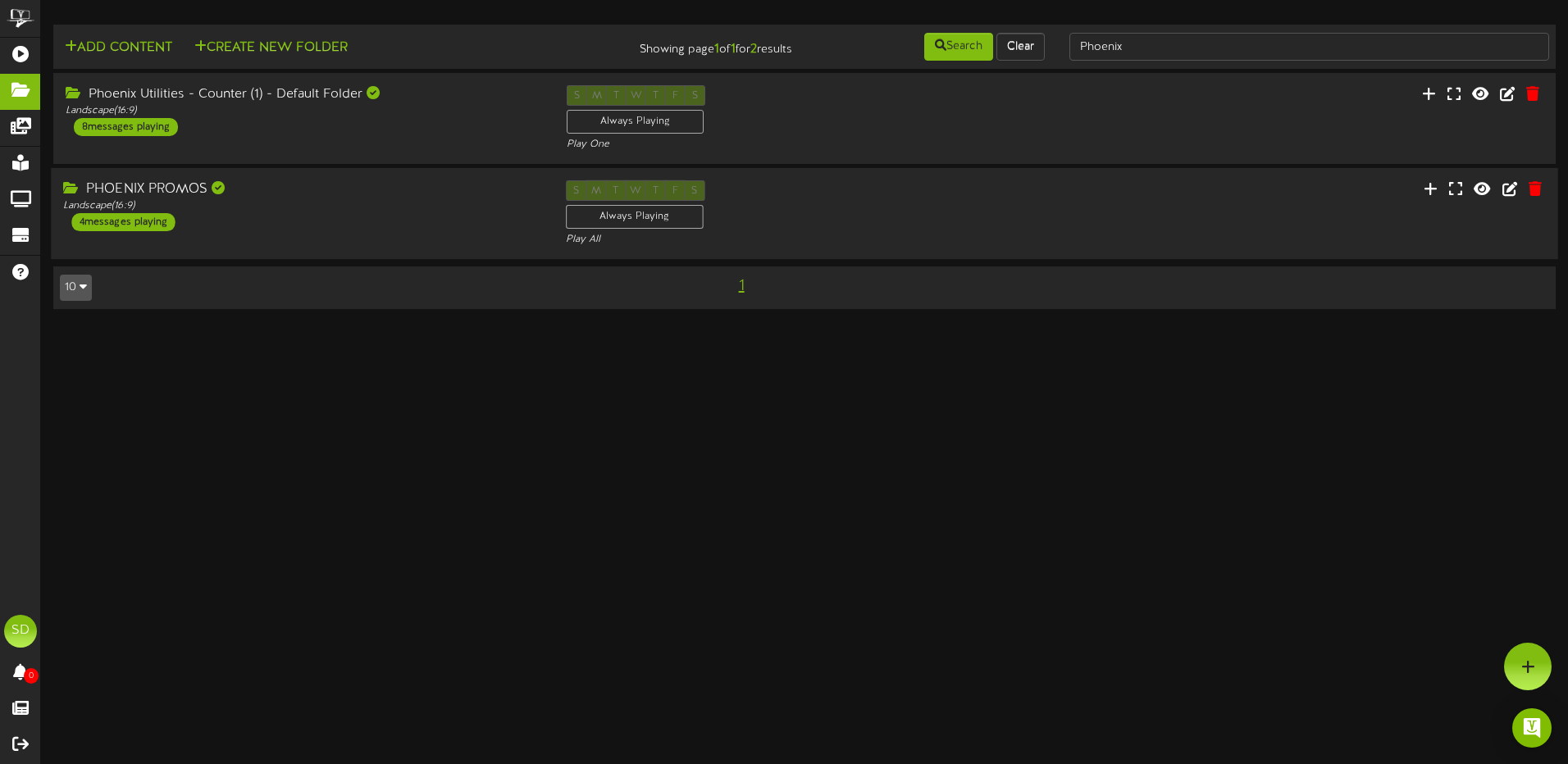
click at [339, 222] on div "PHOENIX PROMOS Landscape ( 16:9 ) 4 messages playing" at bounding box center [302, 206] width 501 height 51
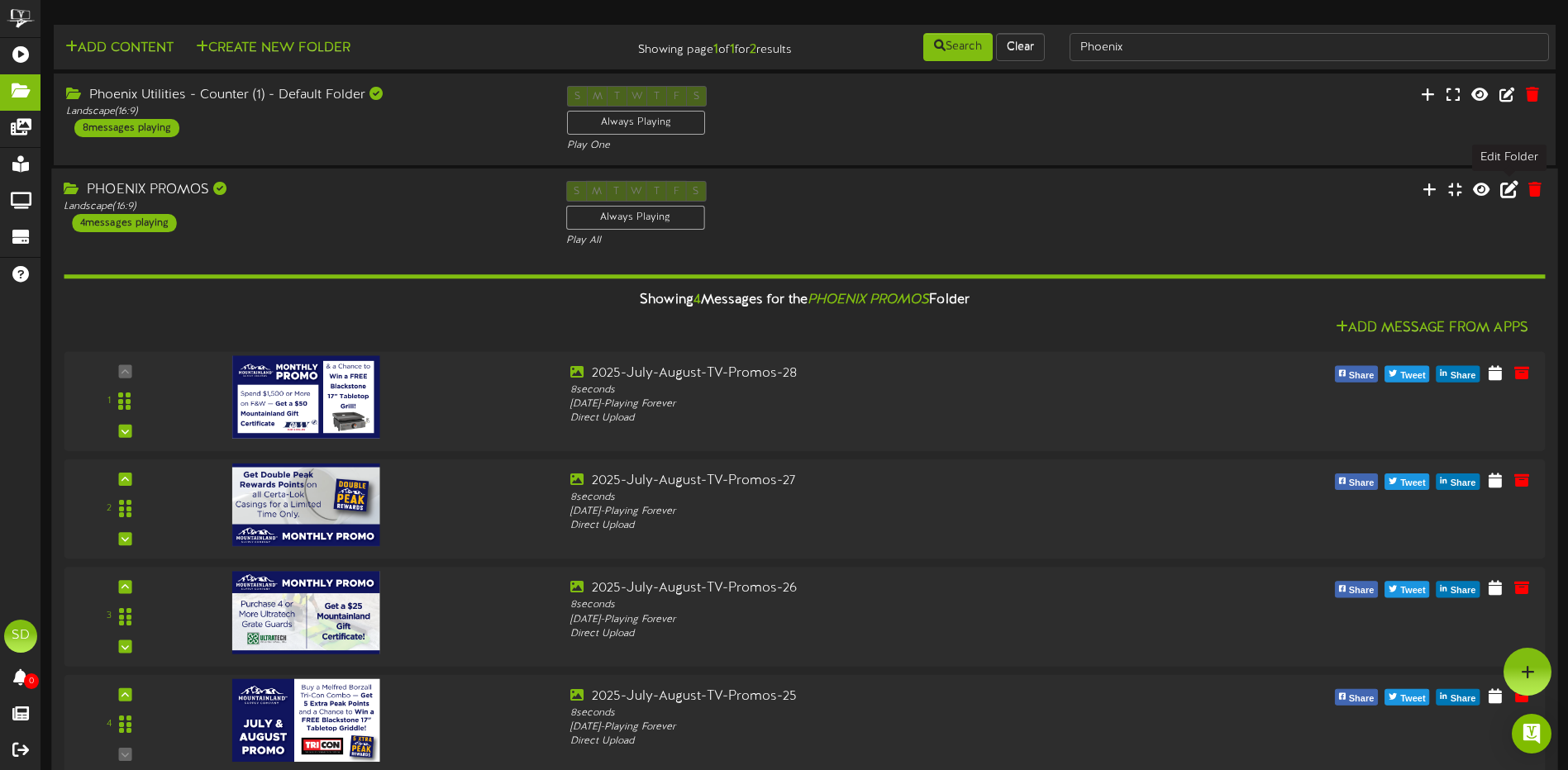
click at [1510, 191] on icon at bounding box center [1509, 190] width 18 height 18
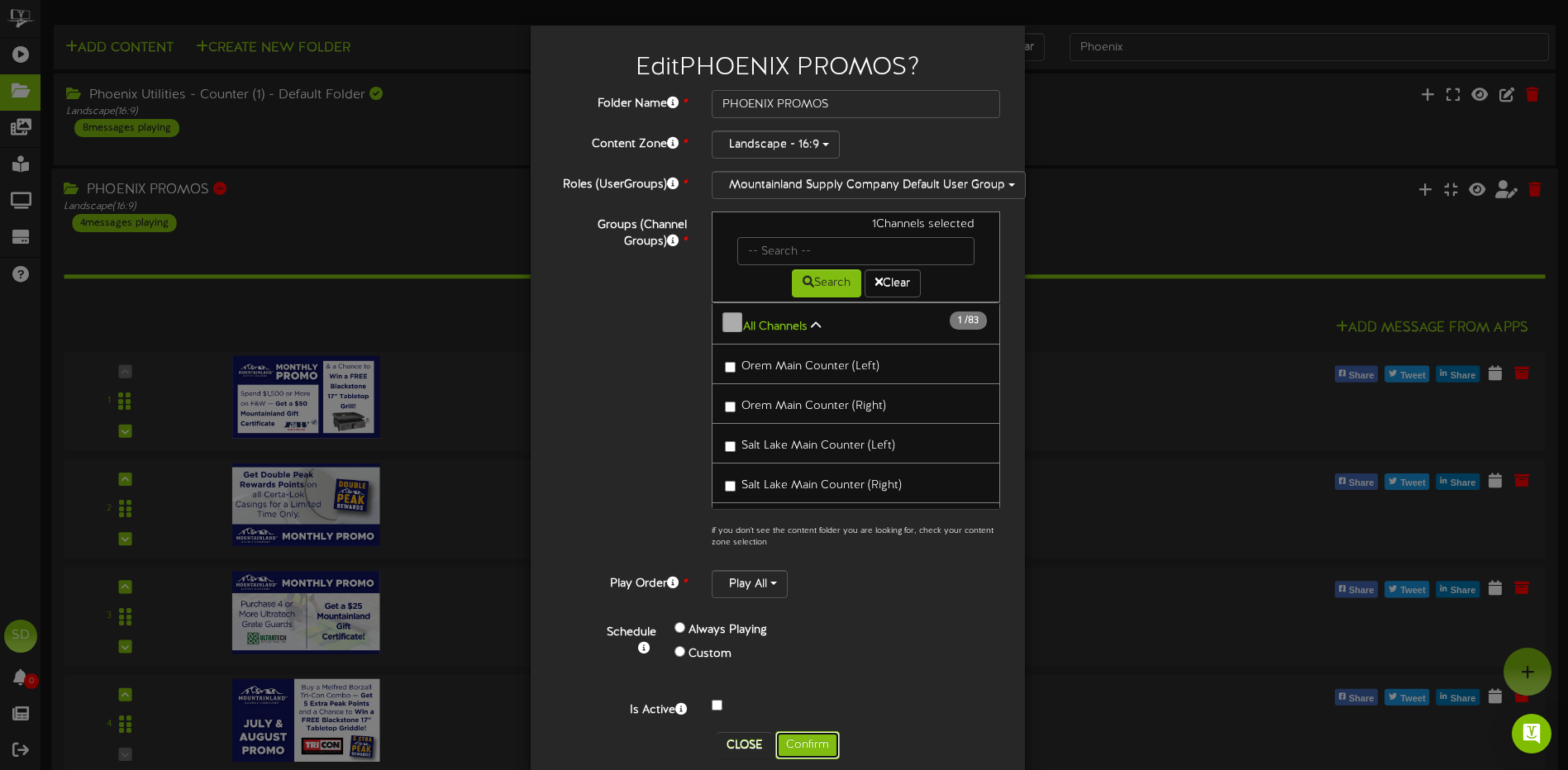
click at [813, 746] on button "Confirm" at bounding box center [808, 745] width 64 height 28
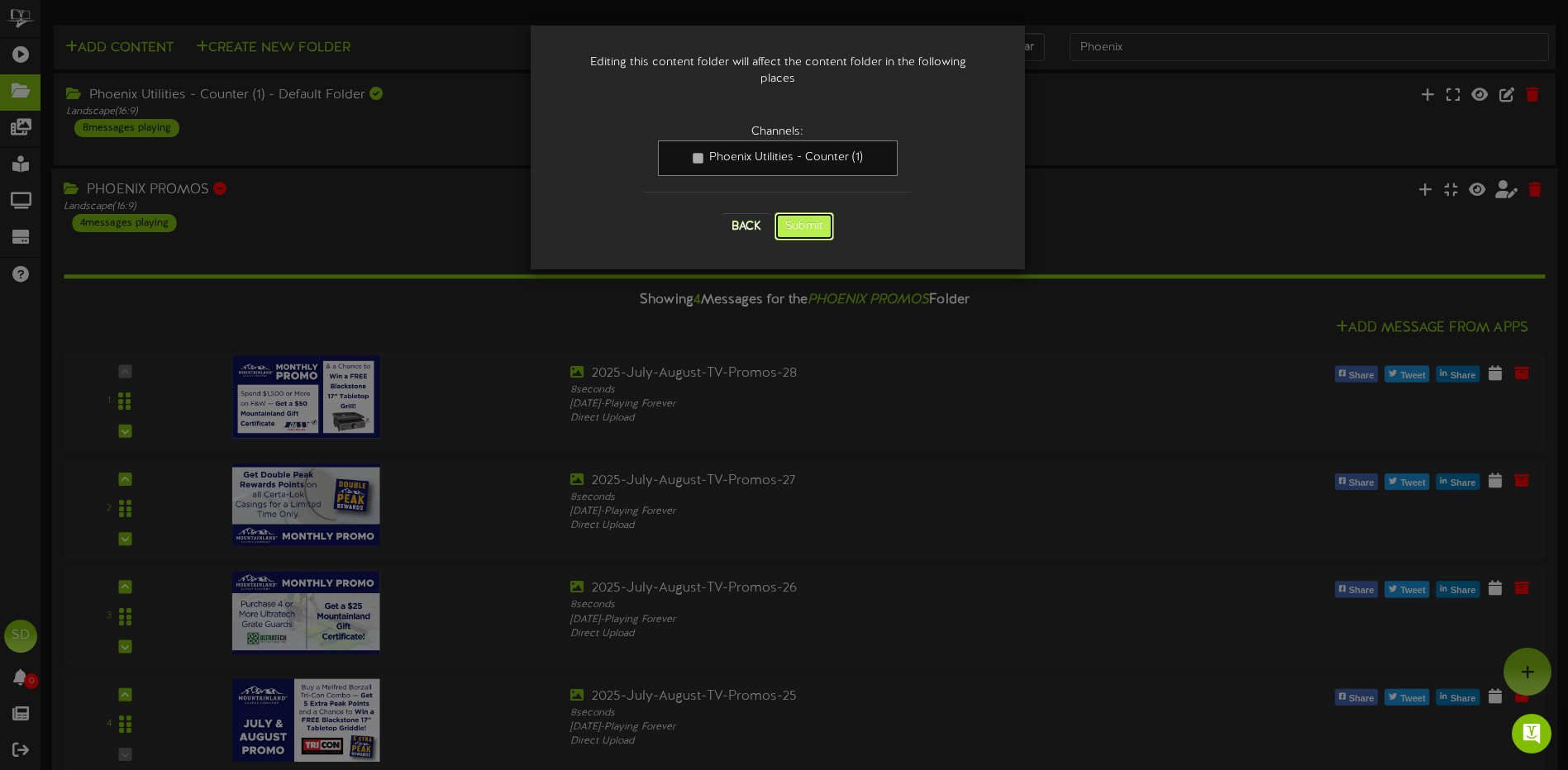
click at [815, 212] on button "Submit" at bounding box center [804, 226] width 60 height 28
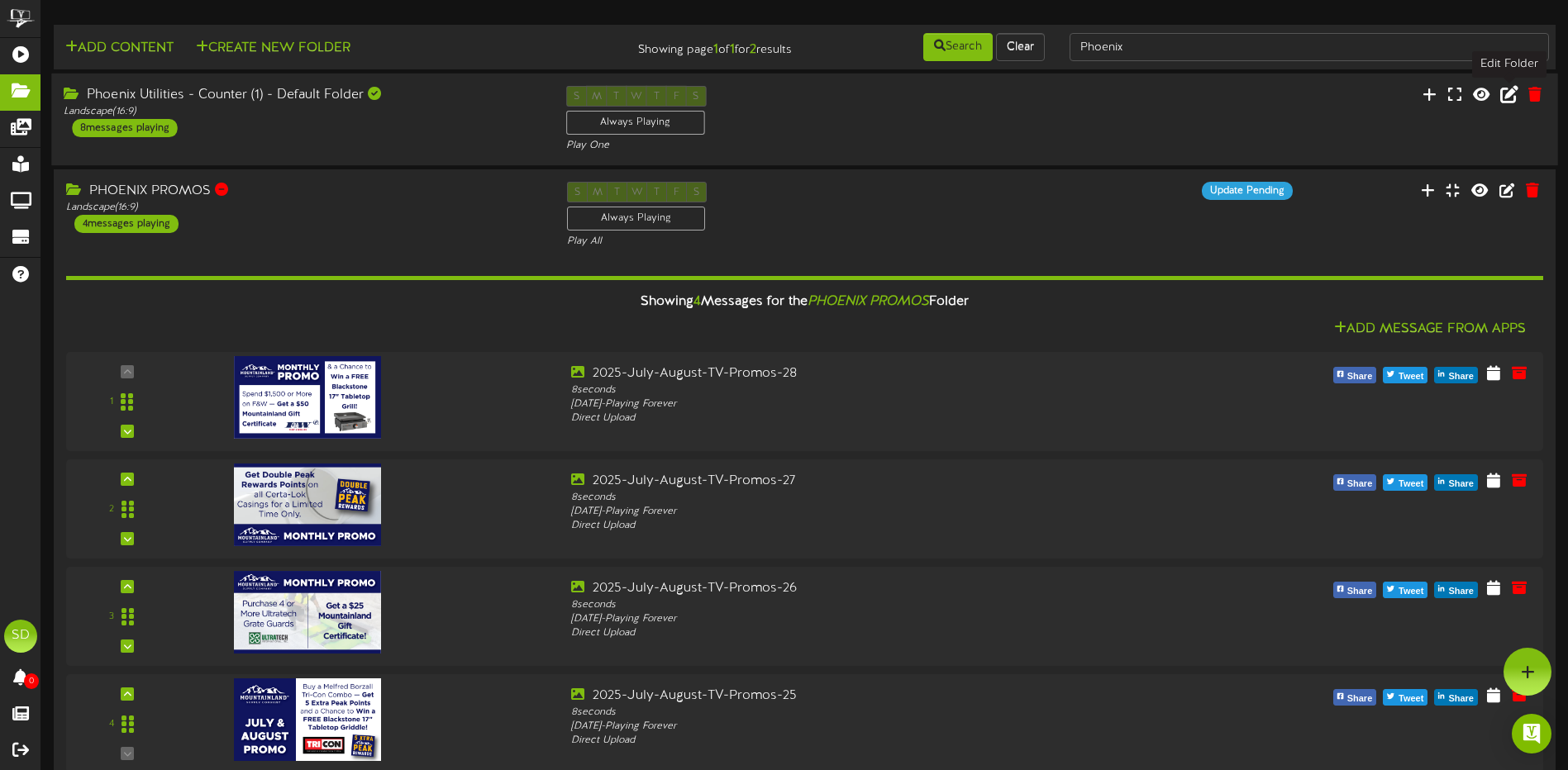
click at [1508, 94] on icon at bounding box center [1509, 94] width 18 height 18
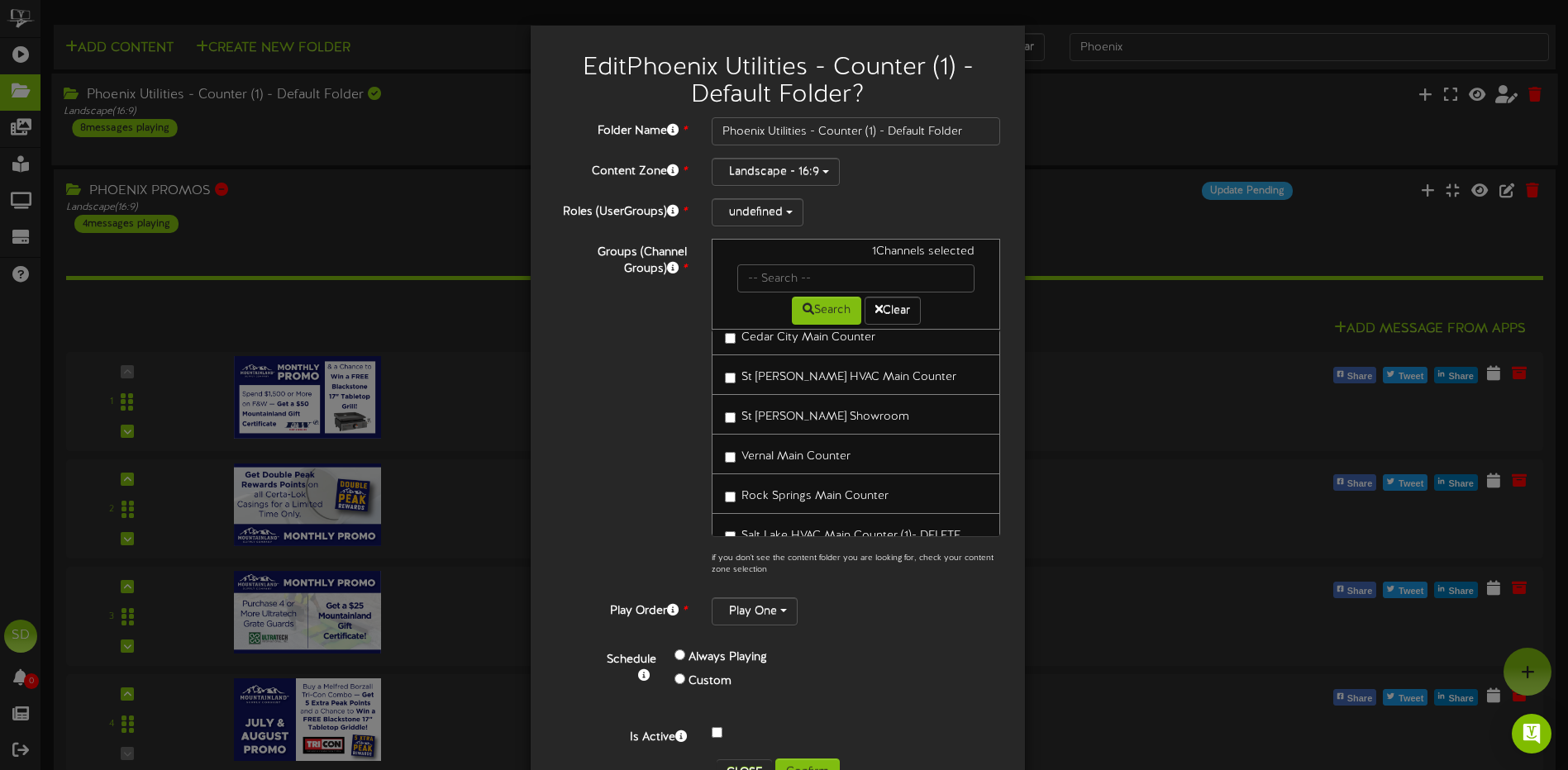
click at [1320, 110] on div "Edit Phoenix Utilities - Counter (1) - Default Folder ? Folder Name * Phoenix U…" at bounding box center [784, 385] width 1568 height 770
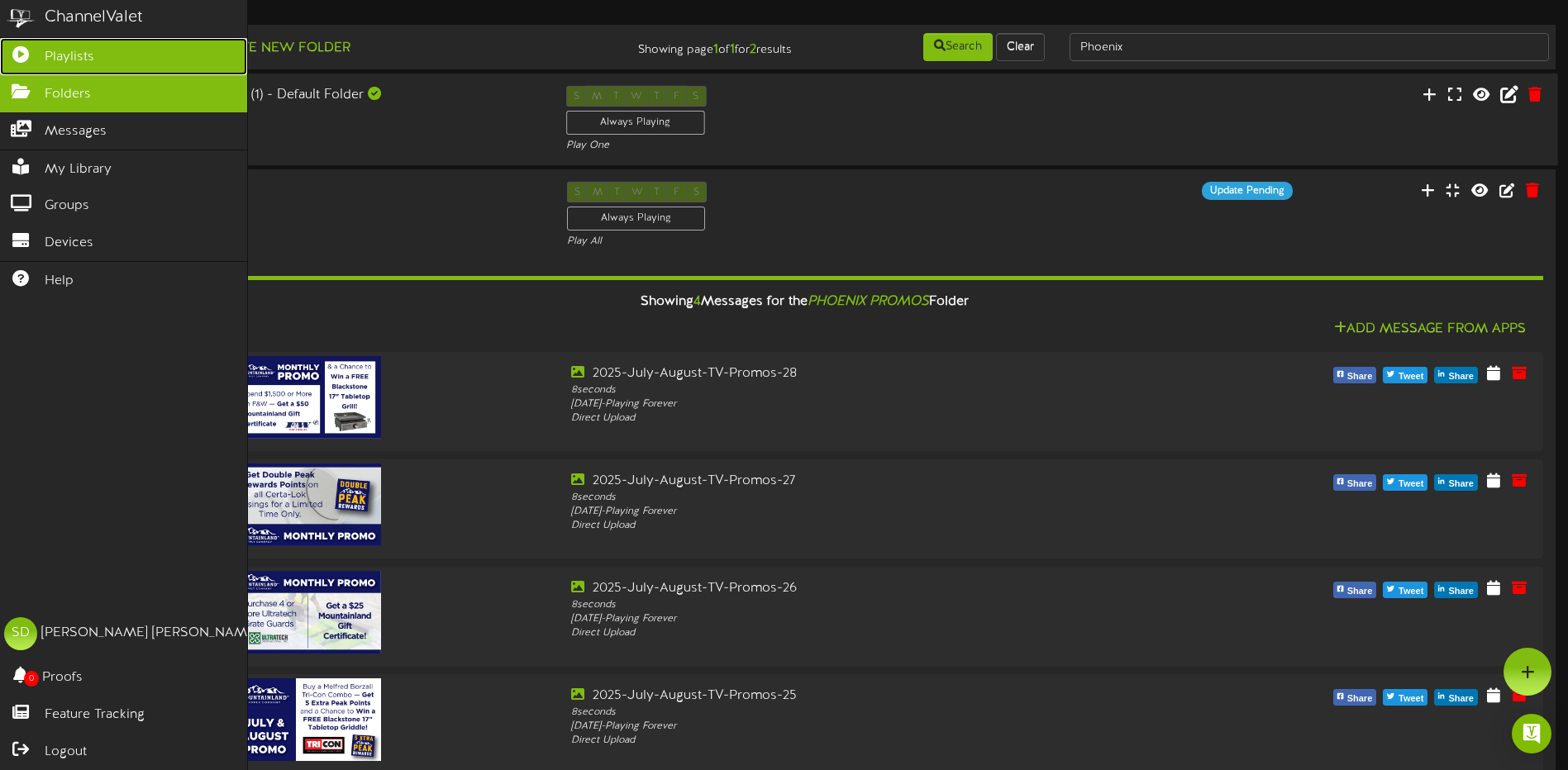
click at [72, 60] on span "Playlists" at bounding box center [70, 57] width 49 height 19
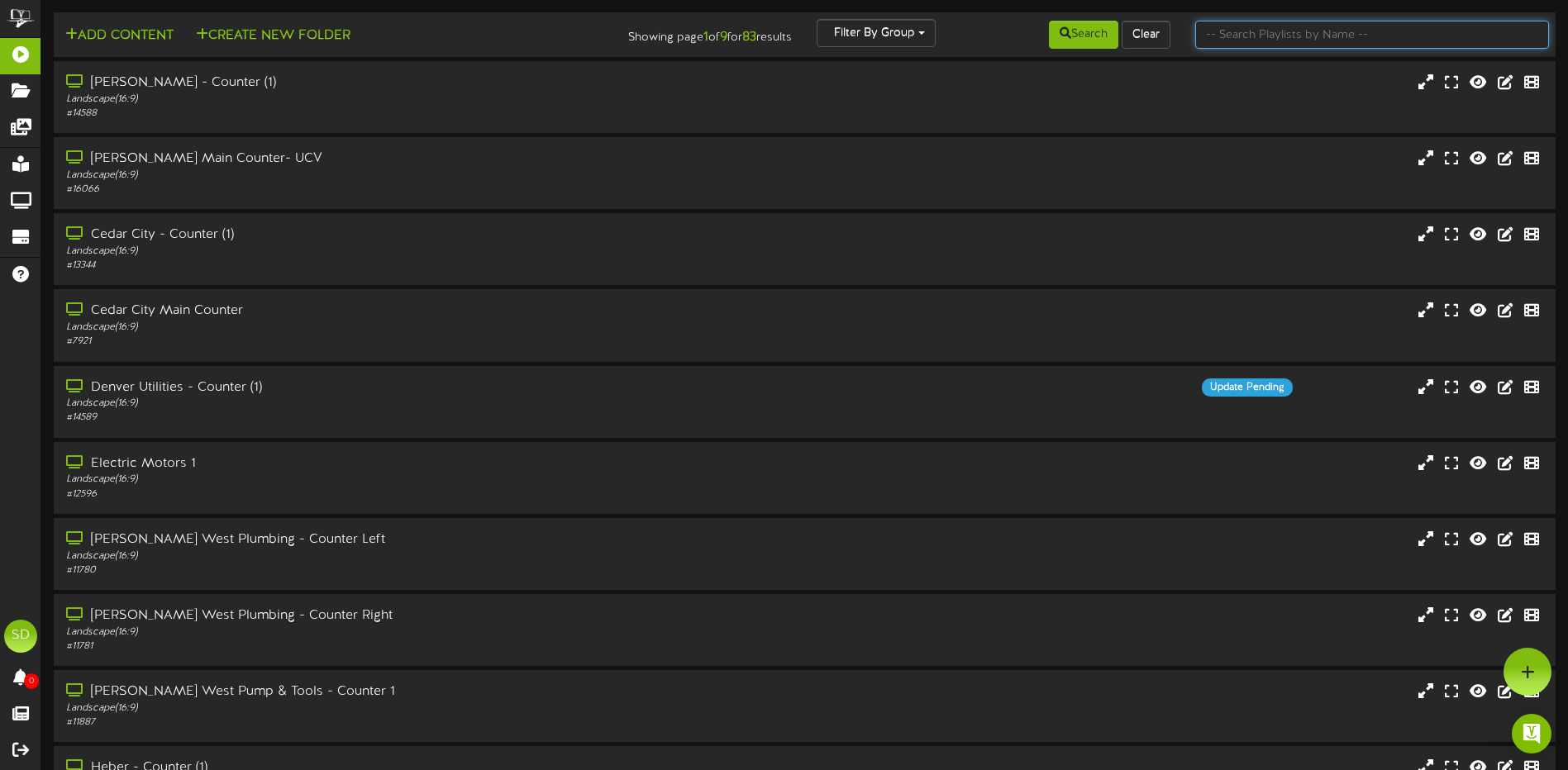
click at [1255, 34] on input "text" at bounding box center [1372, 35] width 354 height 28
type input "SPECIAL"
click at [1096, 35] on button "Search" at bounding box center [1084, 35] width 70 height 28
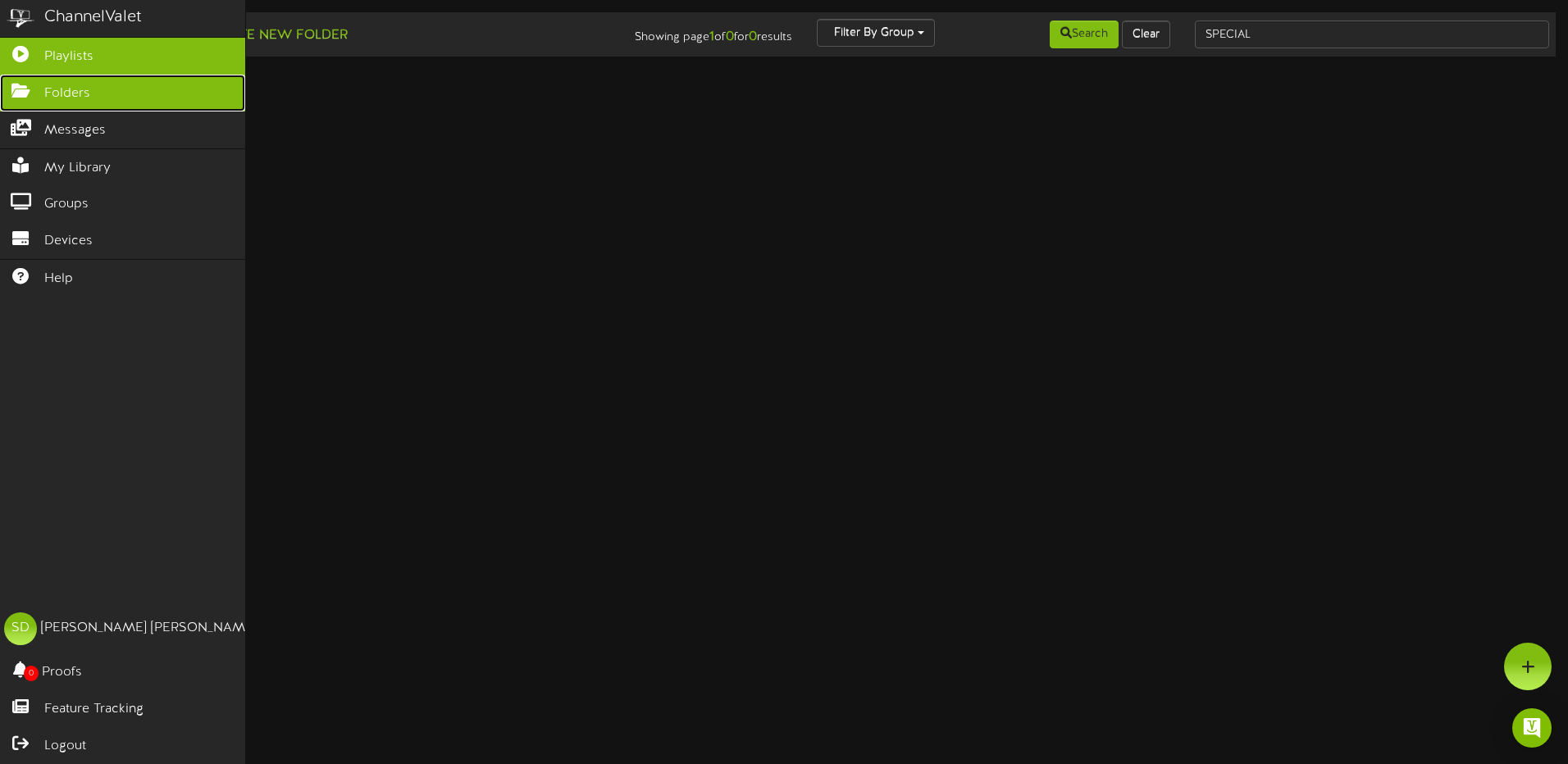
click at [64, 87] on span "Folders" at bounding box center [67, 94] width 46 height 19
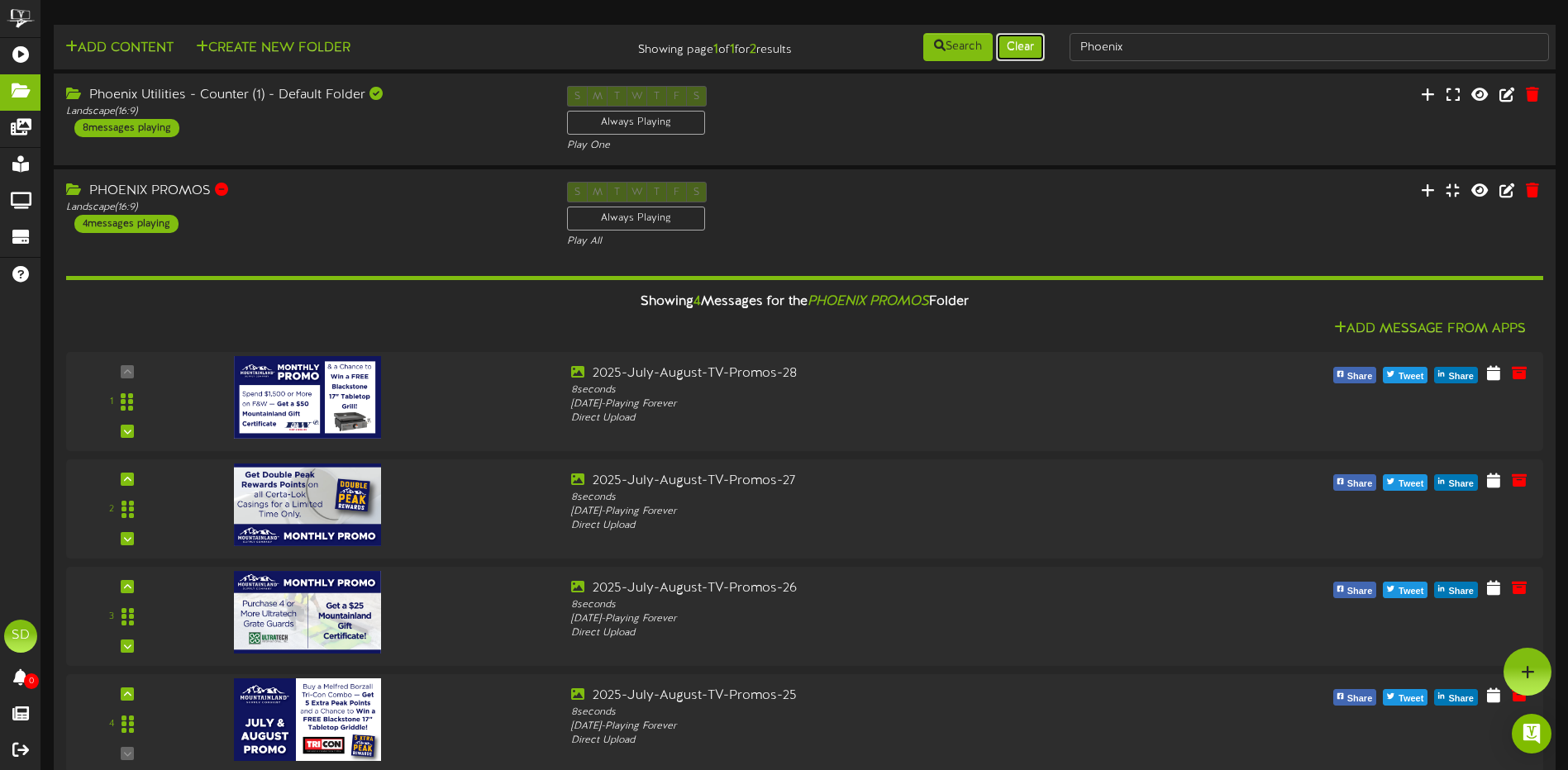
click at [1040, 48] on button "Clear" at bounding box center [1020, 47] width 49 height 28
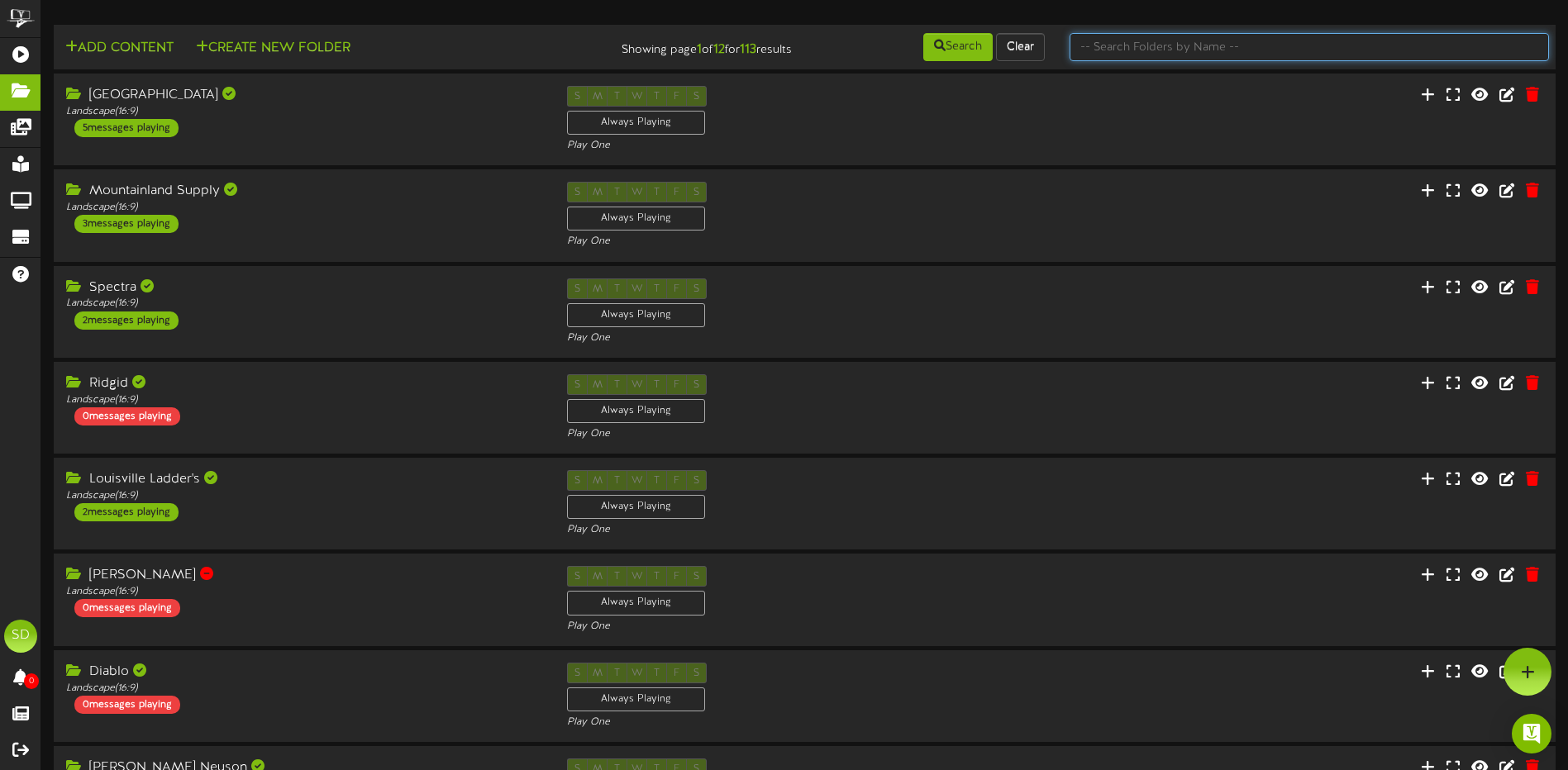
click at [1138, 49] on input "text" at bounding box center [1310, 47] width 480 height 28
type input "SPECIAL"
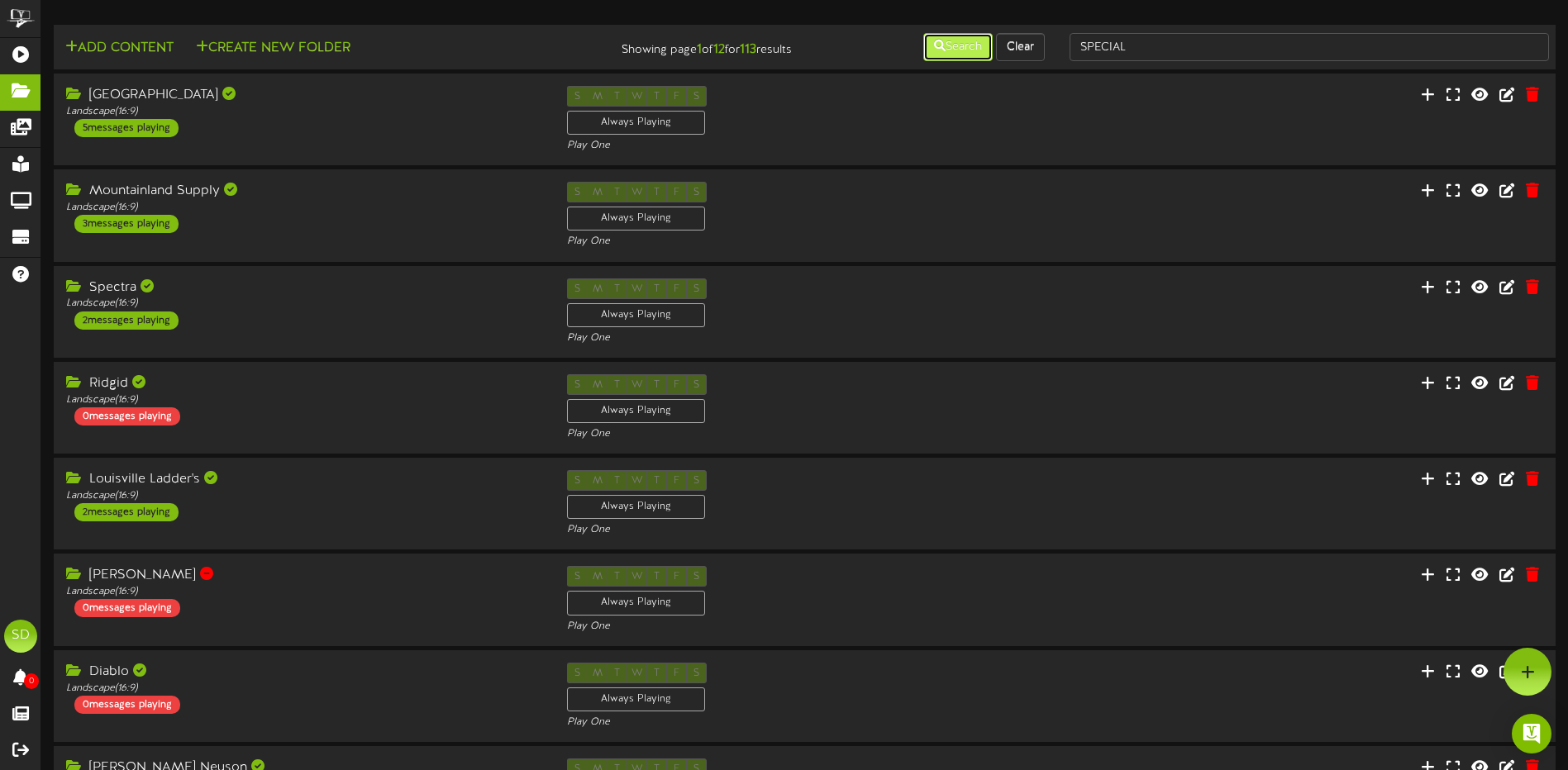
click at [949, 38] on button "Search" at bounding box center [958, 47] width 70 height 28
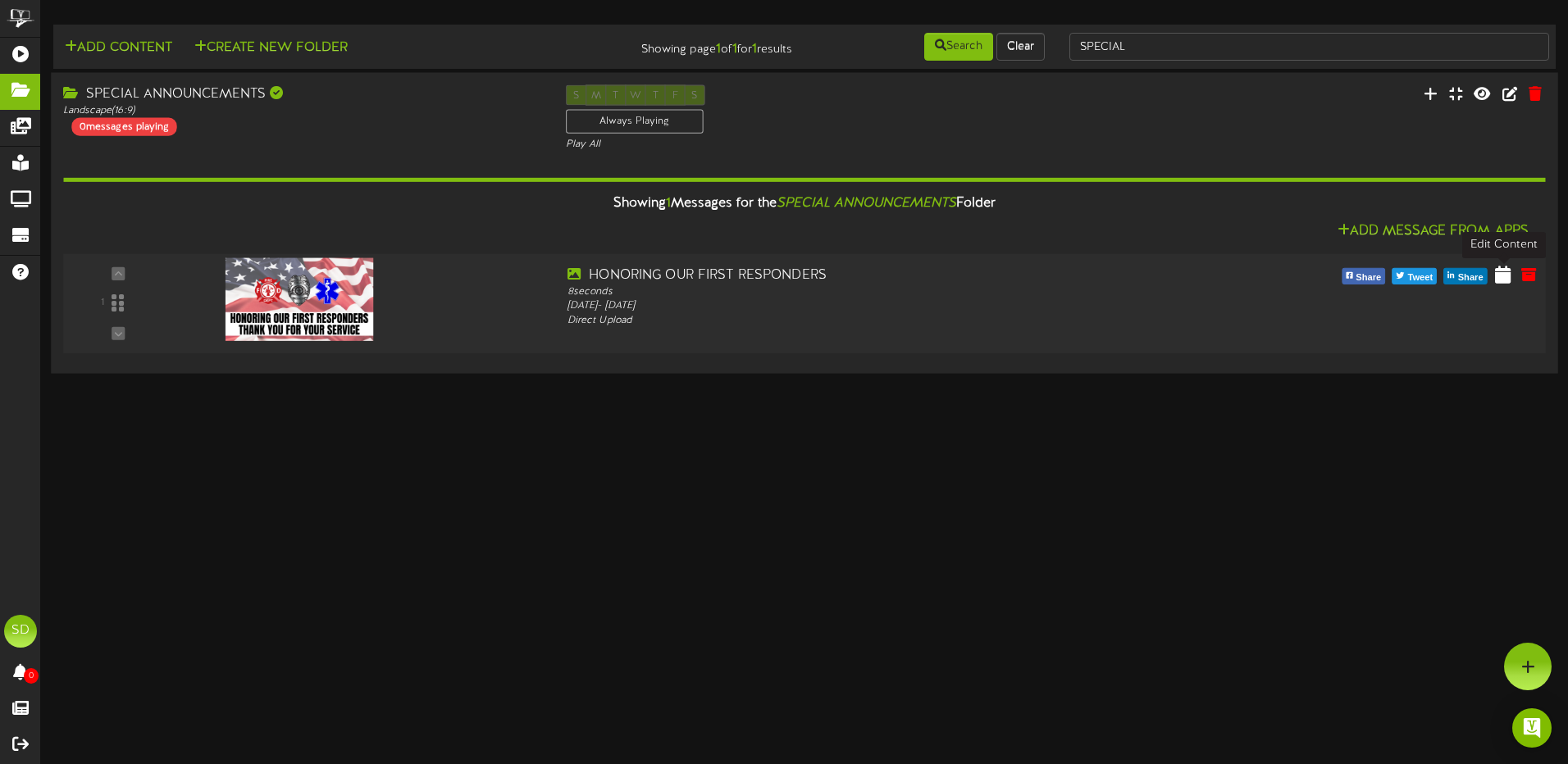
click at [1503, 280] on icon at bounding box center [1503, 274] width 15 height 18
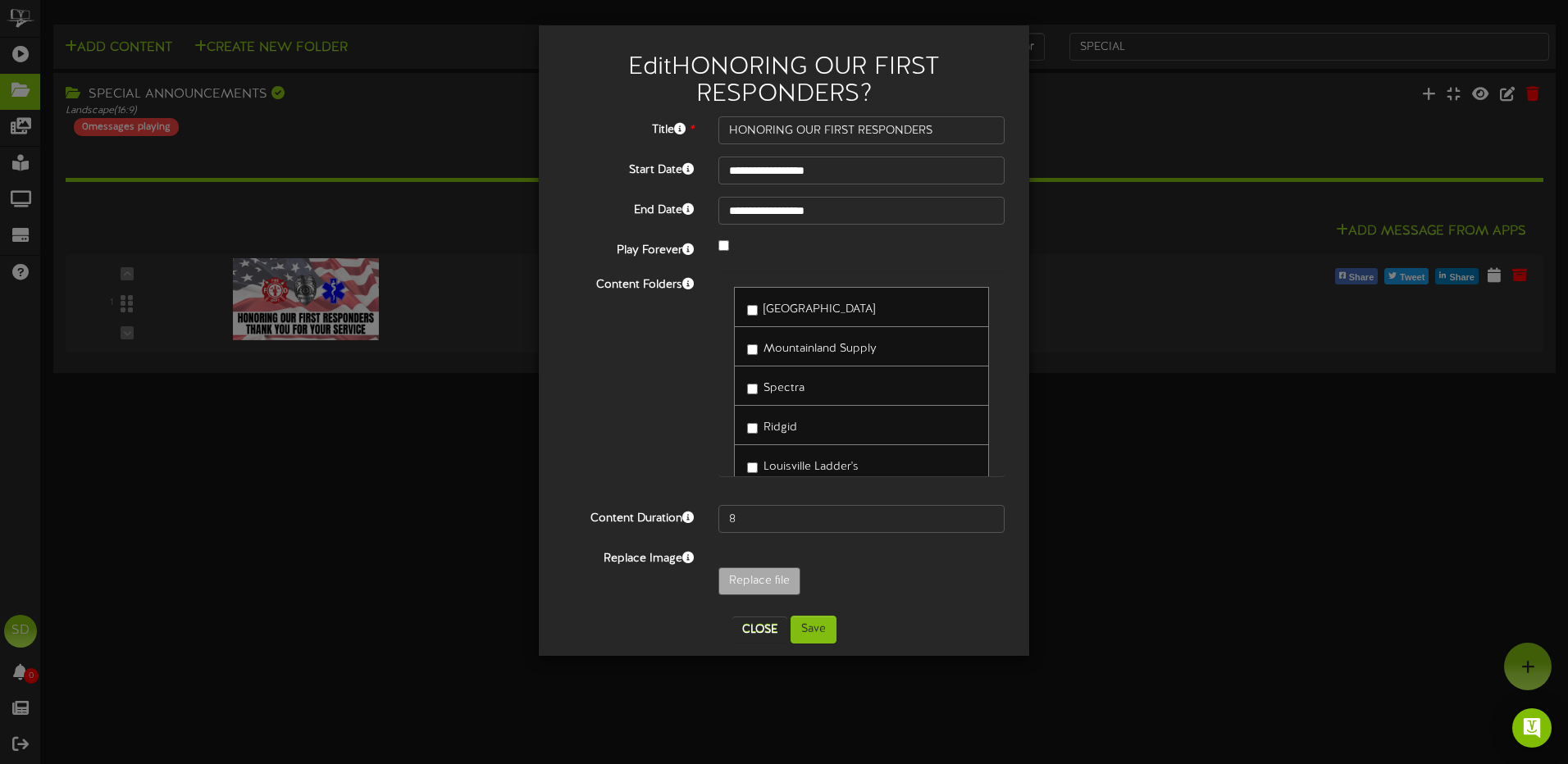
click at [1229, 549] on div "**********" at bounding box center [784, 382] width 1568 height 764
